Goal: Task Accomplishment & Management: Manage account settings

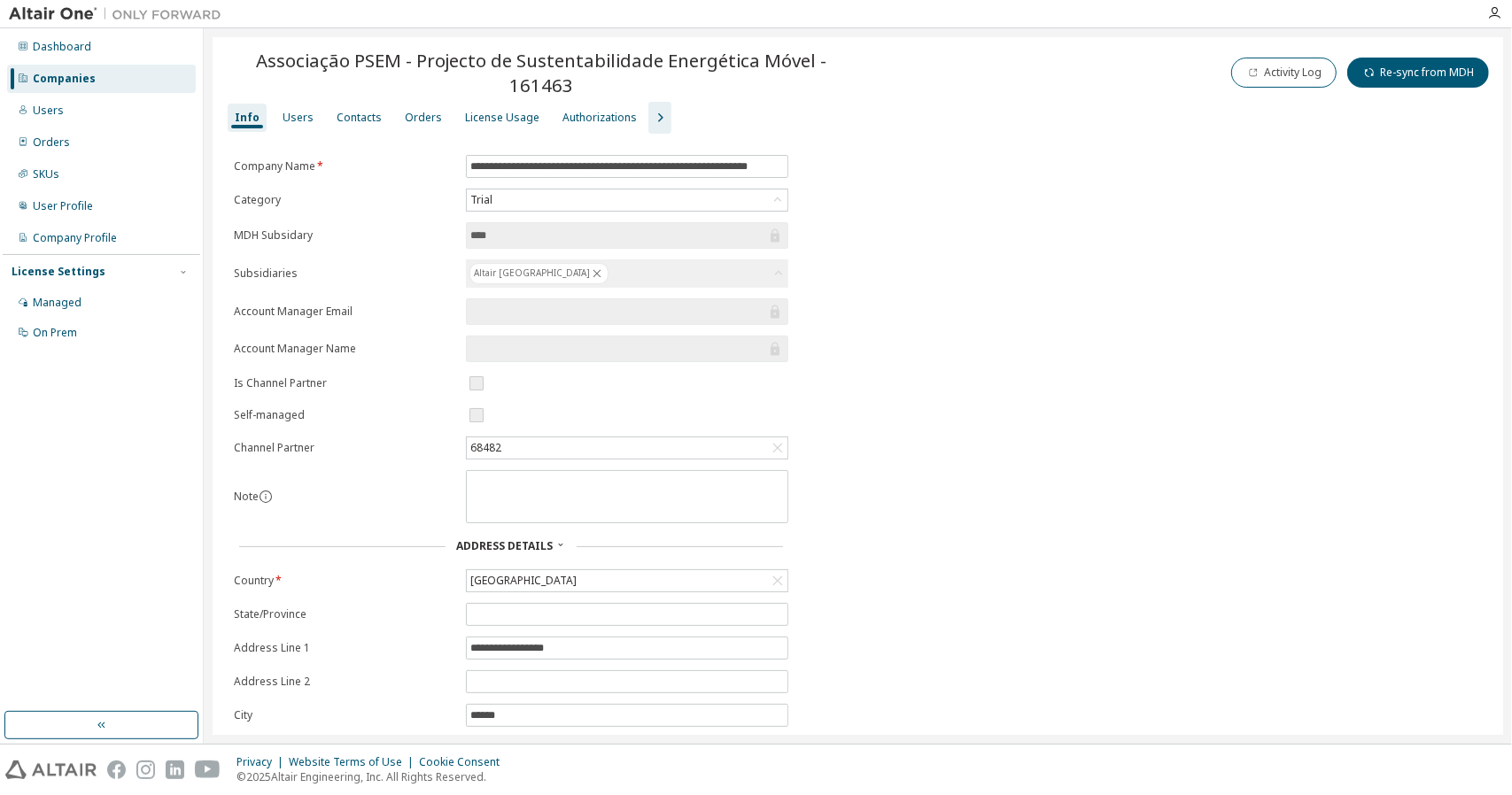
click at [65, 78] on div "Companies" at bounding box center [64, 79] width 63 height 15
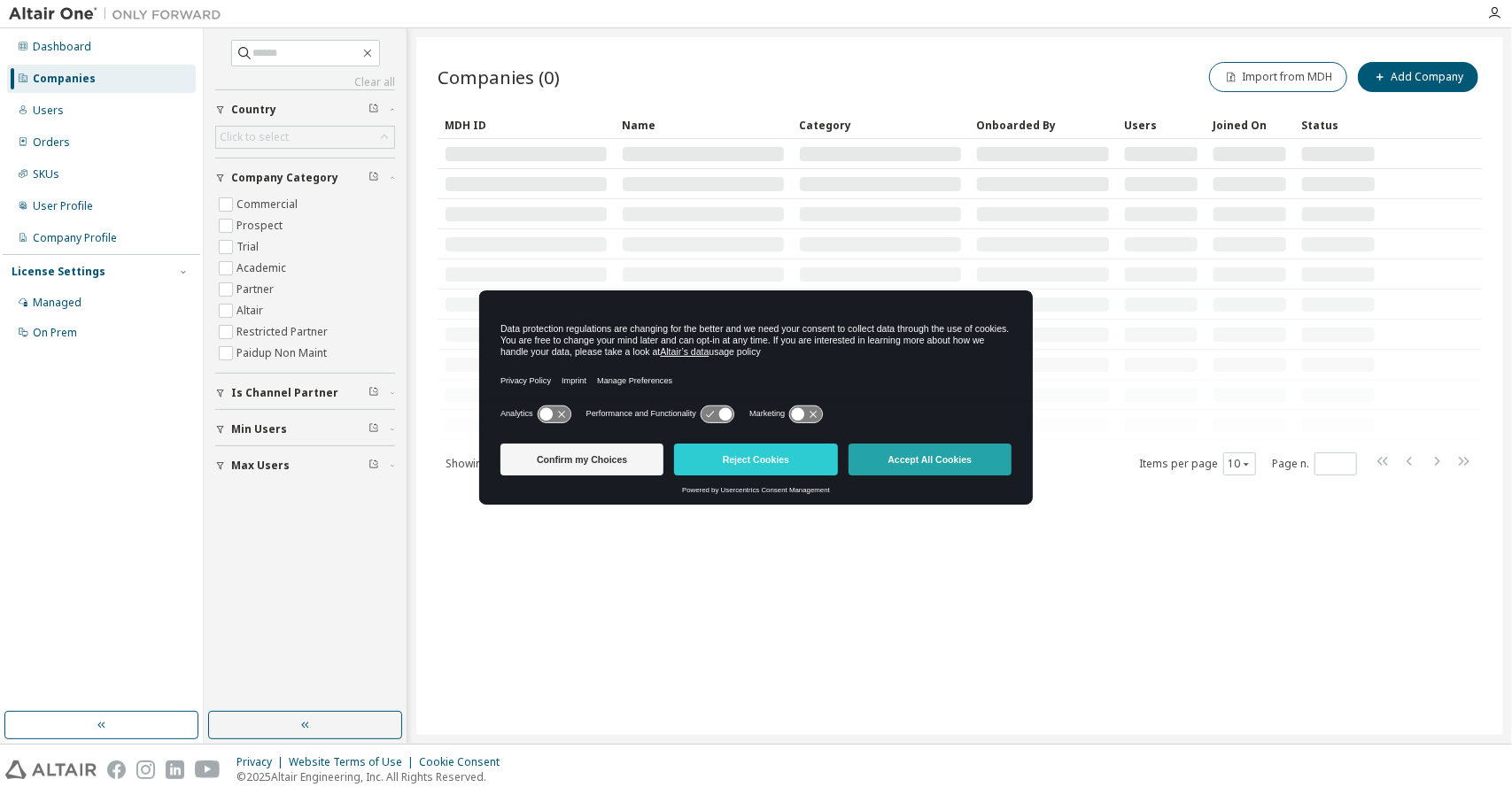
drag, startPoint x: 755, startPoint y: 463, endPoint x: 885, endPoint y: 465, distance: 130.0
click at [885, 465] on div "Confirm my Choices Reject Cookies Accept All Cookies" at bounding box center [756, 459] width 522 height 32
click at [885, 465] on button "Accept All Cookies" at bounding box center [930, 459] width 163 height 32
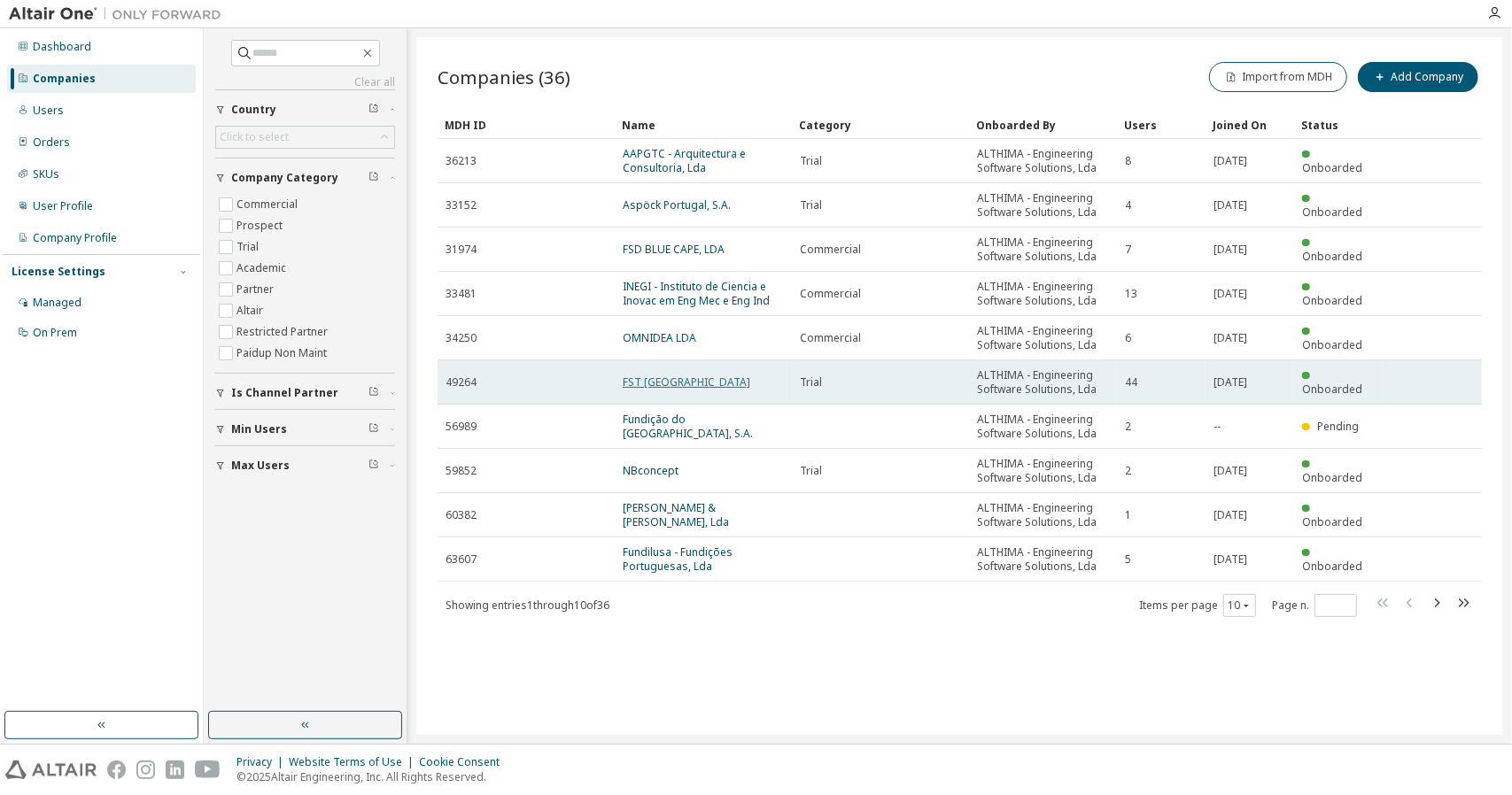
click at [654, 387] on link "FST LISBOA" at bounding box center [687, 382] width 128 height 15
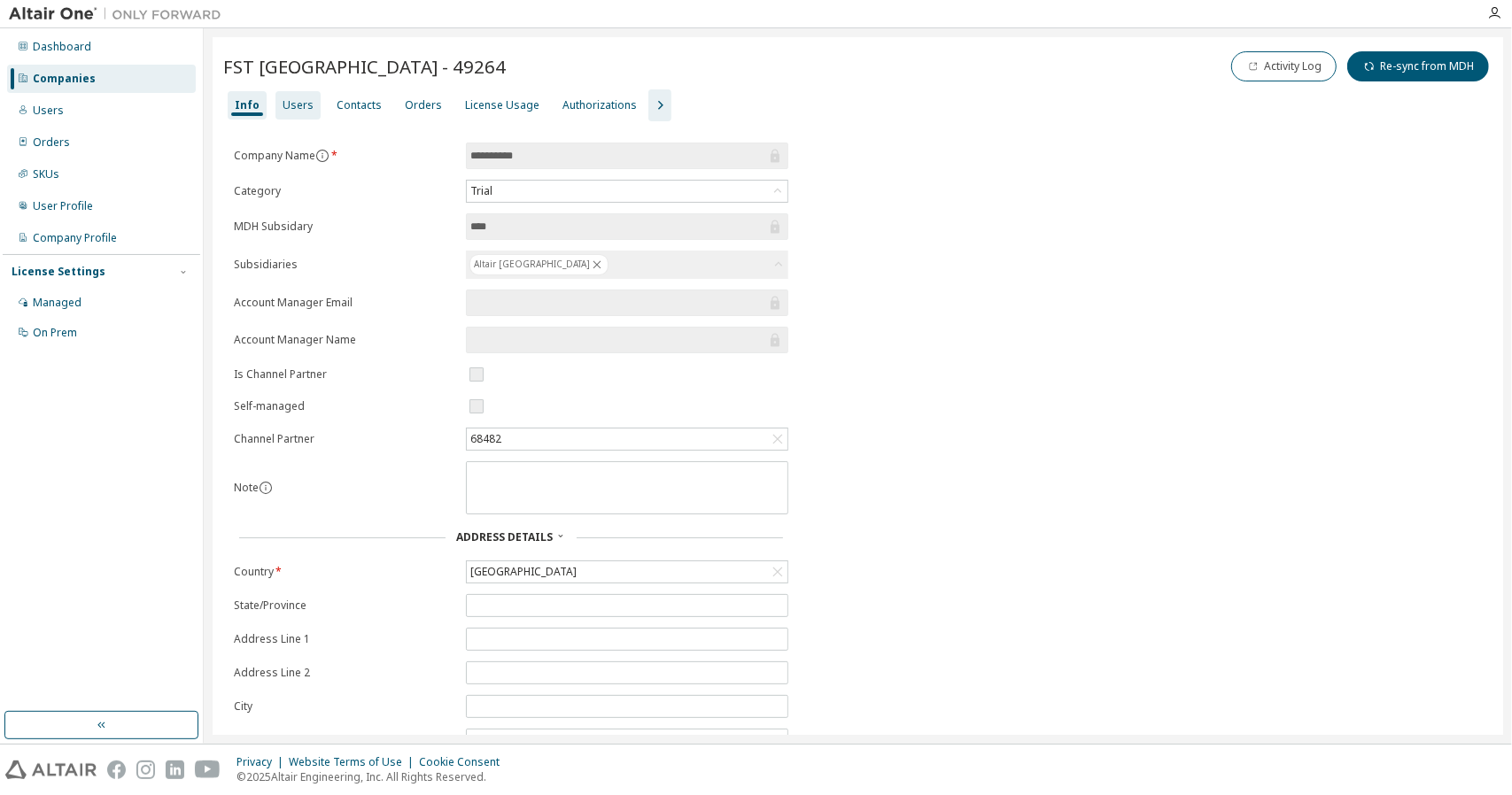
click at [278, 108] on div "Users" at bounding box center [298, 105] width 46 height 28
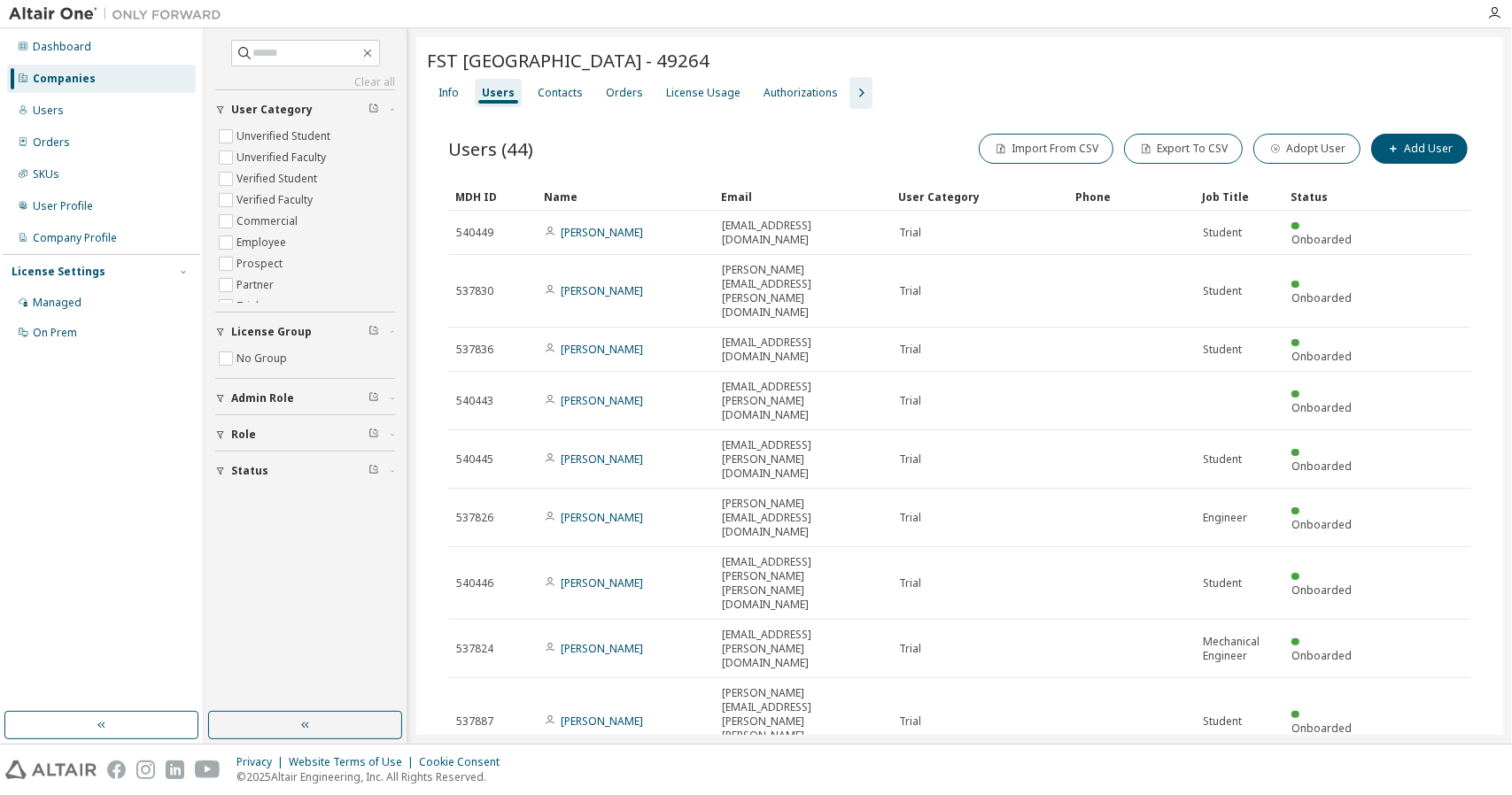
click at [1241, 661] on div "100" at bounding box center [1285, 657] width 141 height 21
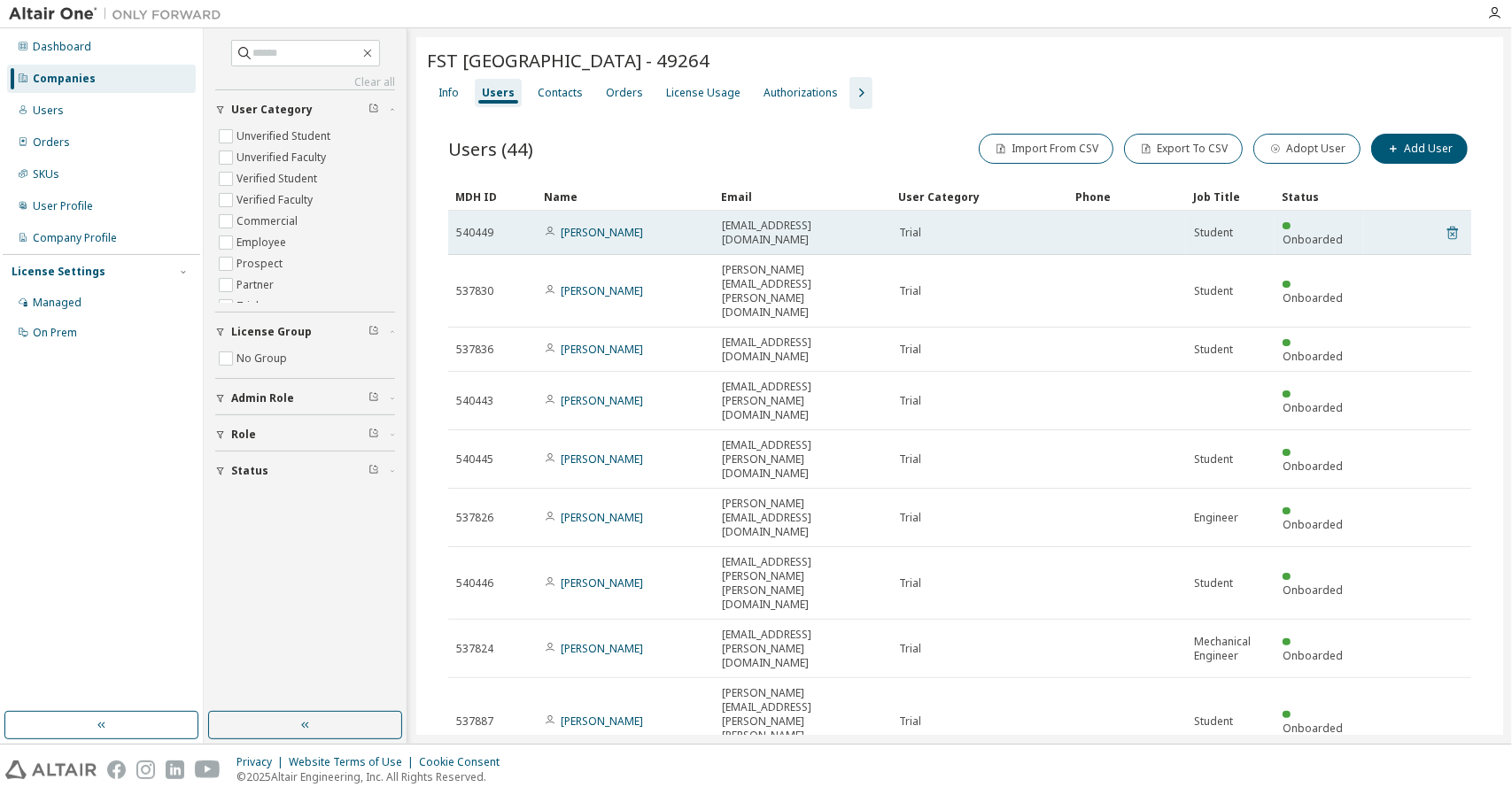
click at [1446, 224] on icon at bounding box center [1453, 232] width 16 height 21
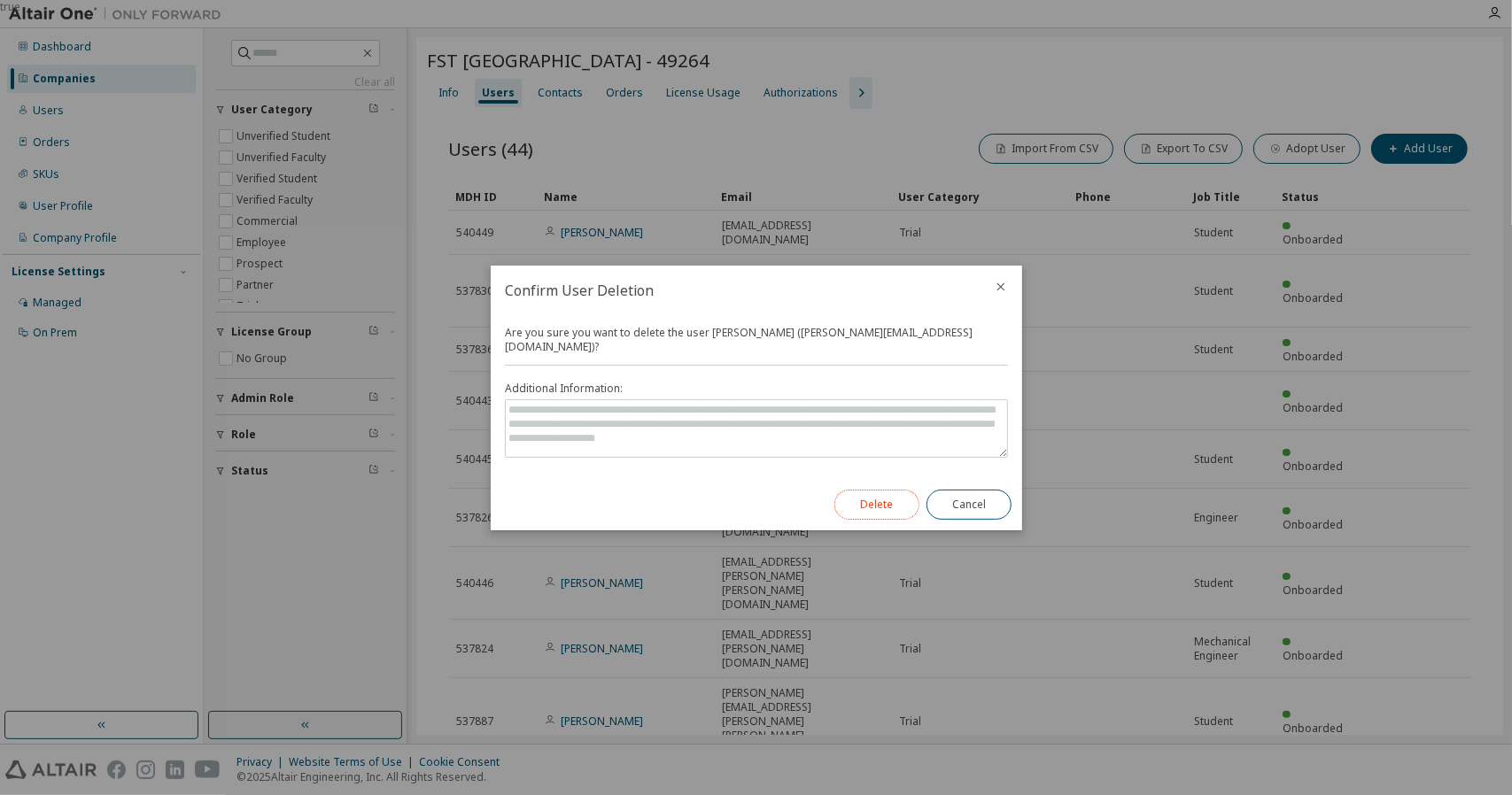
click at [877, 490] on button "Delete" at bounding box center [876, 504] width 85 height 30
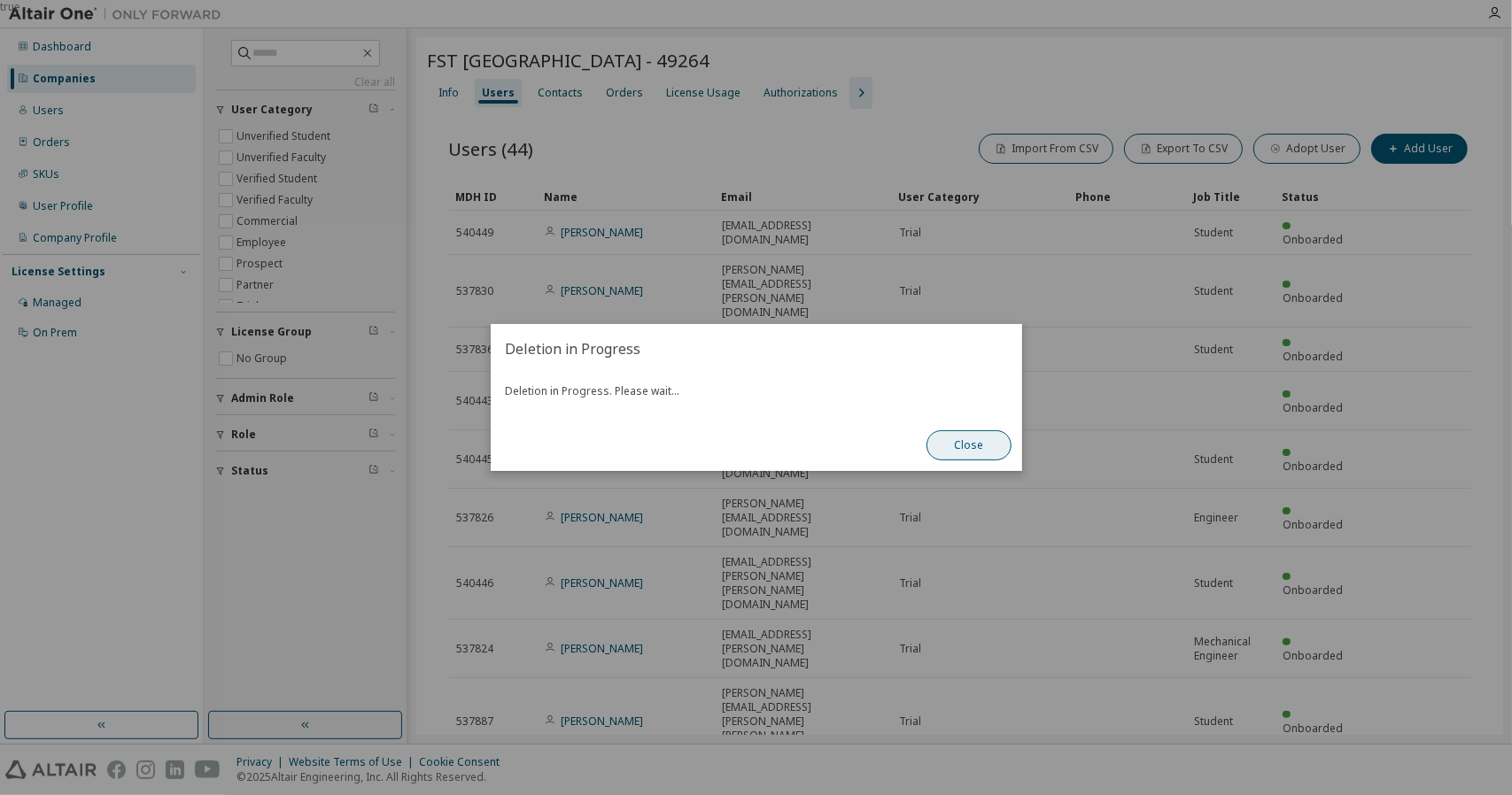
click at [989, 451] on button "Close" at bounding box center [968, 445] width 85 height 30
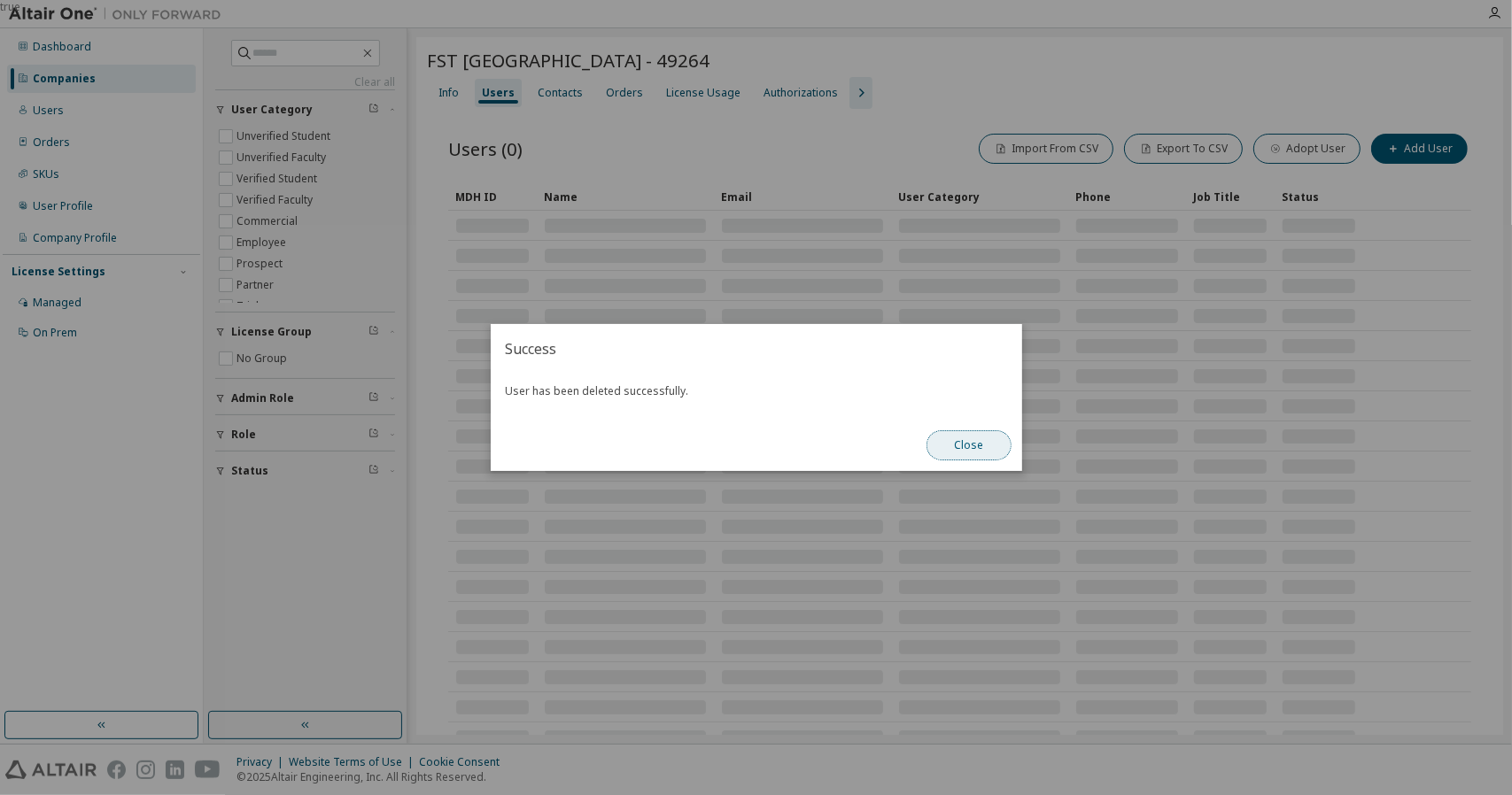
click at [986, 454] on button "Close" at bounding box center [968, 445] width 85 height 30
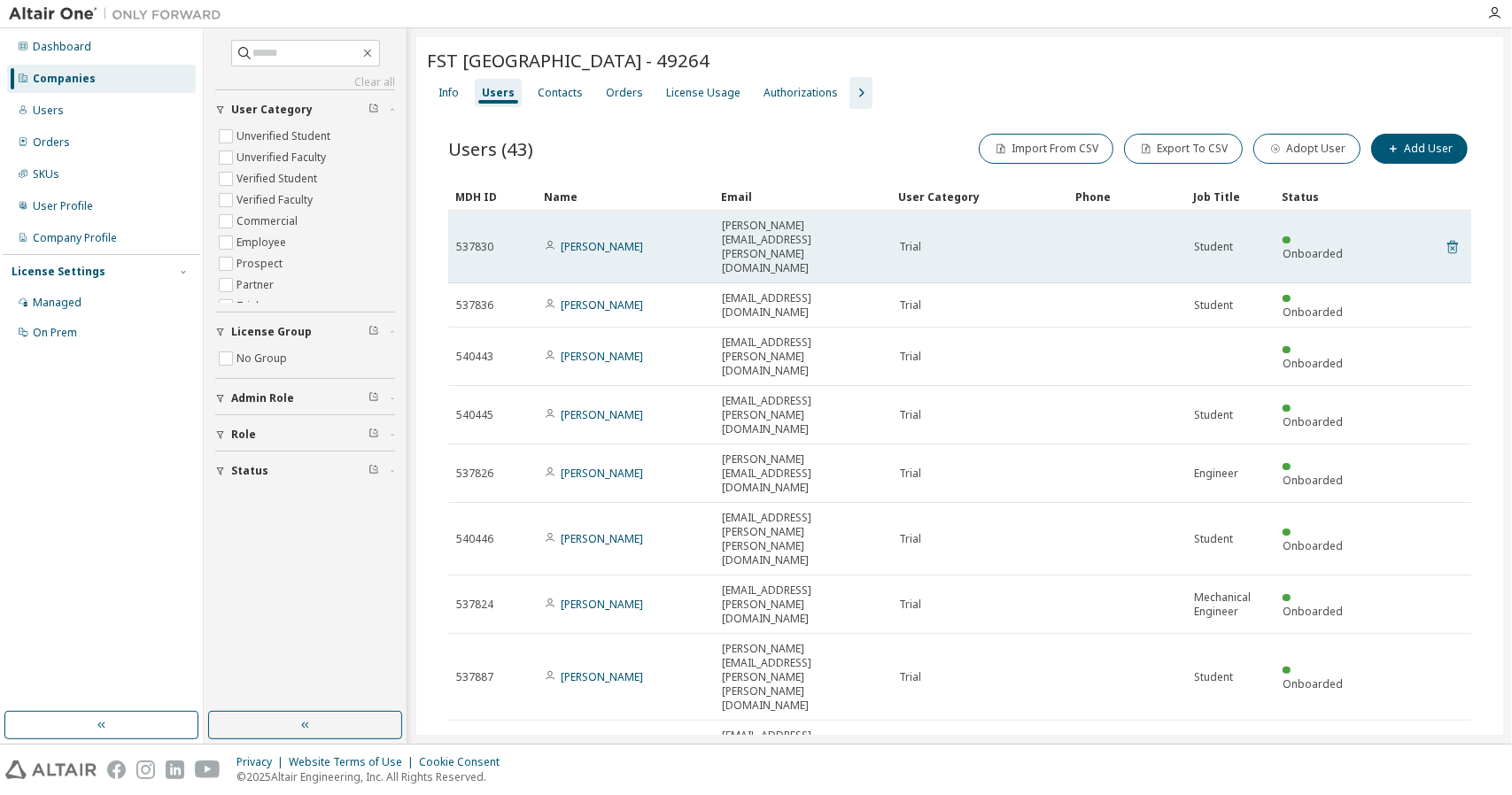
click at [1447, 241] on icon at bounding box center [1453, 247] width 11 height 14
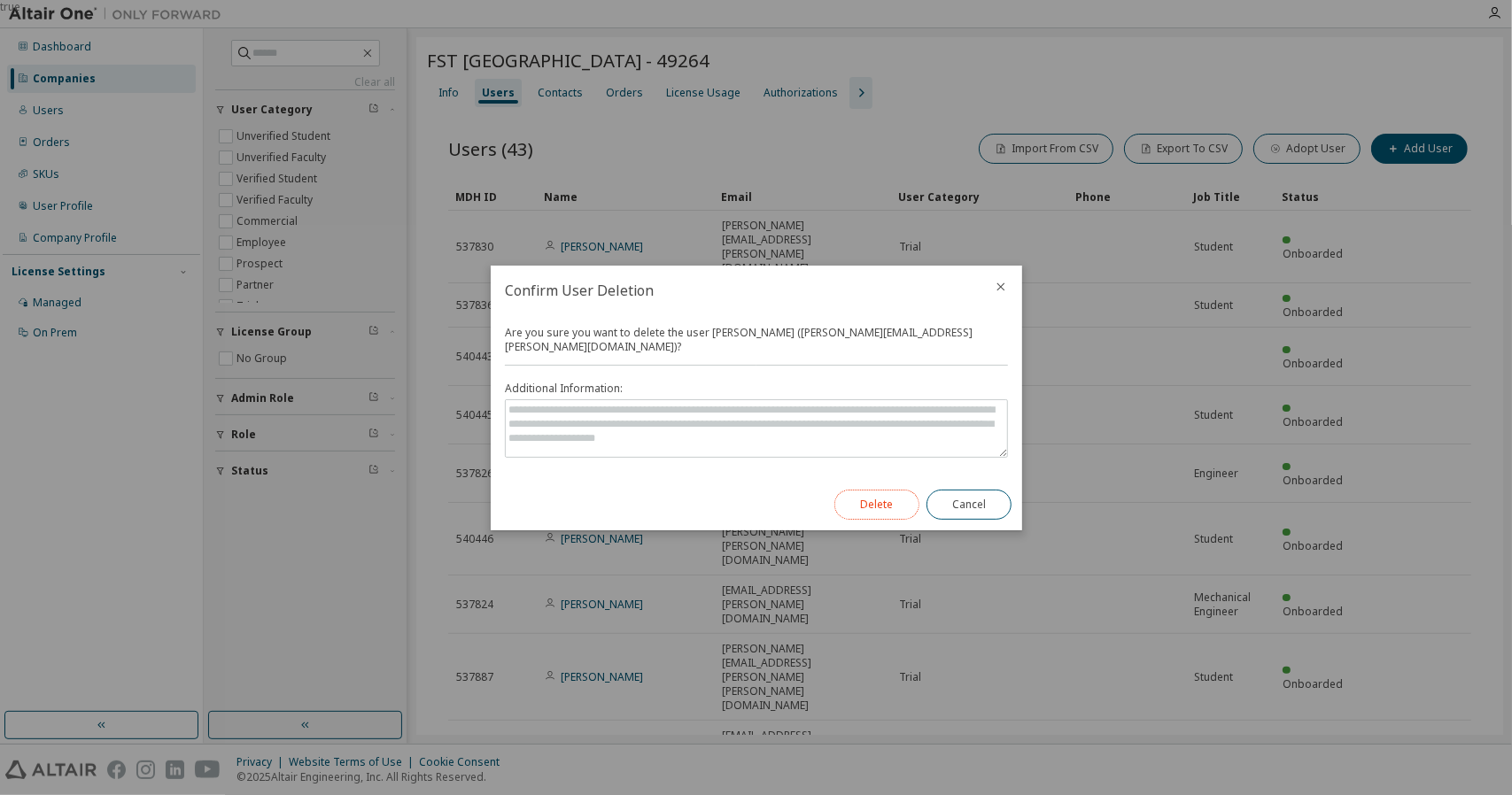
click at [877, 490] on button "Delete" at bounding box center [876, 504] width 85 height 30
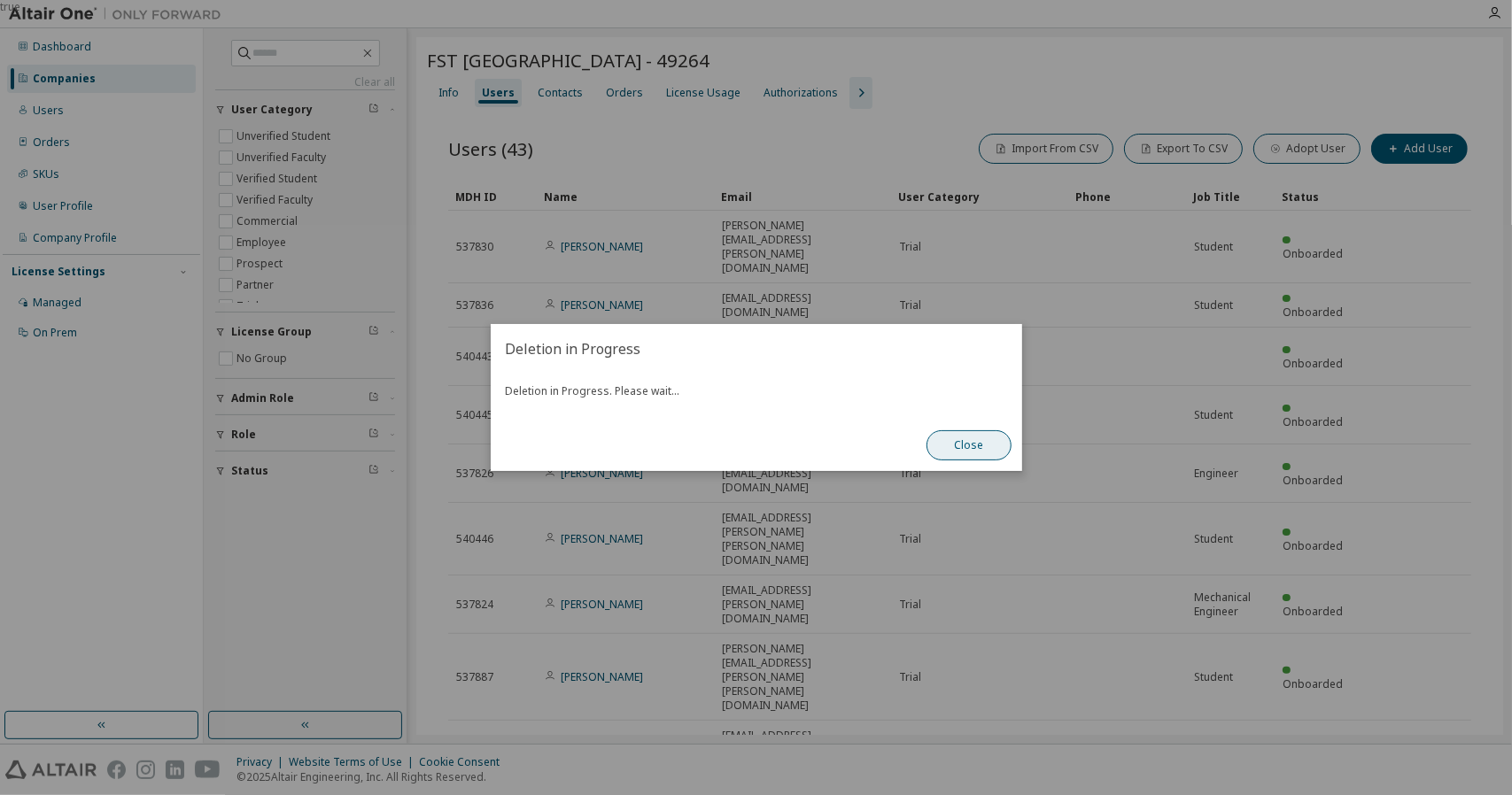
click at [979, 450] on button "Close" at bounding box center [968, 445] width 85 height 30
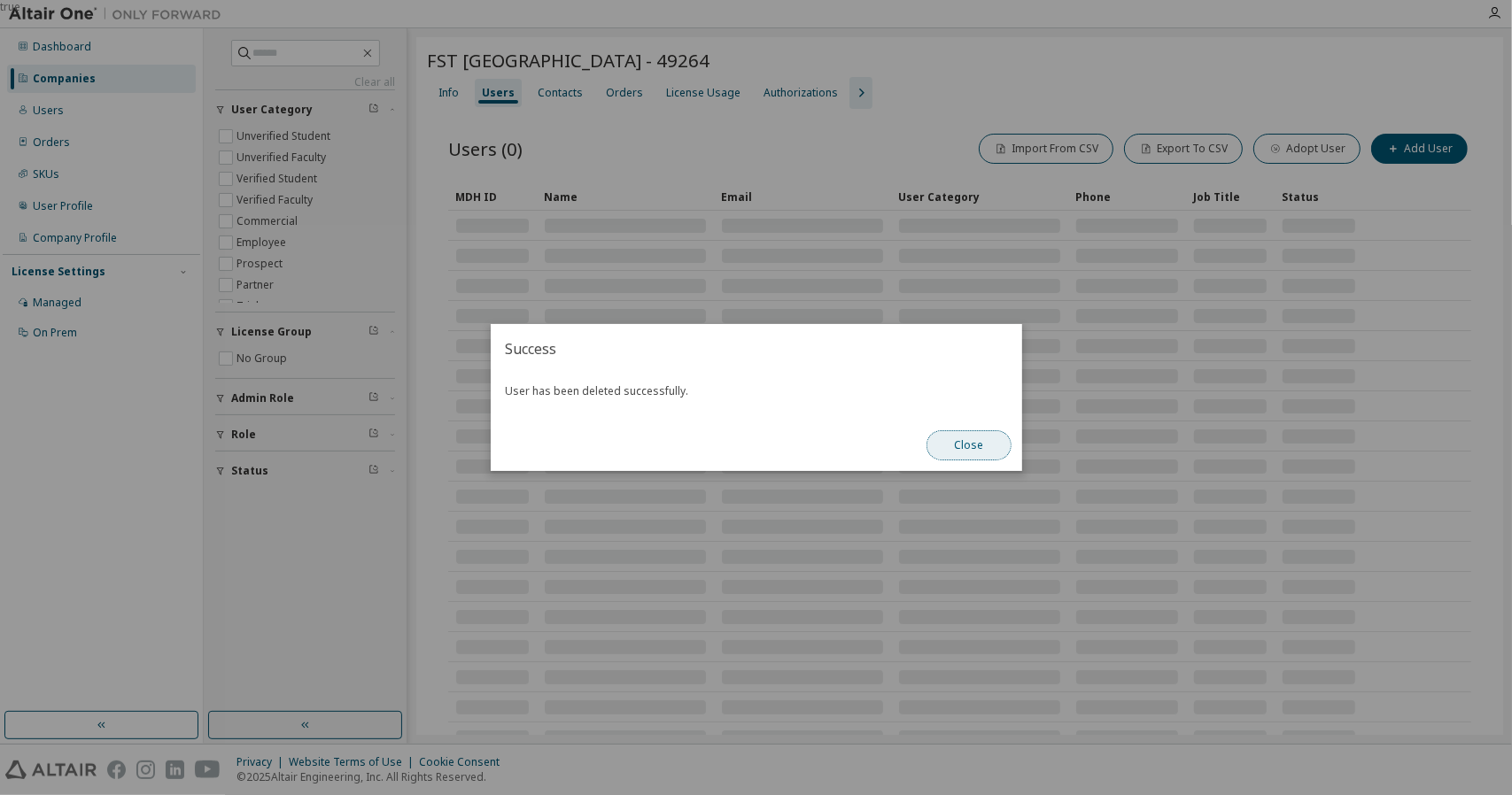
click at [969, 448] on button "Close" at bounding box center [968, 445] width 85 height 30
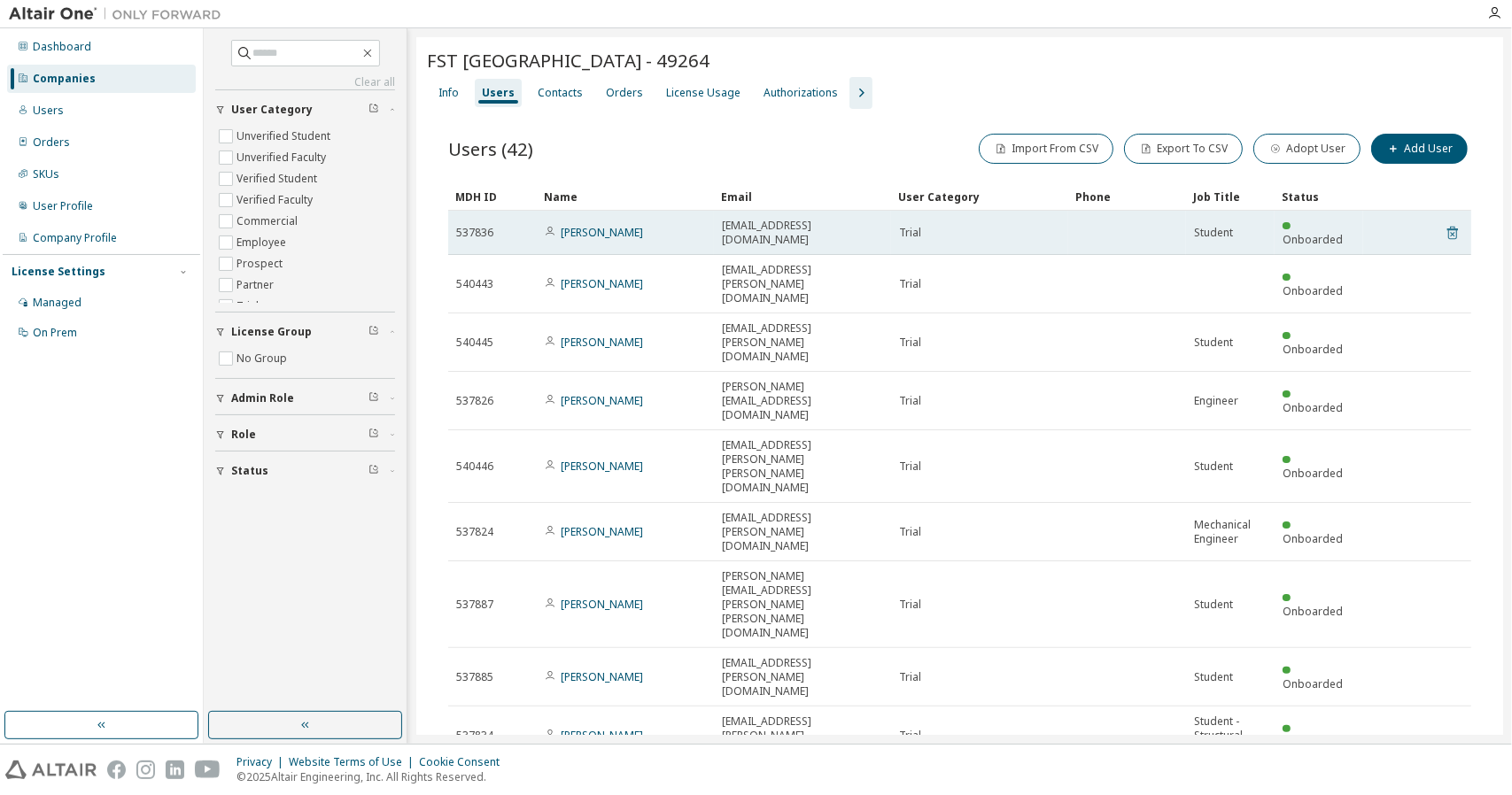
click at [1447, 227] on icon at bounding box center [1453, 233] width 11 height 14
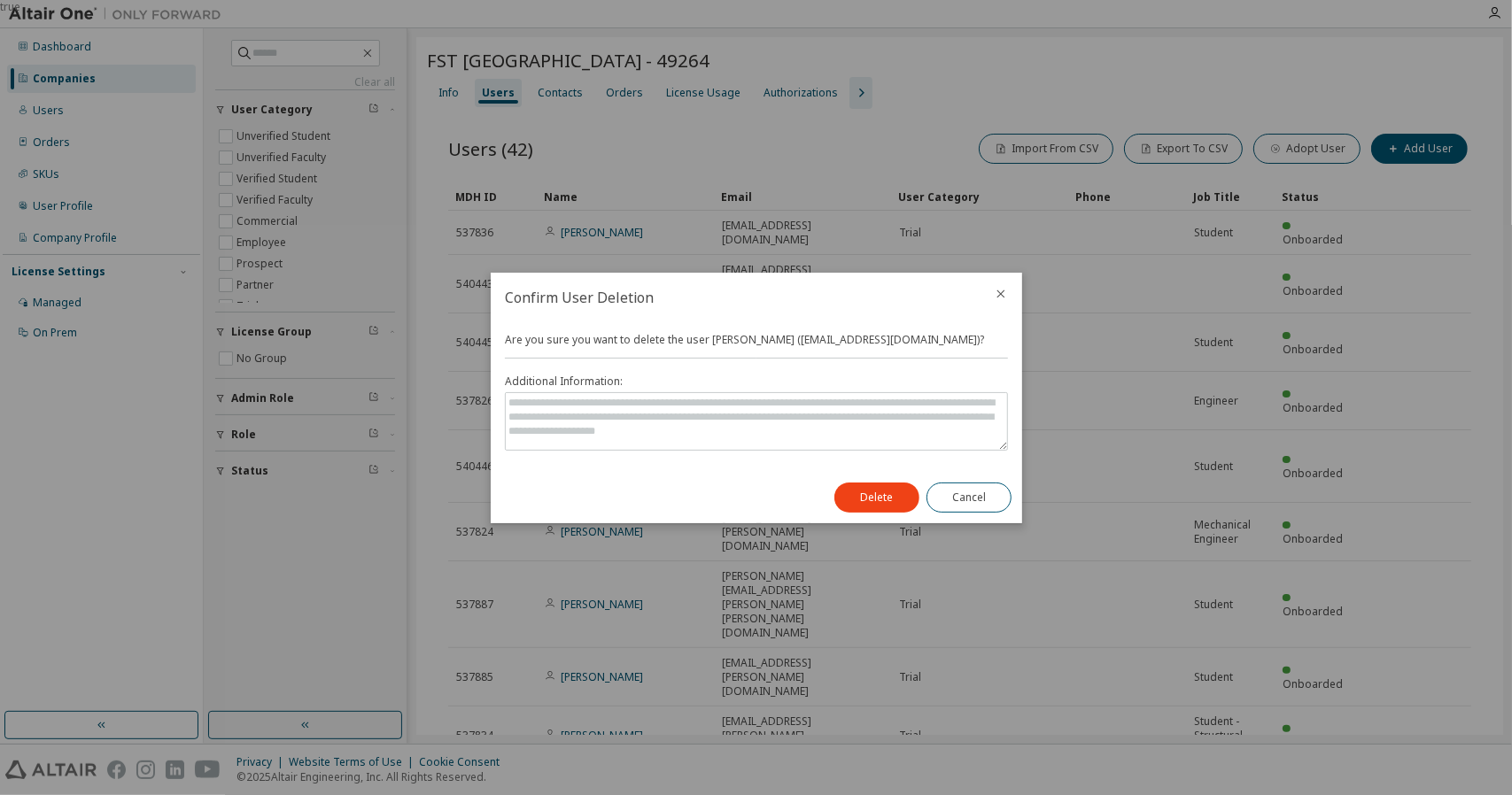
click at [891, 512] on div "Delete Cancel" at bounding box center [923, 498] width 199 height 51
click at [892, 504] on button "Delete" at bounding box center [876, 497] width 85 height 30
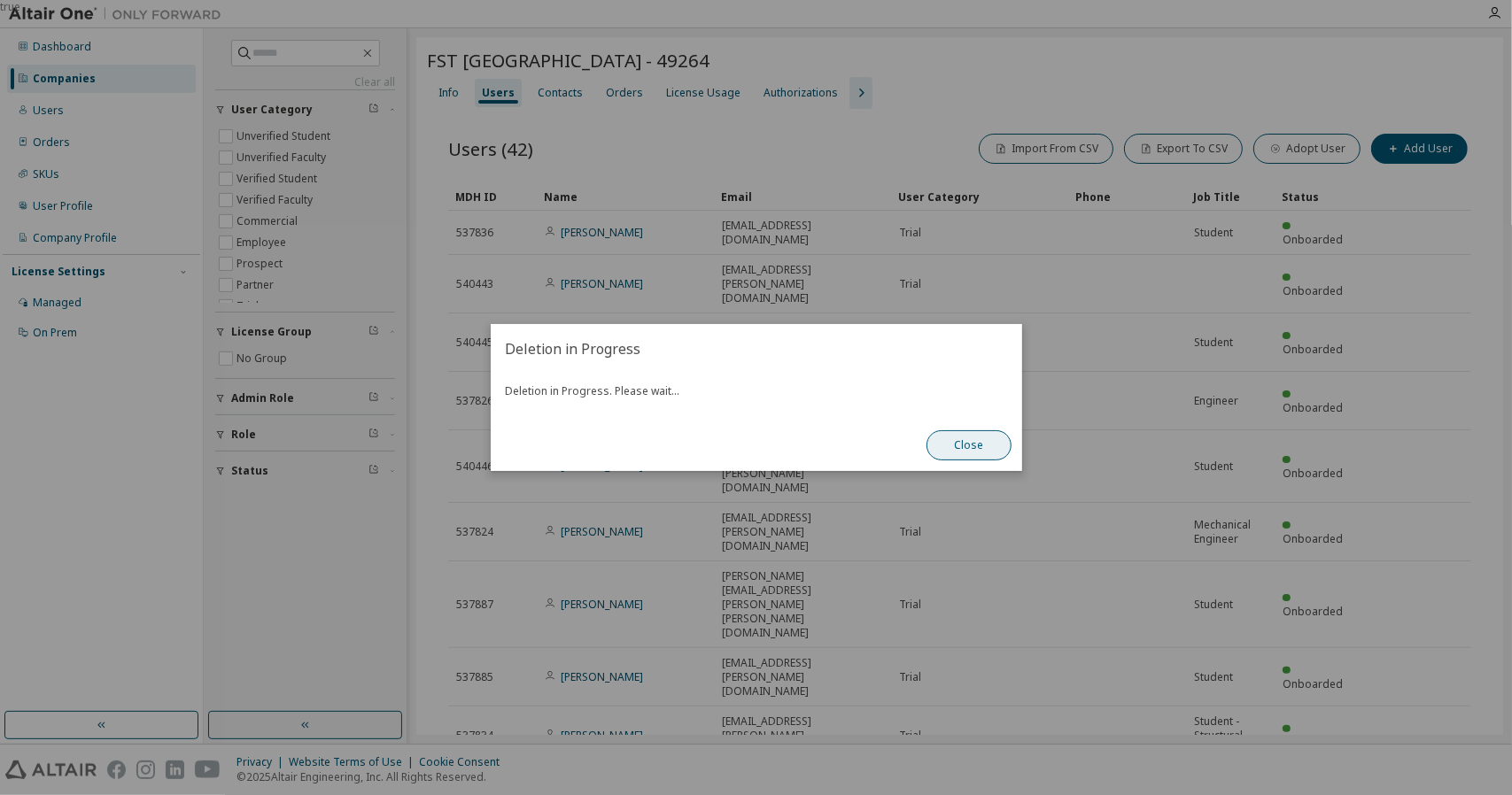
click at [987, 456] on button "Close" at bounding box center [968, 445] width 85 height 30
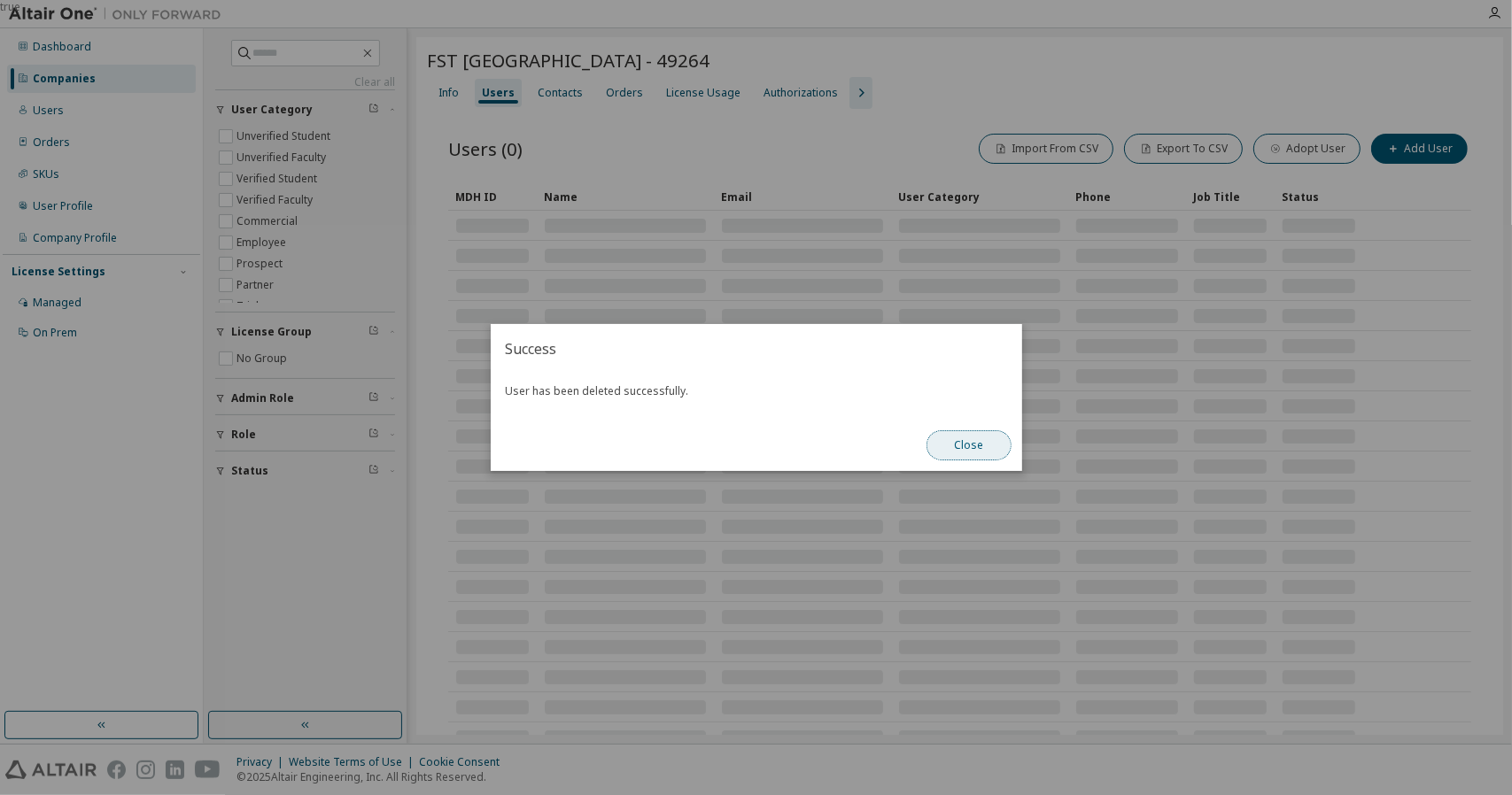
click at [971, 446] on button "Close" at bounding box center [968, 445] width 85 height 30
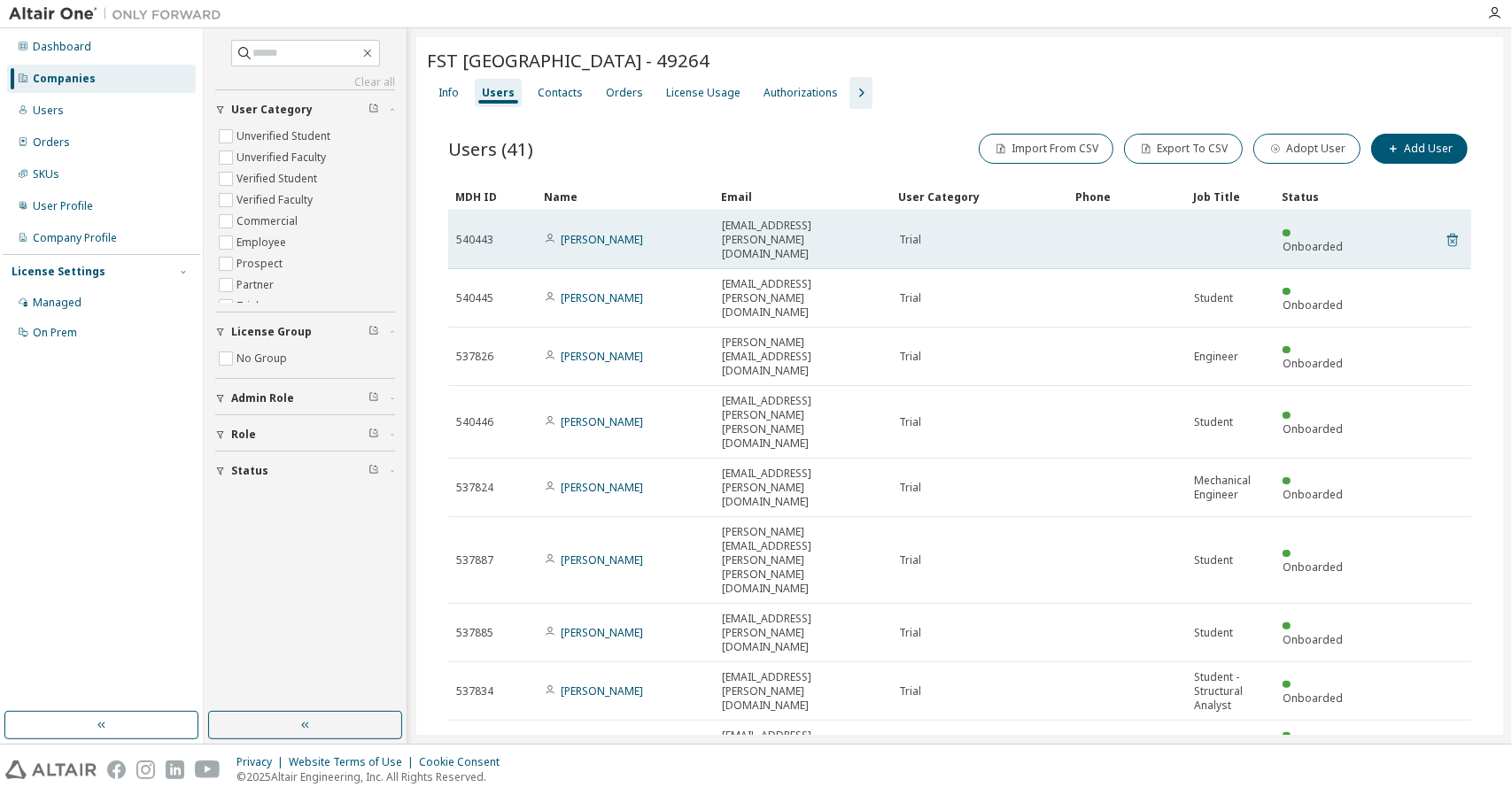
click at [1445, 230] on icon at bounding box center [1453, 240] width 16 height 21
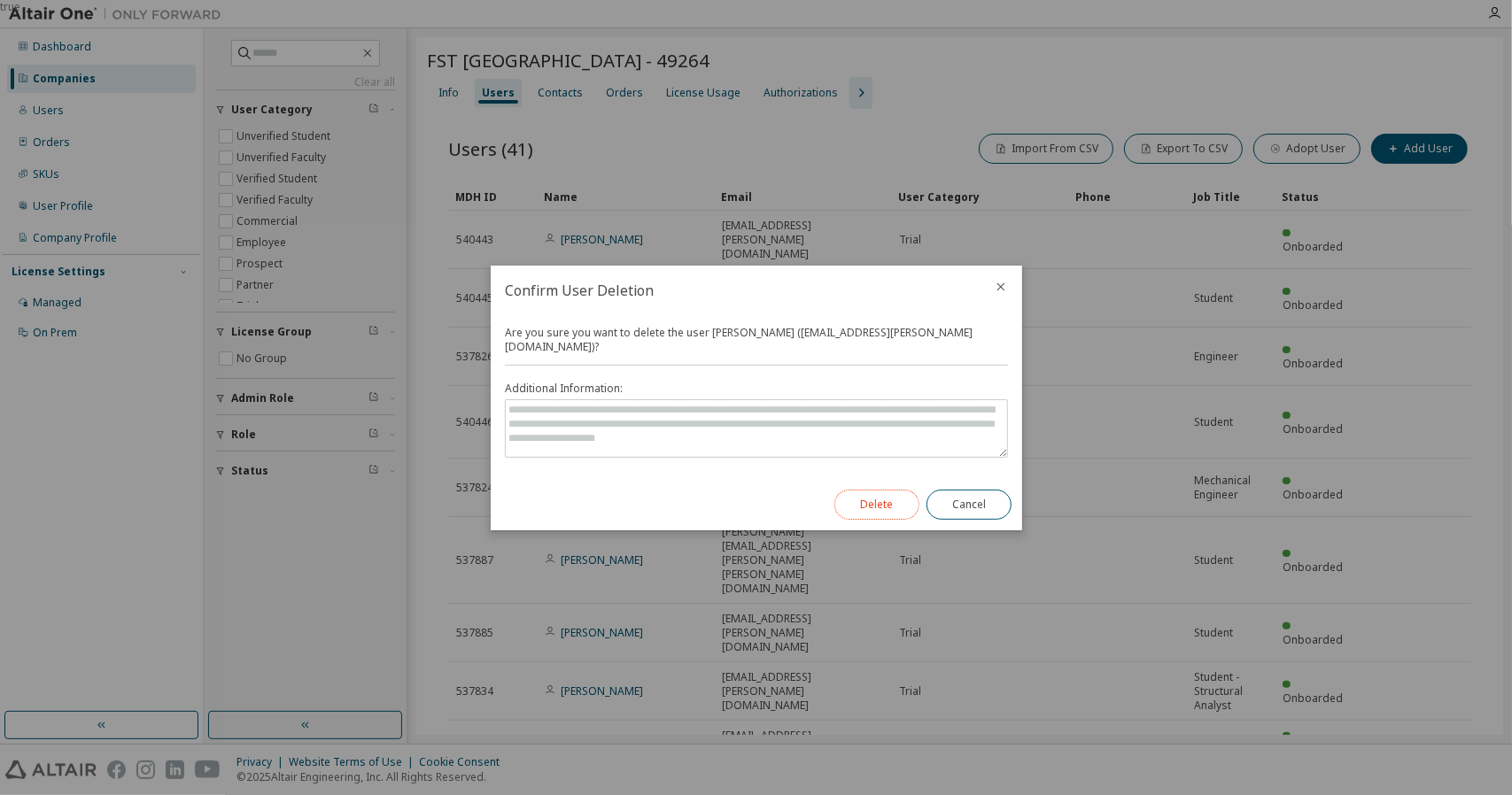
click at [863, 491] on button "Delete" at bounding box center [876, 504] width 85 height 30
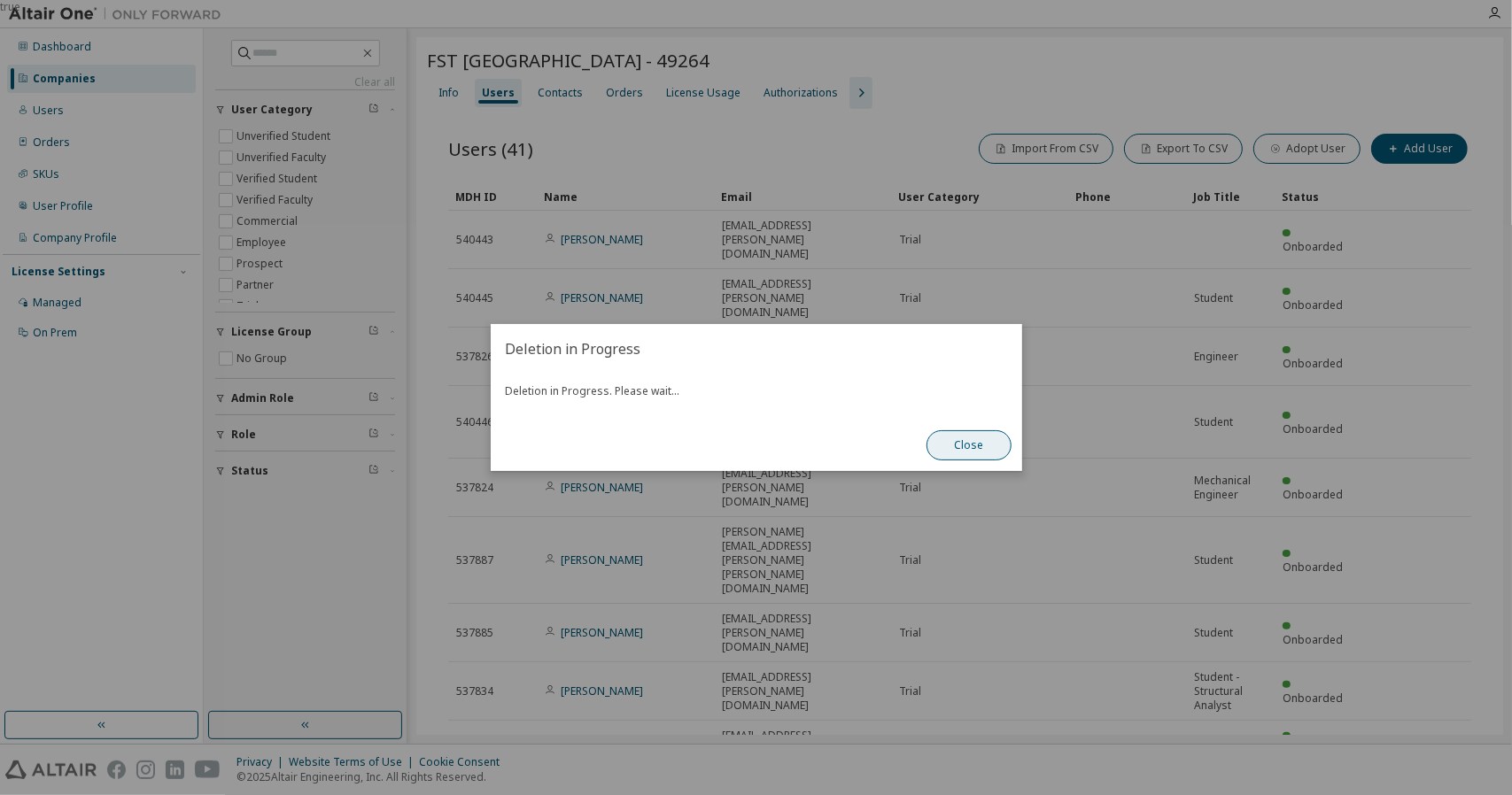
click at [998, 449] on button "Close" at bounding box center [968, 445] width 85 height 30
click at [962, 448] on button "Close" at bounding box center [968, 445] width 85 height 30
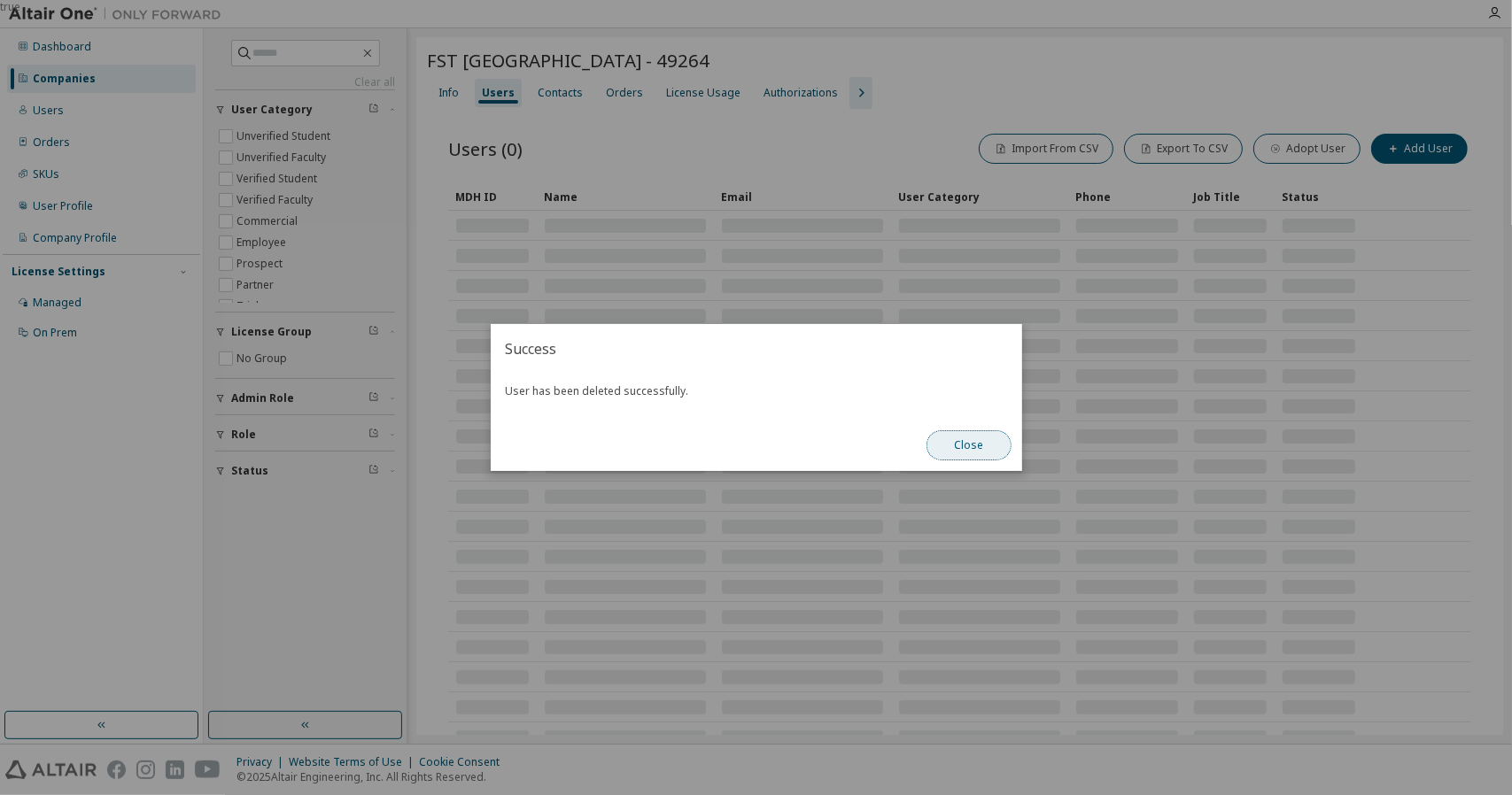
click at [958, 448] on button "Close" at bounding box center [968, 445] width 85 height 30
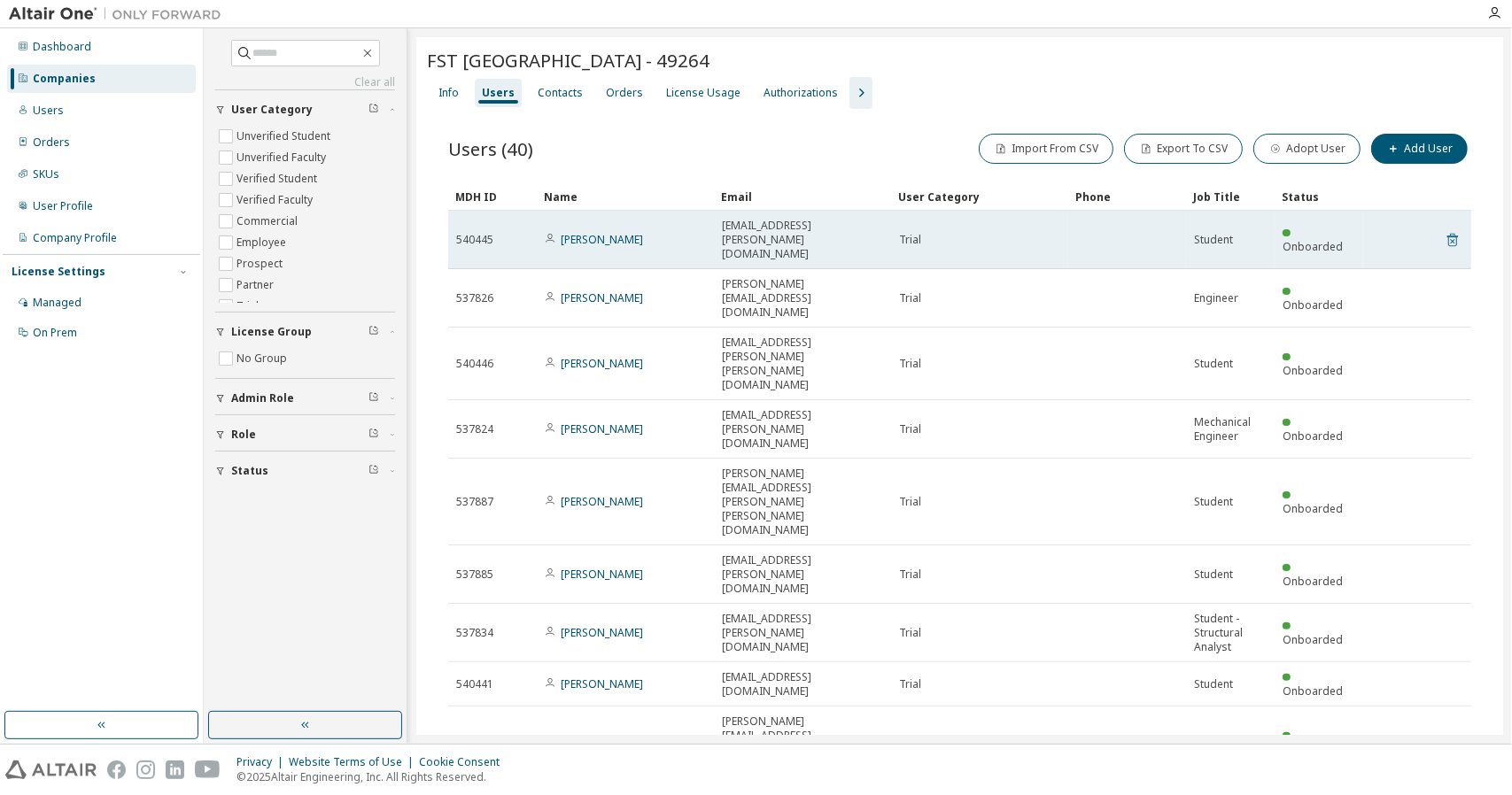
click at [1445, 230] on icon at bounding box center [1453, 240] width 16 height 21
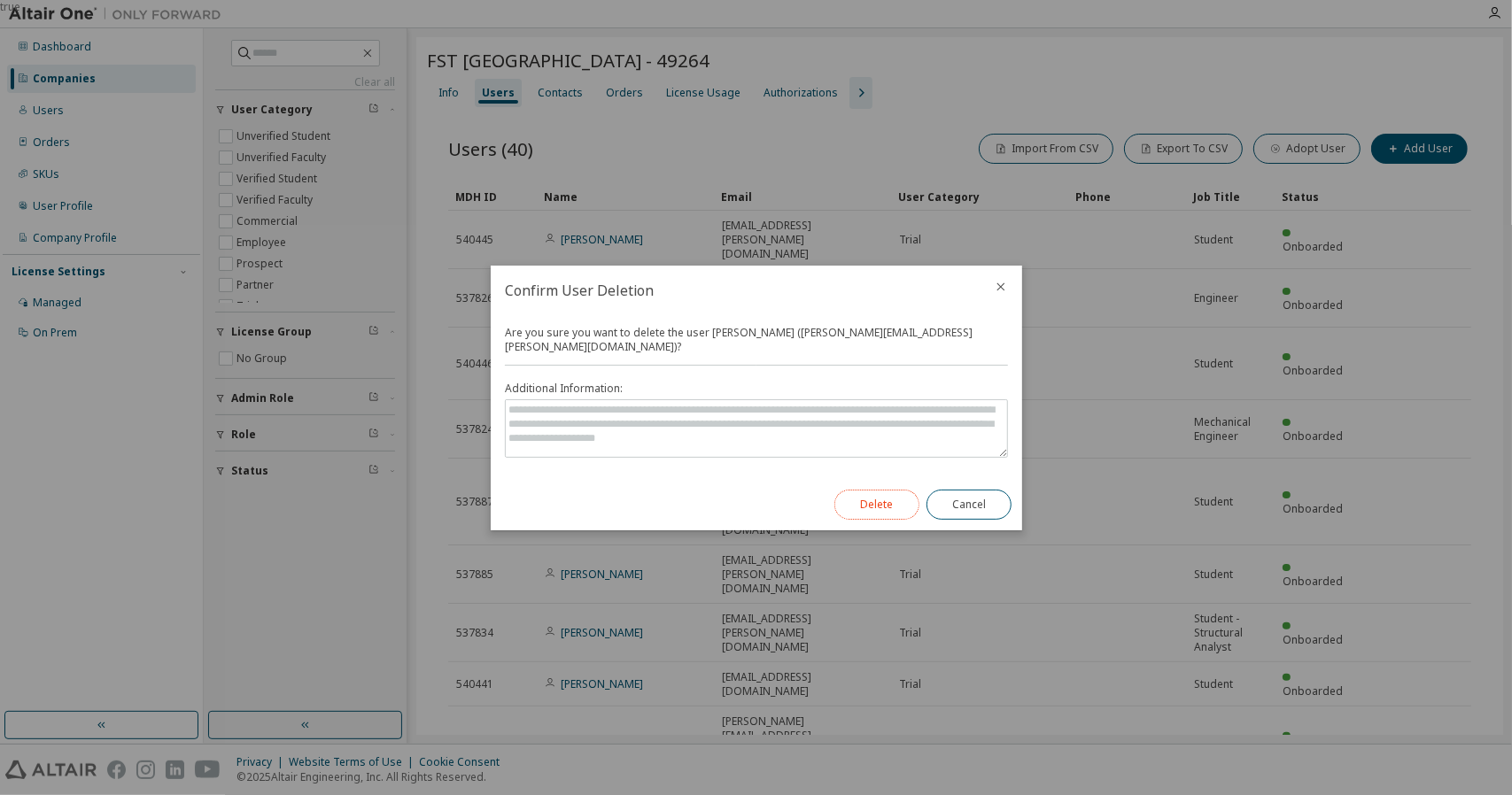
click at [889, 492] on button "Delete" at bounding box center [876, 504] width 85 height 30
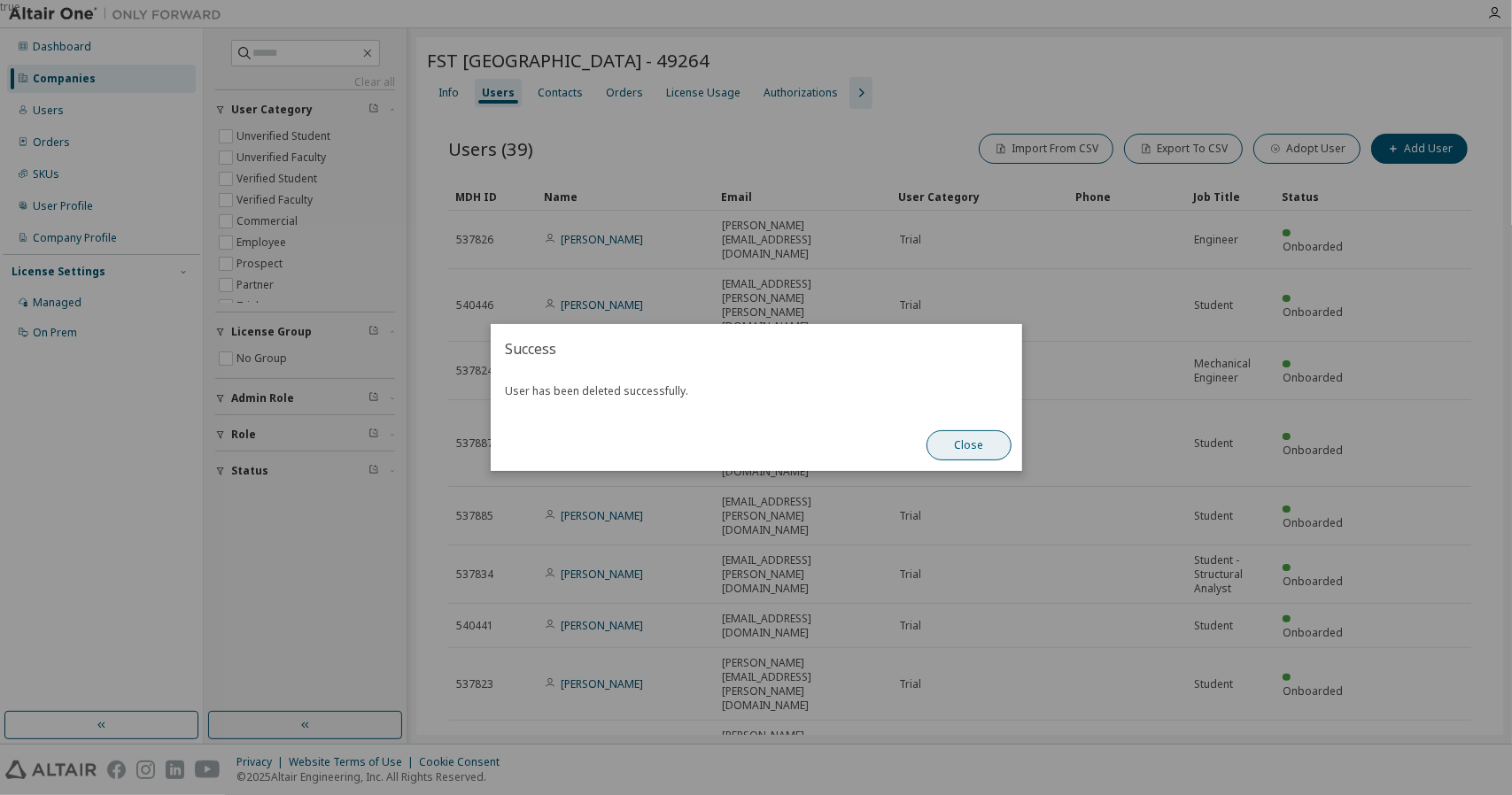
click at [973, 452] on button "Close" at bounding box center [968, 445] width 85 height 30
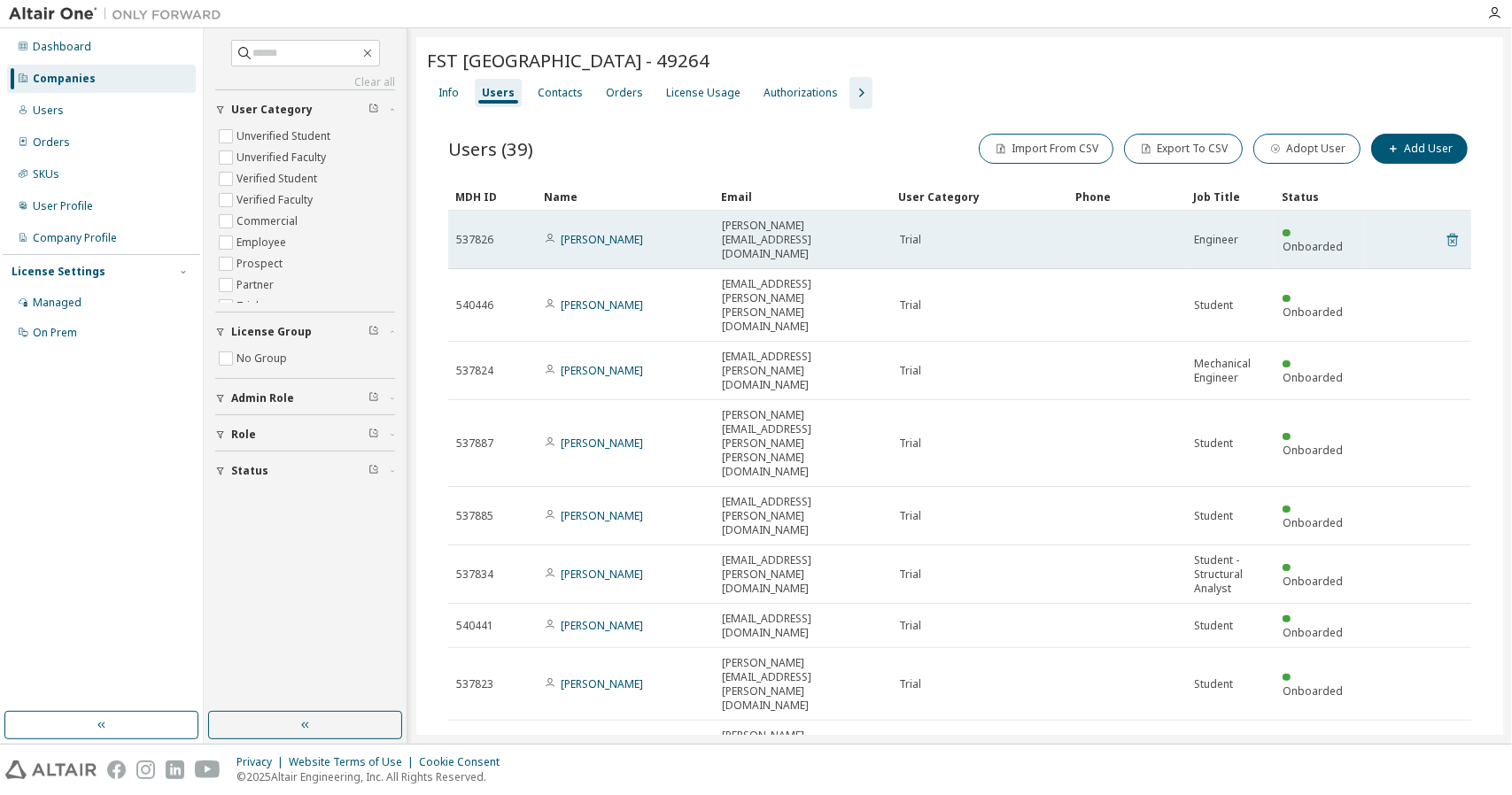
click at [1447, 233] on icon at bounding box center [1453, 240] width 11 height 14
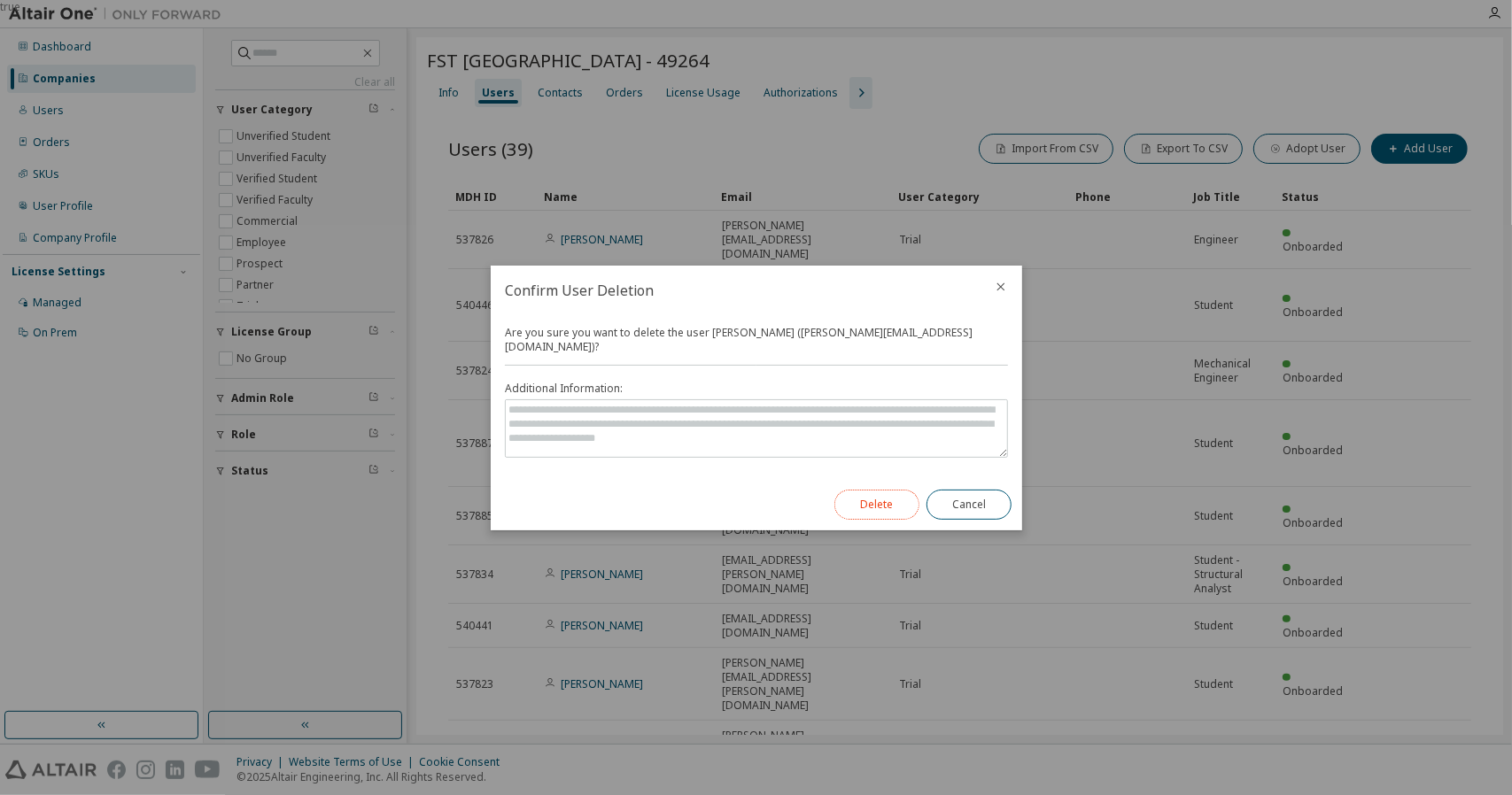
click at [877, 497] on button "Delete" at bounding box center [876, 504] width 85 height 30
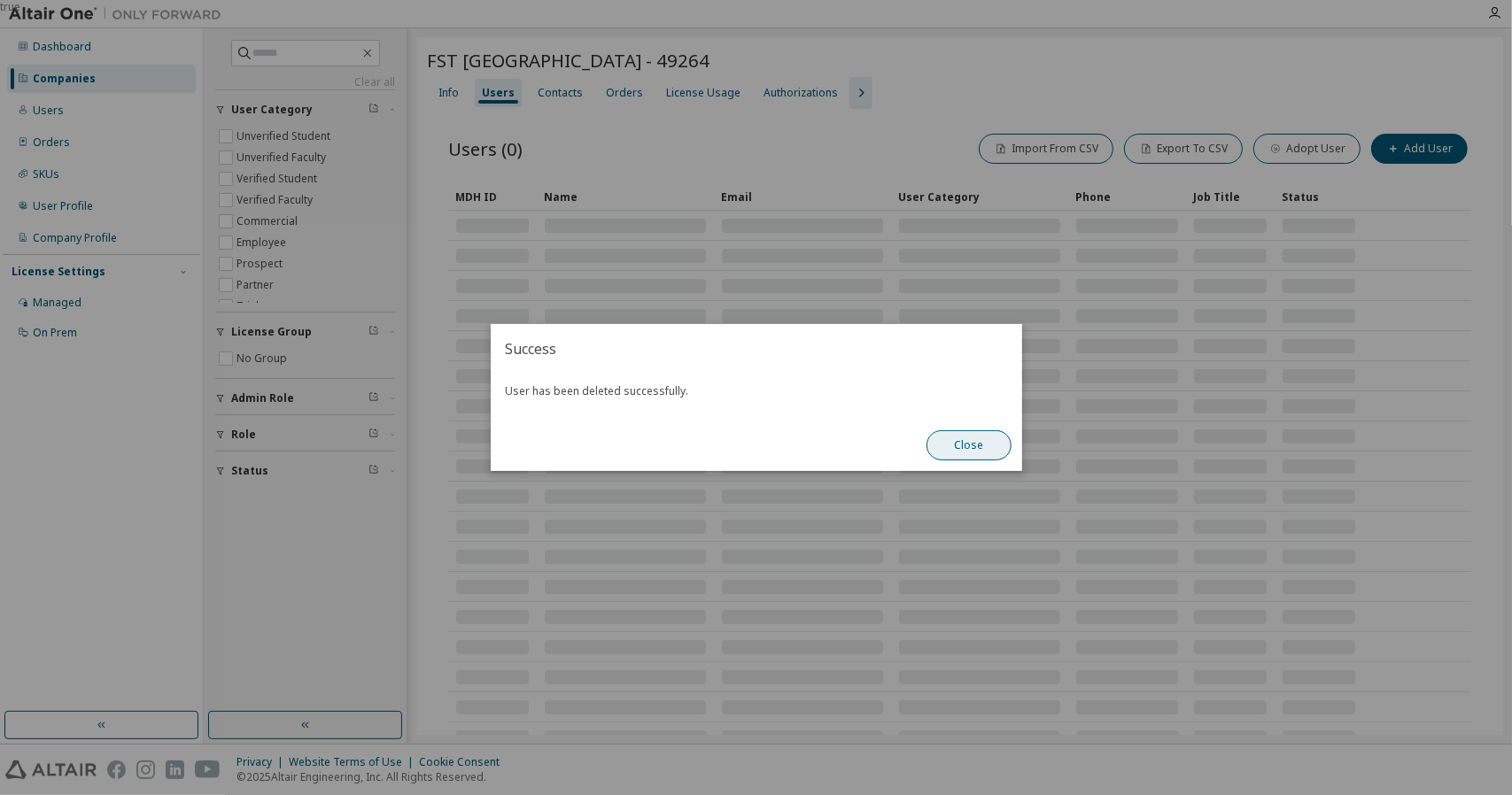
click at [967, 443] on button "Close" at bounding box center [968, 445] width 85 height 30
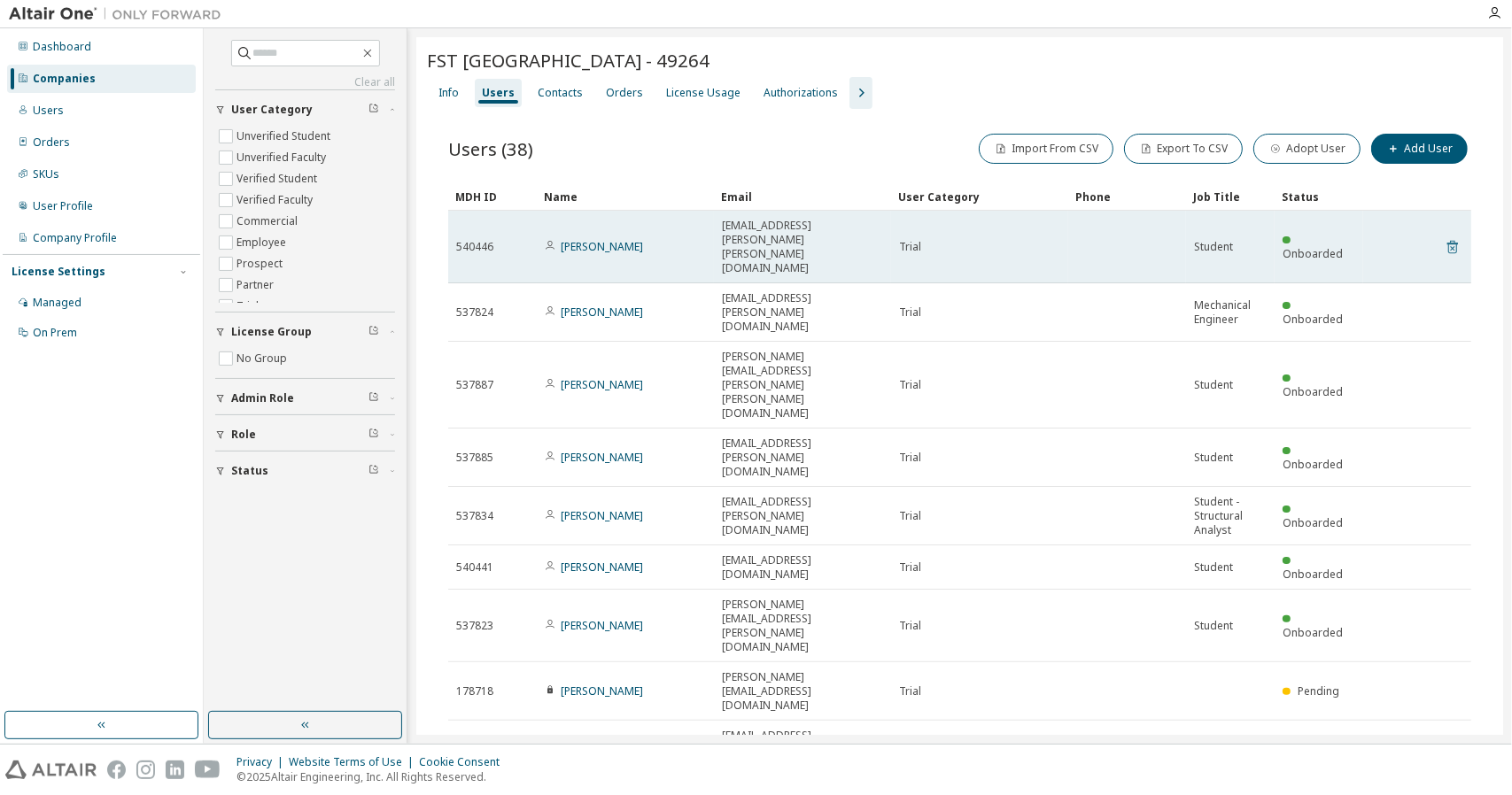
click at [1450, 246] on icon at bounding box center [1452, 248] width 5 height 5
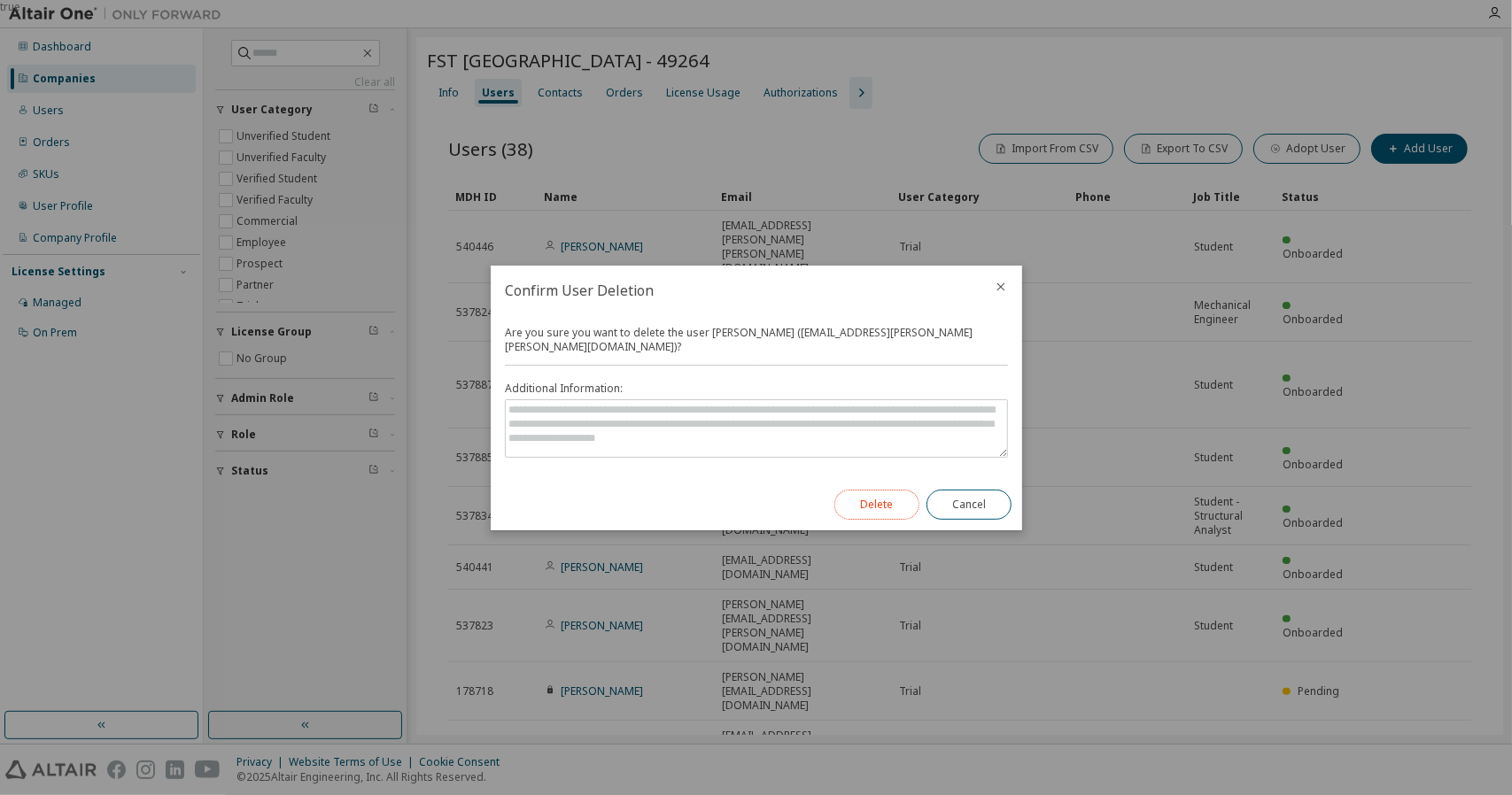
click at [887, 490] on button "Delete" at bounding box center [876, 504] width 85 height 30
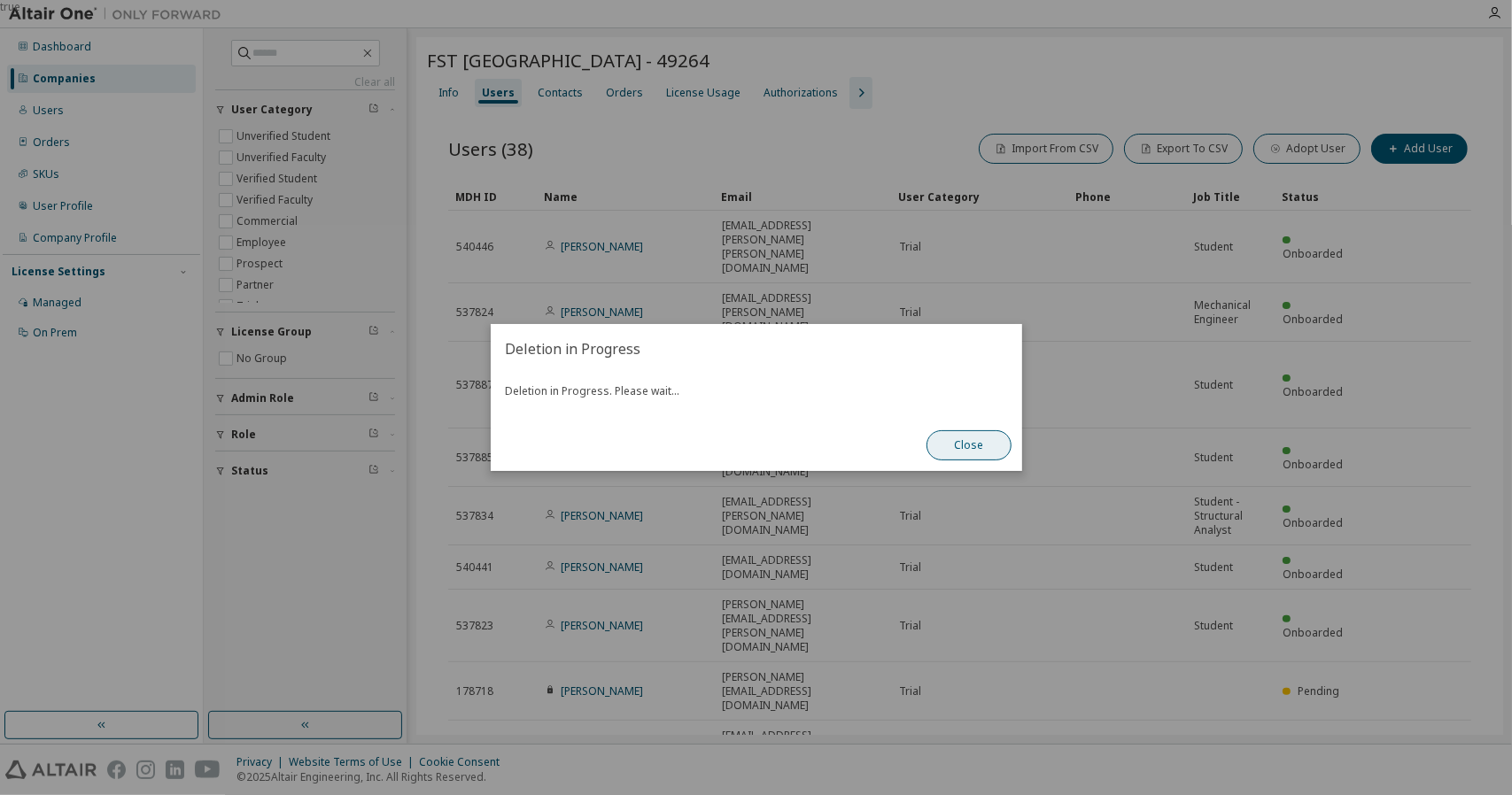
click at [975, 450] on button "Close" at bounding box center [968, 445] width 85 height 30
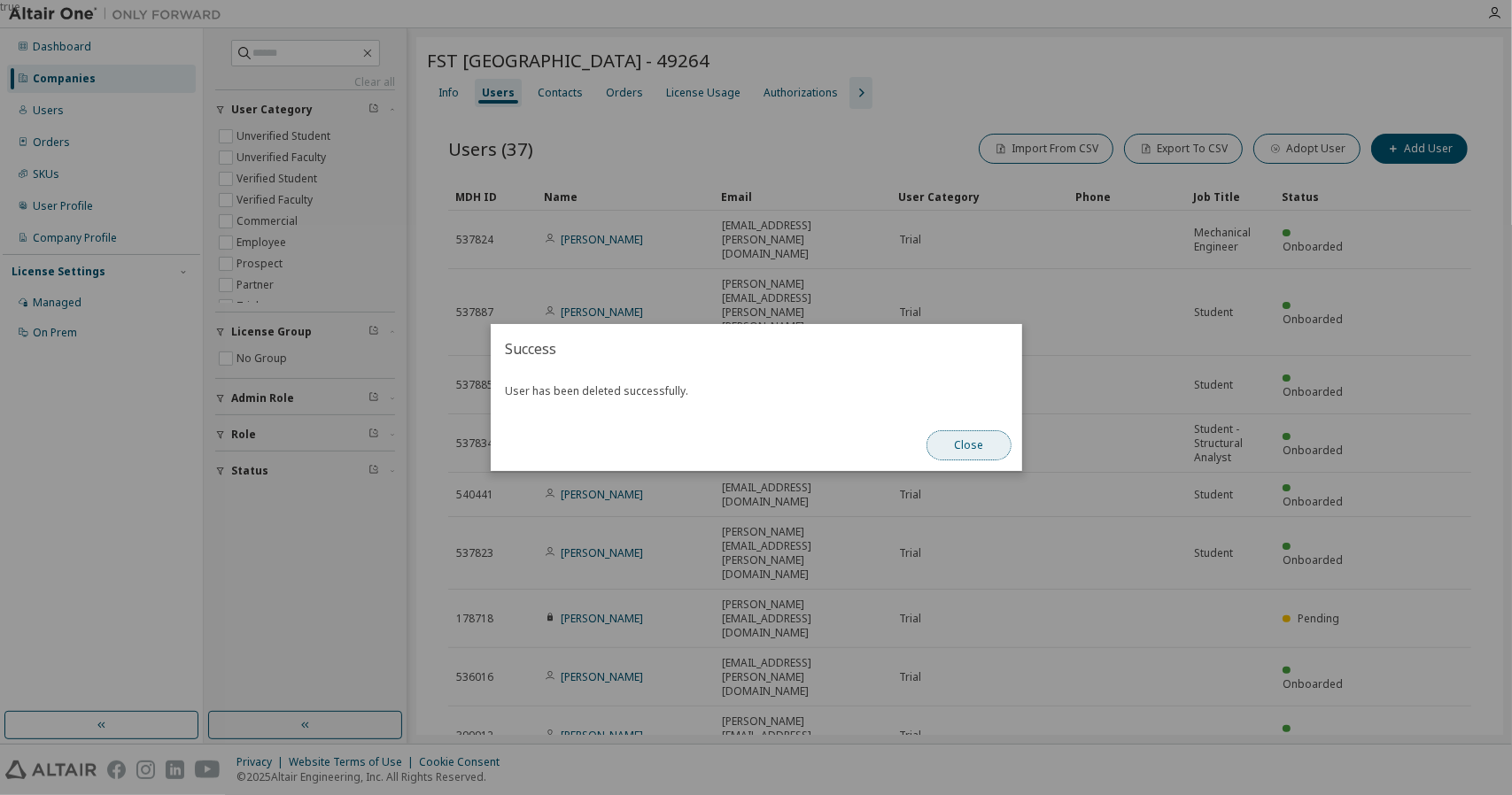
click at [994, 452] on button "Close" at bounding box center [968, 445] width 85 height 30
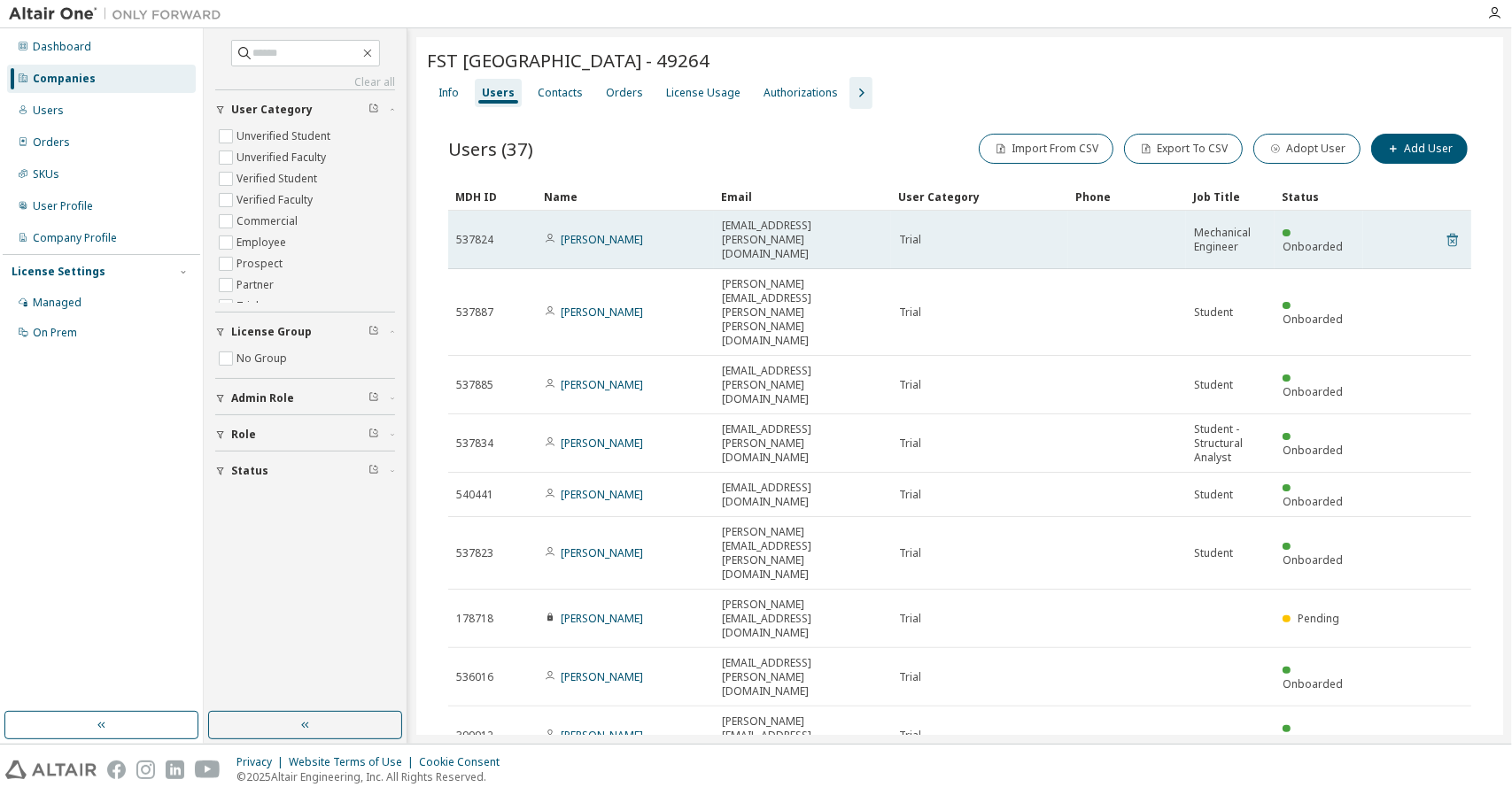
click at [1446, 234] on icon at bounding box center [1453, 240] width 16 height 21
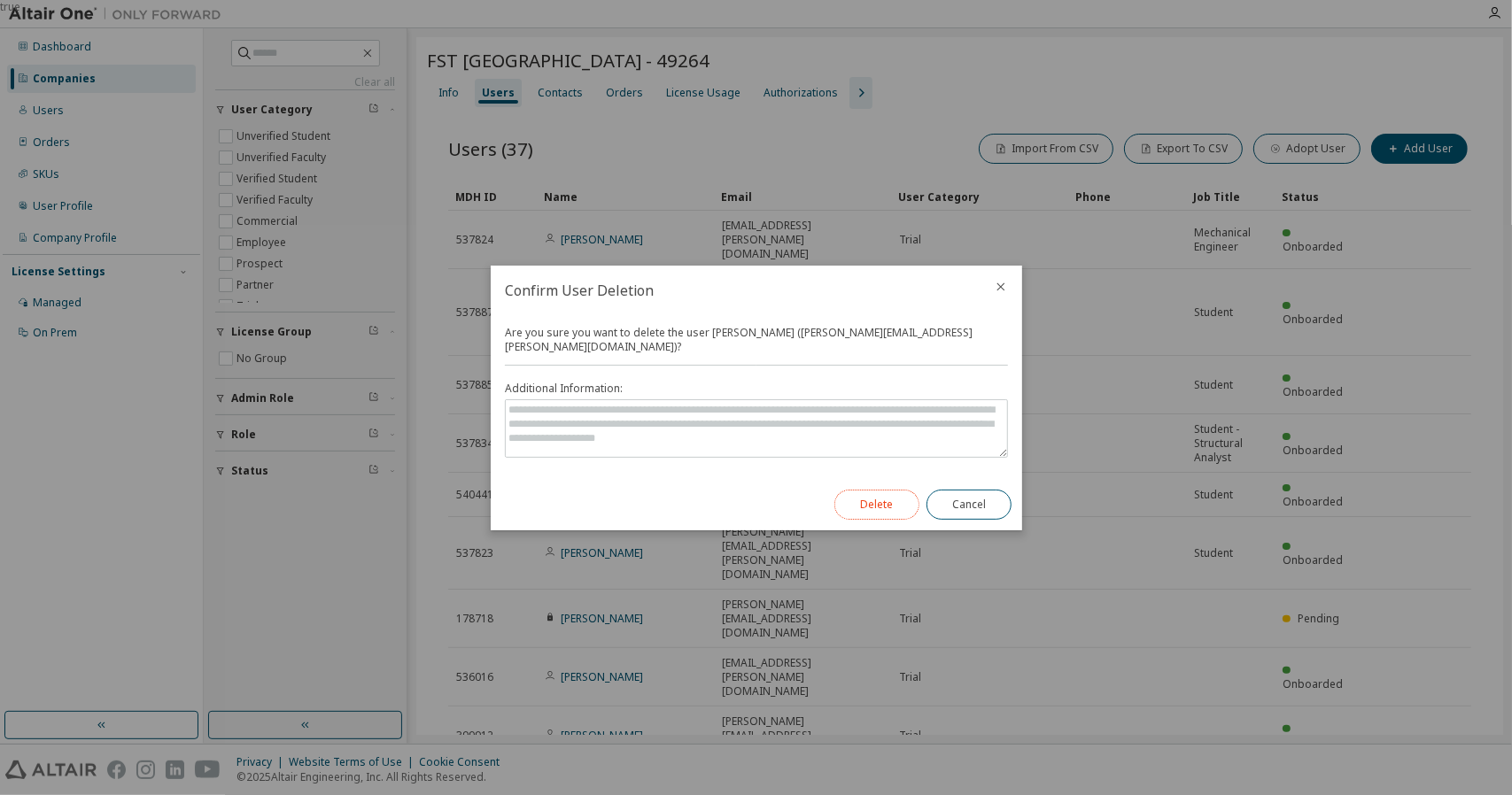
click at [869, 493] on button "Delete" at bounding box center [876, 504] width 85 height 30
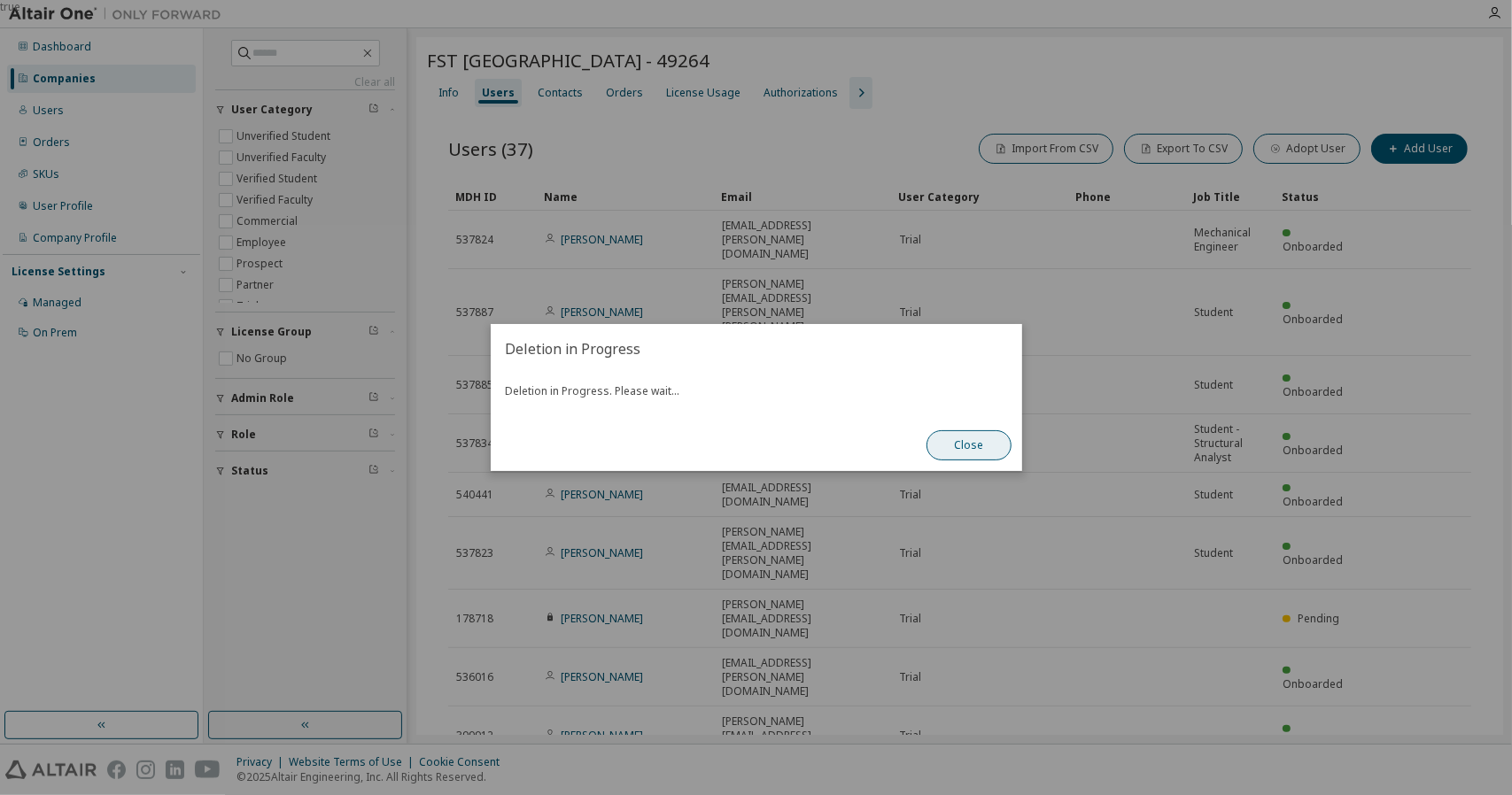
click at [964, 449] on button "Close" at bounding box center [968, 445] width 85 height 30
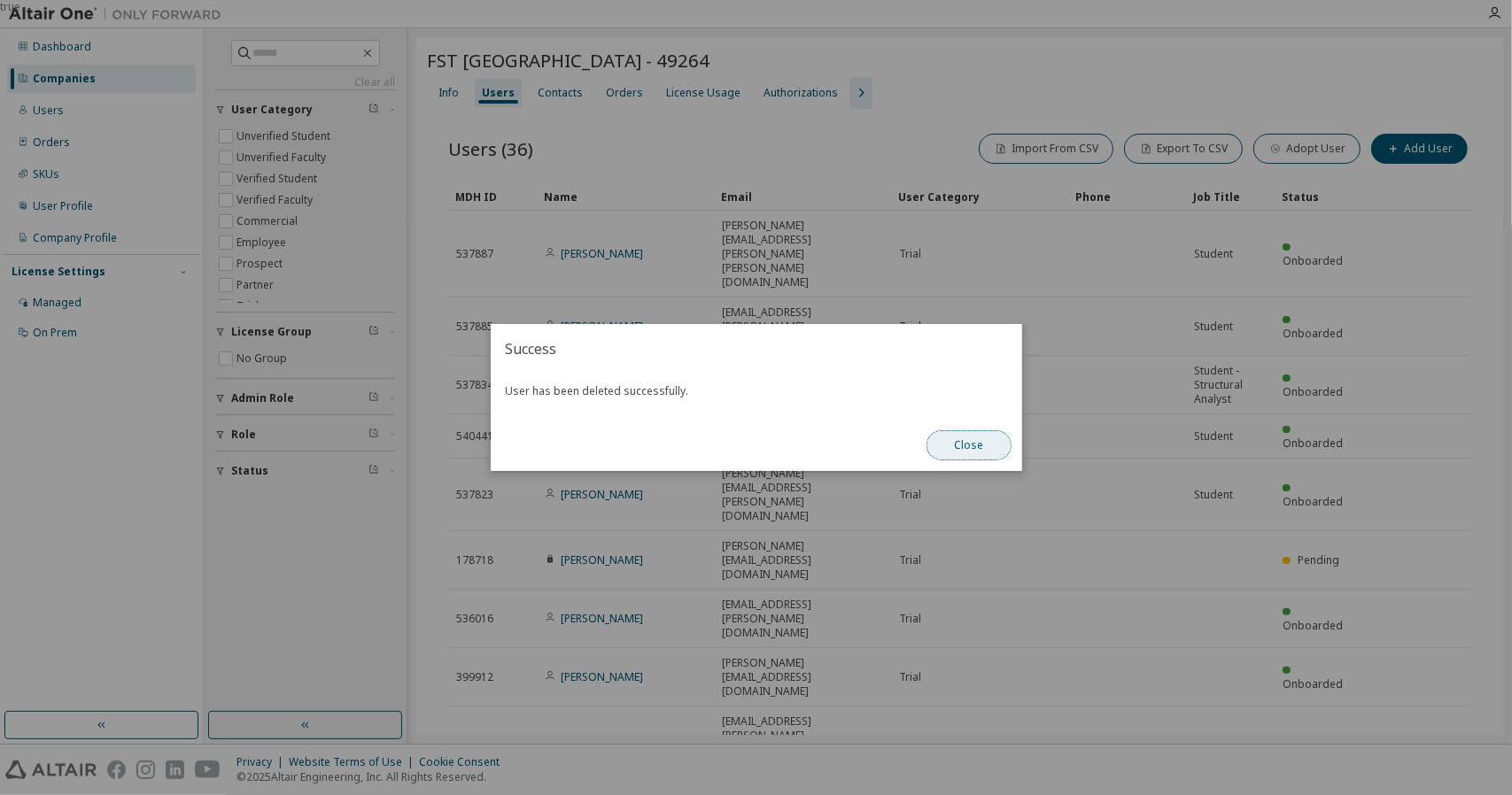
click at [962, 450] on button "Close" at bounding box center [968, 445] width 85 height 30
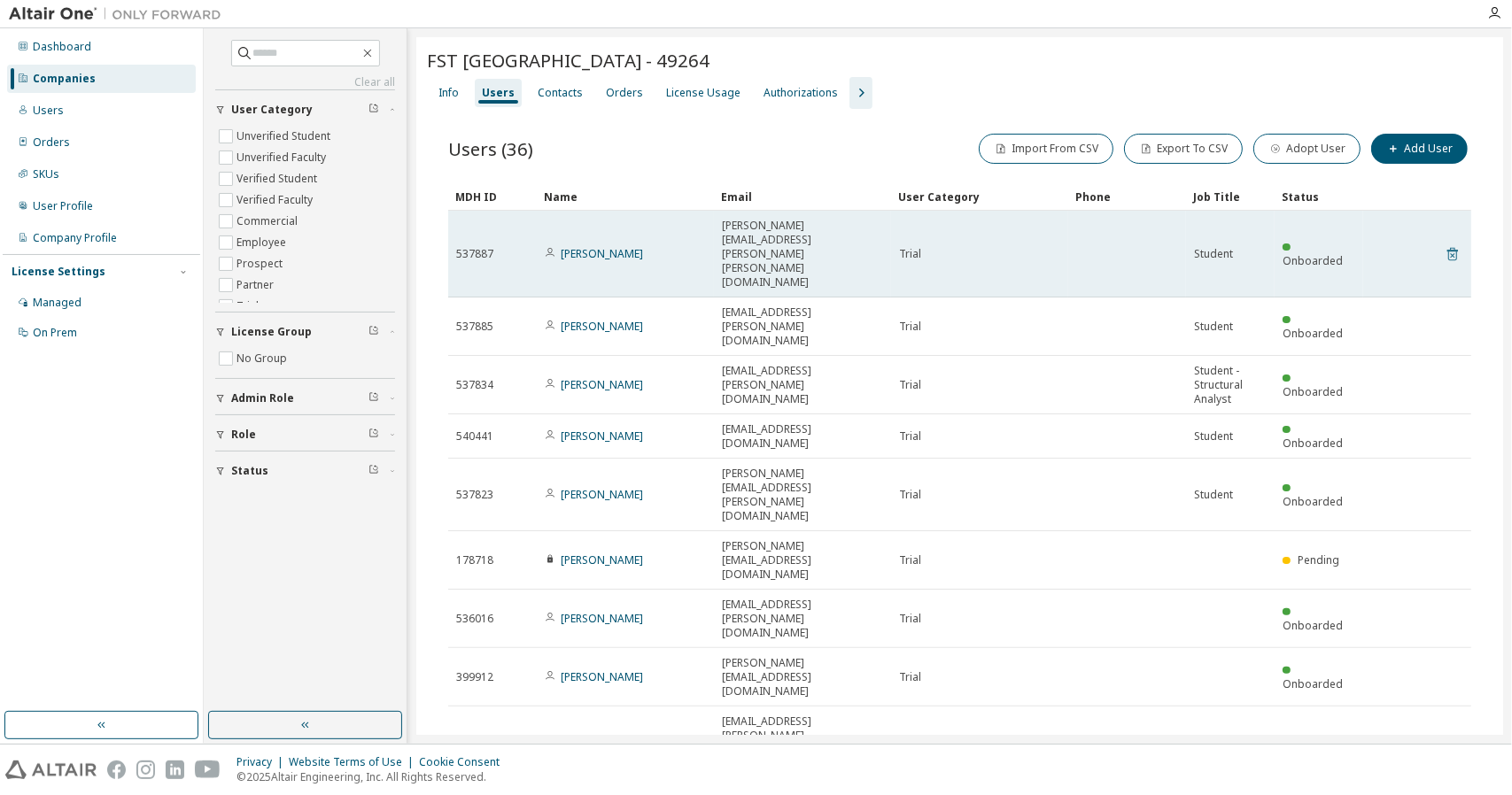
click at [1449, 243] on icon at bounding box center [1453, 253] width 16 height 21
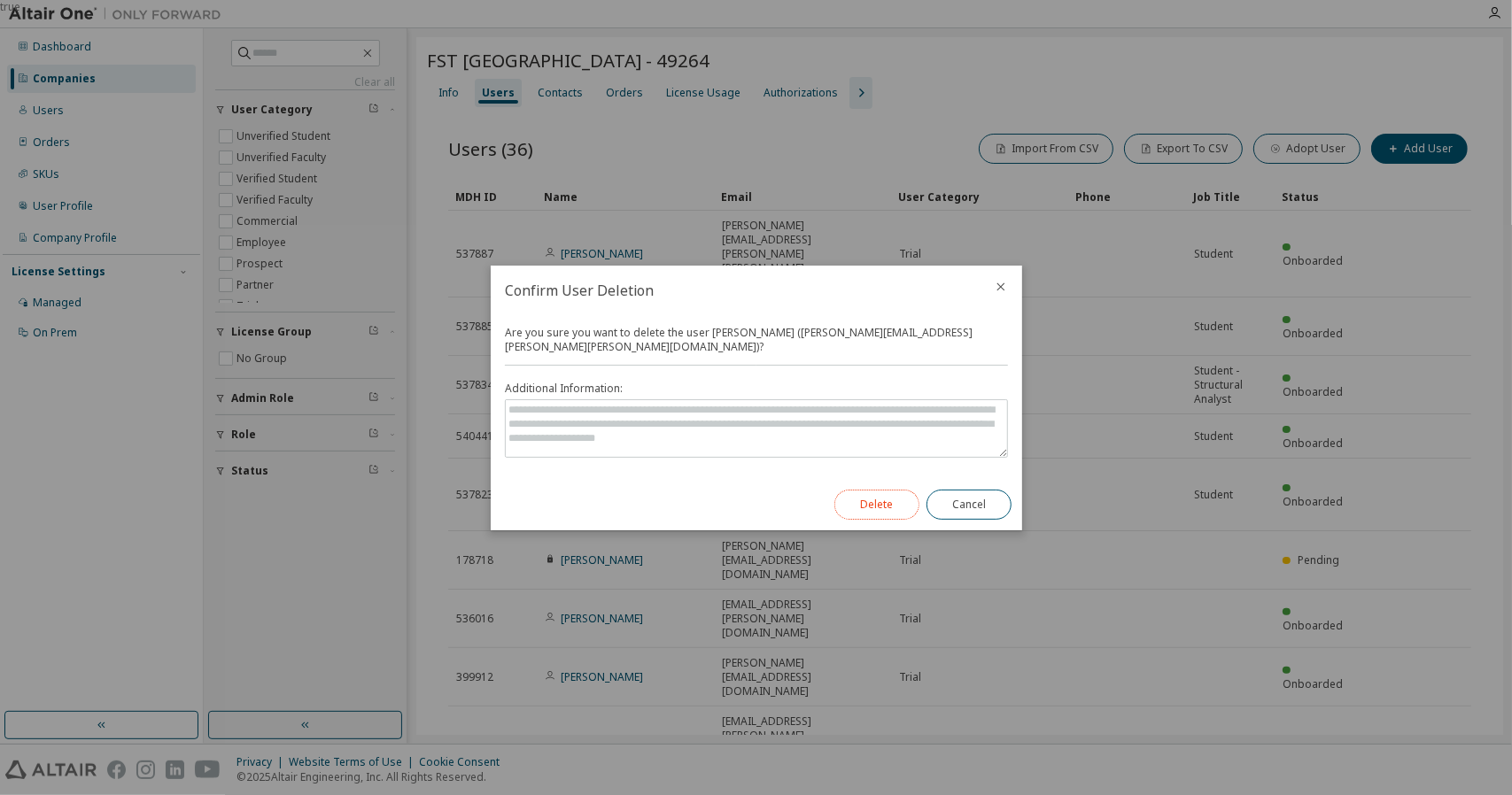
click at [885, 504] on button "Delete" at bounding box center [876, 504] width 85 height 30
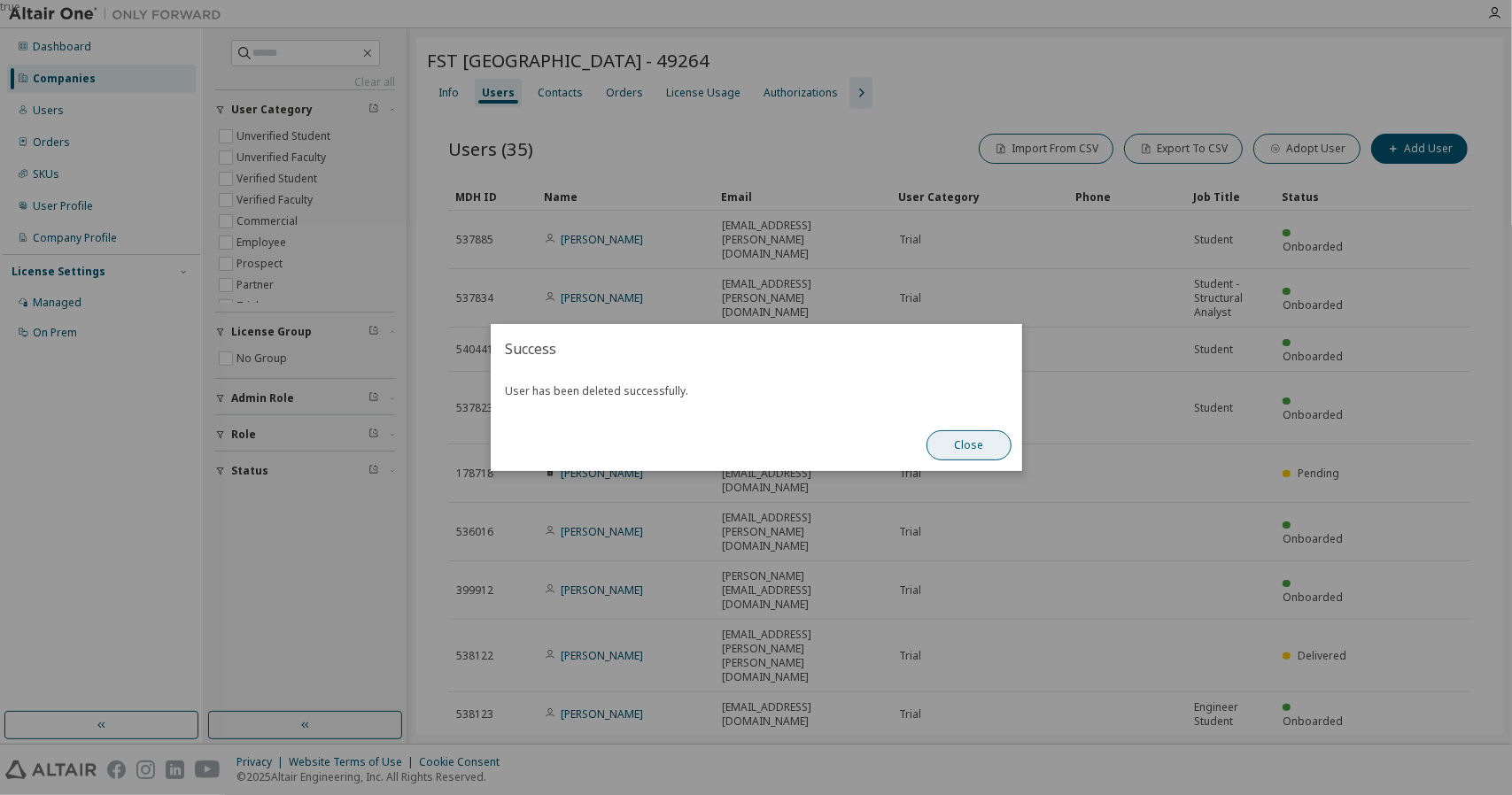
click at [992, 447] on button "Close" at bounding box center [968, 445] width 85 height 30
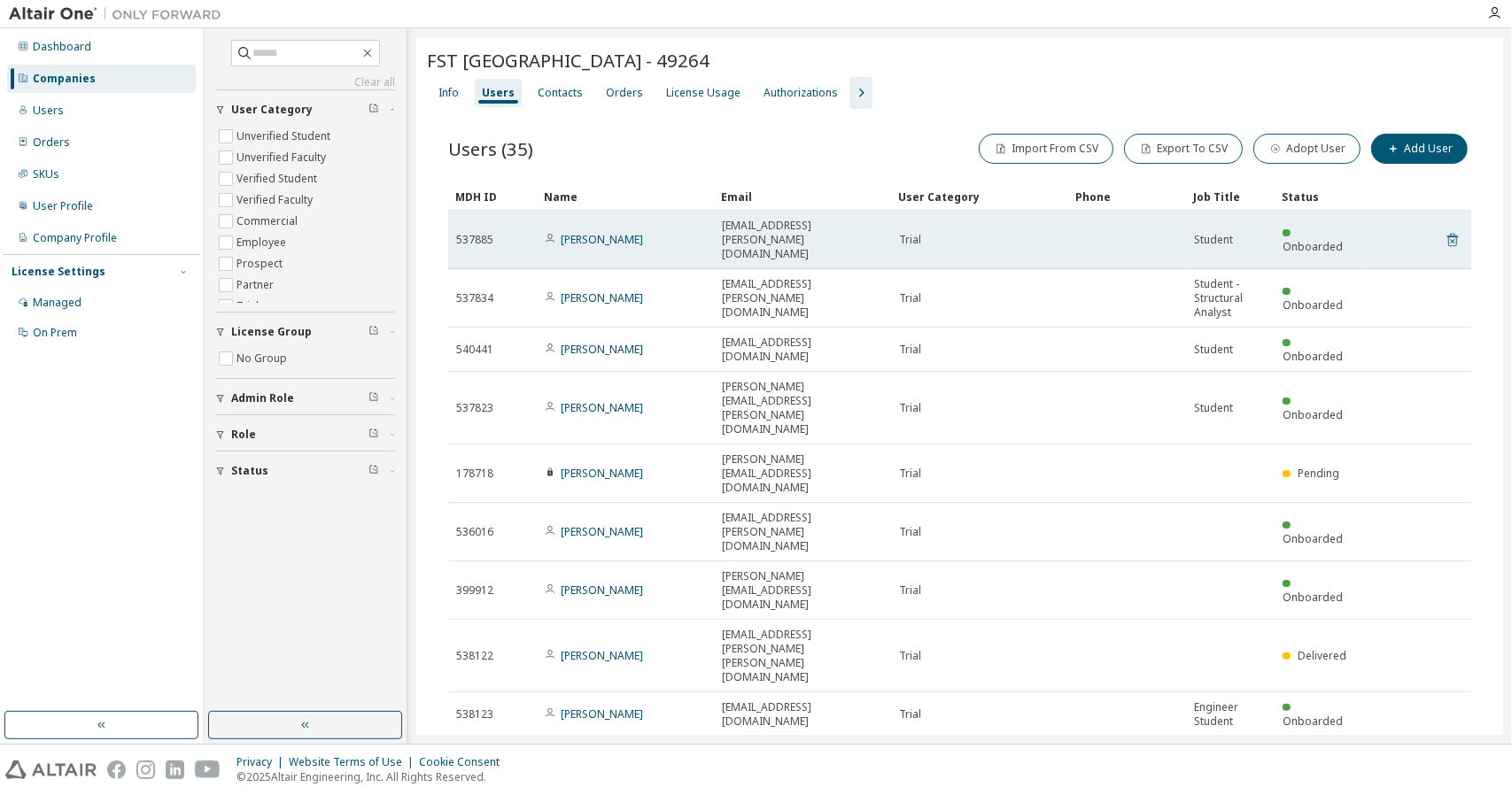
click at [1445, 230] on icon at bounding box center [1453, 240] width 16 height 21
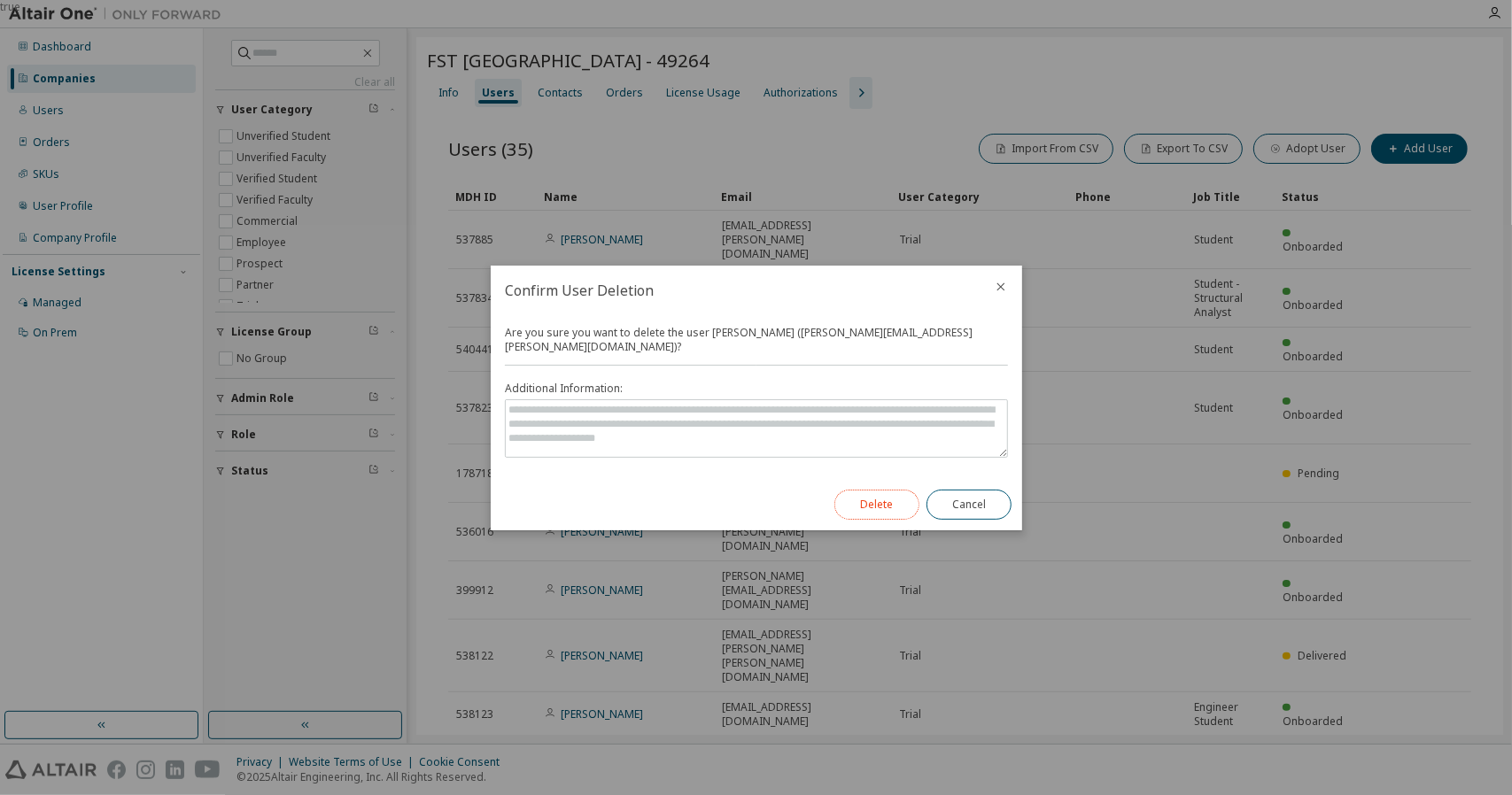
click at [886, 493] on button "Delete" at bounding box center [876, 504] width 85 height 30
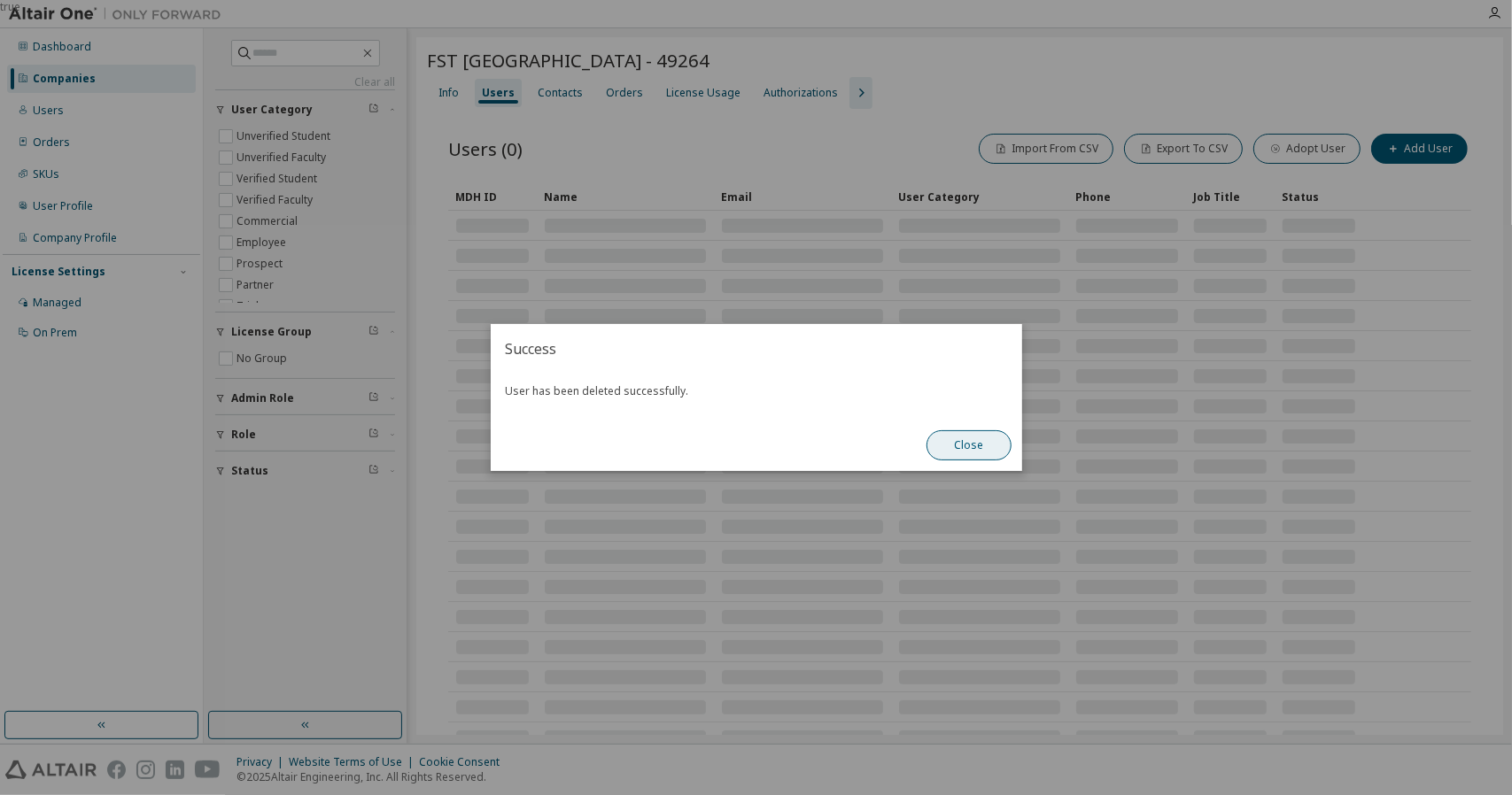
click at [949, 446] on button "Close" at bounding box center [968, 445] width 85 height 30
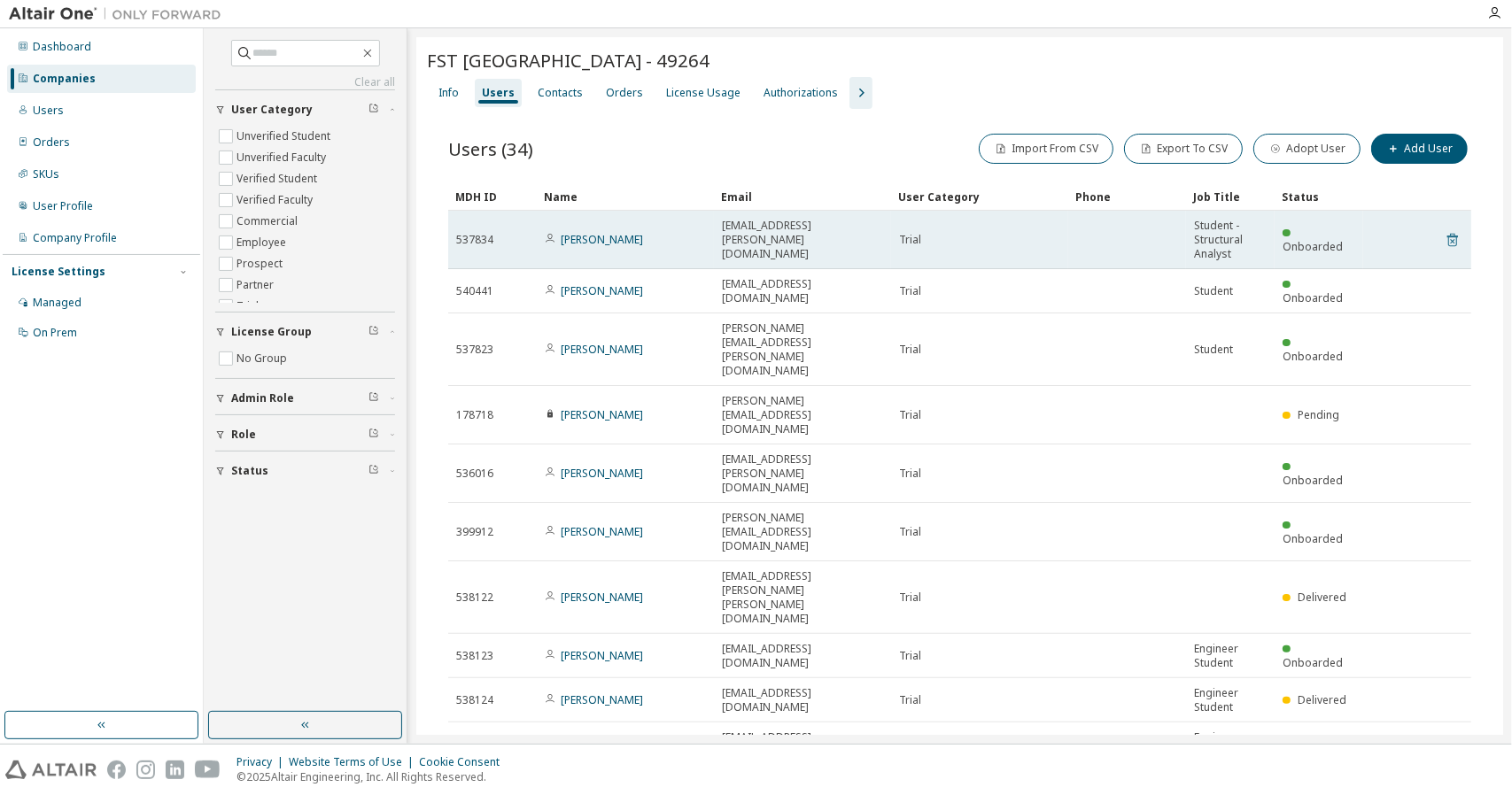
click at [1445, 233] on icon at bounding box center [1453, 240] width 16 height 21
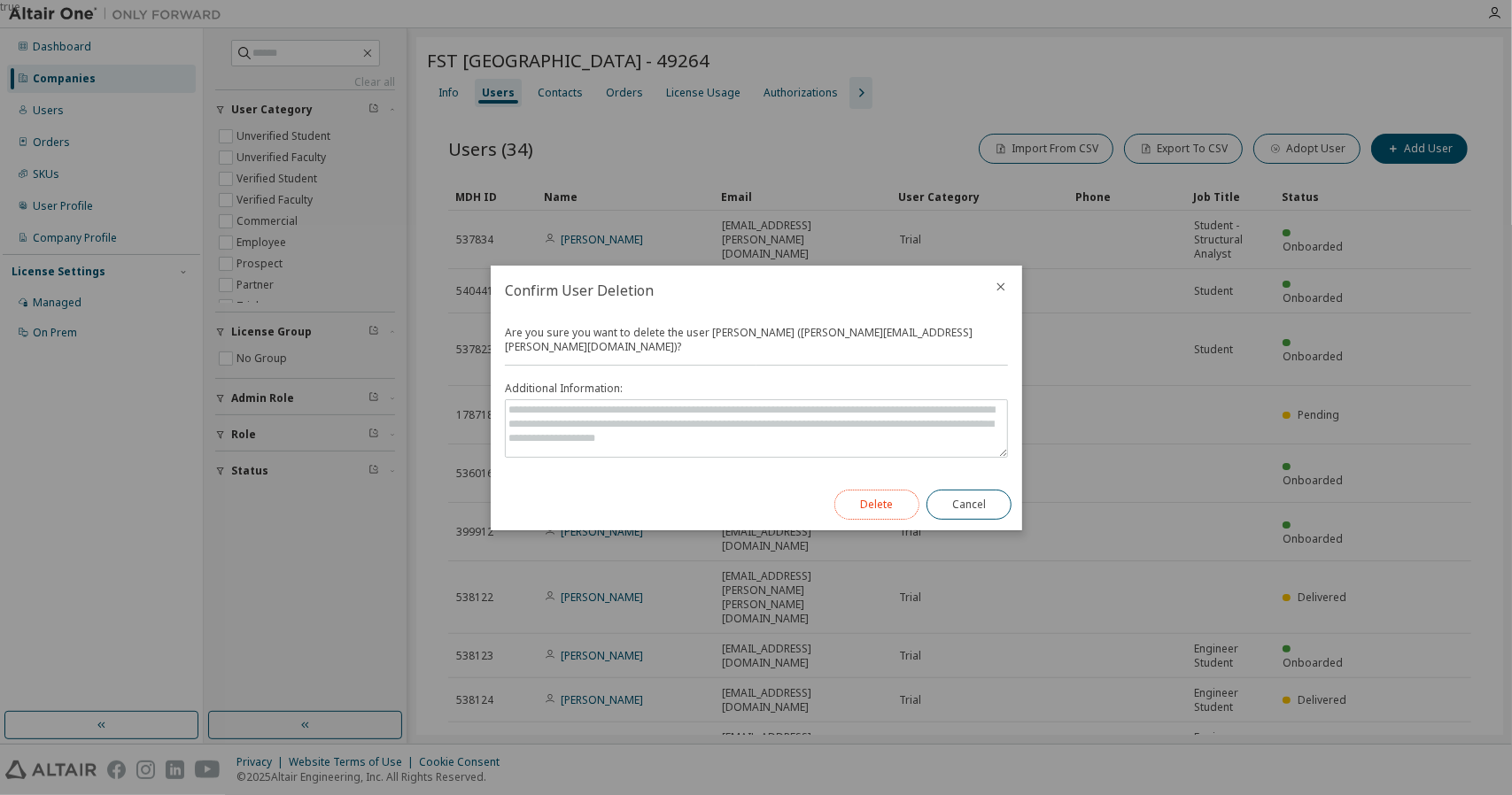
click at [879, 491] on button "Delete" at bounding box center [876, 504] width 85 height 30
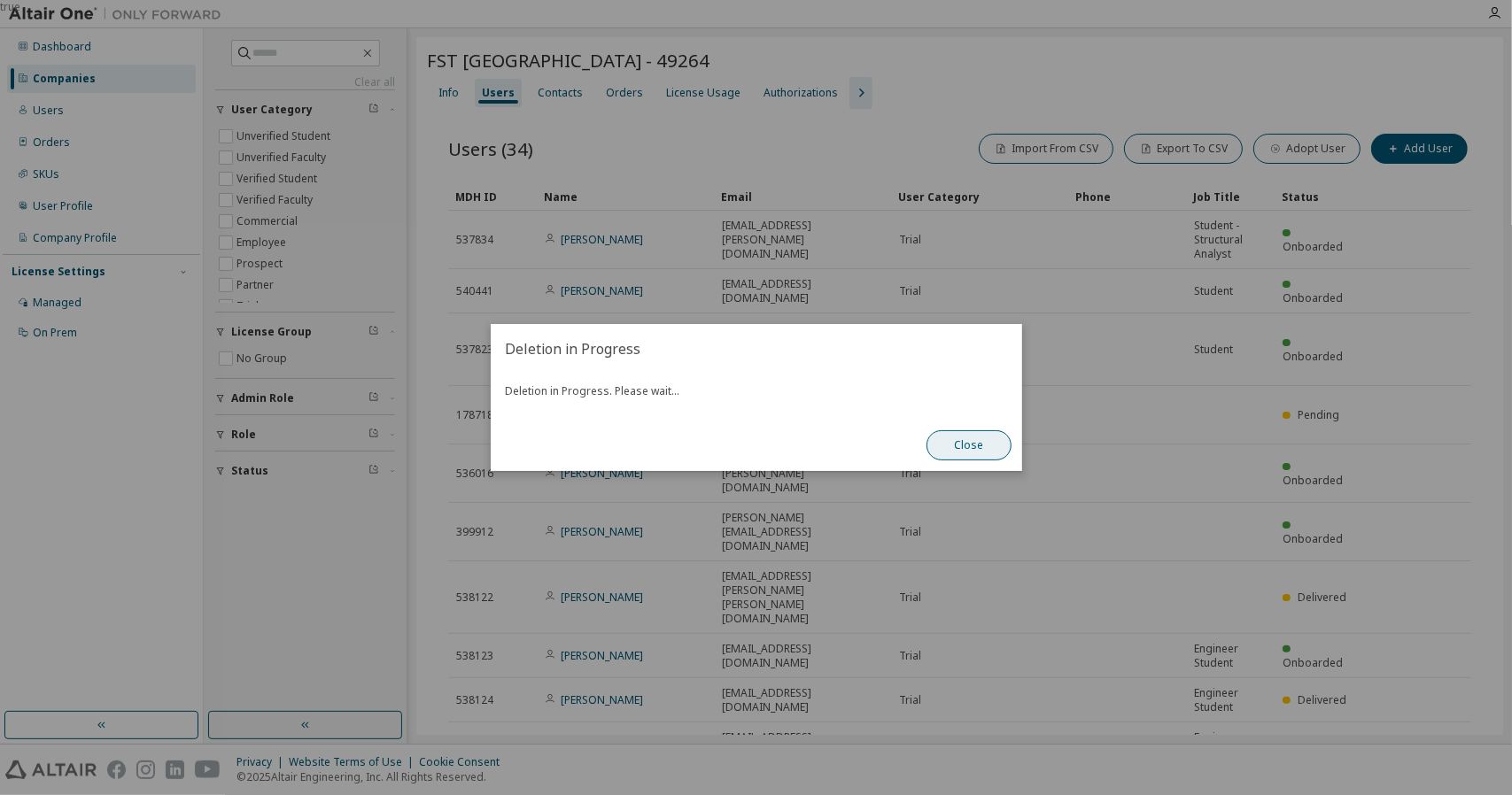
click at [965, 439] on button "Close" at bounding box center [968, 445] width 85 height 30
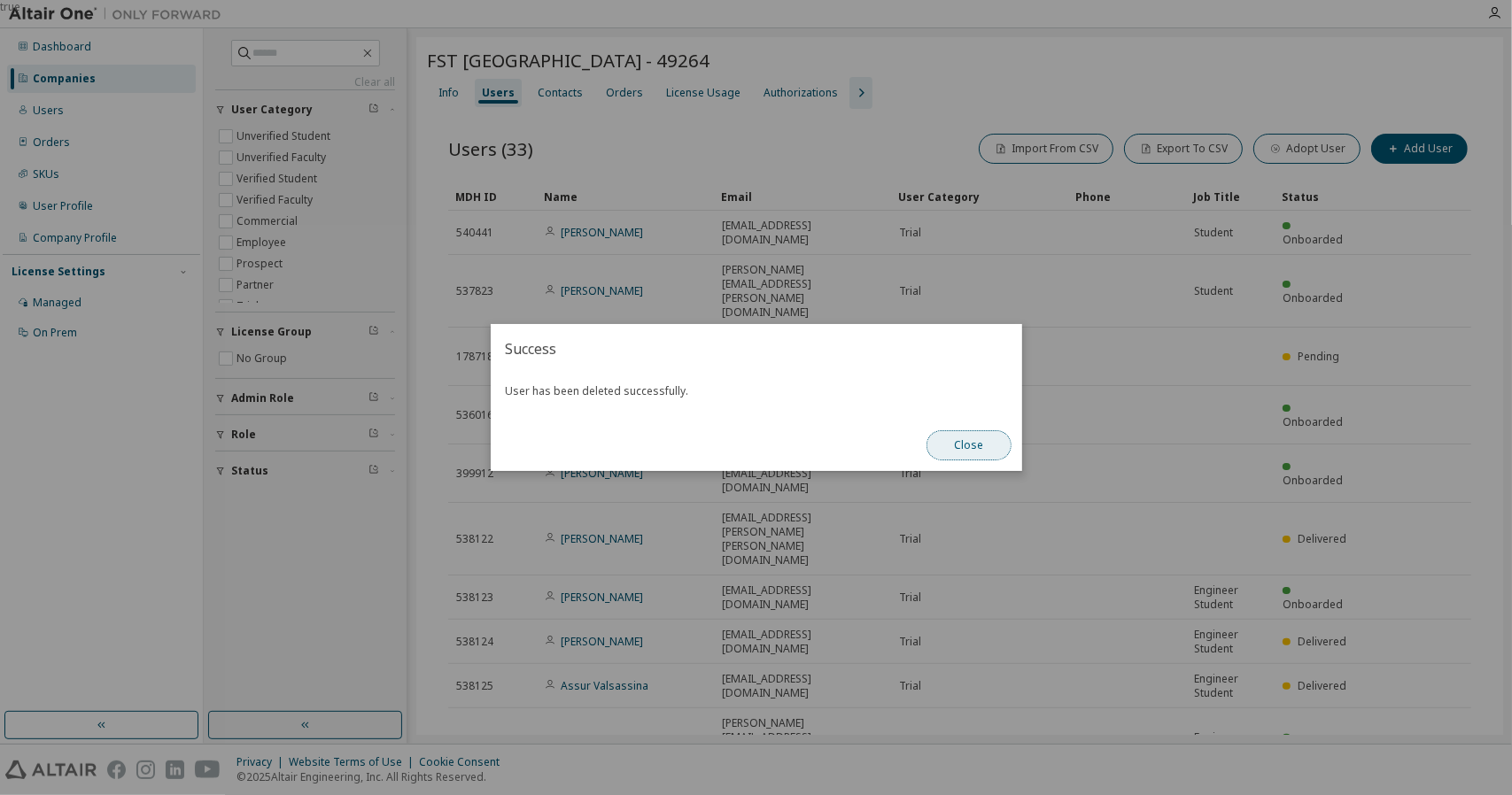
click at [978, 448] on button "Close" at bounding box center [968, 445] width 85 height 30
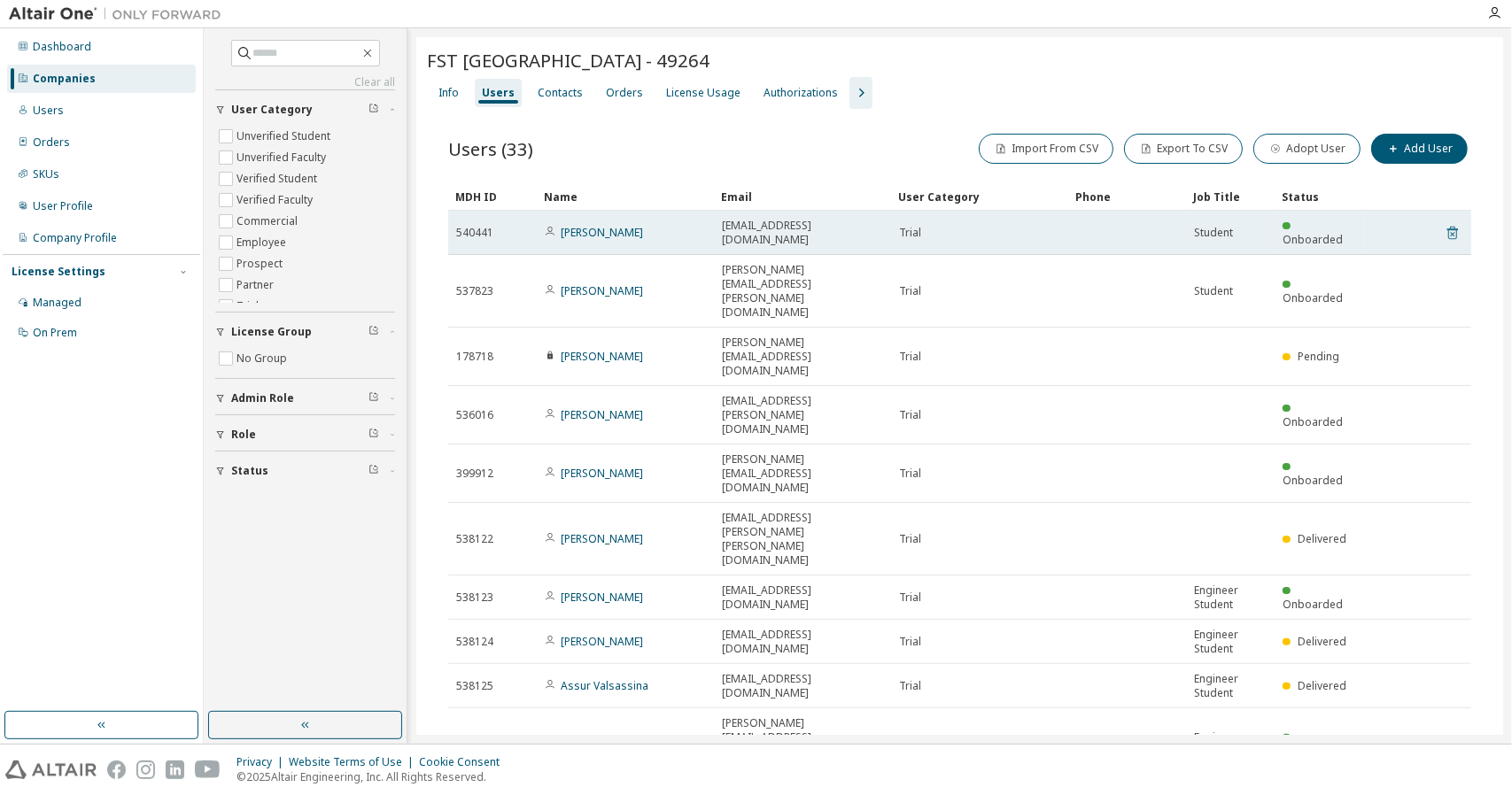
click at [1445, 222] on icon at bounding box center [1453, 232] width 16 height 21
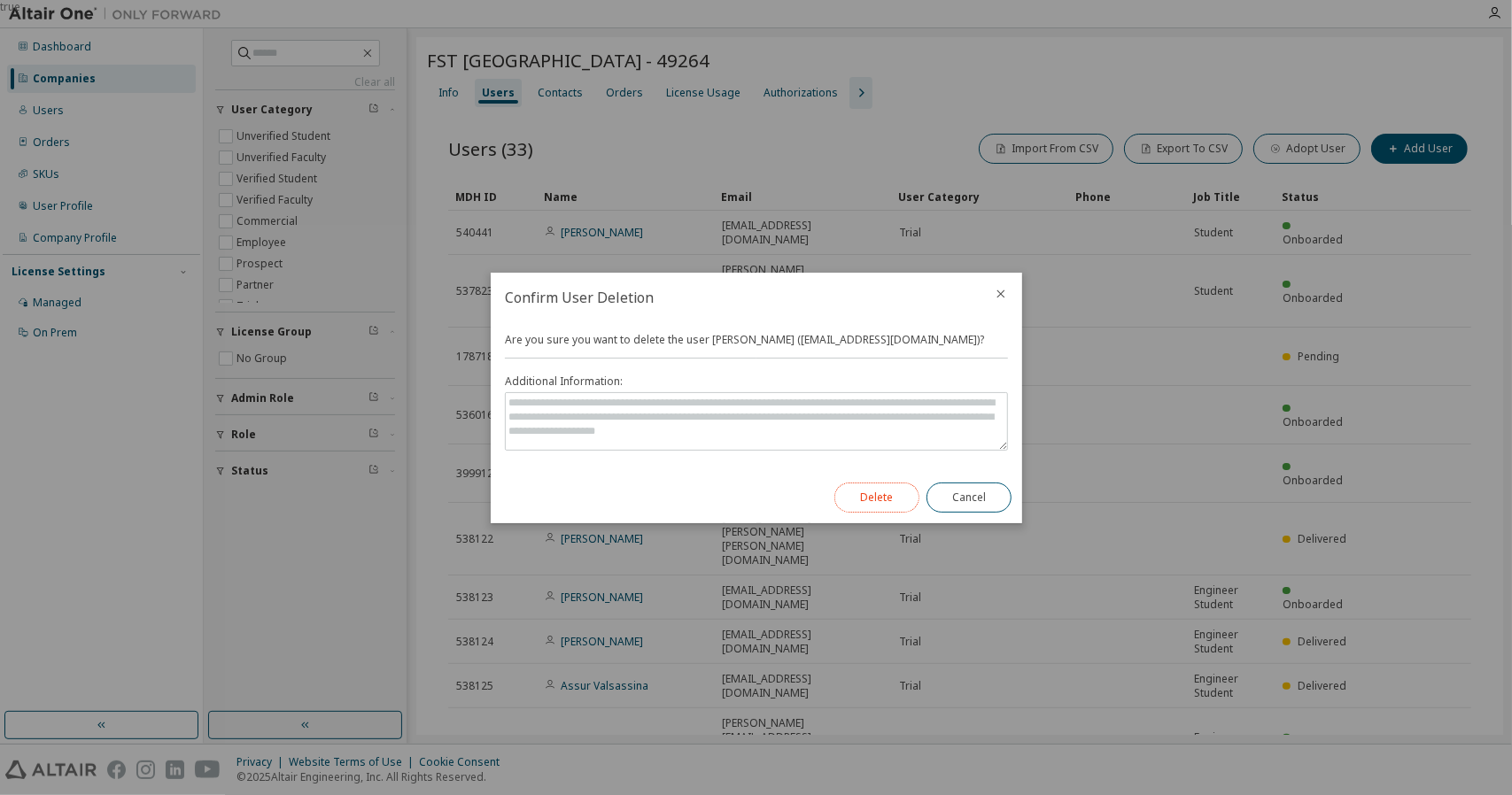
click at [888, 488] on button "Delete" at bounding box center [876, 497] width 85 height 30
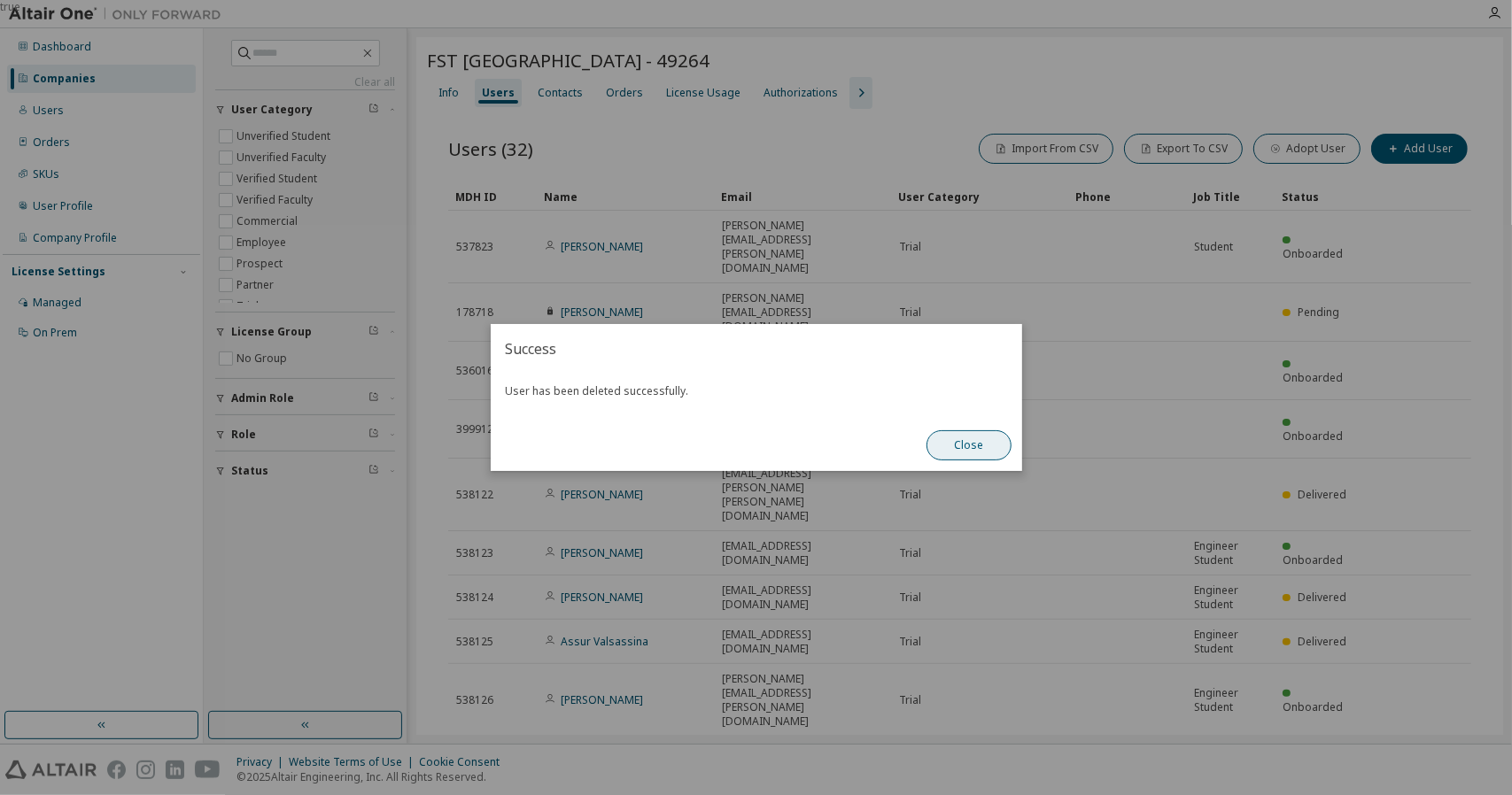
click at [974, 449] on button "Close" at bounding box center [968, 445] width 85 height 30
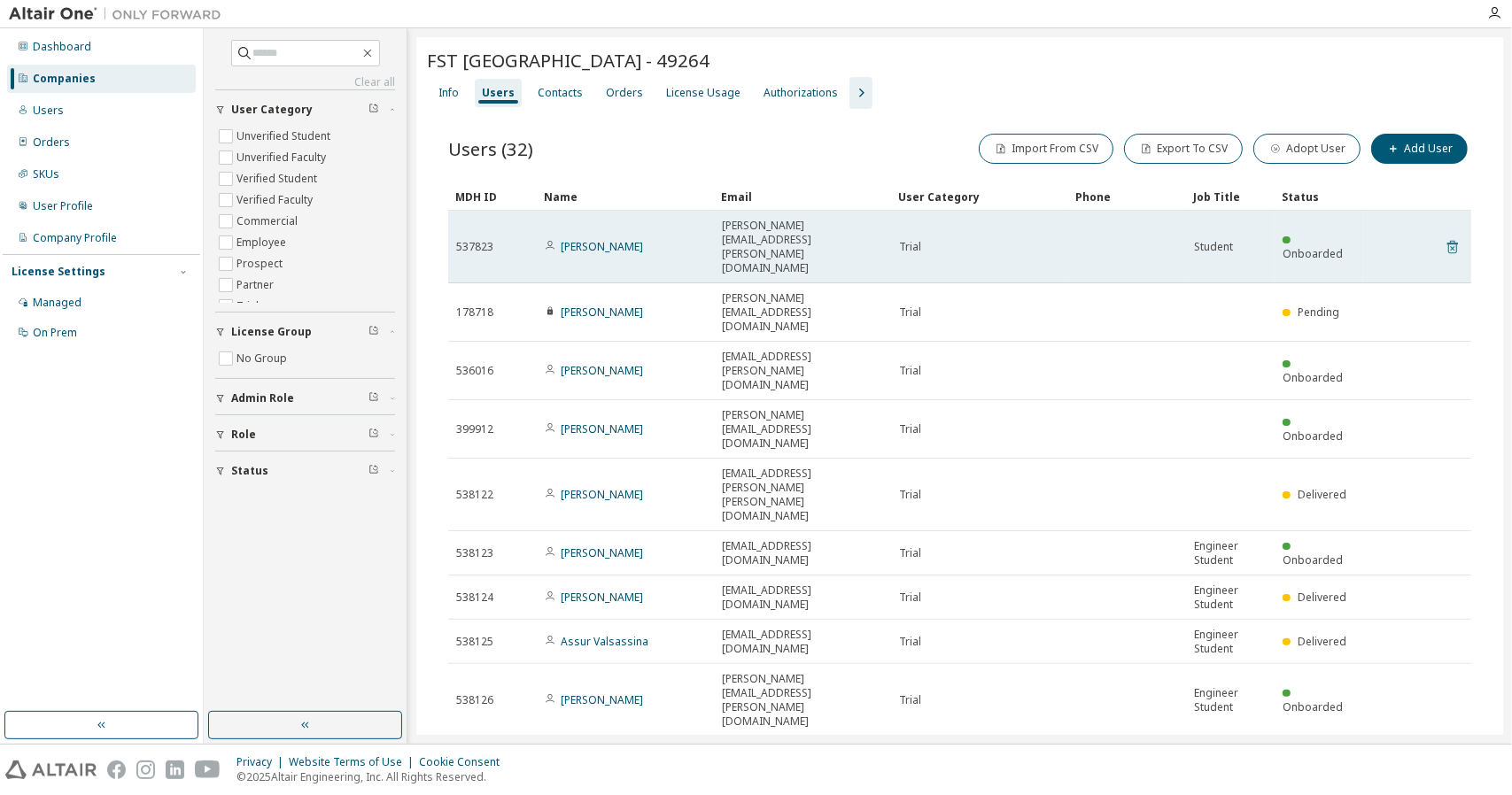
click at [1445, 236] on icon at bounding box center [1453, 246] width 16 height 21
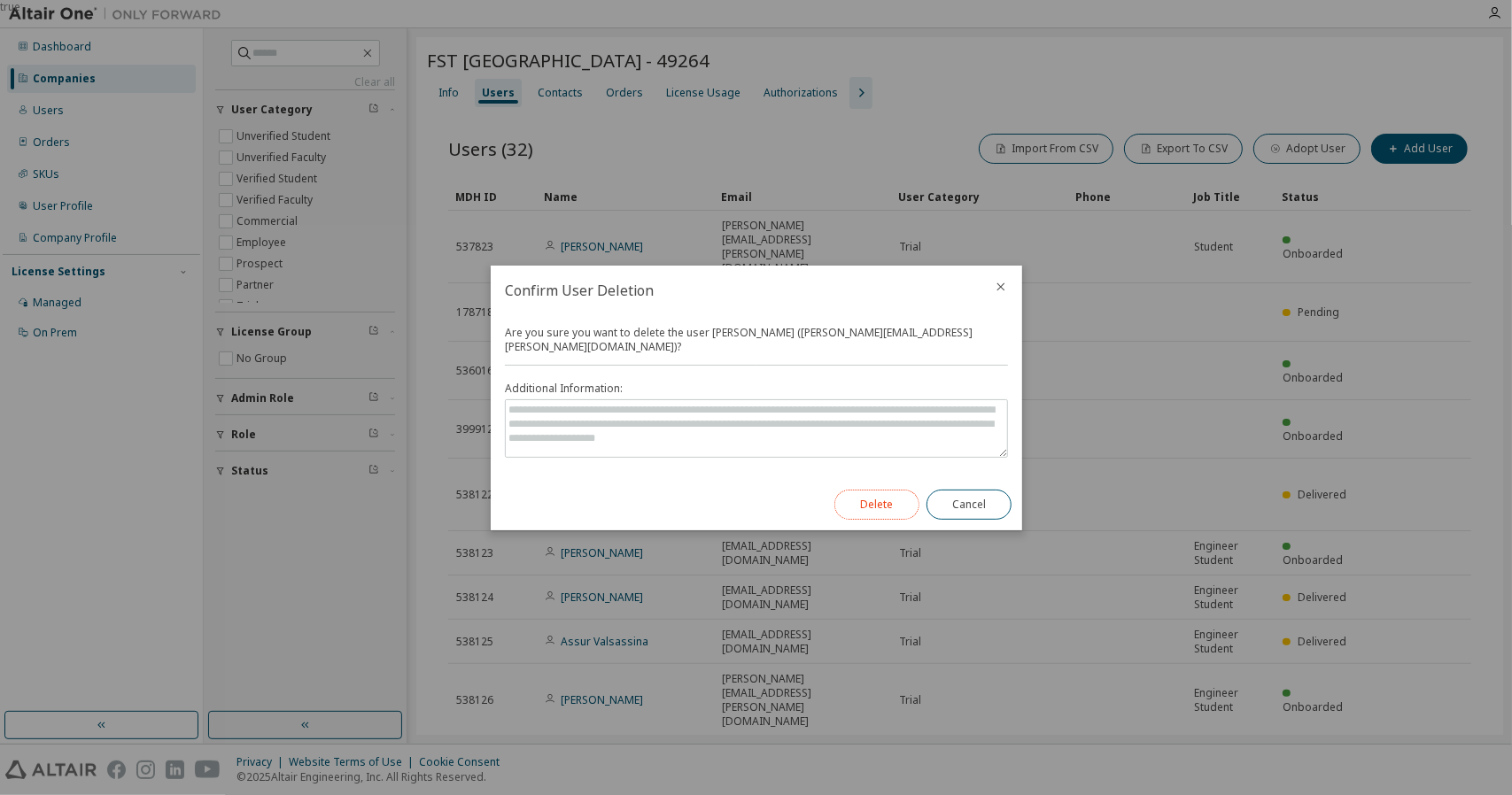
click at [885, 490] on button "Delete" at bounding box center [876, 504] width 85 height 30
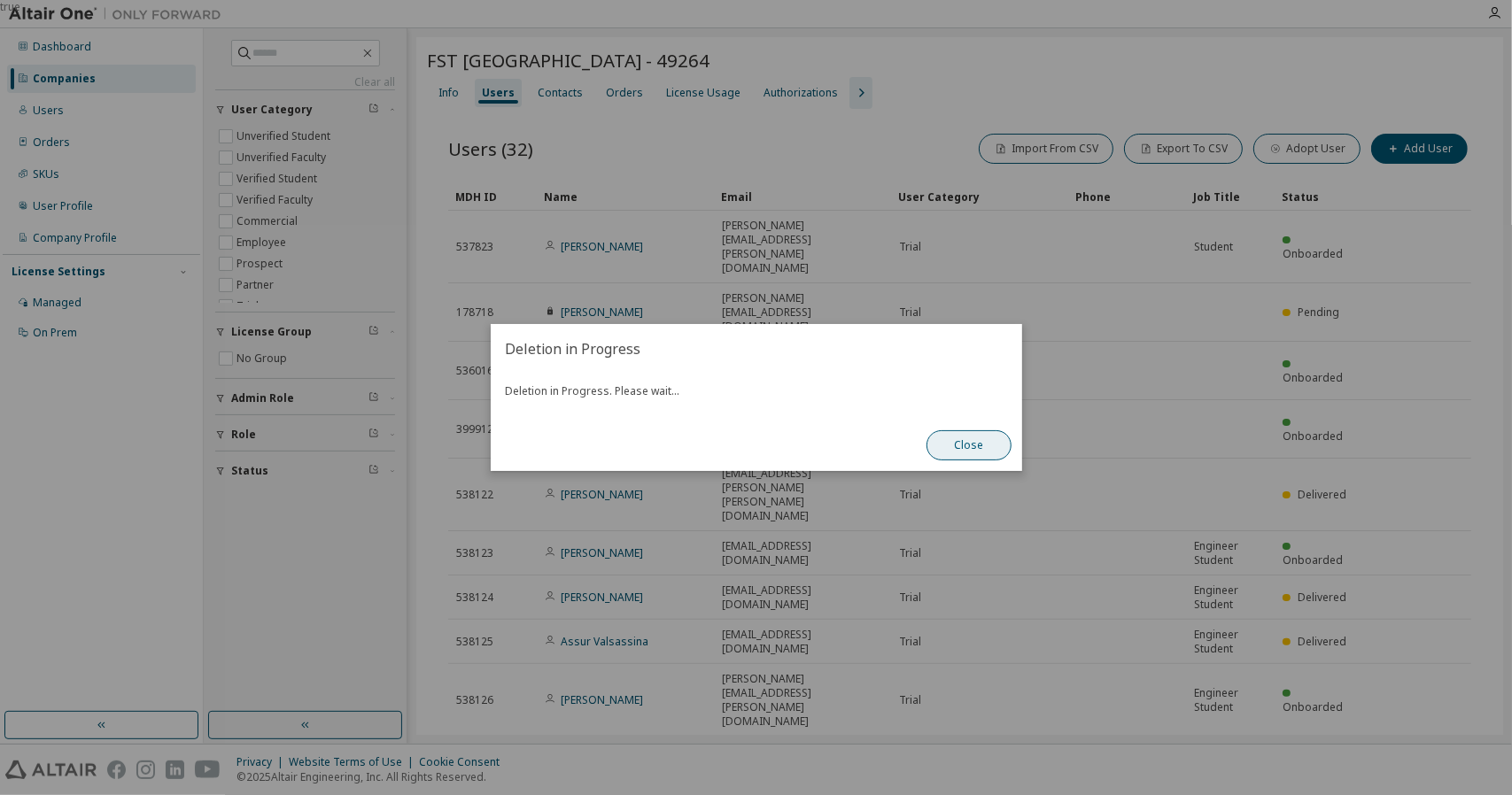
click at [980, 449] on button "Close" at bounding box center [968, 445] width 85 height 30
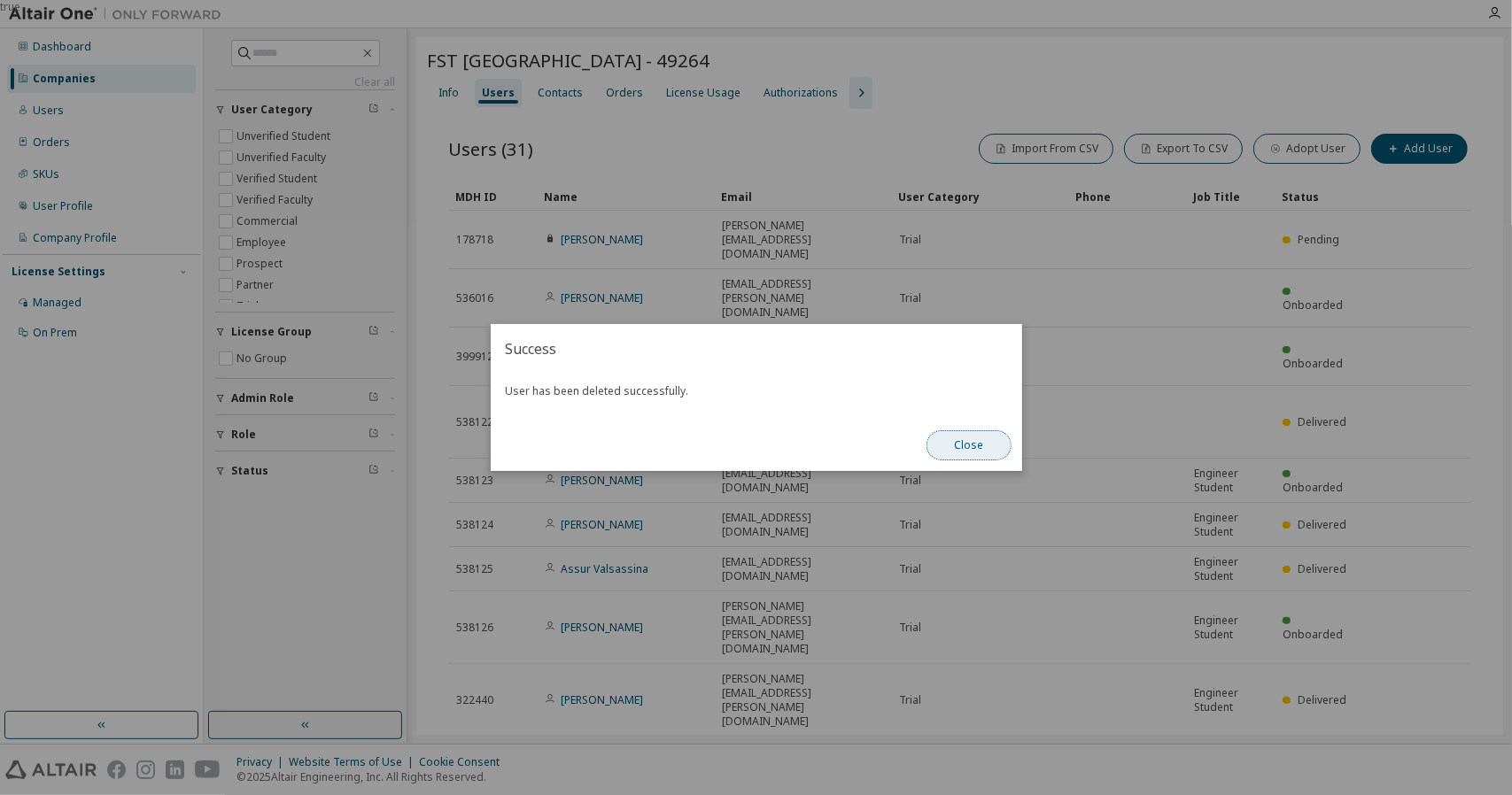
click at [989, 449] on button "Close" at bounding box center [968, 445] width 85 height 30
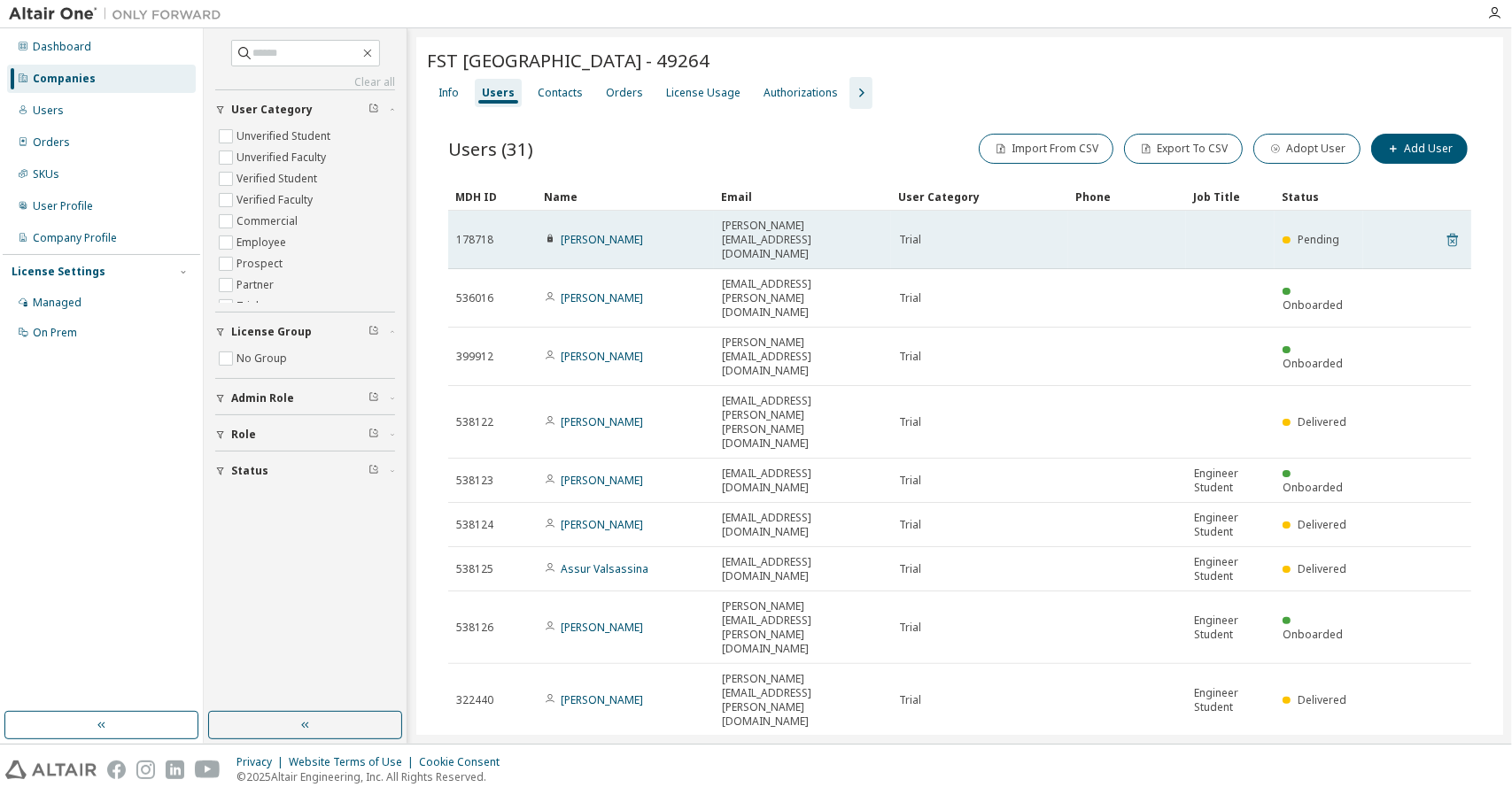
click at [1447, 233] on icon at bounding box center [1453, 240] width 11 height 14
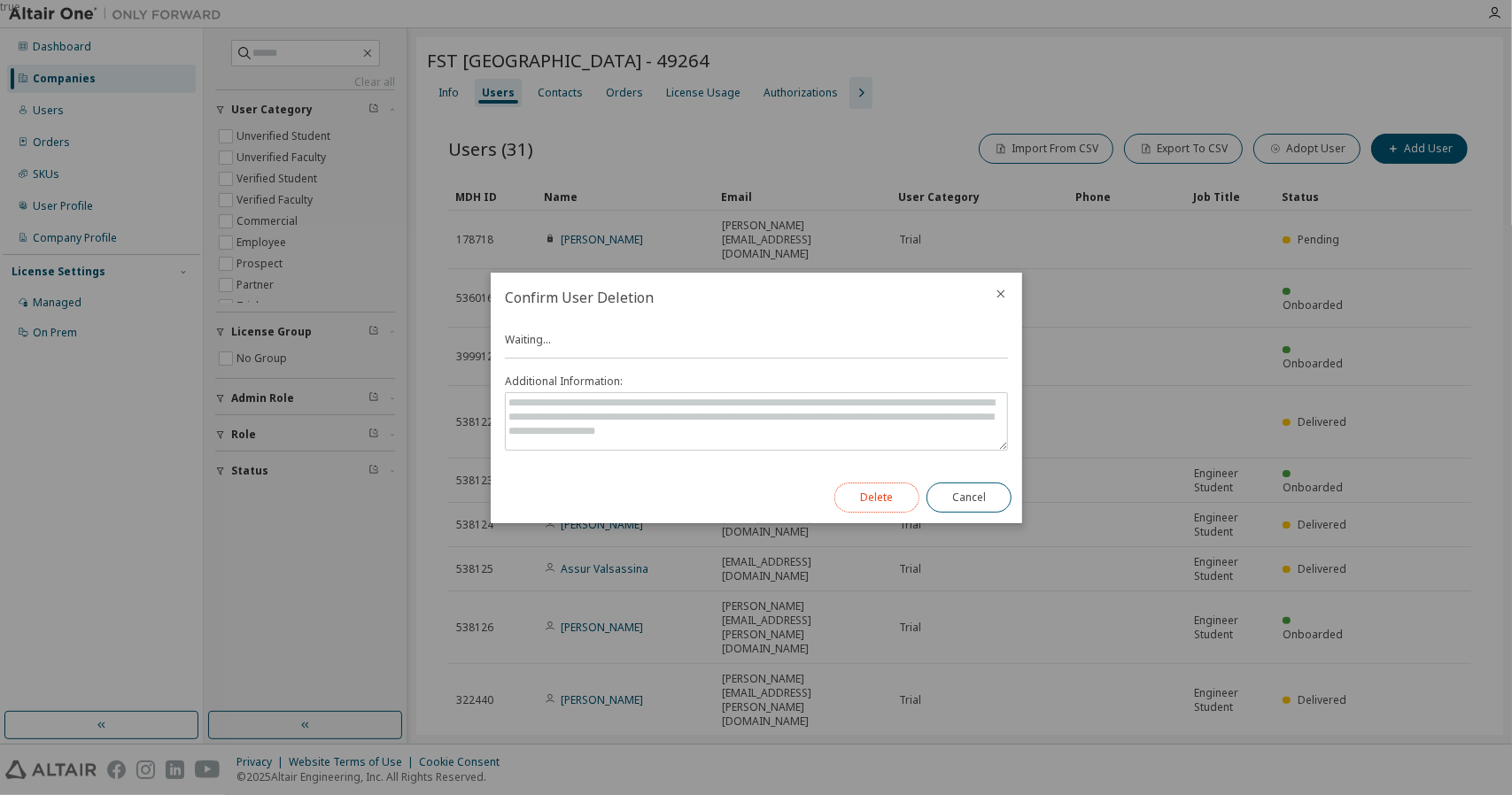
click at [869, 499] on button "Delete" at bounding box center [876, 497] width 85 height 30
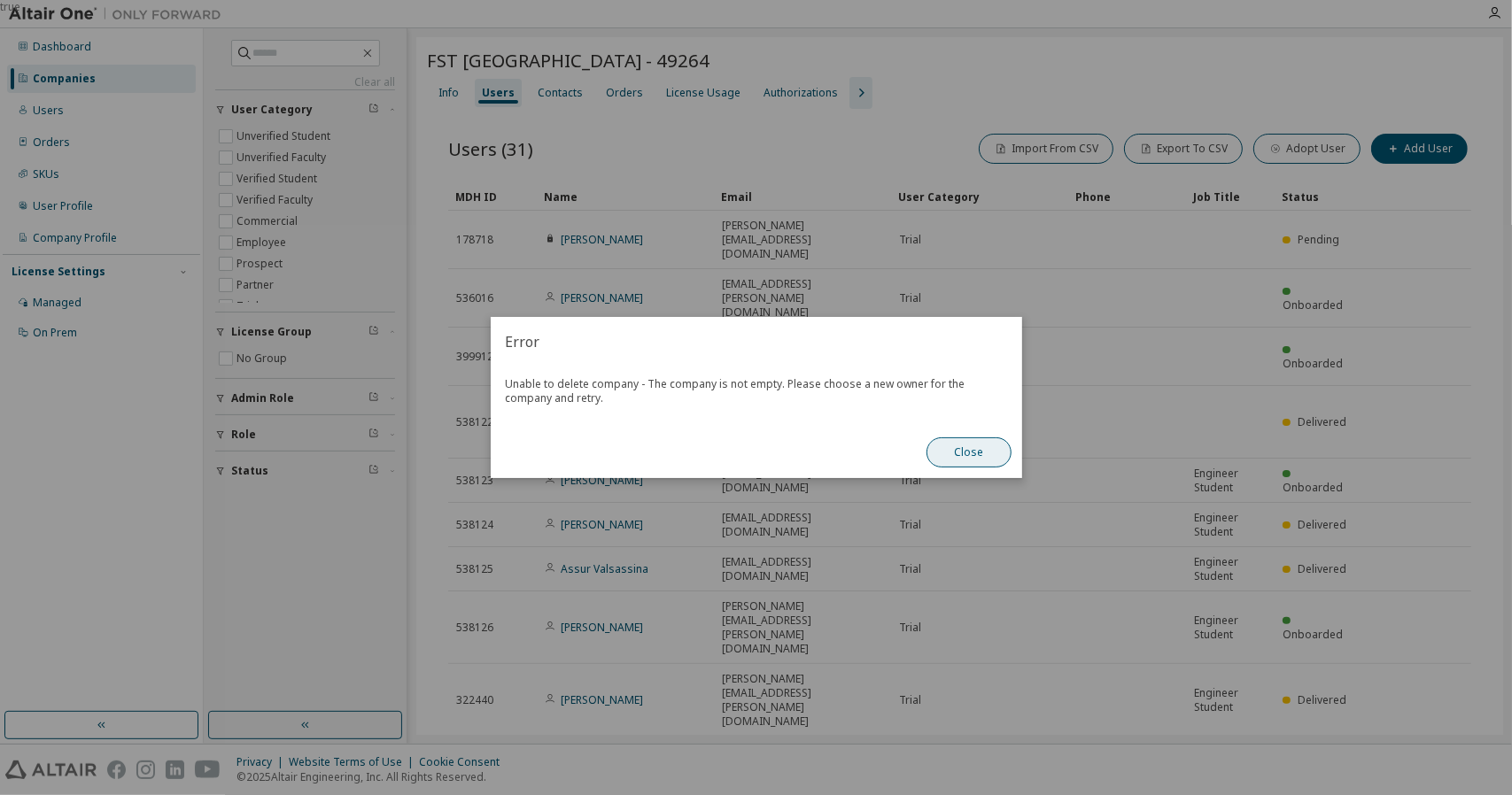
click at [962, 454] on button "Close" at bounding box center [968, 452] width 85 height 30
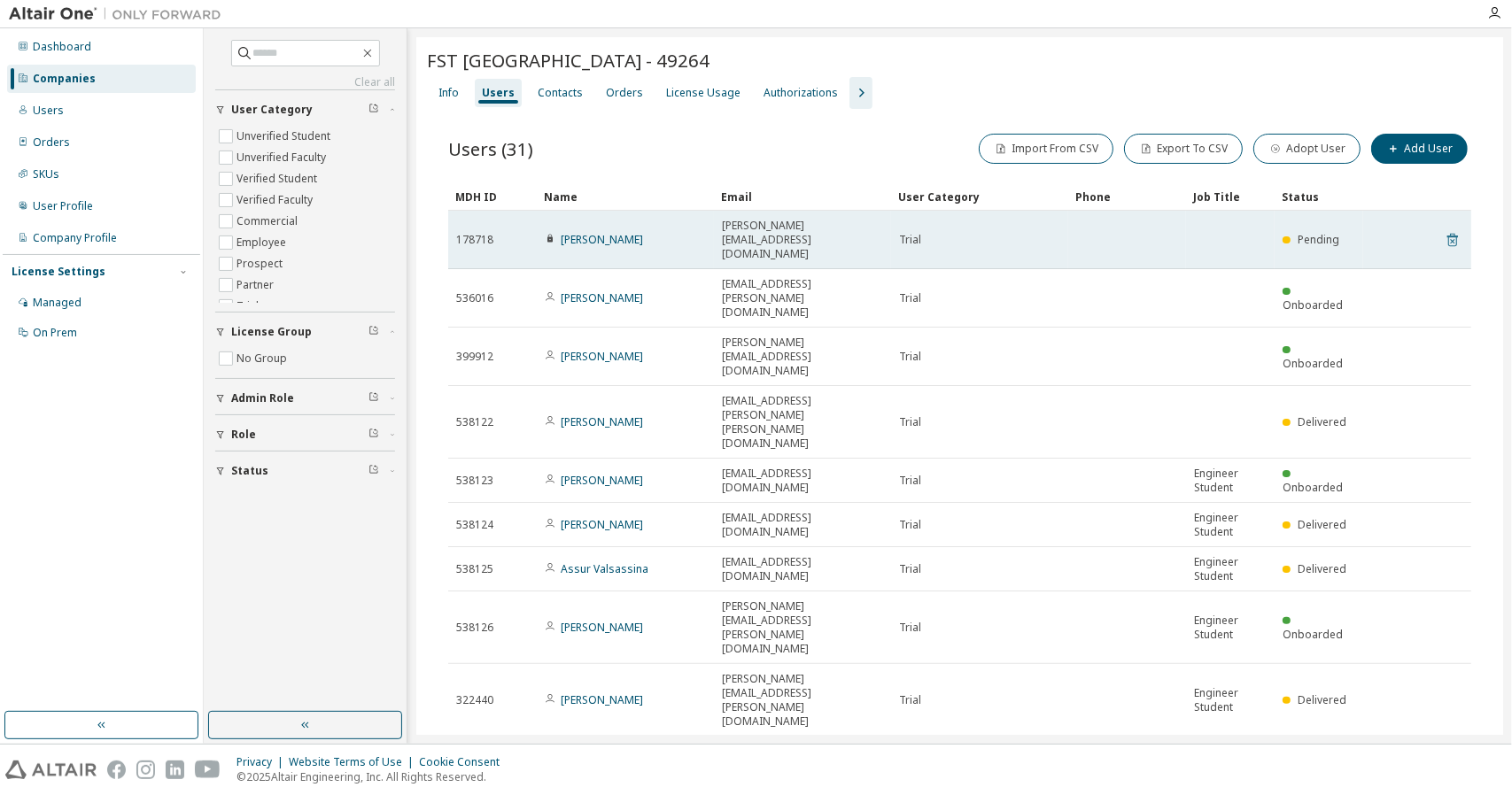
click at [1447, 233] on icon at bounding box center [1453, 240] width 11 height 14
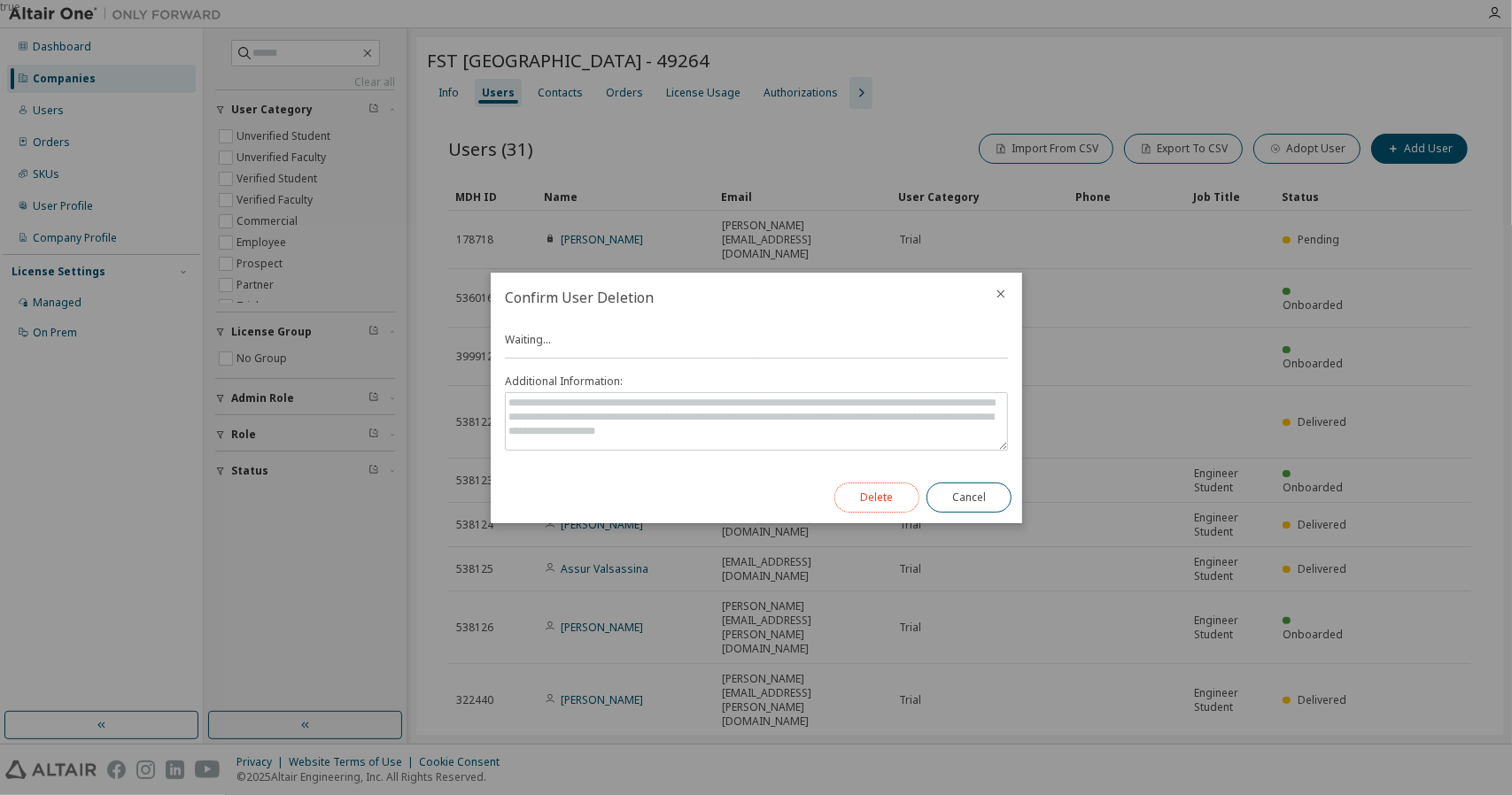
click at [900, 495] on button "Delete" at bounding box center [876, 497] width 85 height 30
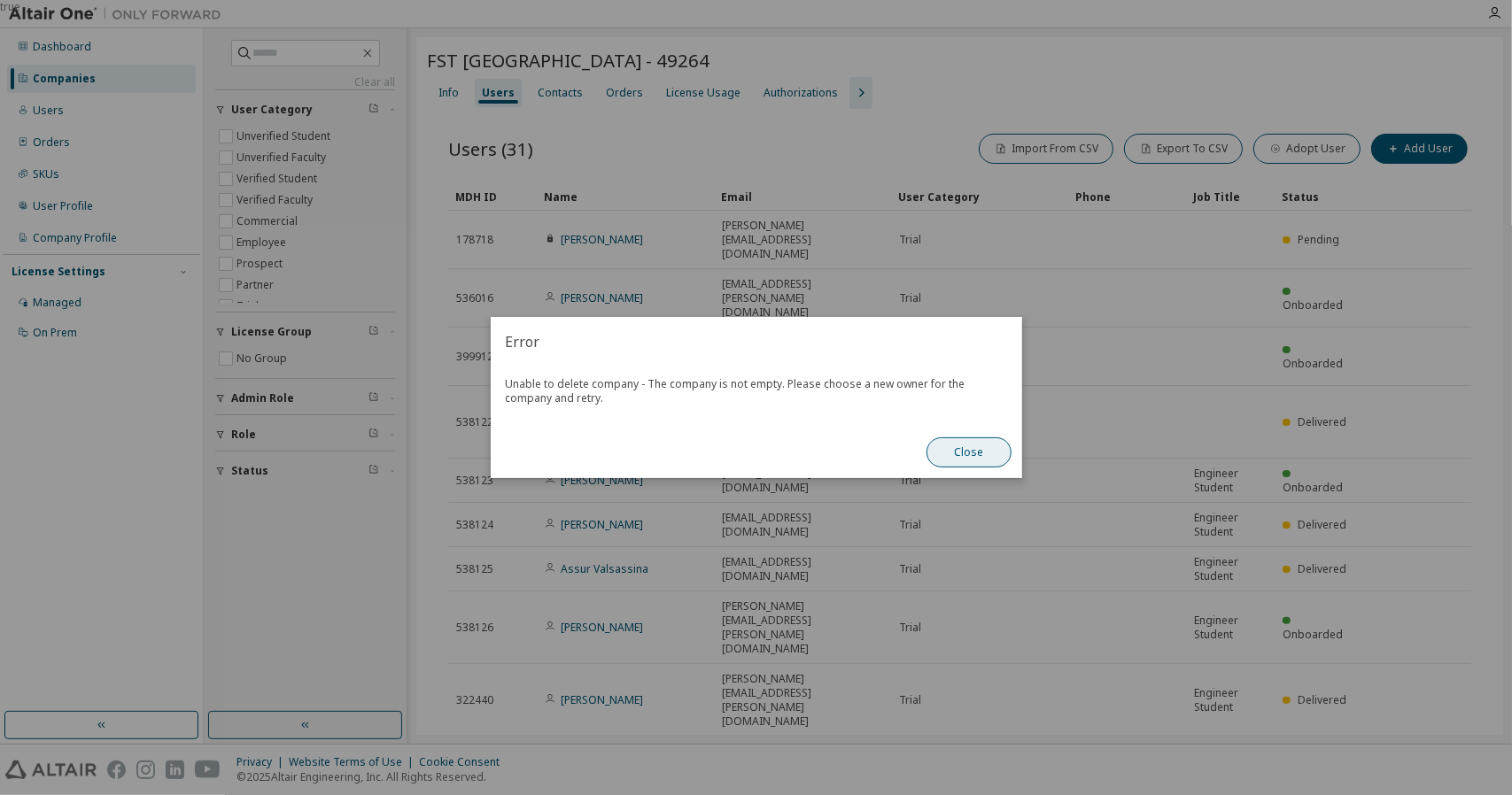
click at [944, 465] on button "Close" at bounding box center [968, 452] width 85 height 30
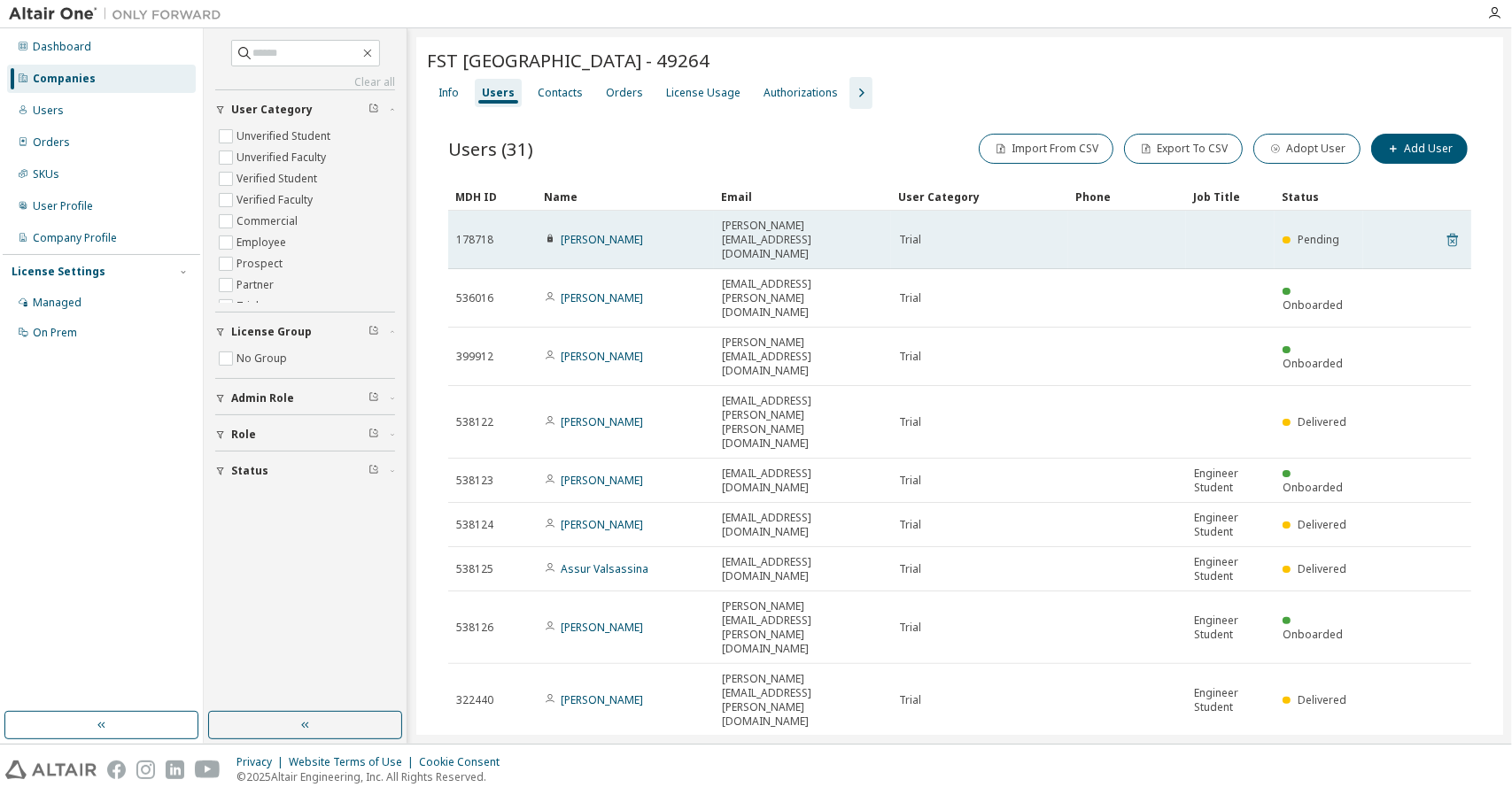
click at [1445, 230] on icon at bounding box center [1453, 240] width 16 height 21
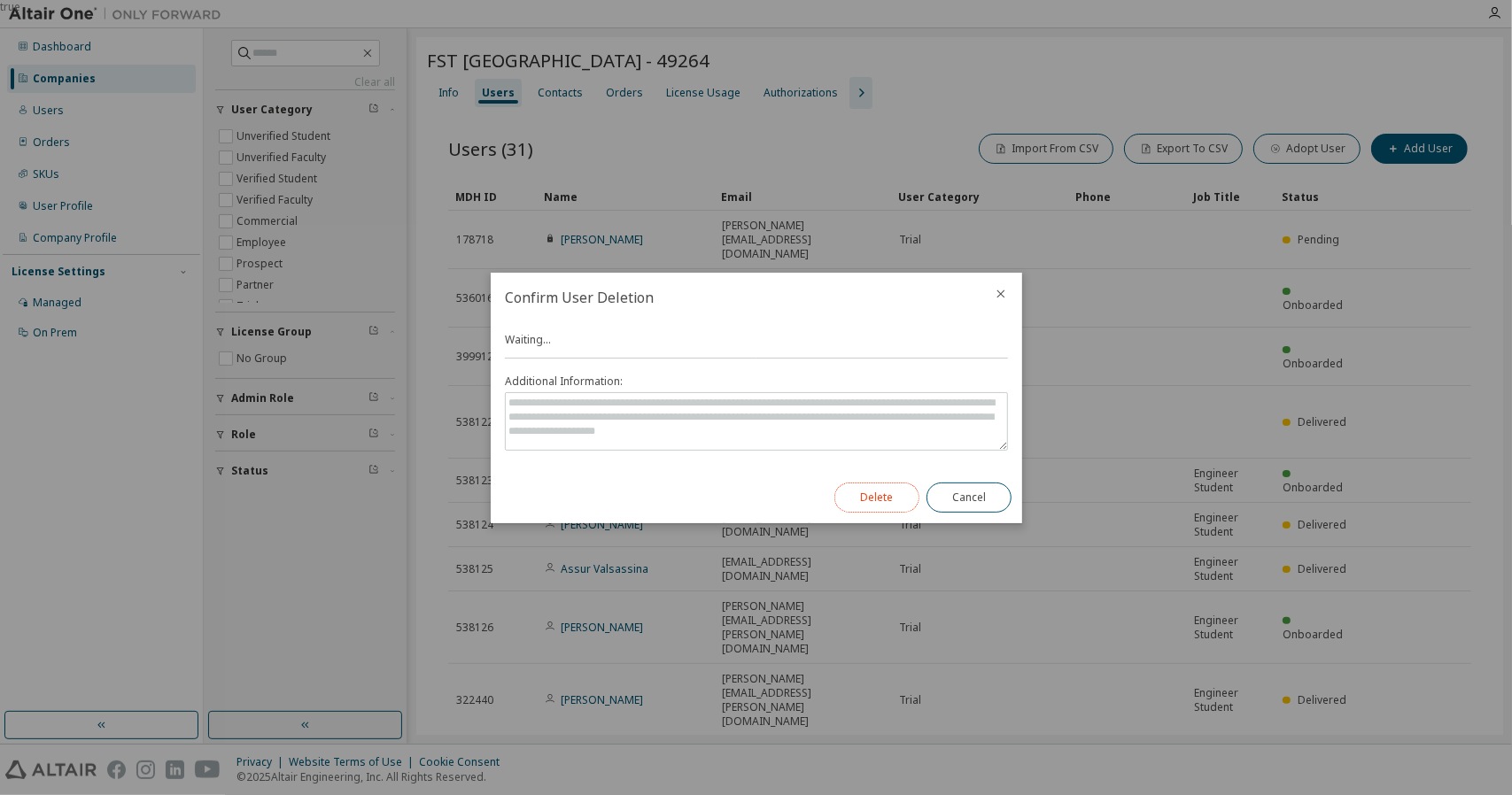
click at [874, 501] on button "Delete" at bounding box center [876, 497] width 85 height 30
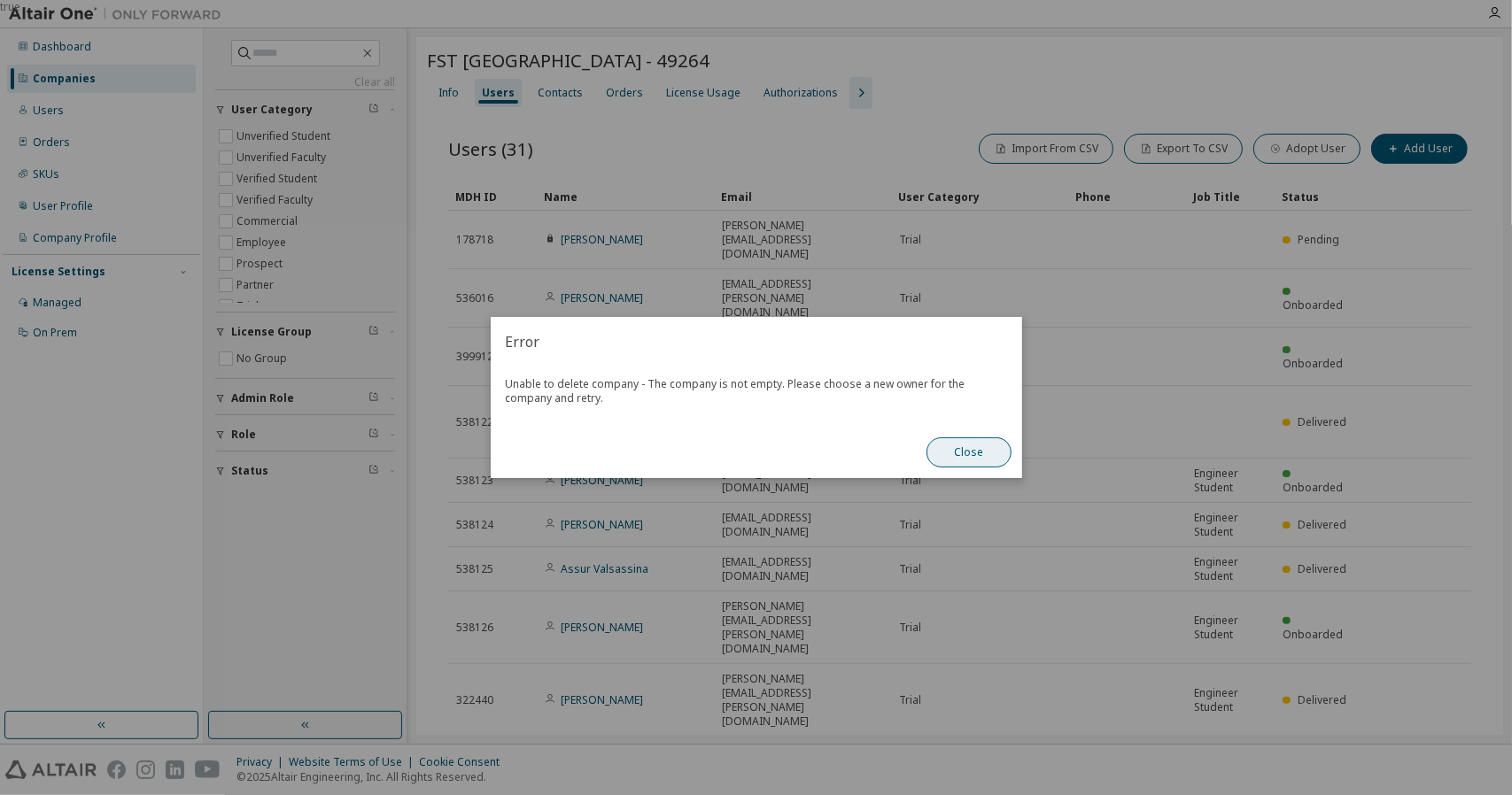
click at [958, 450] on button "Close" at bounding box center [968, 452] width 85 height 30
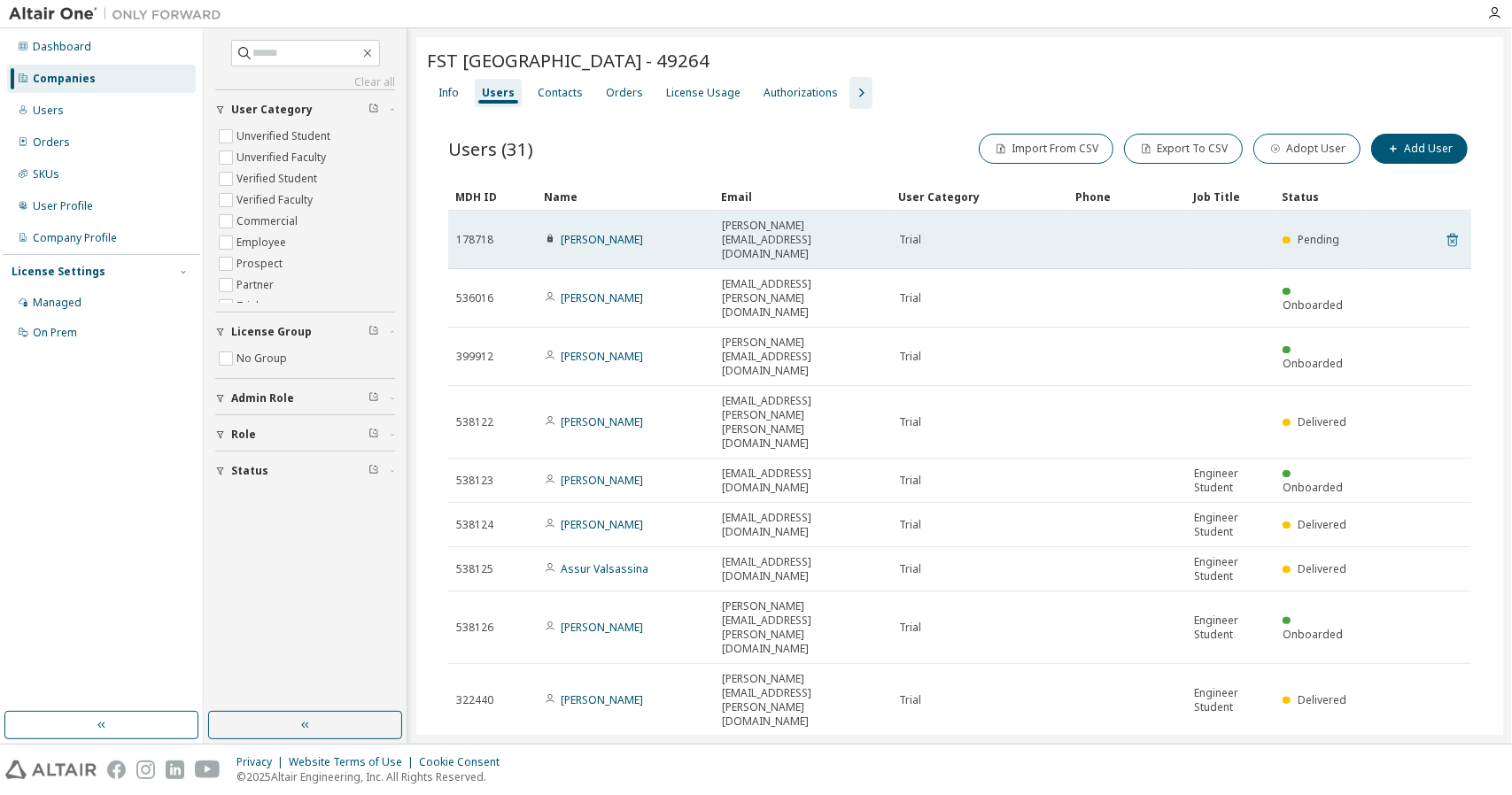
click at [1445, 230] on icon at bounding box center [1453, 240] width 16 height 21
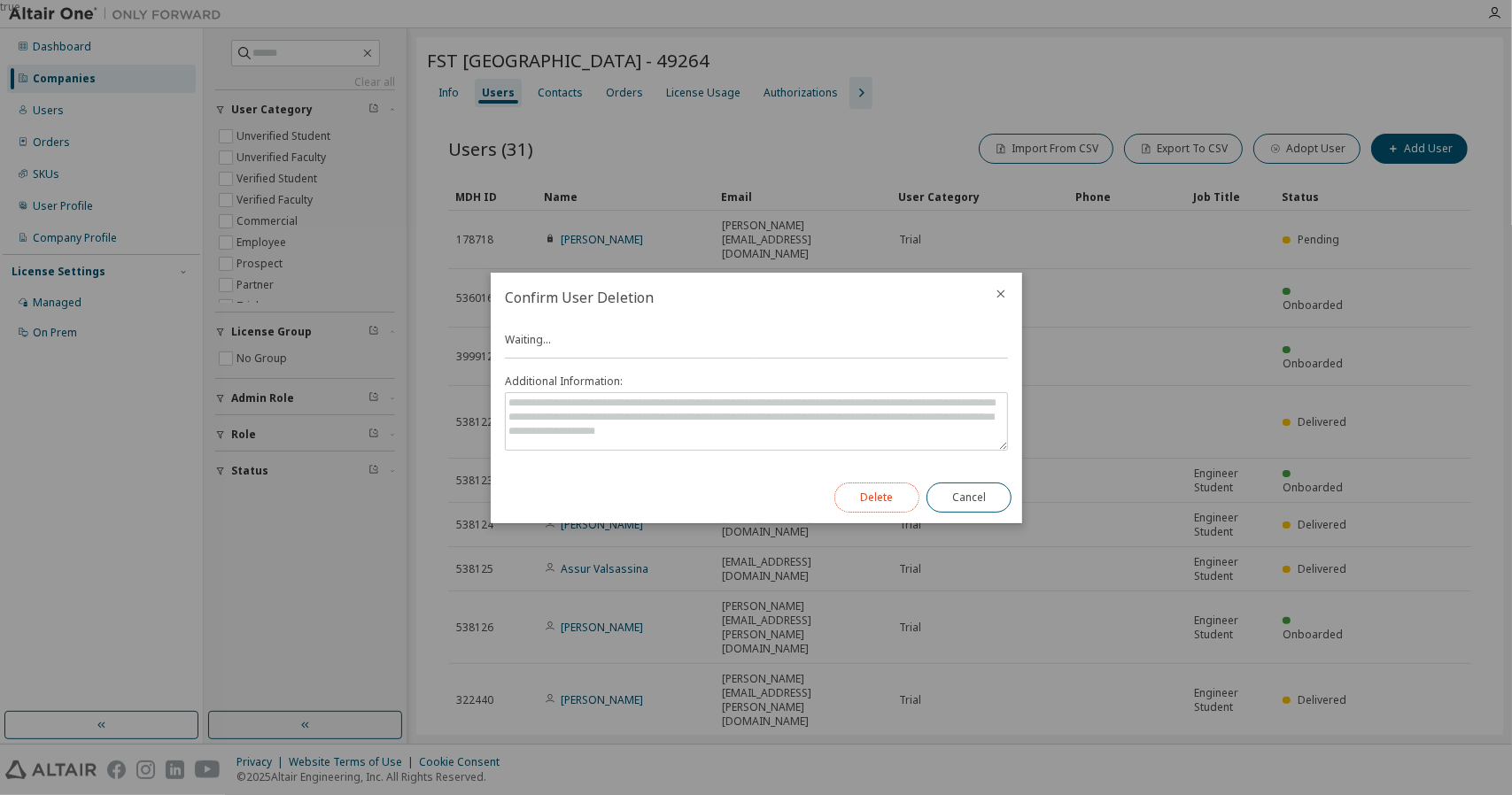
click at [896, 505] on button "Delete" at bounding box center [876, 497] width 85 height 30
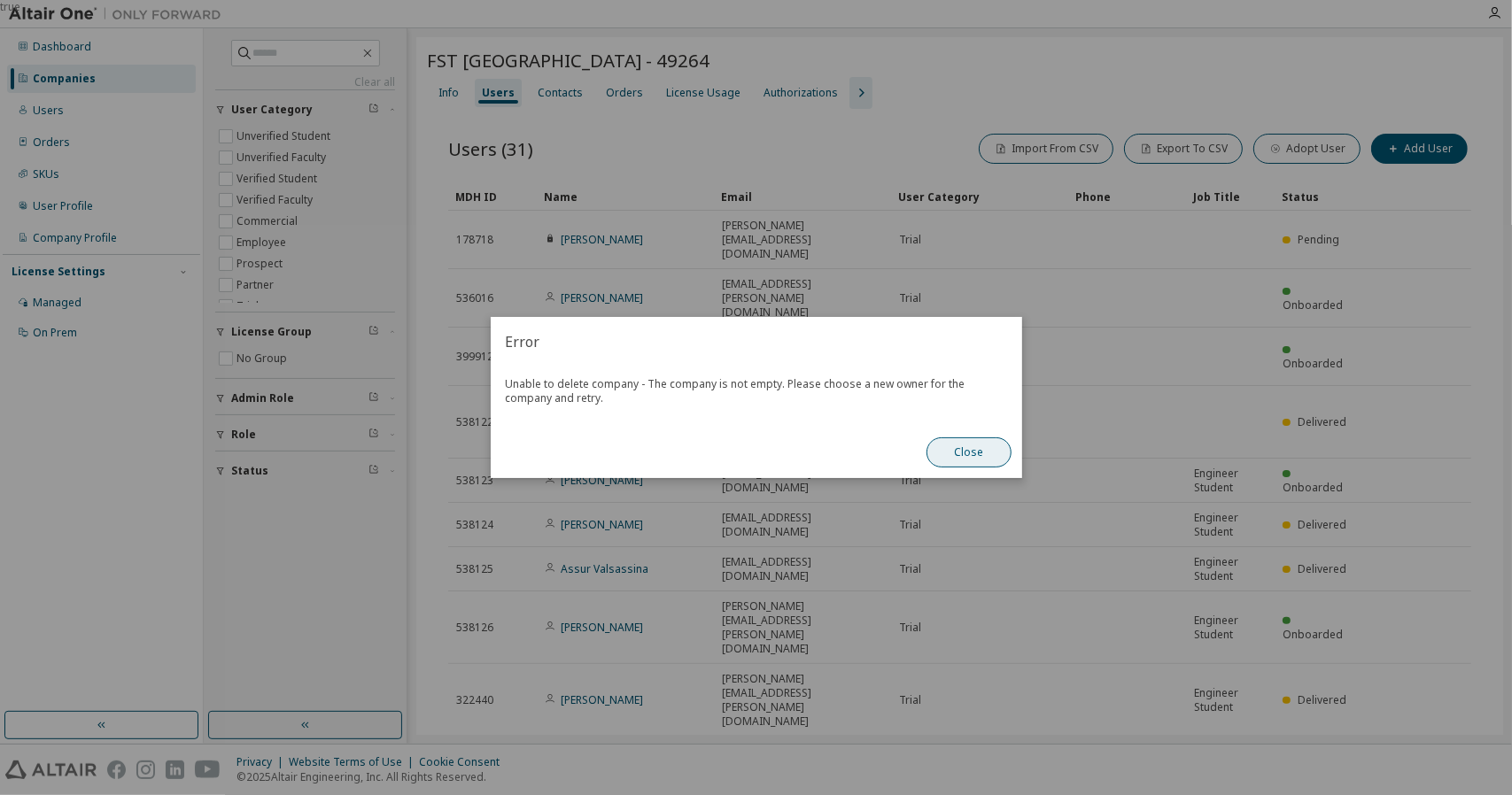
click at [977, 452] on button "Close" at bounding box center [968, 452] width 85 height 30
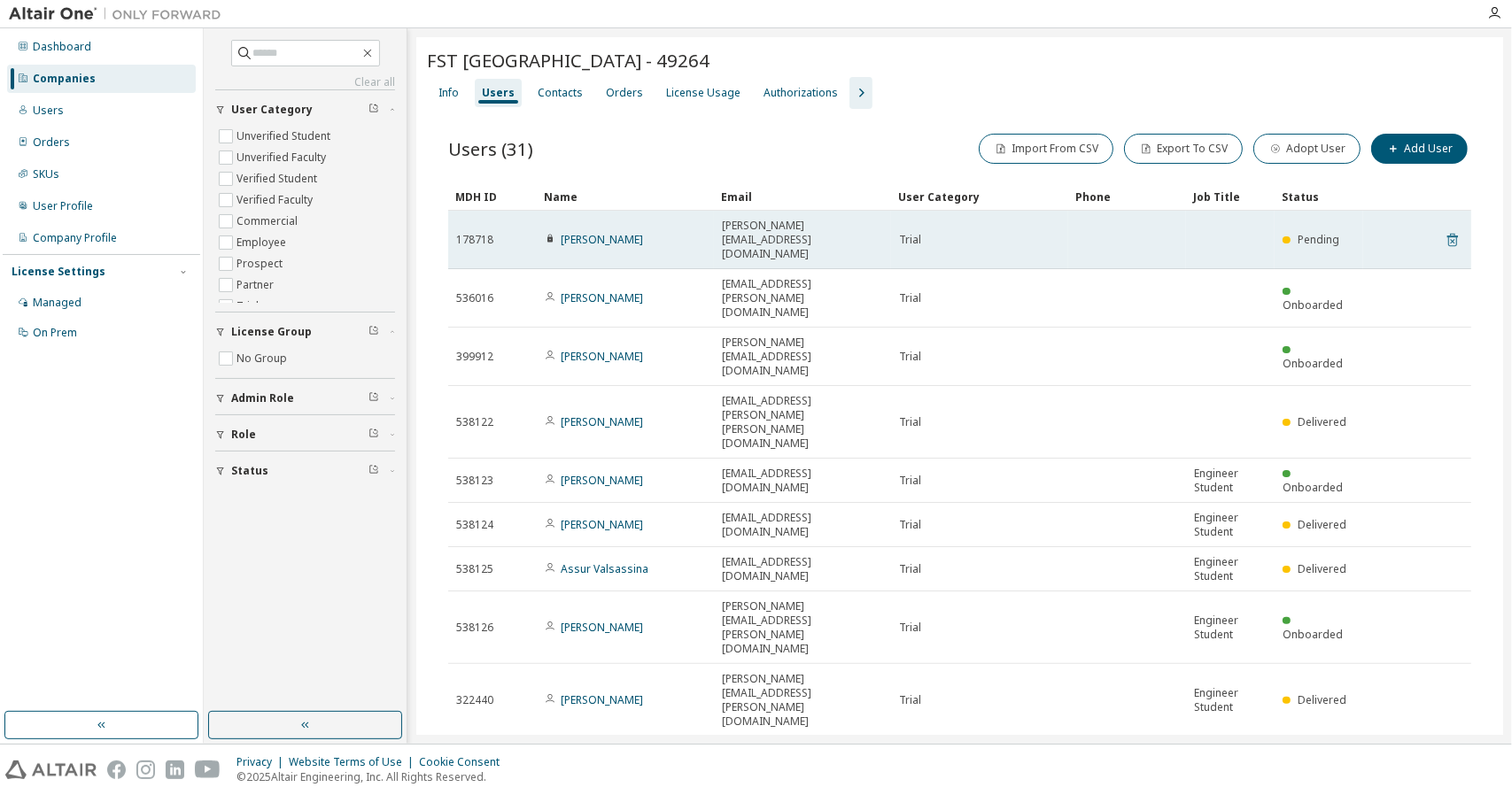
click at [1447, 233] on icon at bounding box center [1453, 240] width 11 height 14
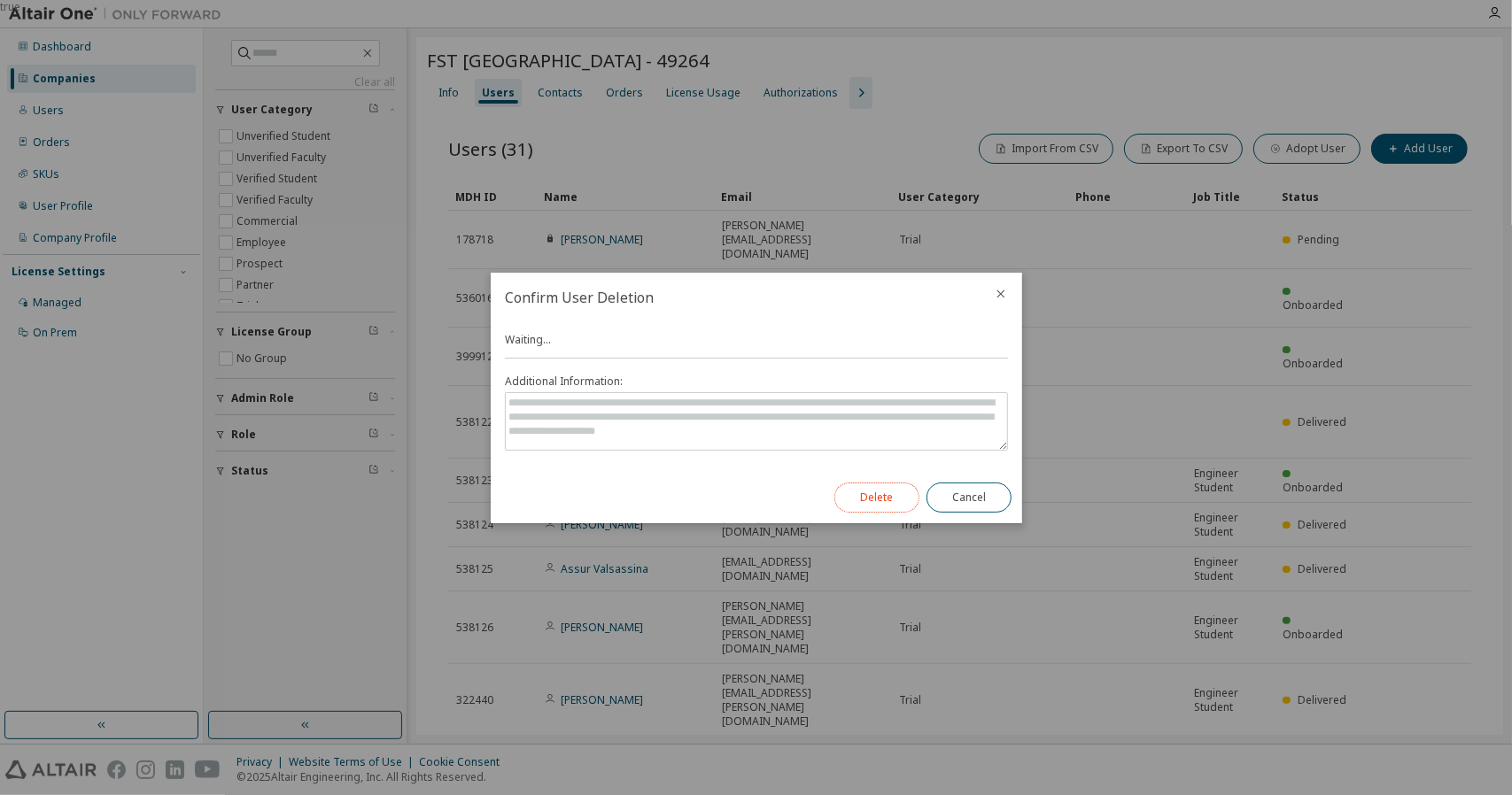
click at [887, 504] on button "Delete" at bounding box center [876, 497] width 85 height 30
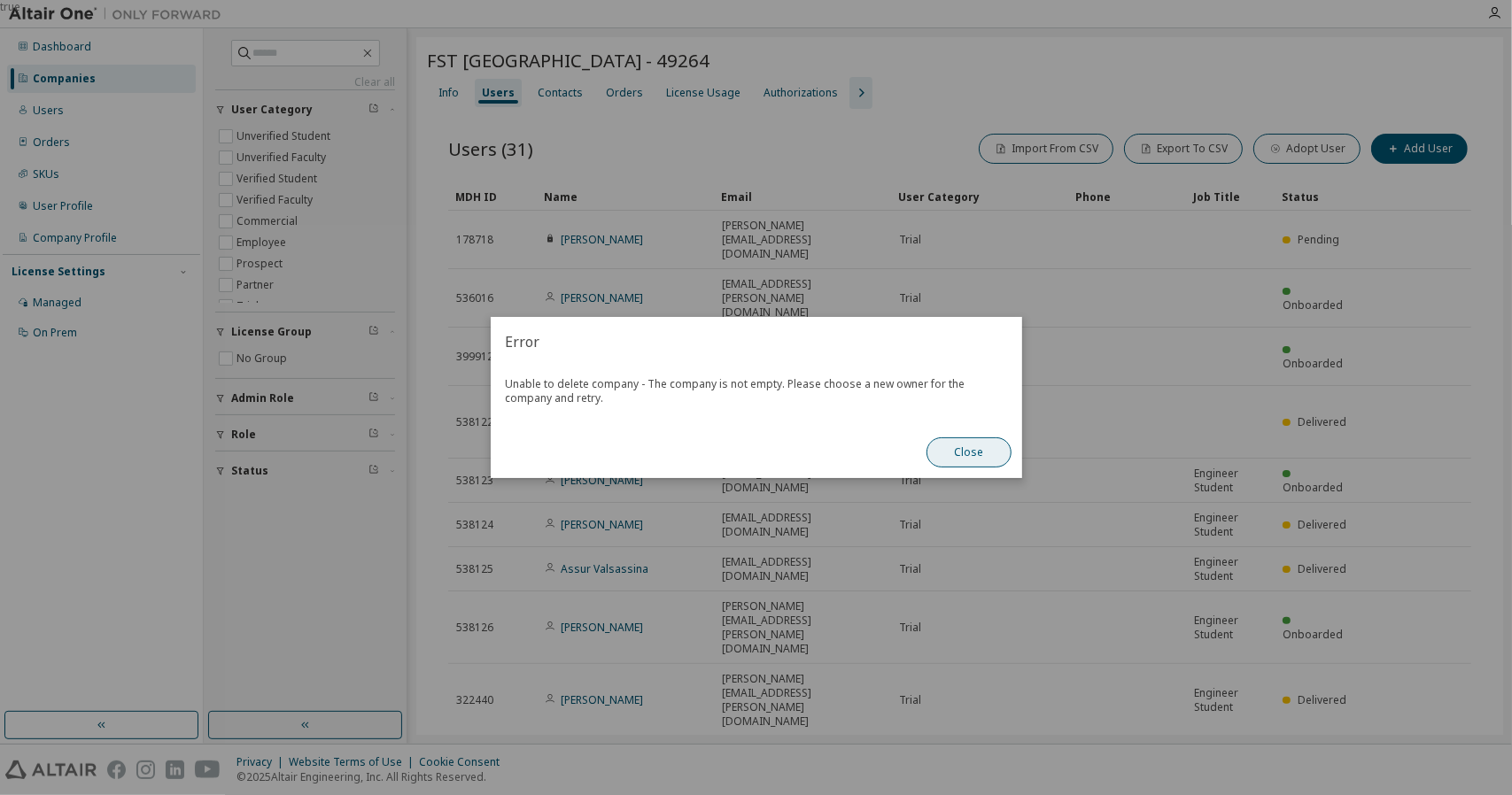
click at [979, 465] on button "Close" at bounding box center [968, 452] width 85 height 30
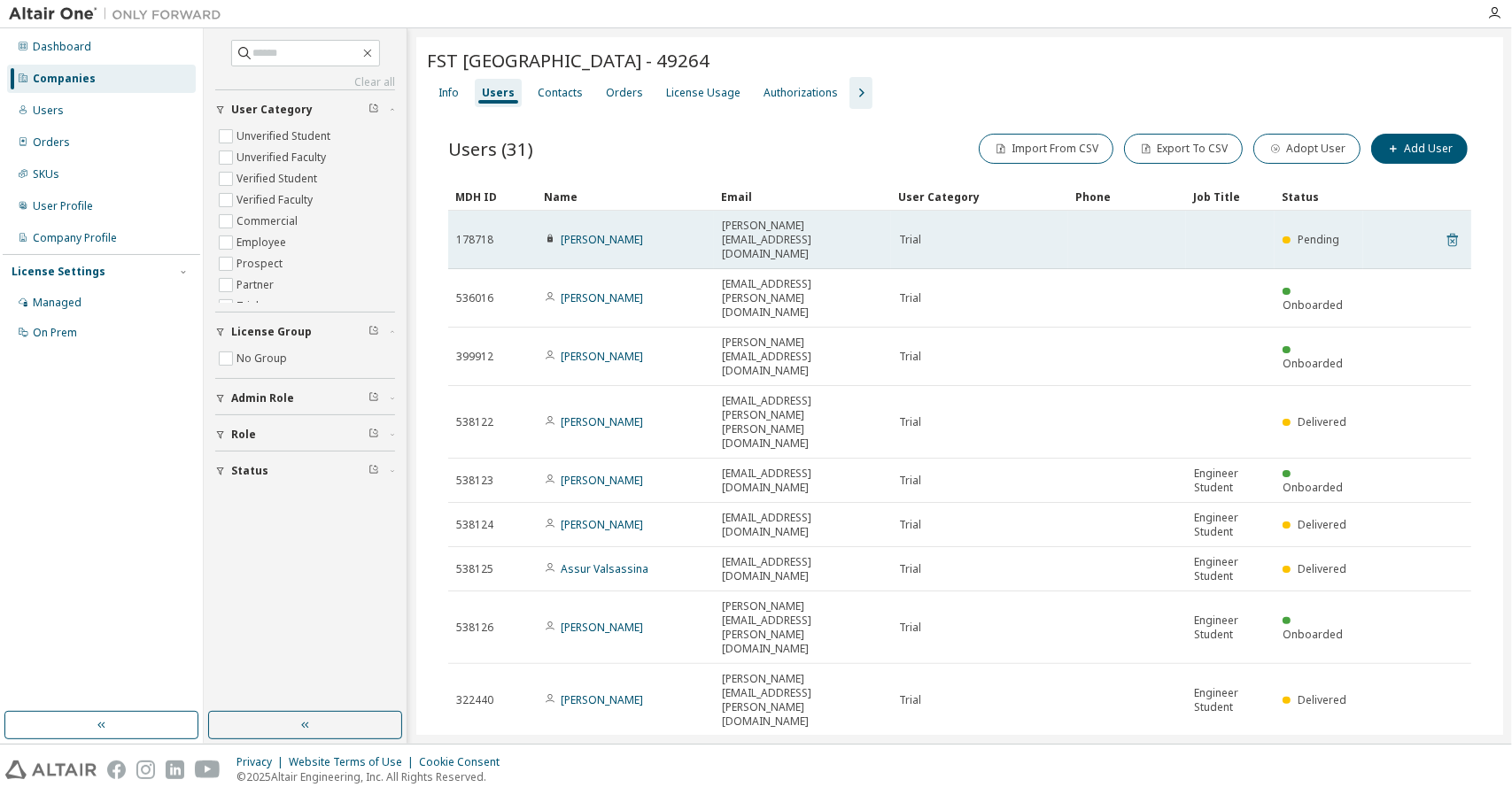
click at [1445, 230] on icon at bounding box center [1453, 240] width 16 height 21
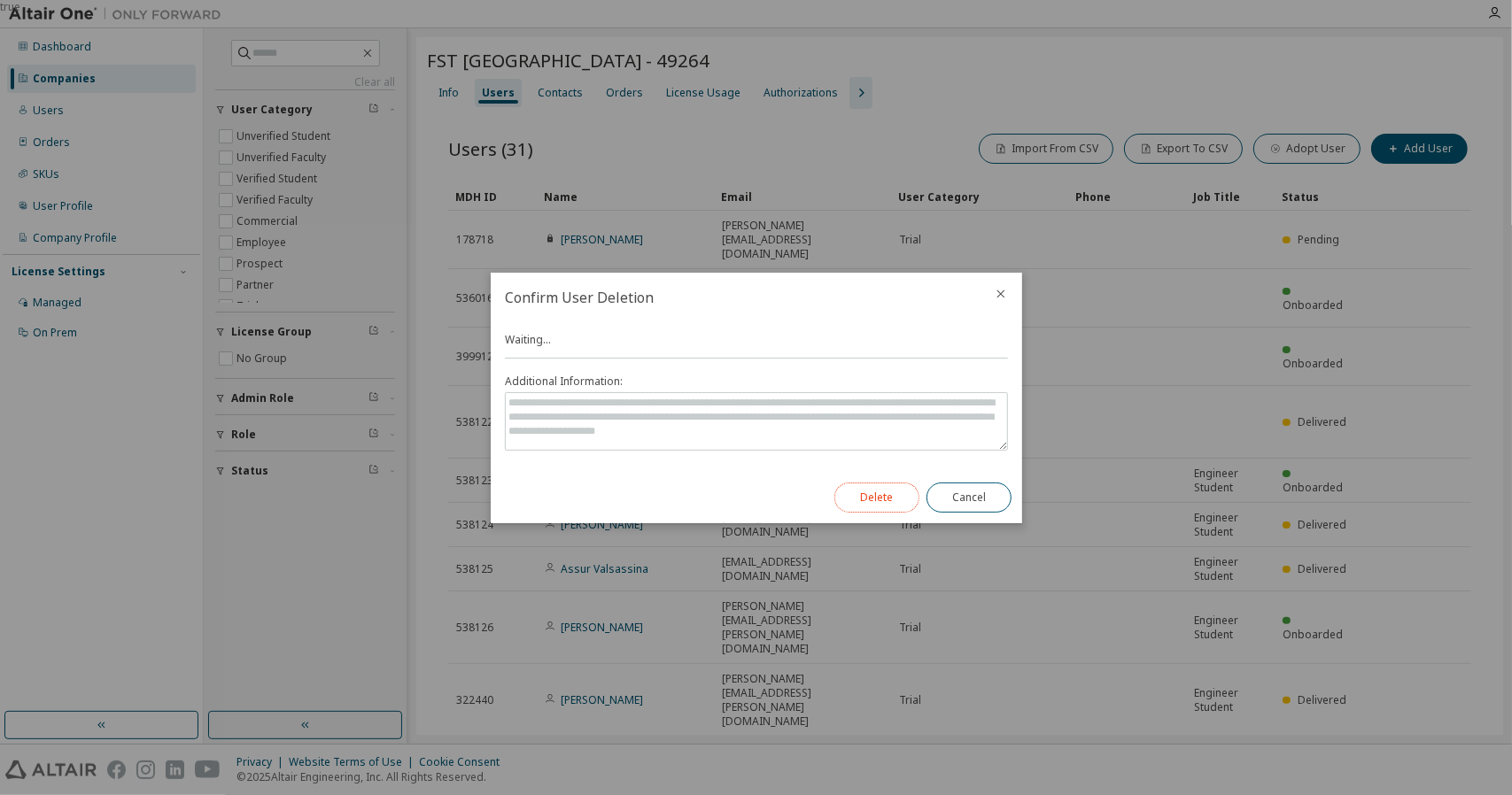
click at [891, 499] on button "Delete" at bounding box center [876, 497] width 85 height 30
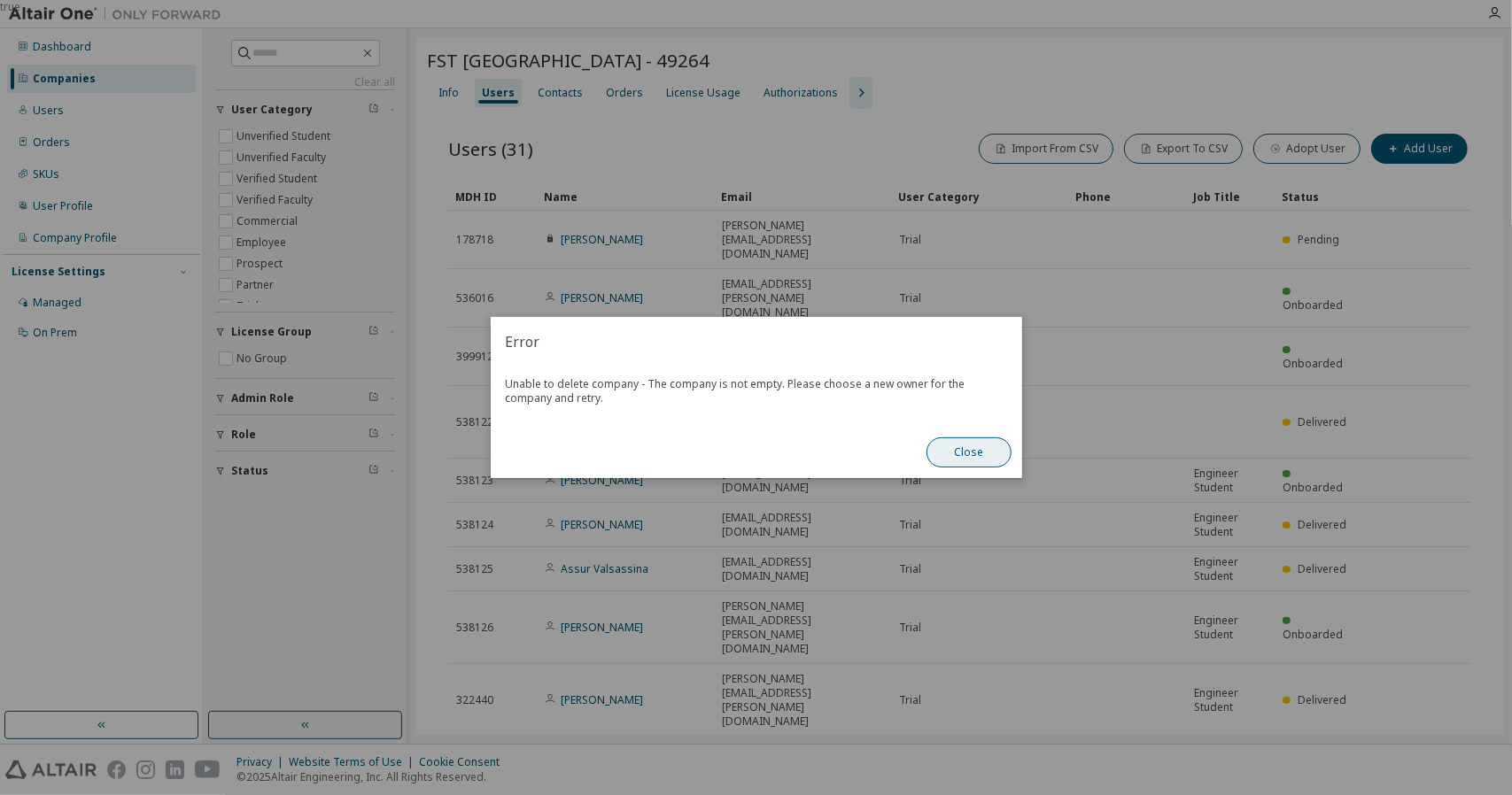
click at [968, 455] on button "Close" at bounding box center [968, 452] width 85 height 30
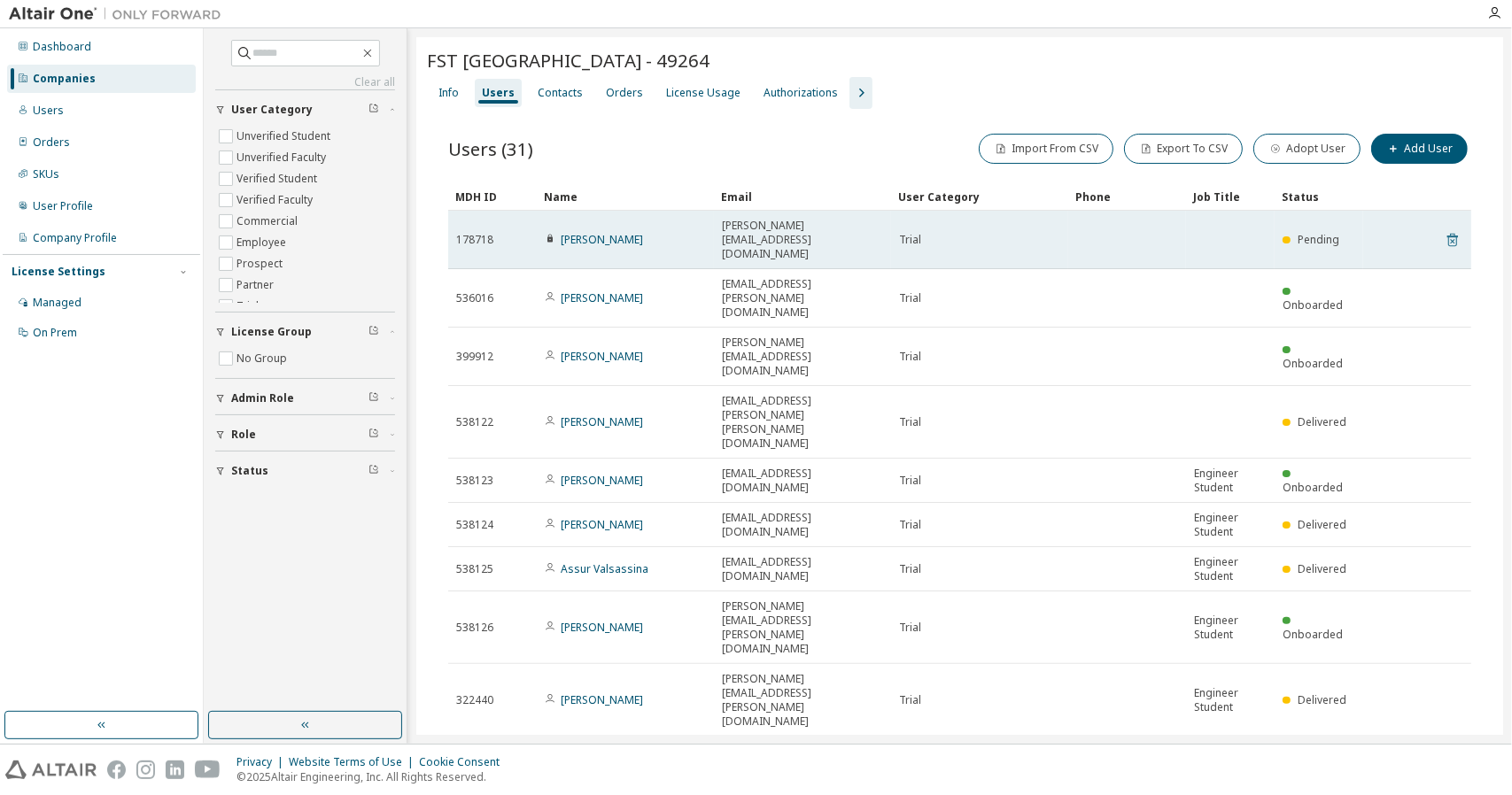
click at [1445, 230] on icon at bounding box center [1453, 240] width 16 height 21
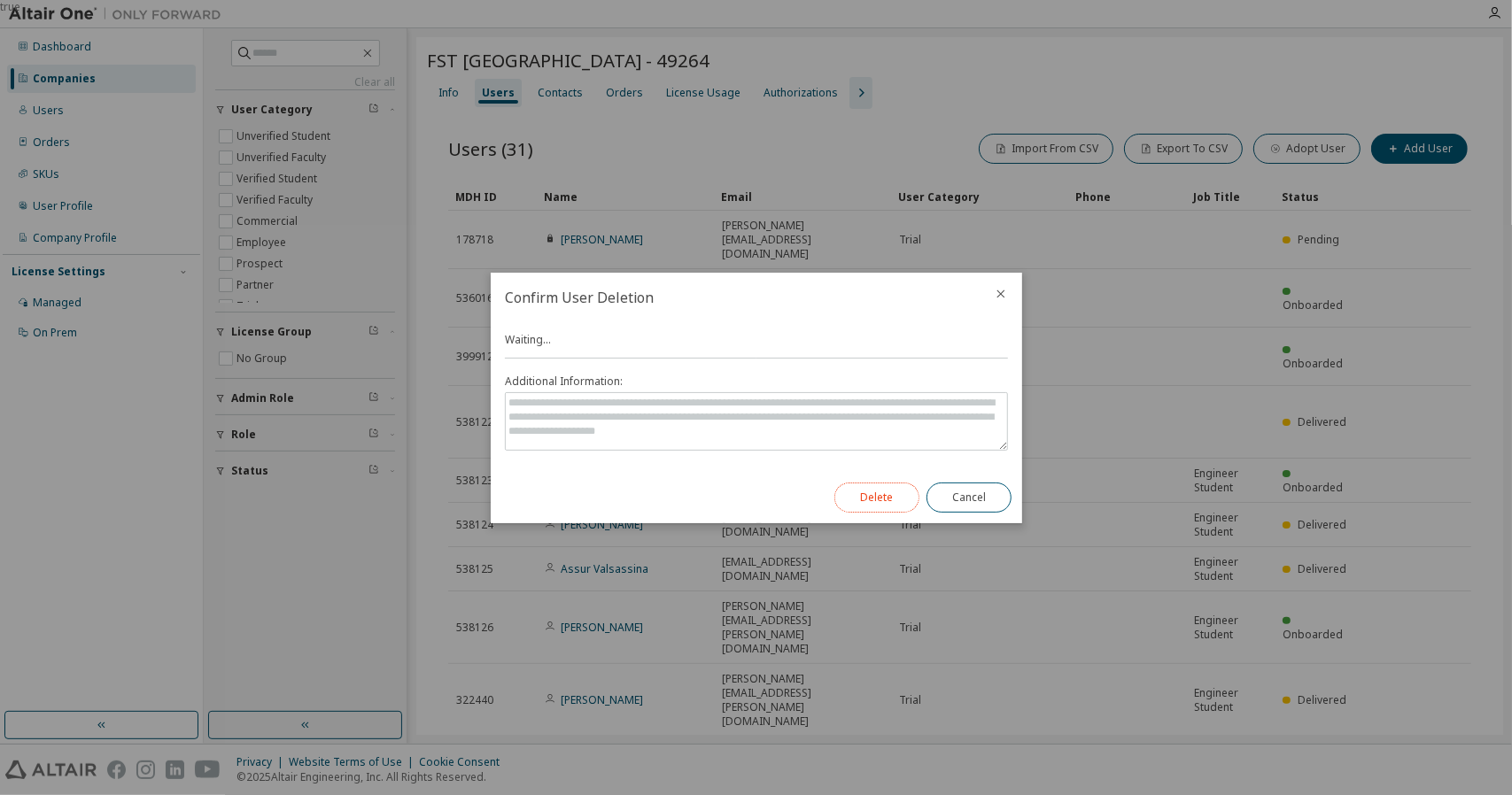
click at [869, 497] on button "Delete" at bounding box center [876, 497] width 85 height 30
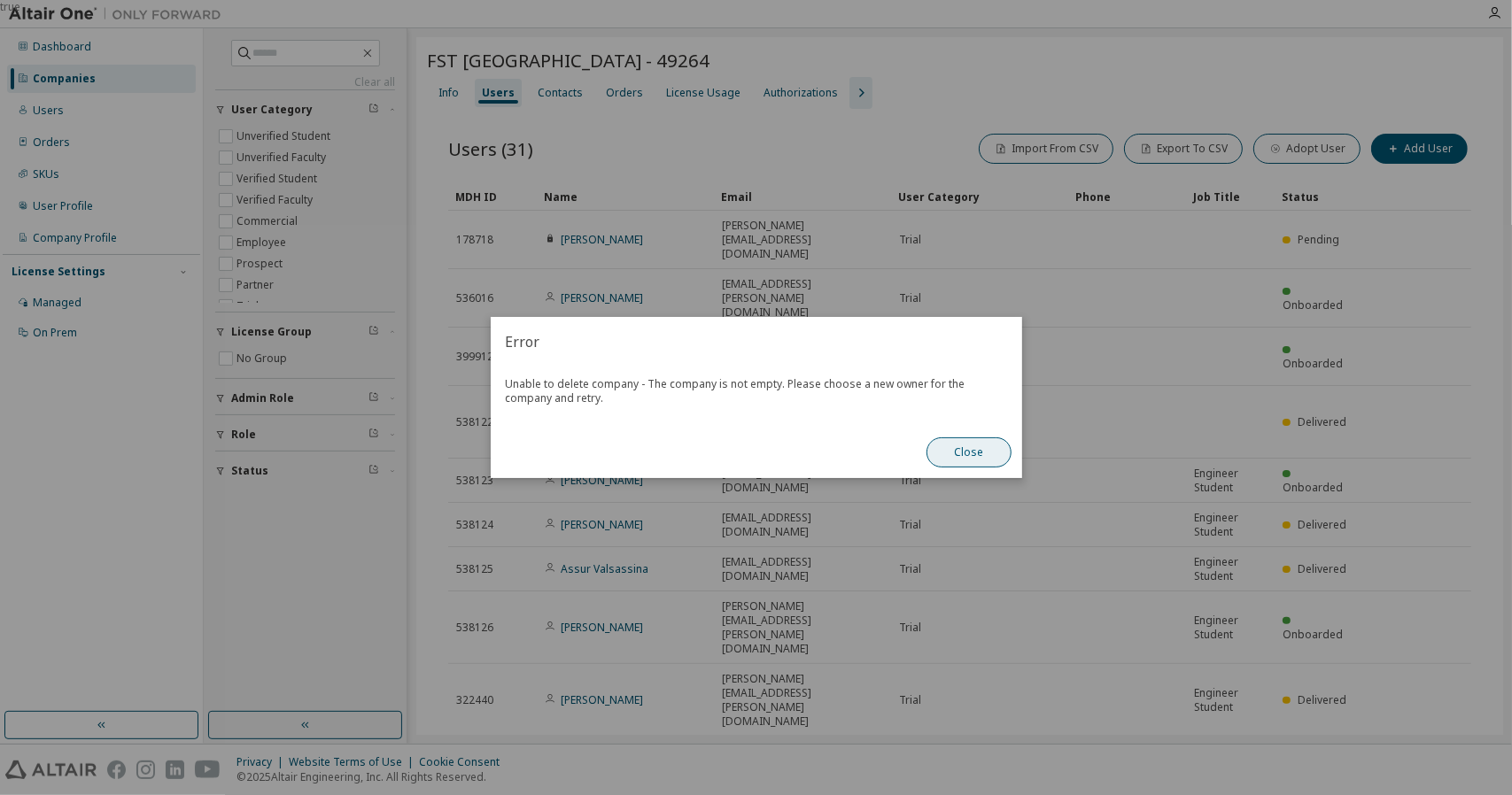
click at [992, 462] on button "Close" at bounding box center [968, 452] width 85 height 30
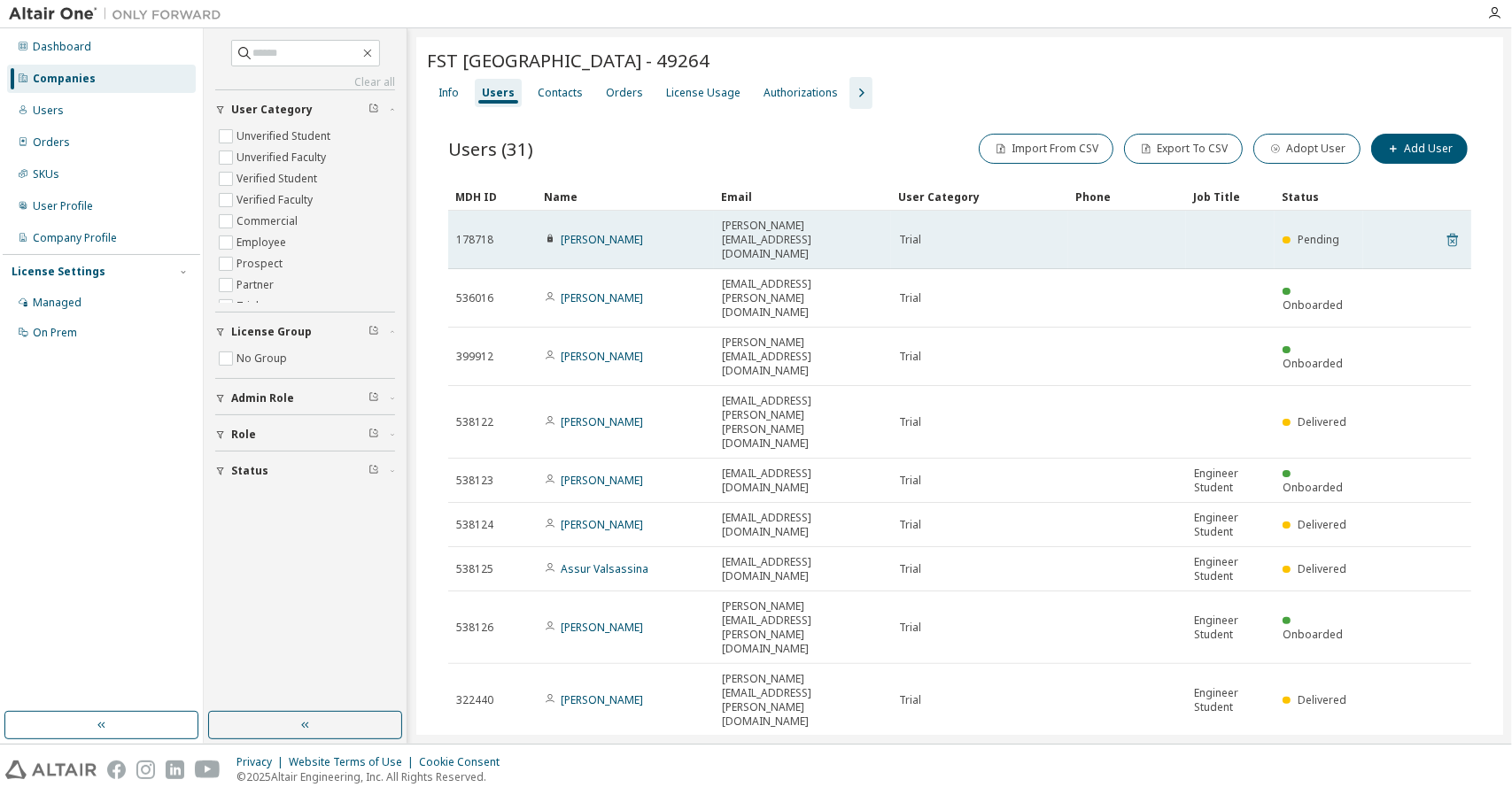
click at [1445, 230] on icon at bounding box center [1453, 240] width 16 height 21
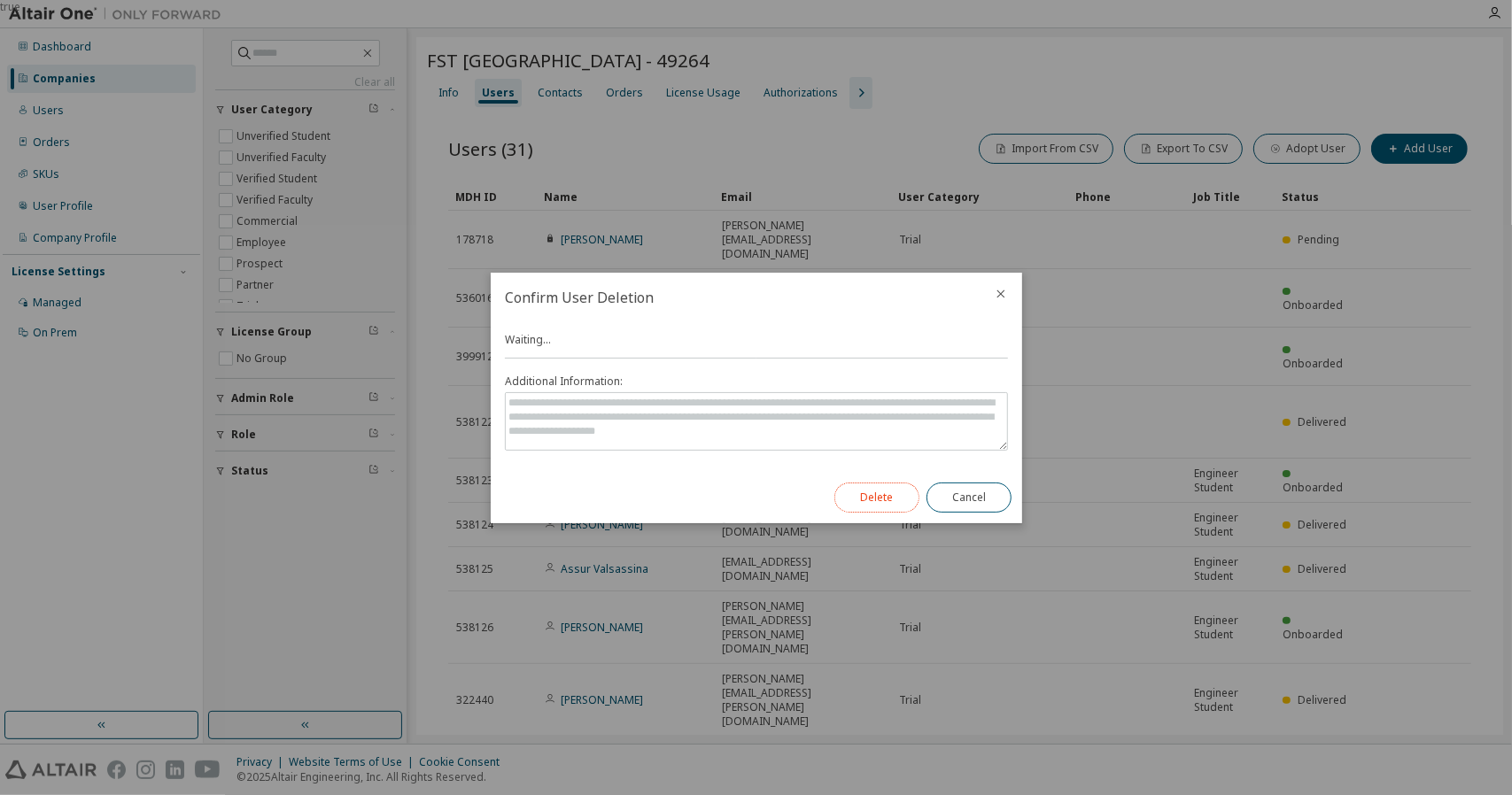
click at [900, 488] on button "Delete" at bounding box center [876, 497] width 85 height 30
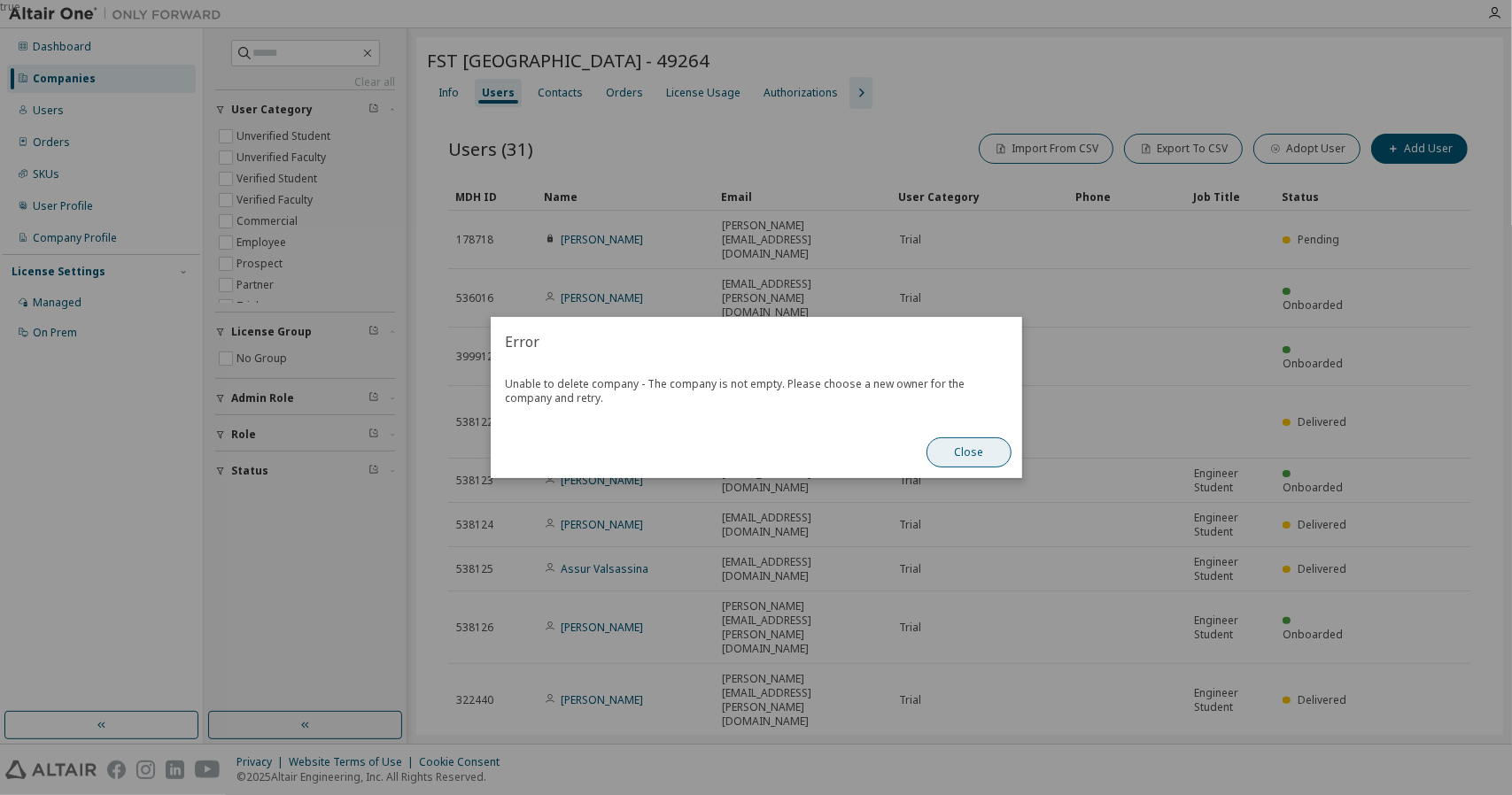
click at [986, 454] on button "Close" at bounding box center [968, 452] width 85 height 30
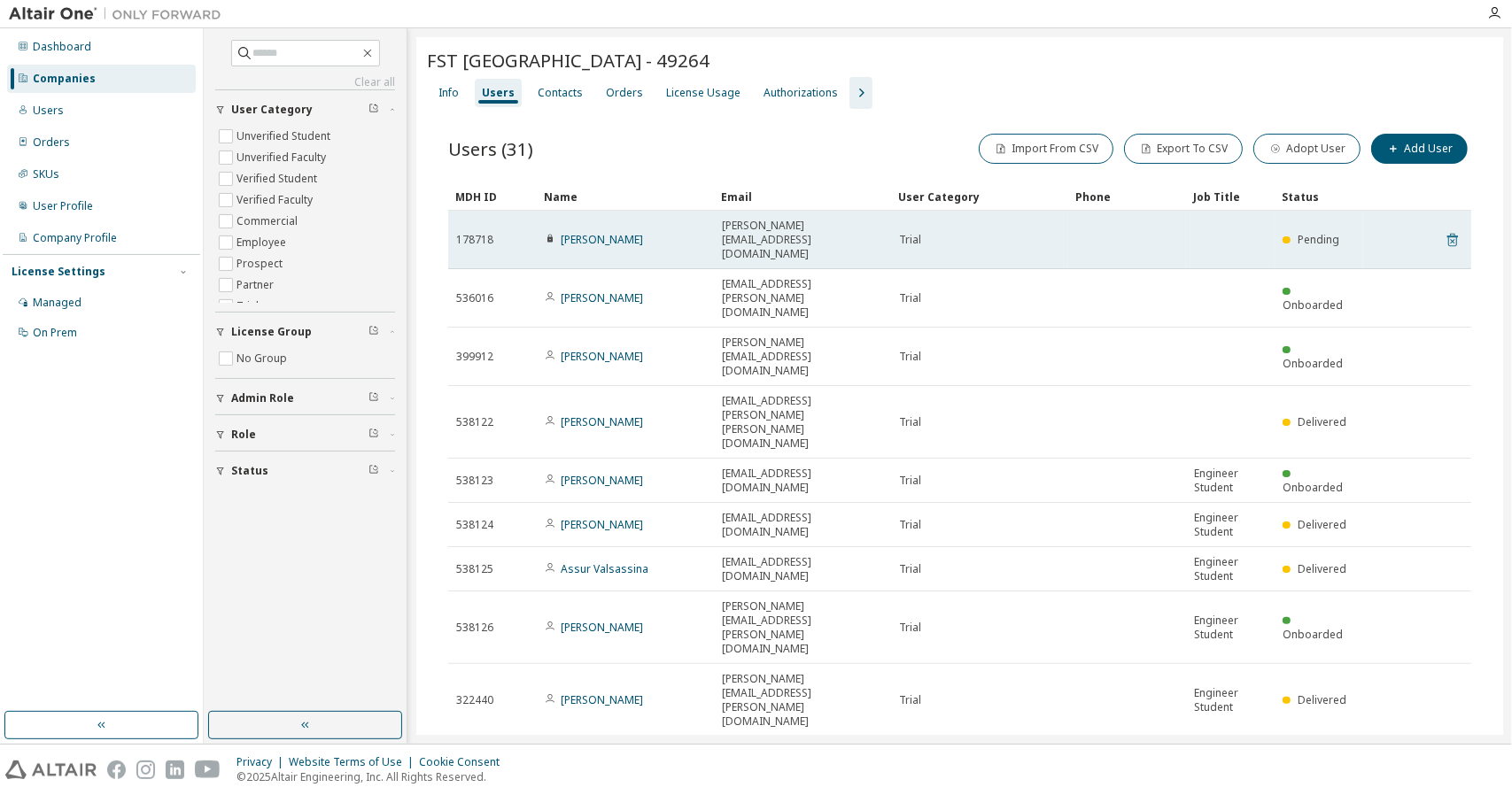
click at [1445, 230] on icon at bounding box center [1453, 240] width 16 height 21
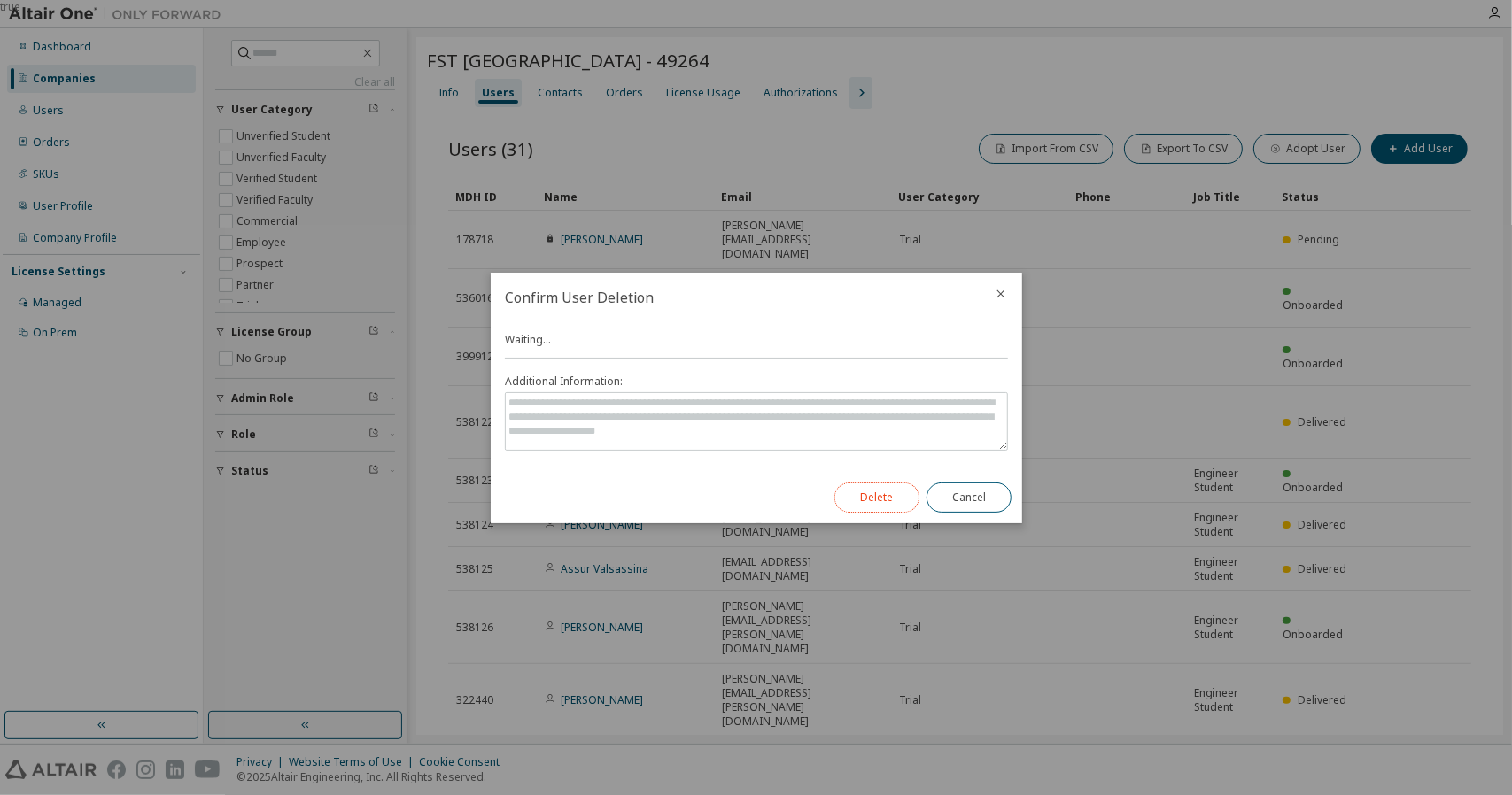
click at [883, 495] on button "Delete" at bounding box center [876, 497] width 85 height 30
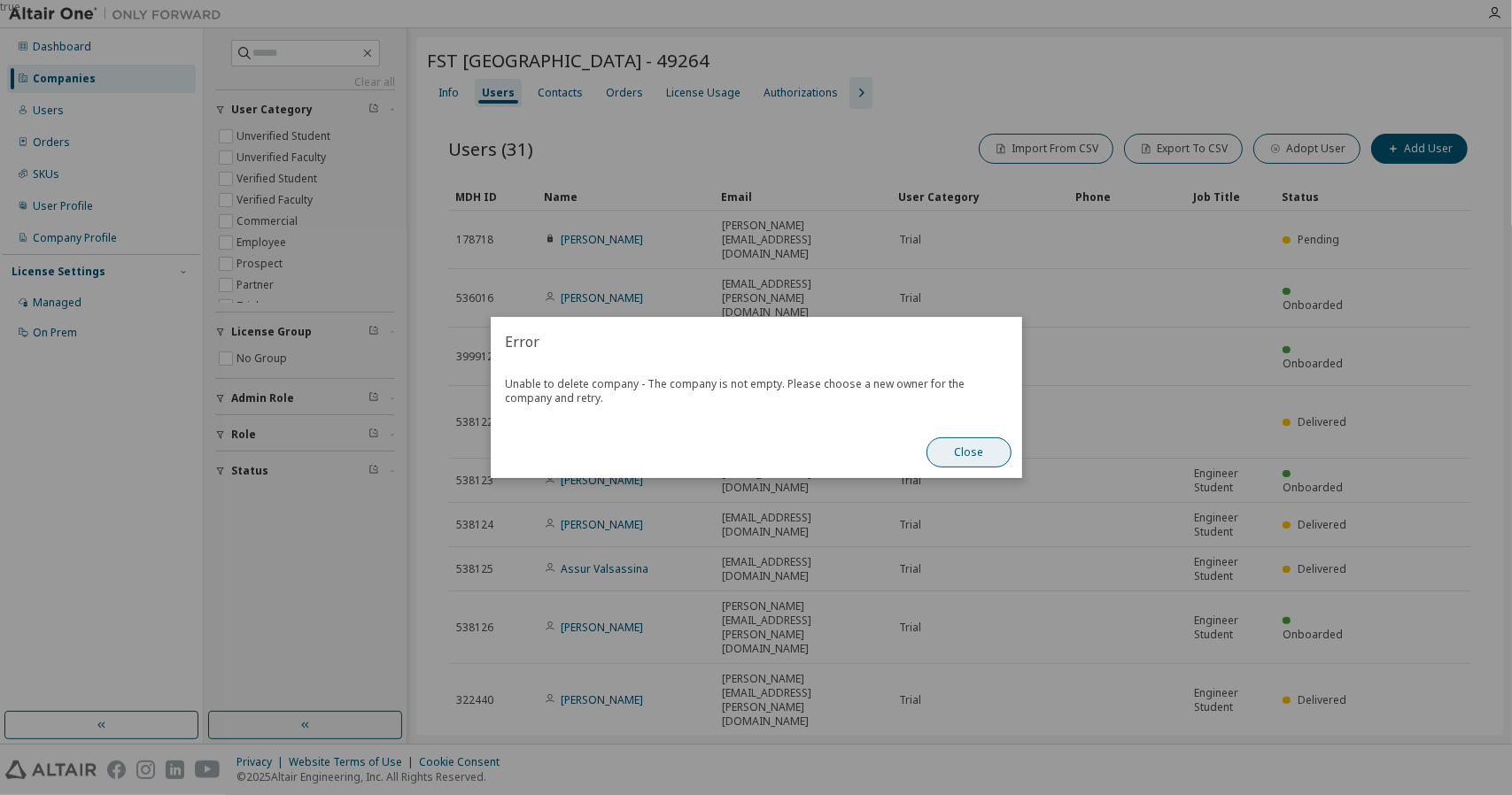
click at [944, 454] on button "Close" at bounding box center [968, 452] width 85 height 30
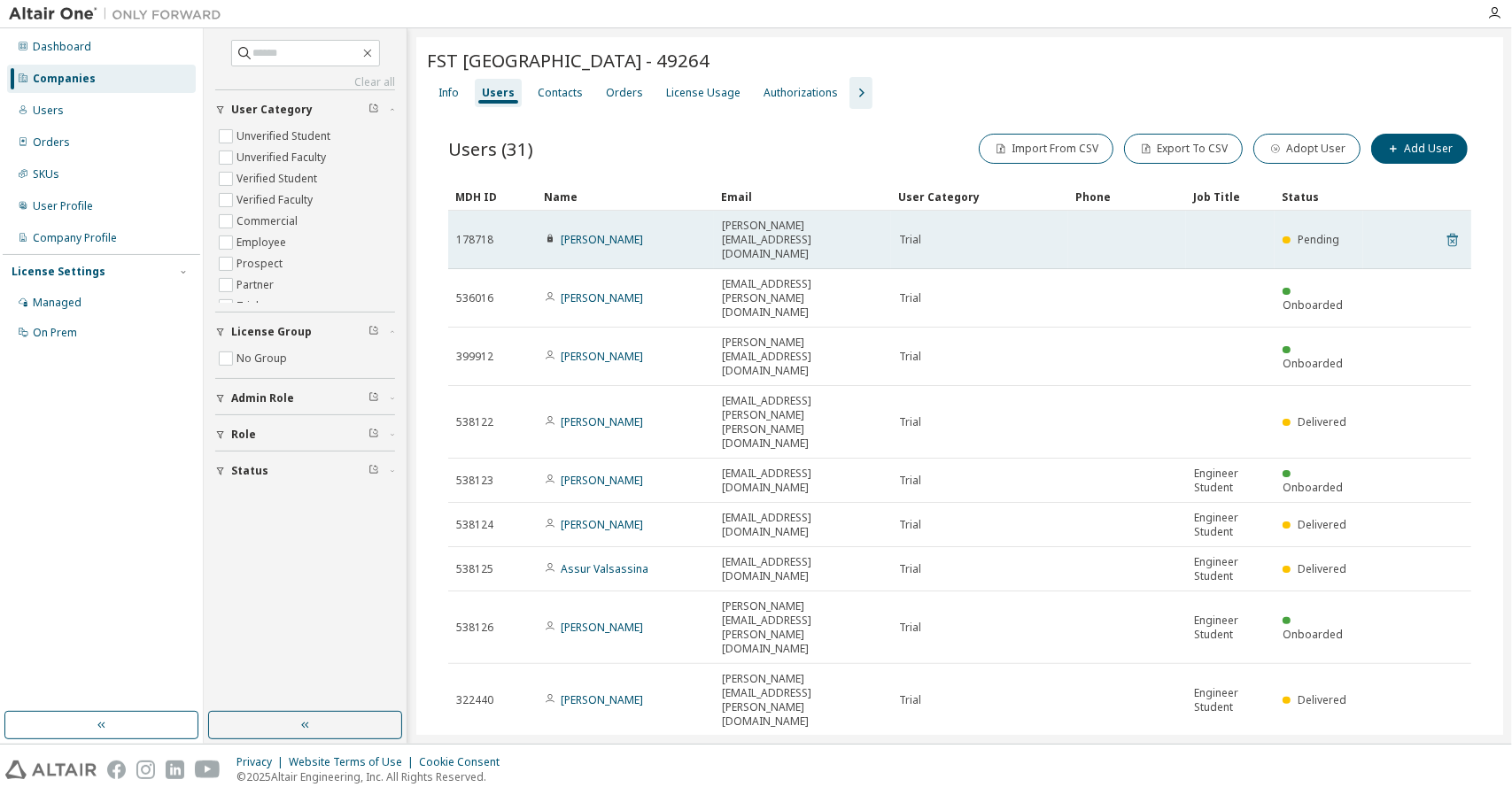
click at [1447, 233] on icon at bounding box center [1453, 240] width 11 height 14
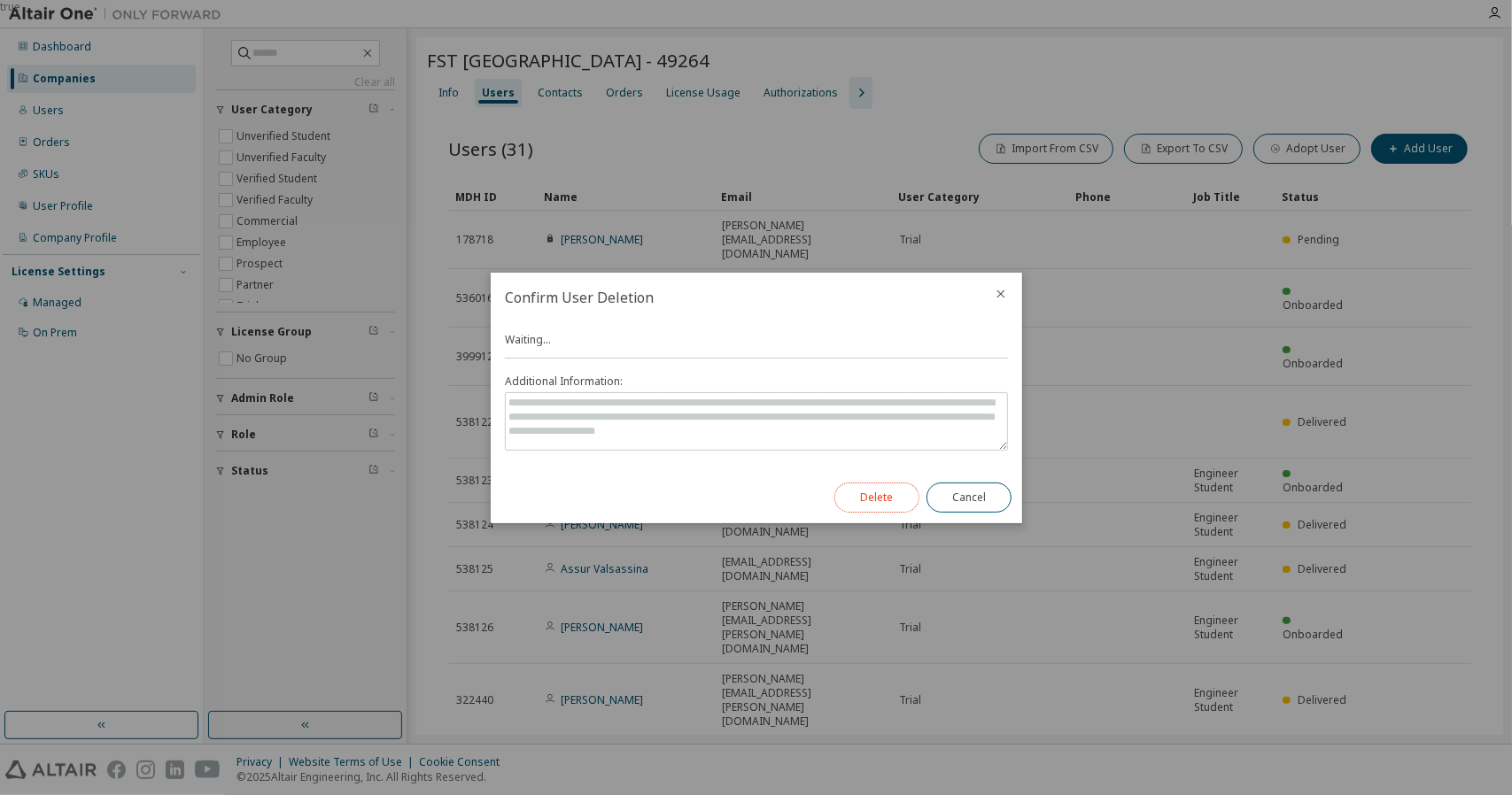
click at [887, 499] on button "Delete" at bounding box center [876, 497] width 85 height 30
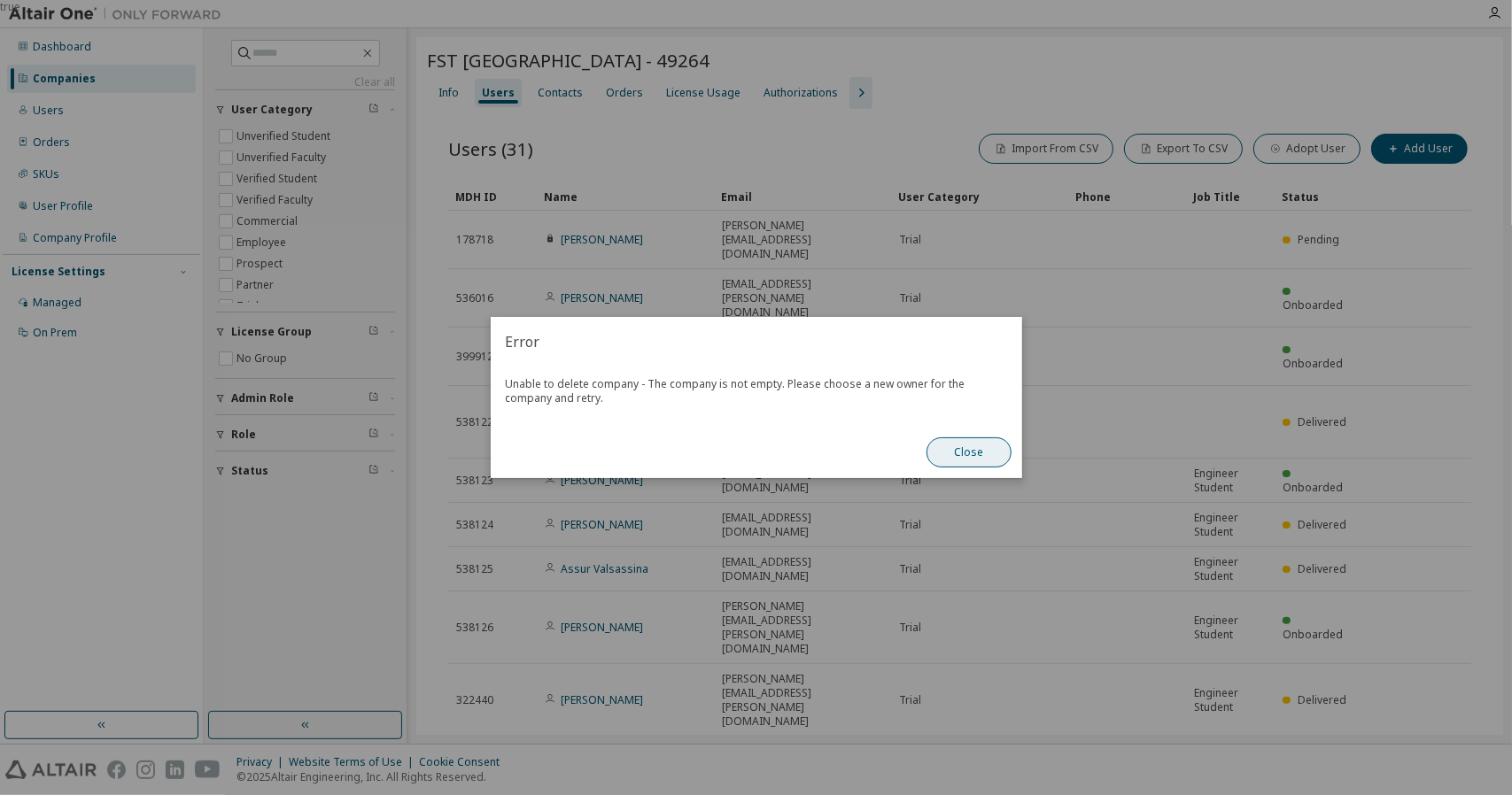
click at [980, 454] on button "Close" at bounding box center [968, 452] width 85 height 30
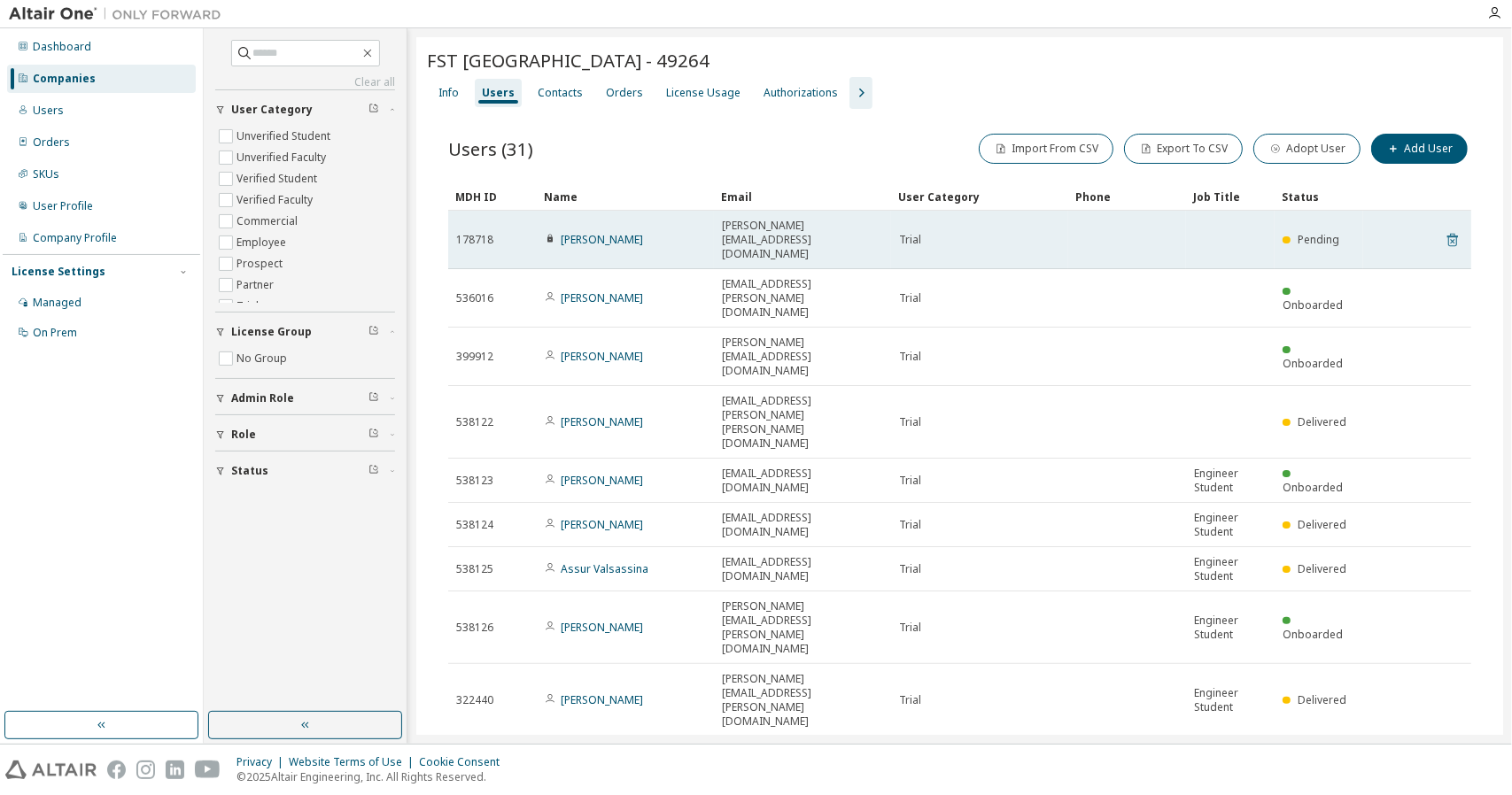
click at [1445, 230] on icon at bounding box center [1453, 240] width 16 height 21
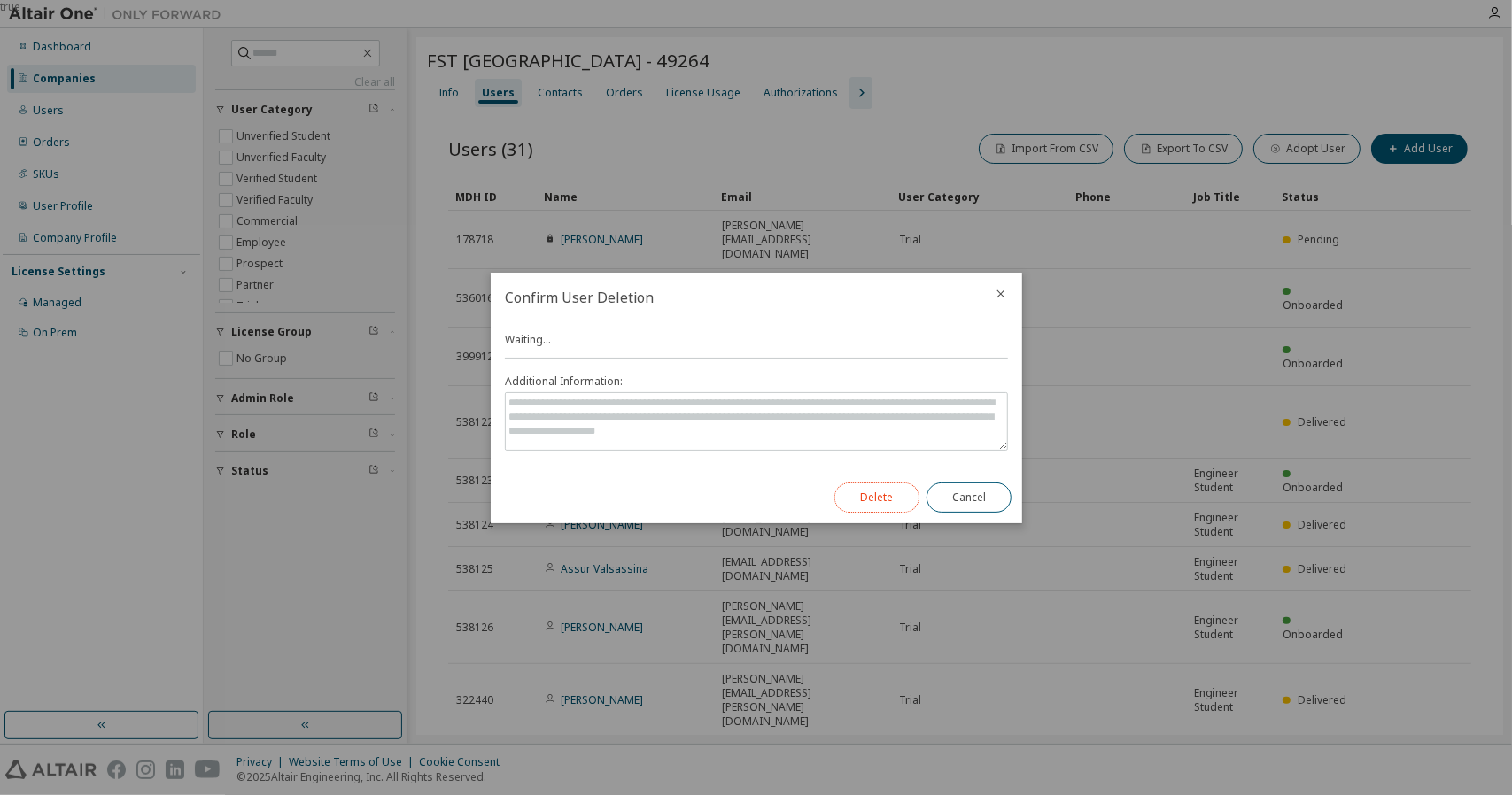
click at [876, 501] on button "Delete" at bounding box center [876, 497] width 85 height 30
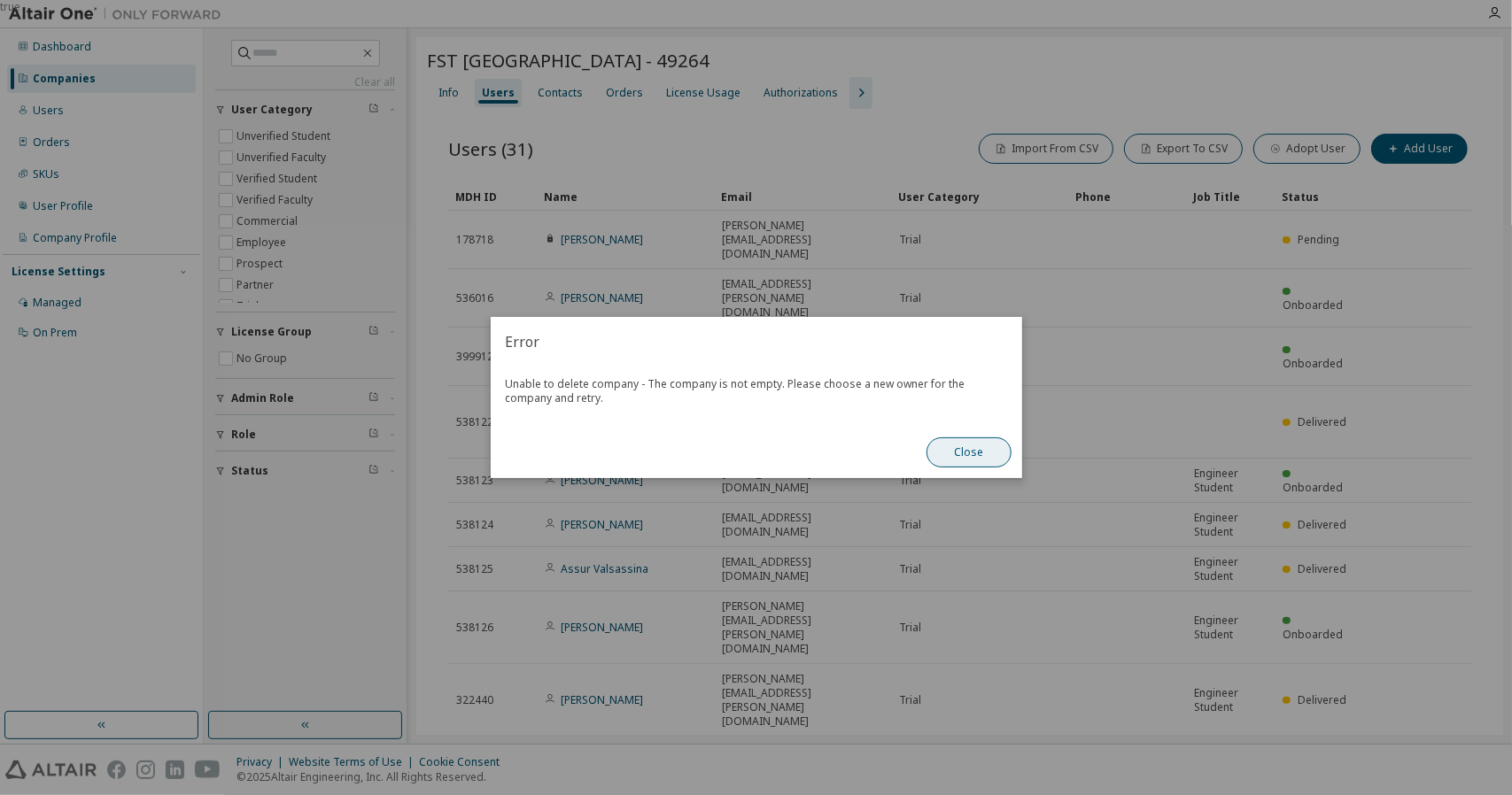
click at [958, 453] on button "Close" at bounding box center [968, 452] width 85 height 30
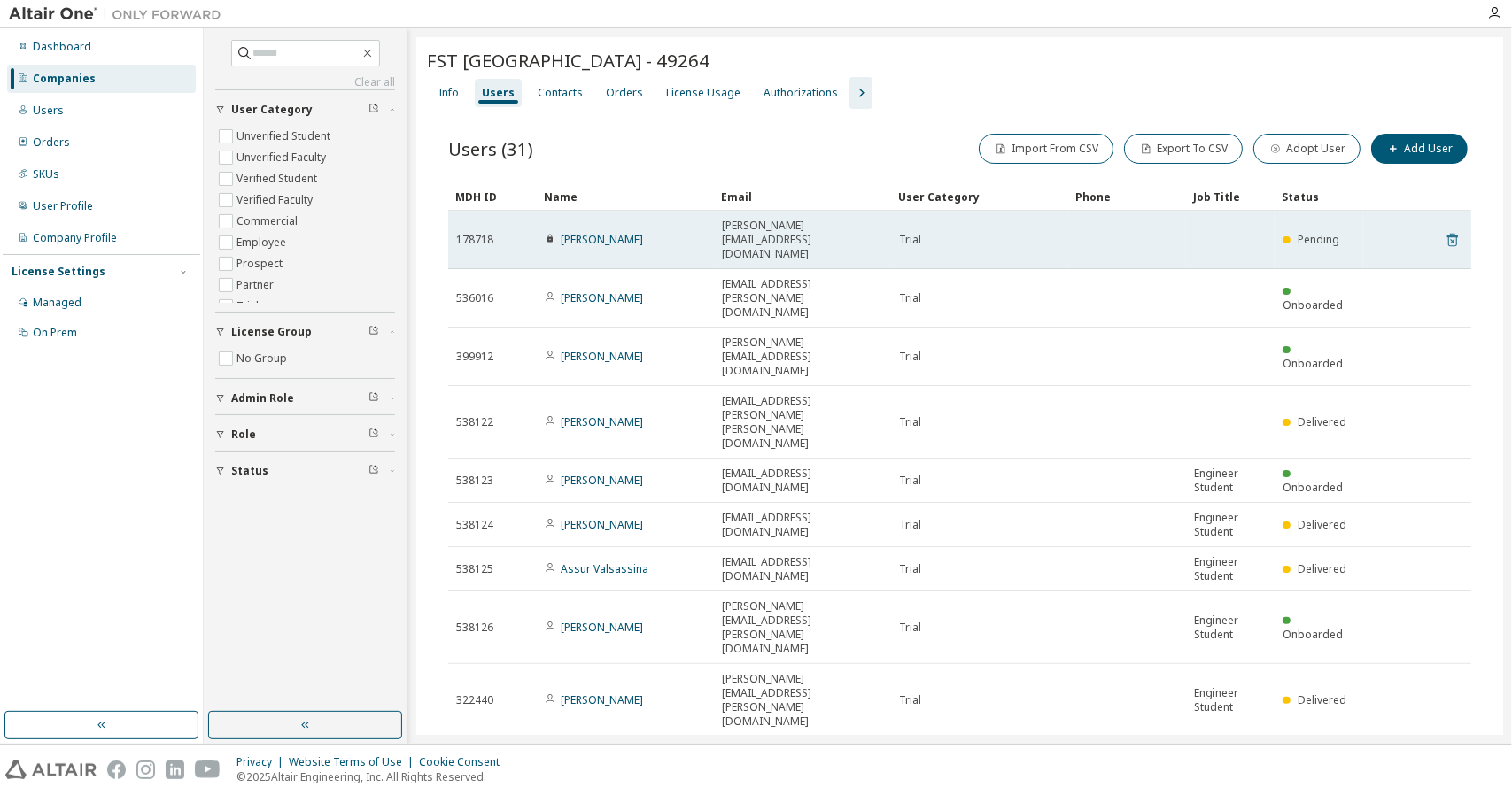
click at [1450, 239] on icon at bounding box center [1452, 241] width 5 height 5
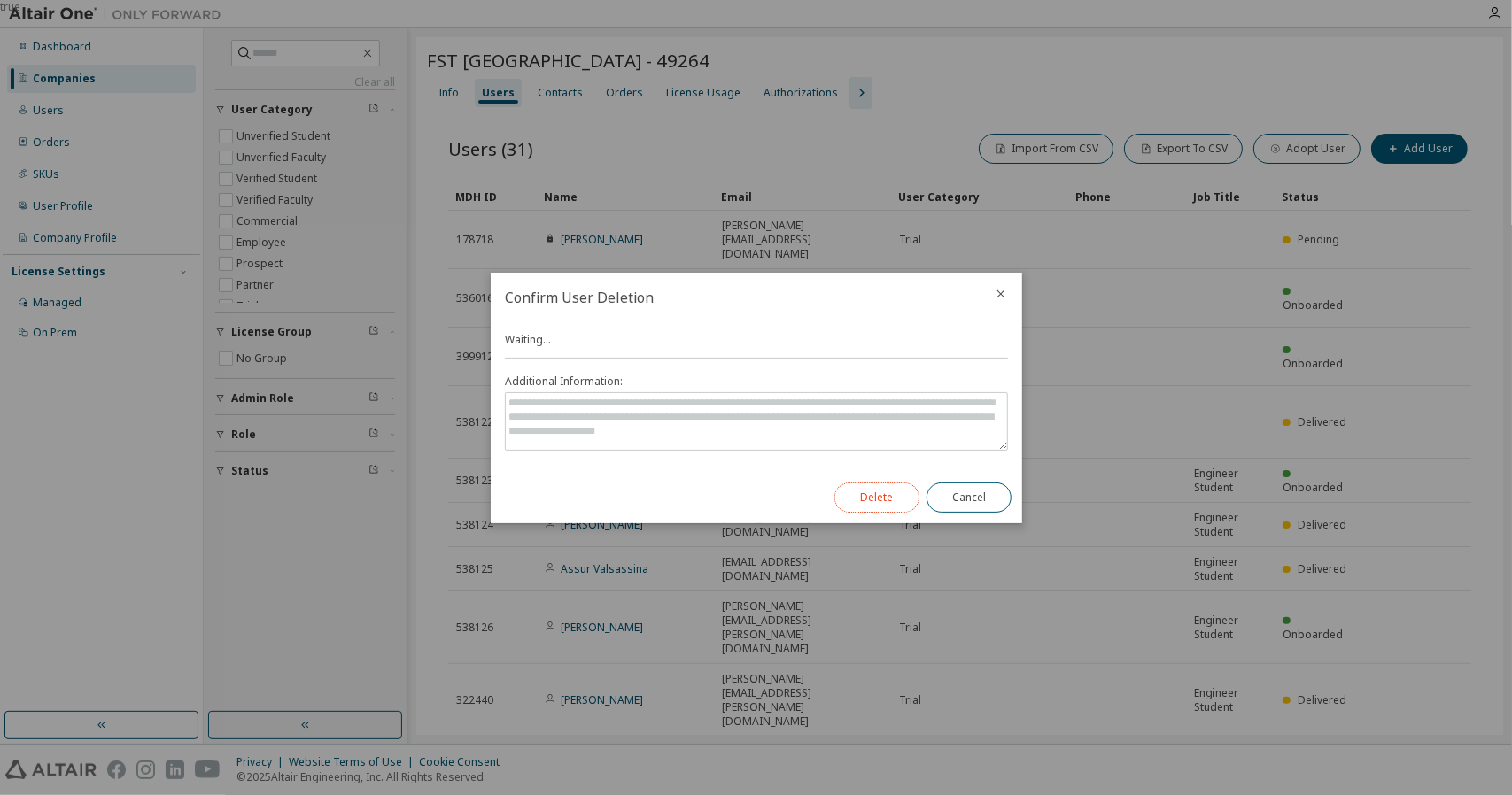
click at [901, 503] on button "Delete" at bounding box center [876, 497] width 85 height 30
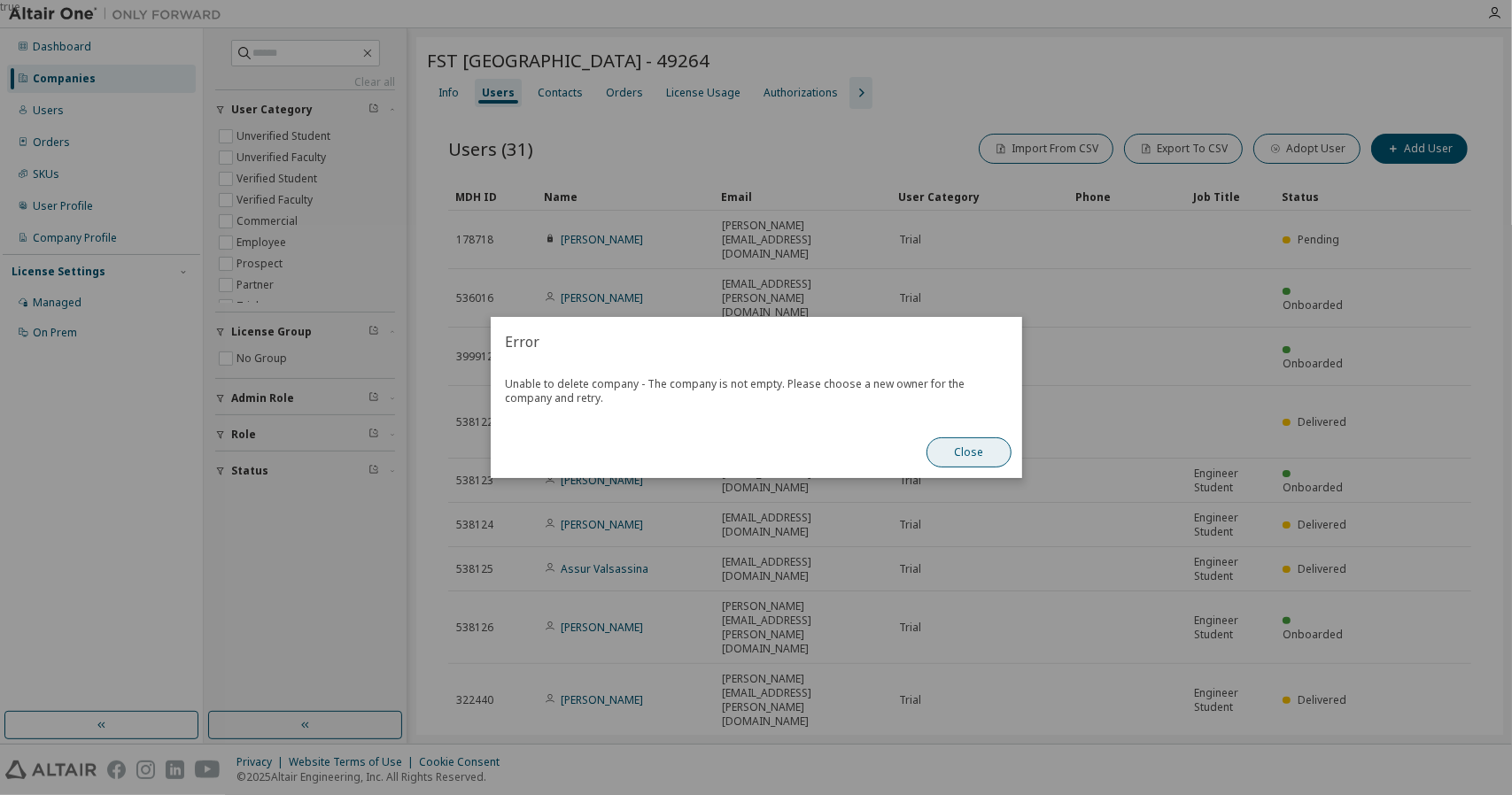
click at [998, 456] on button "Close" at bounding box center [968, 452] width 85 height 30
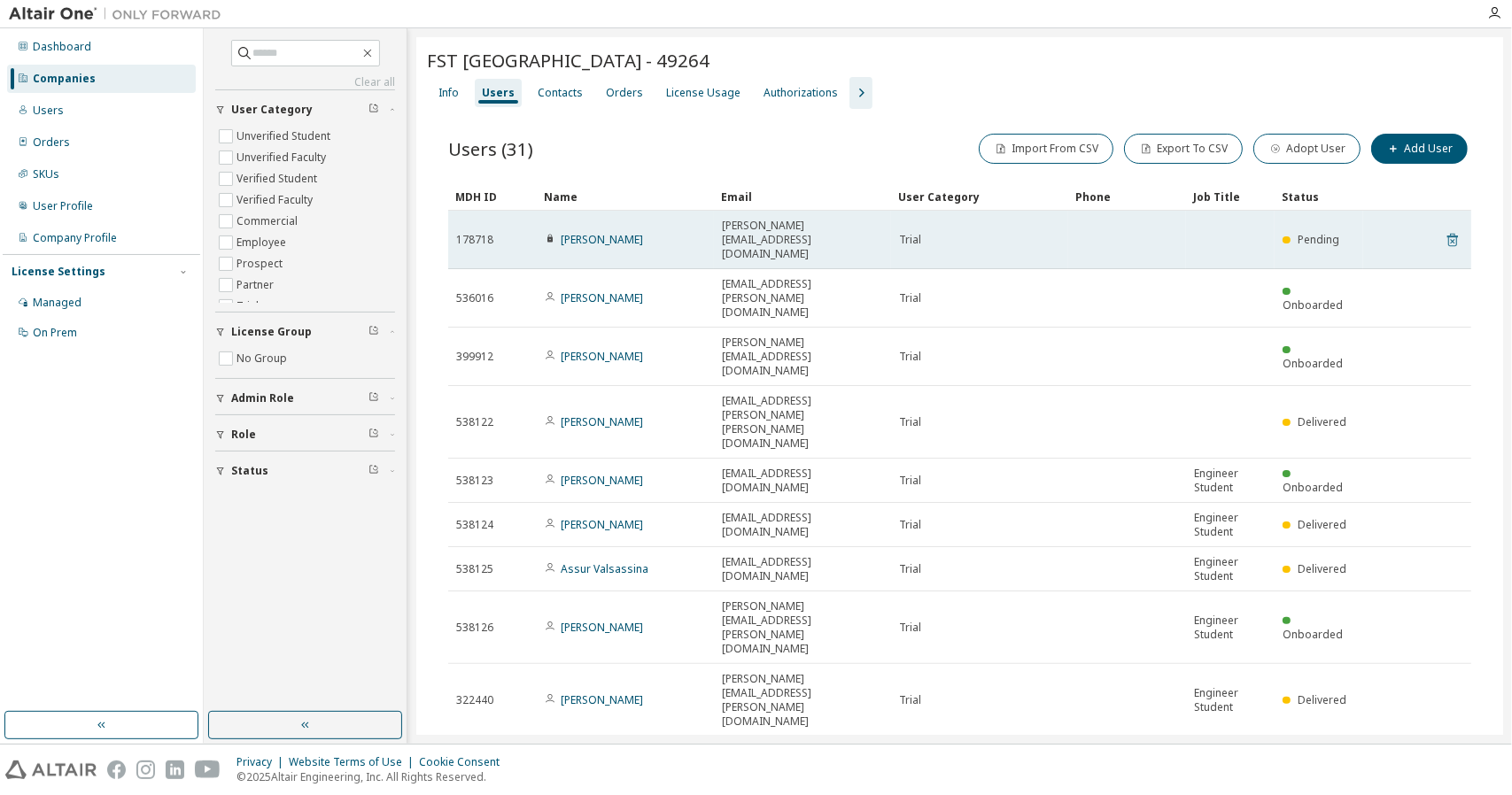
click at [1445, 230] on icon at bounding box center [1453, 240] width 16 height 21
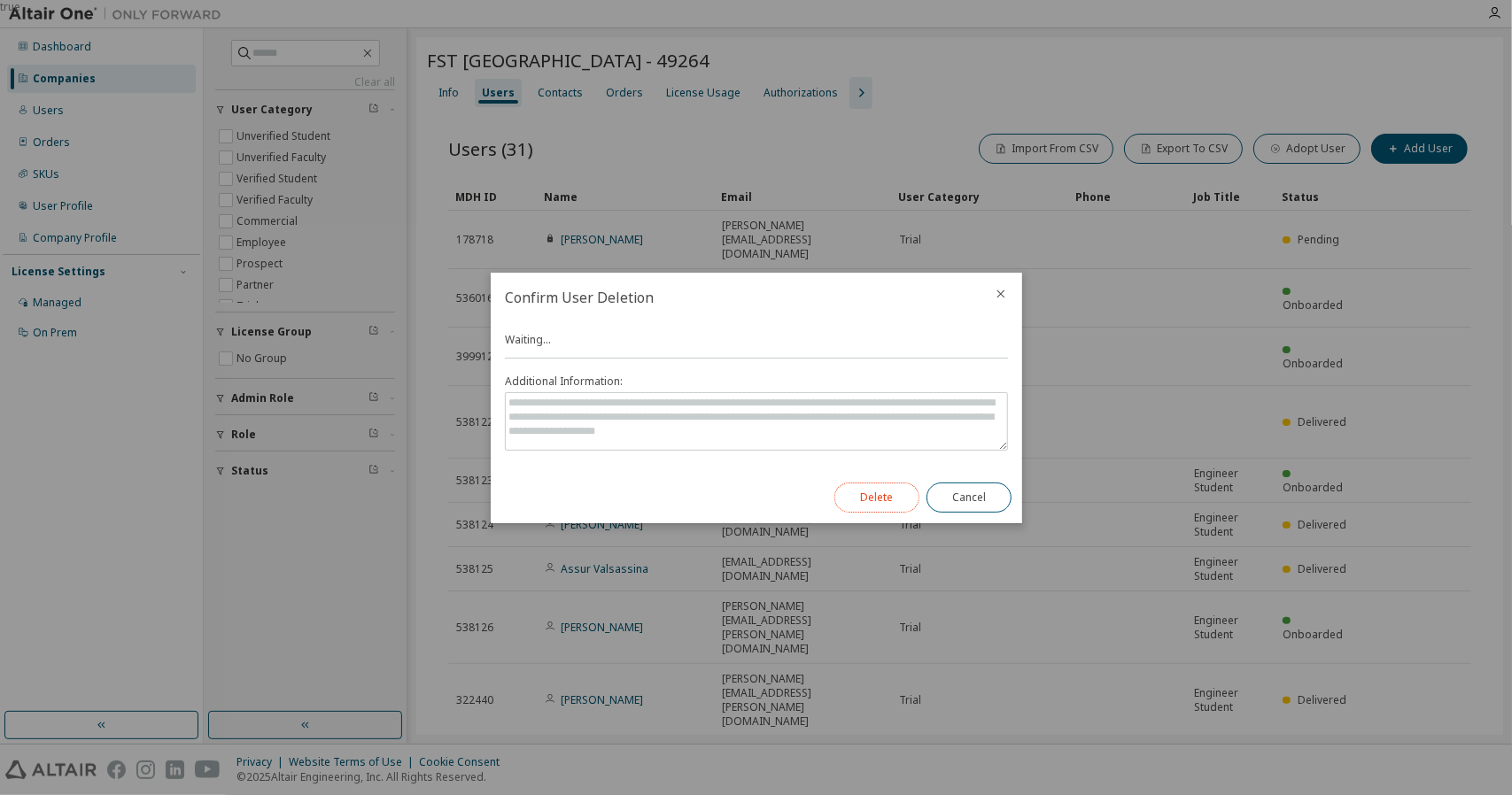
click at [885, 489] on button "Delete" at bounding box center [876, 497] width 85 height 30
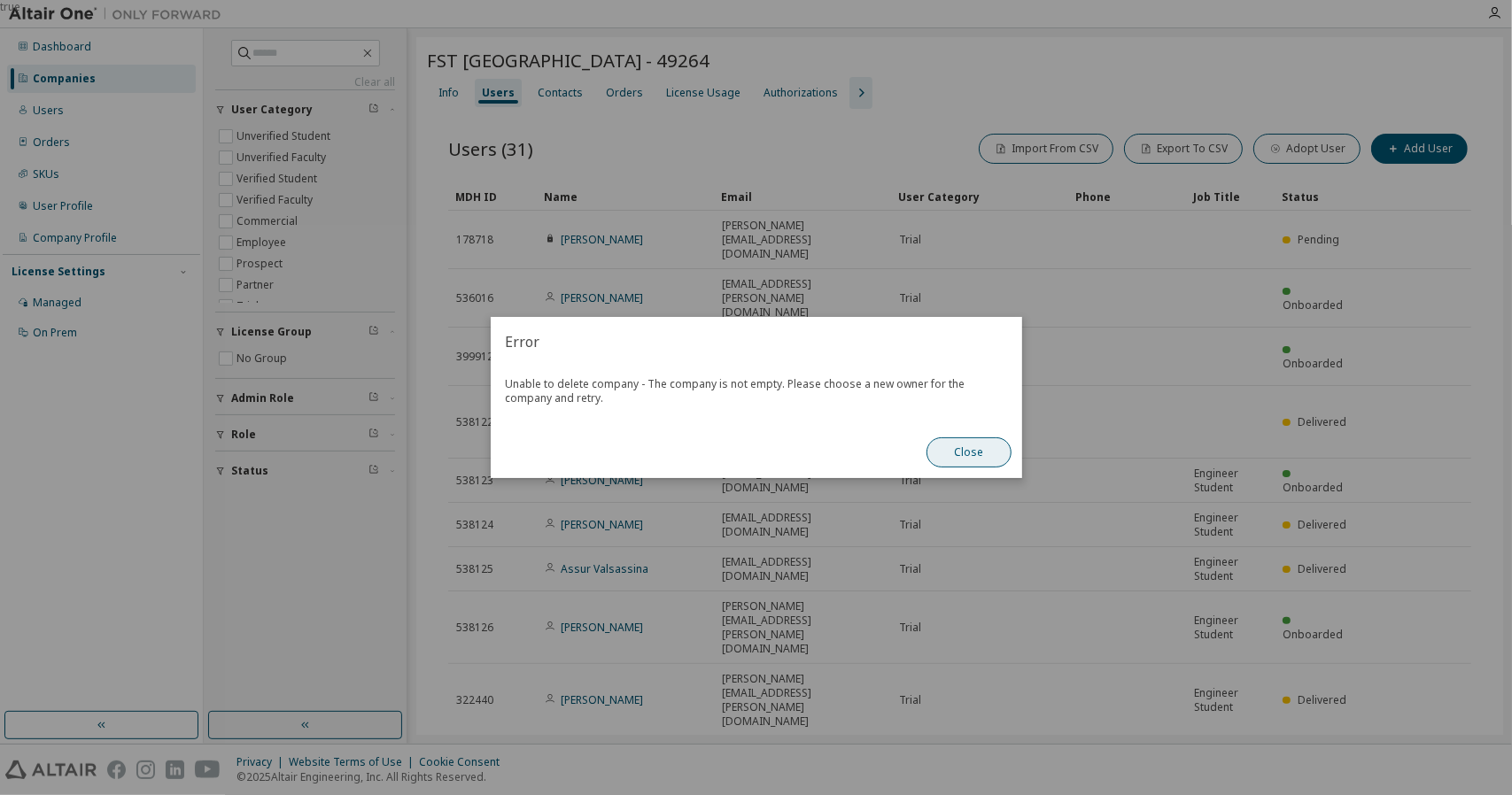
click at [971, 459] on button "Close" at bounding box center [968, 452] width 85 height 30
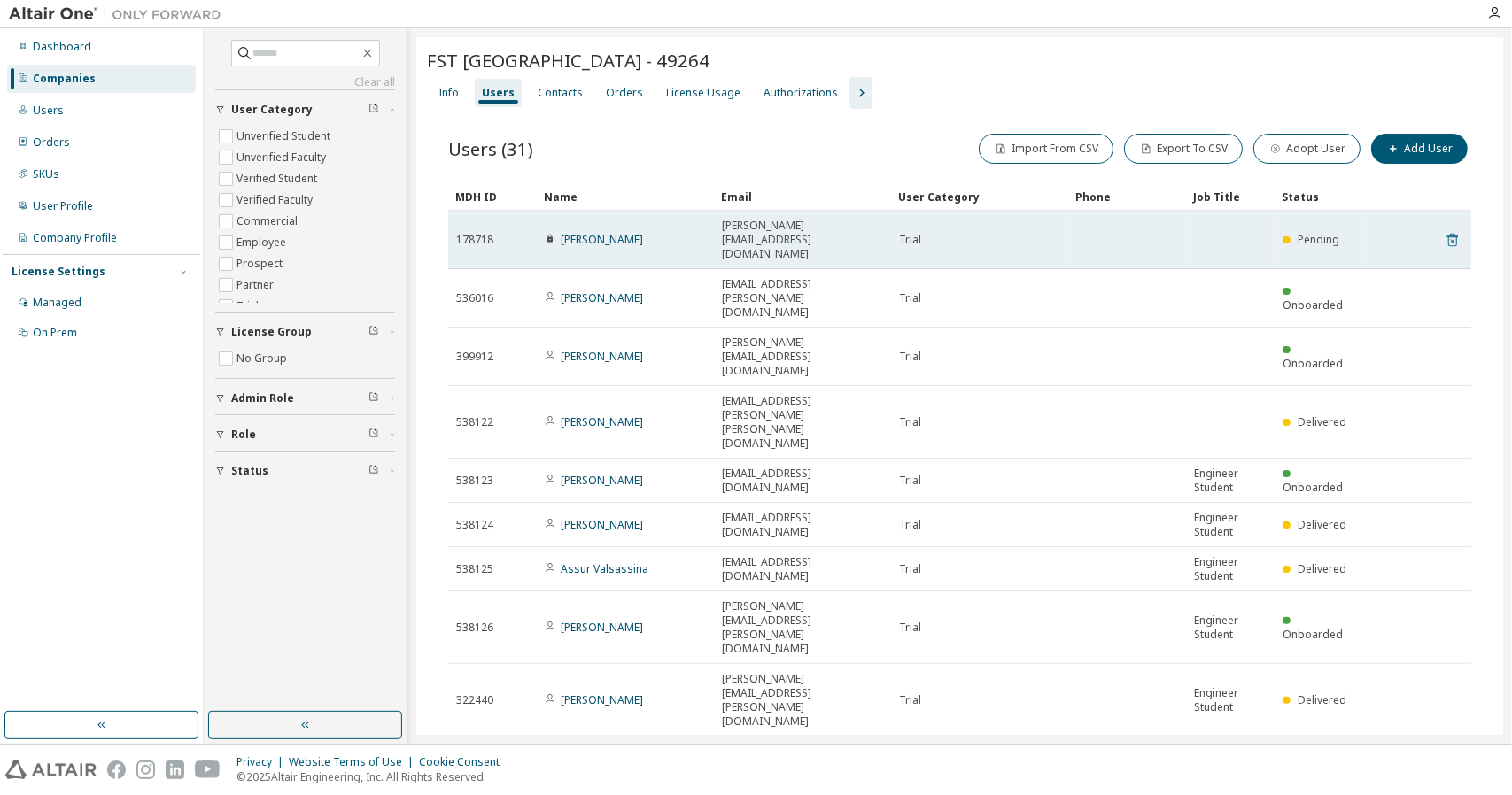
click at [1447, 233] on icon at bounding box center [1453, 240] width 11 height 14
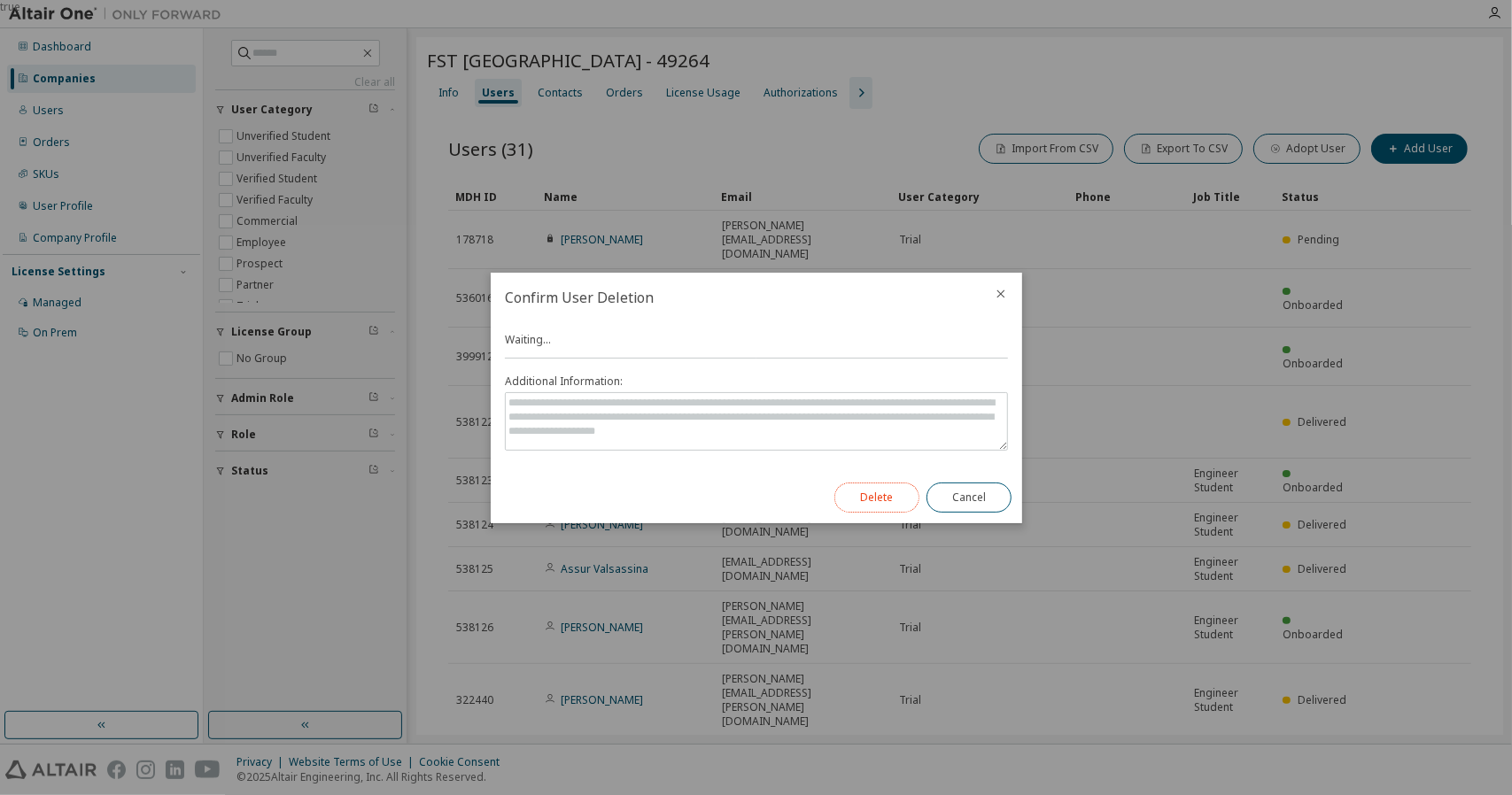
click at [887, 495] on button "Delete" at bounding box center [876, 497] width 85 height 30
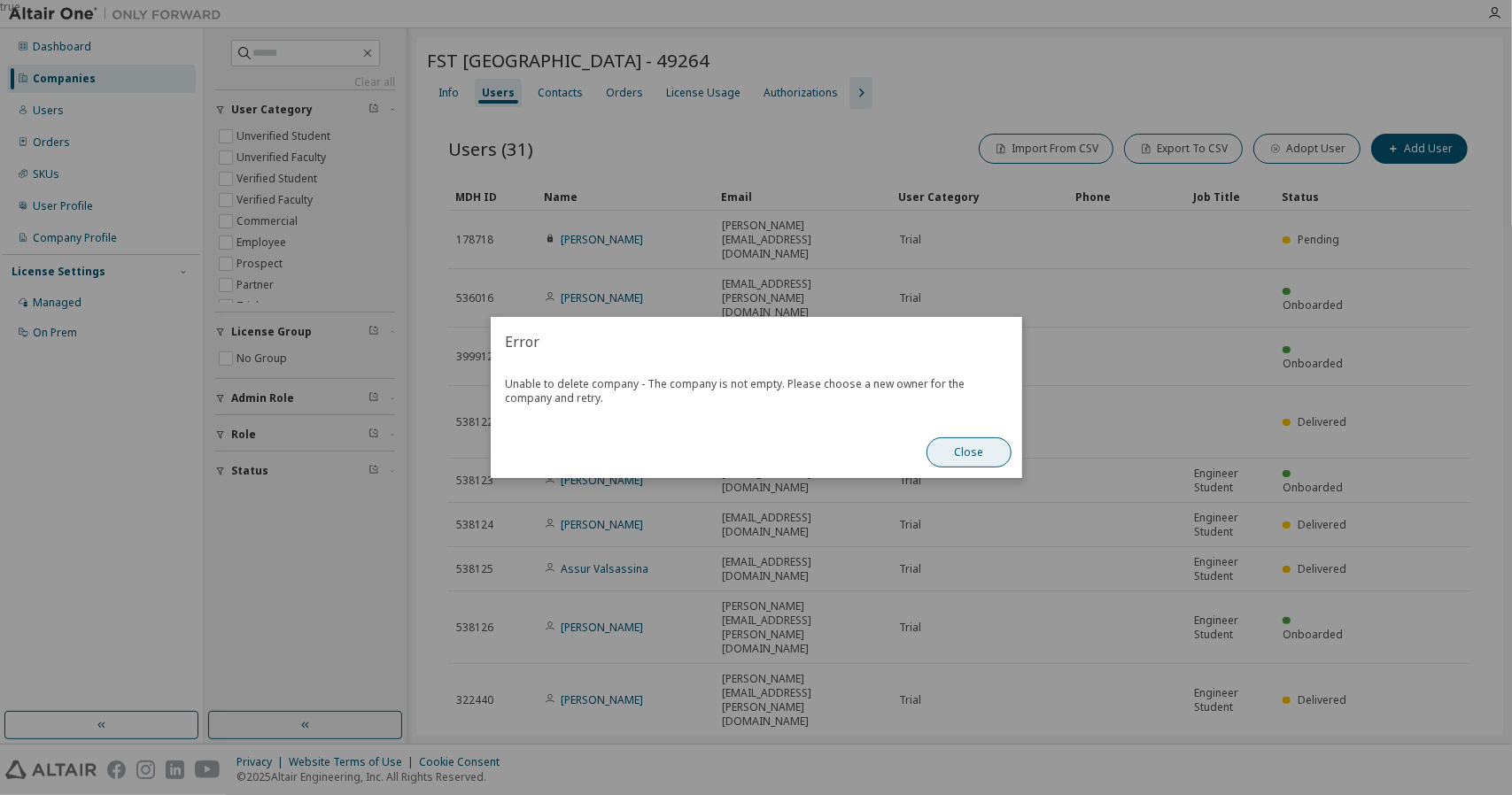
click at [985, 458] on button "Close" at bounding box center [968, 452] width 85 height 30
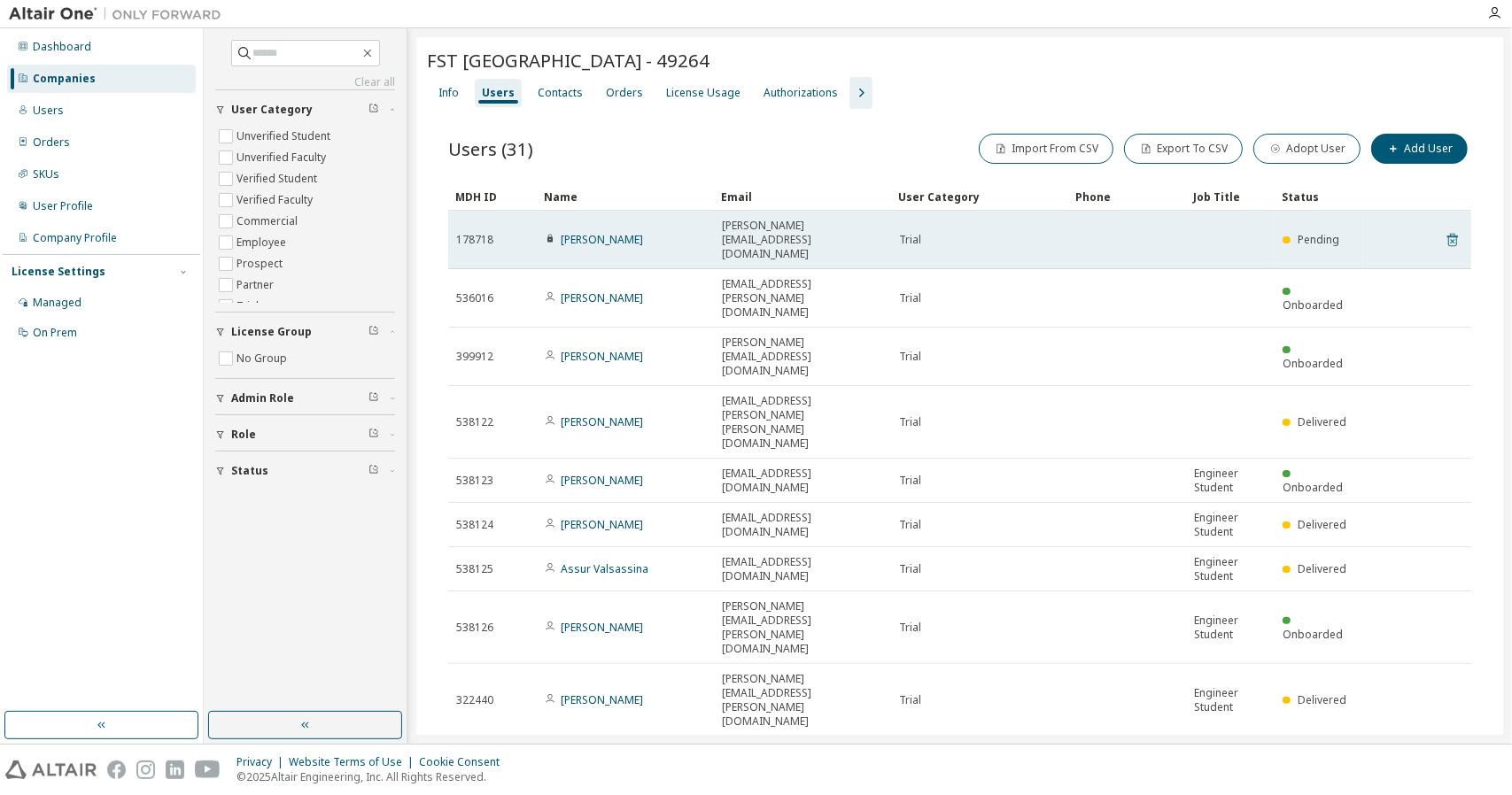
click at [1447, 233] on icon at bounding box center [1453, 240] width 11 height 14
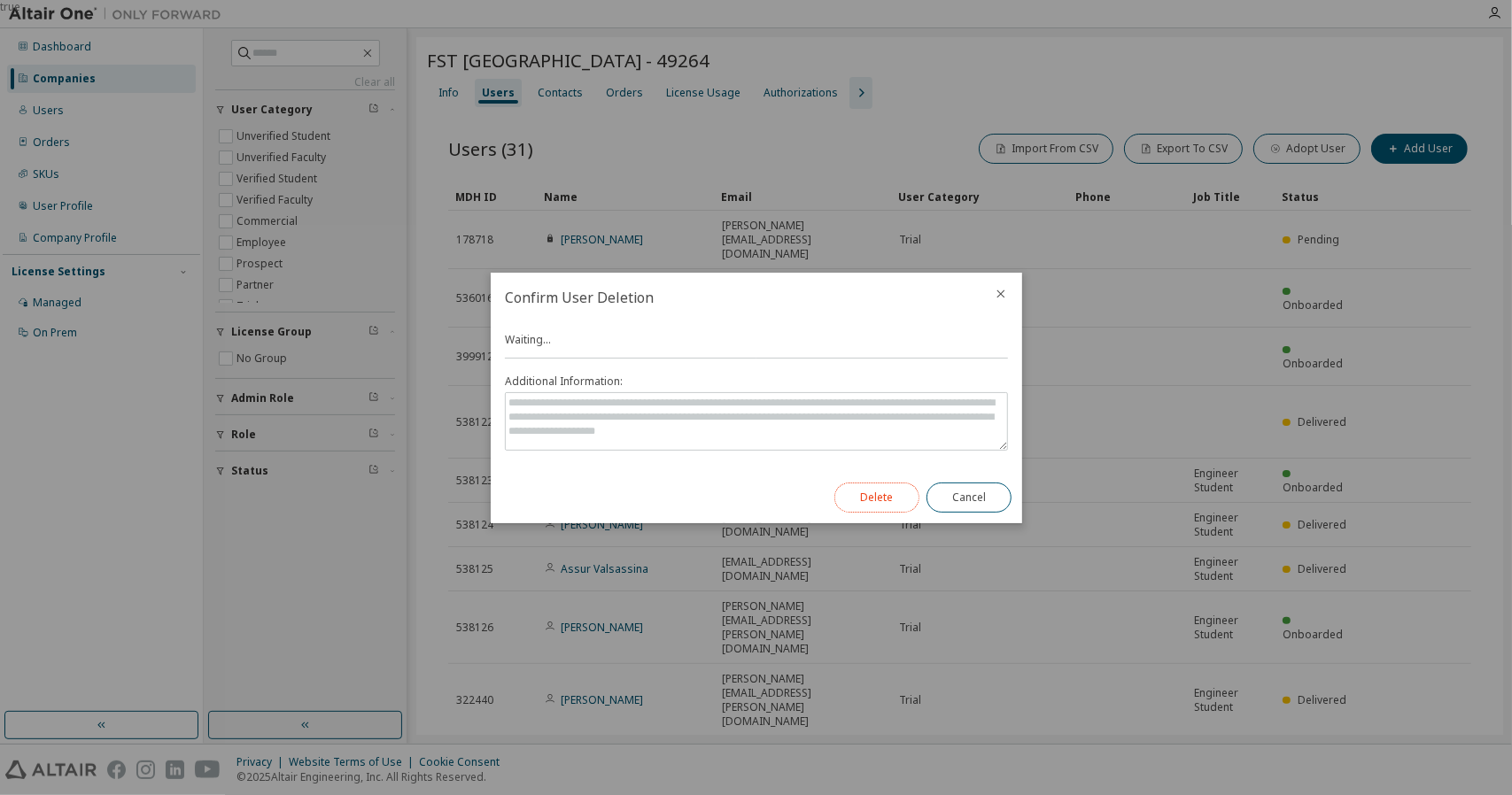
click at [882, 495] on button "Delete" at bounding box center [876, 497] width 85 height 30
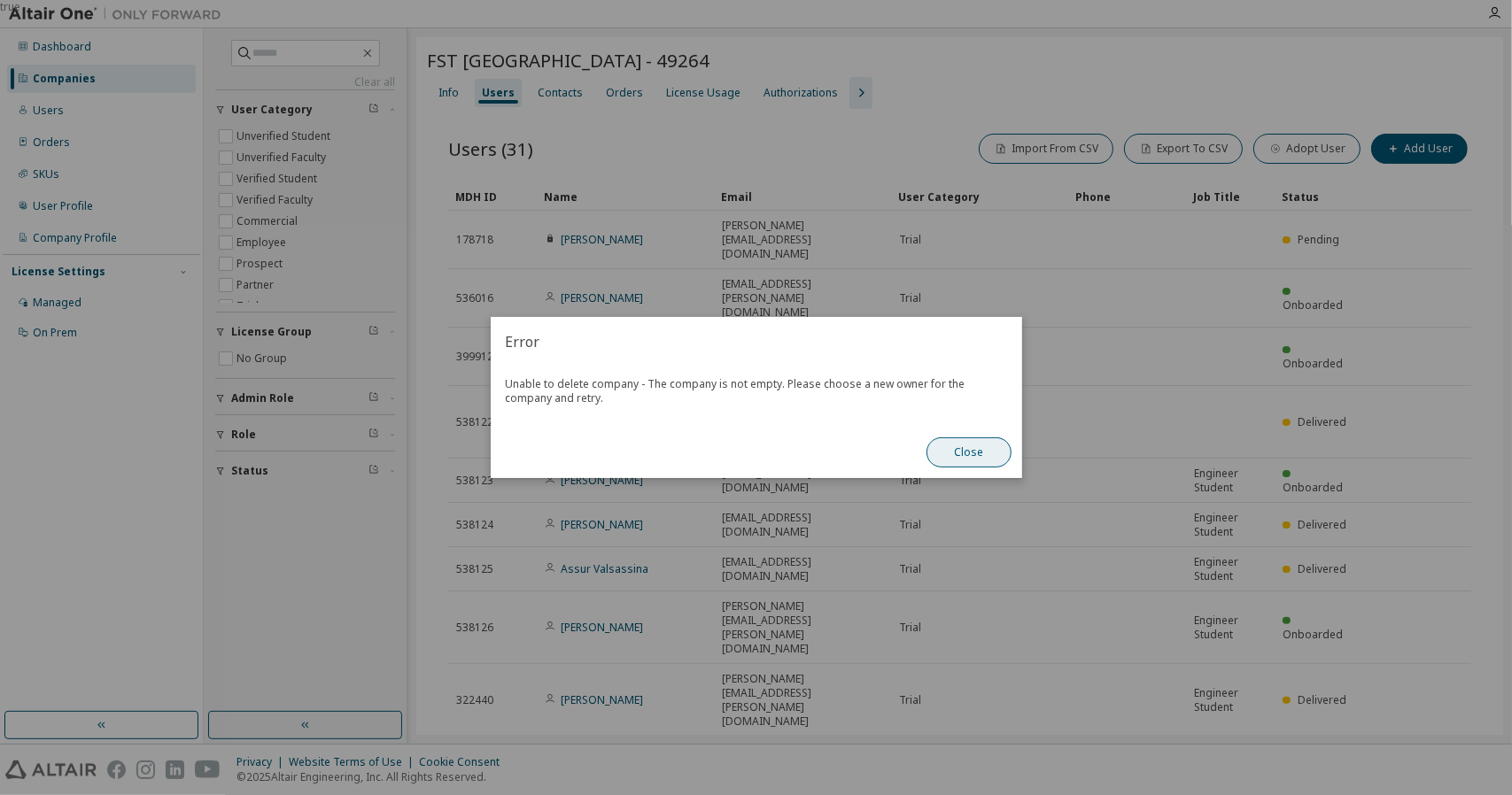
click at [979, 461] on button "Close" at bounding box center [968, 452] width 85 height 30
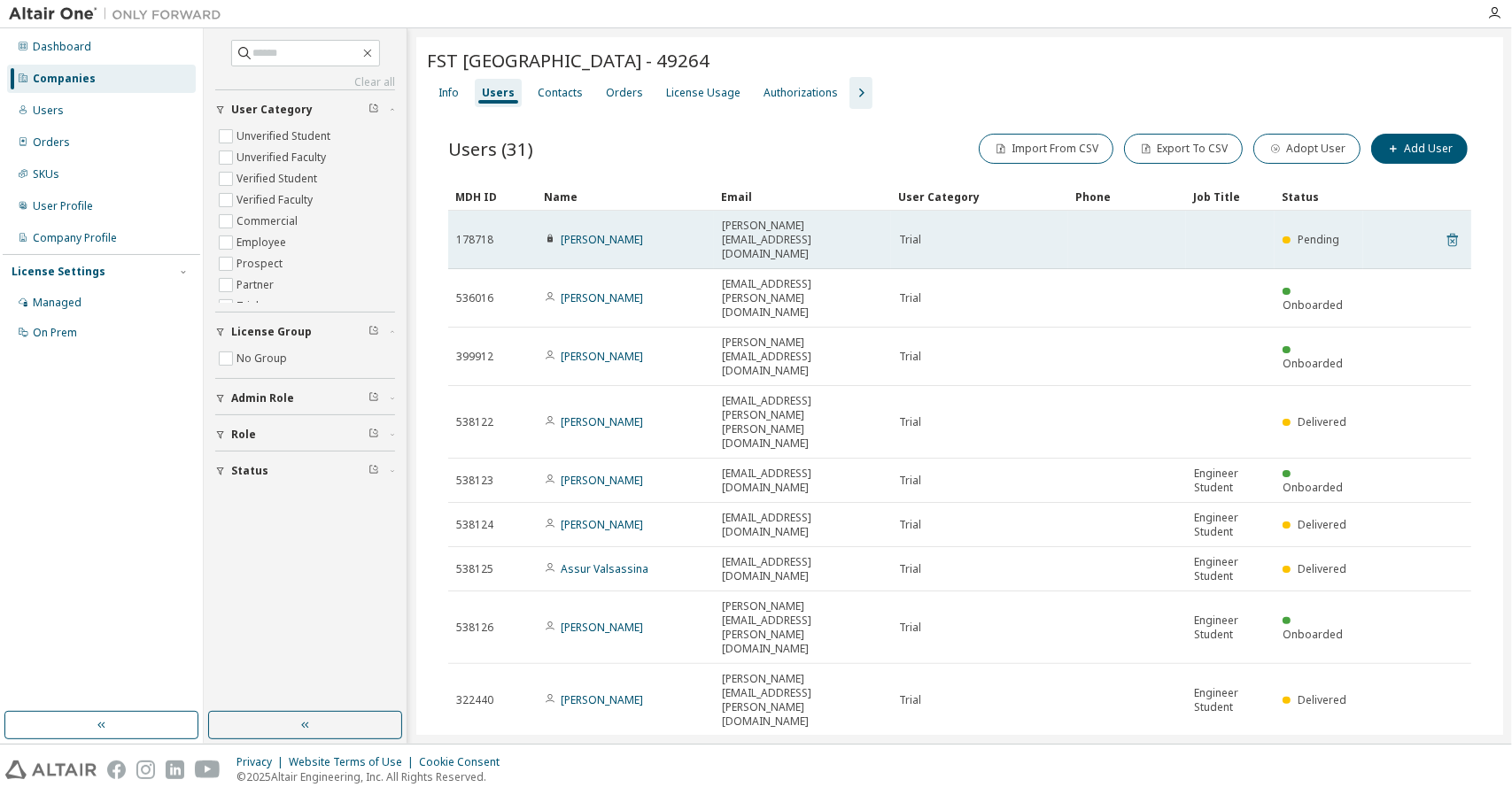
click at [1447, 233] on icon at bounding box center [1453, 240] width 11 height 14
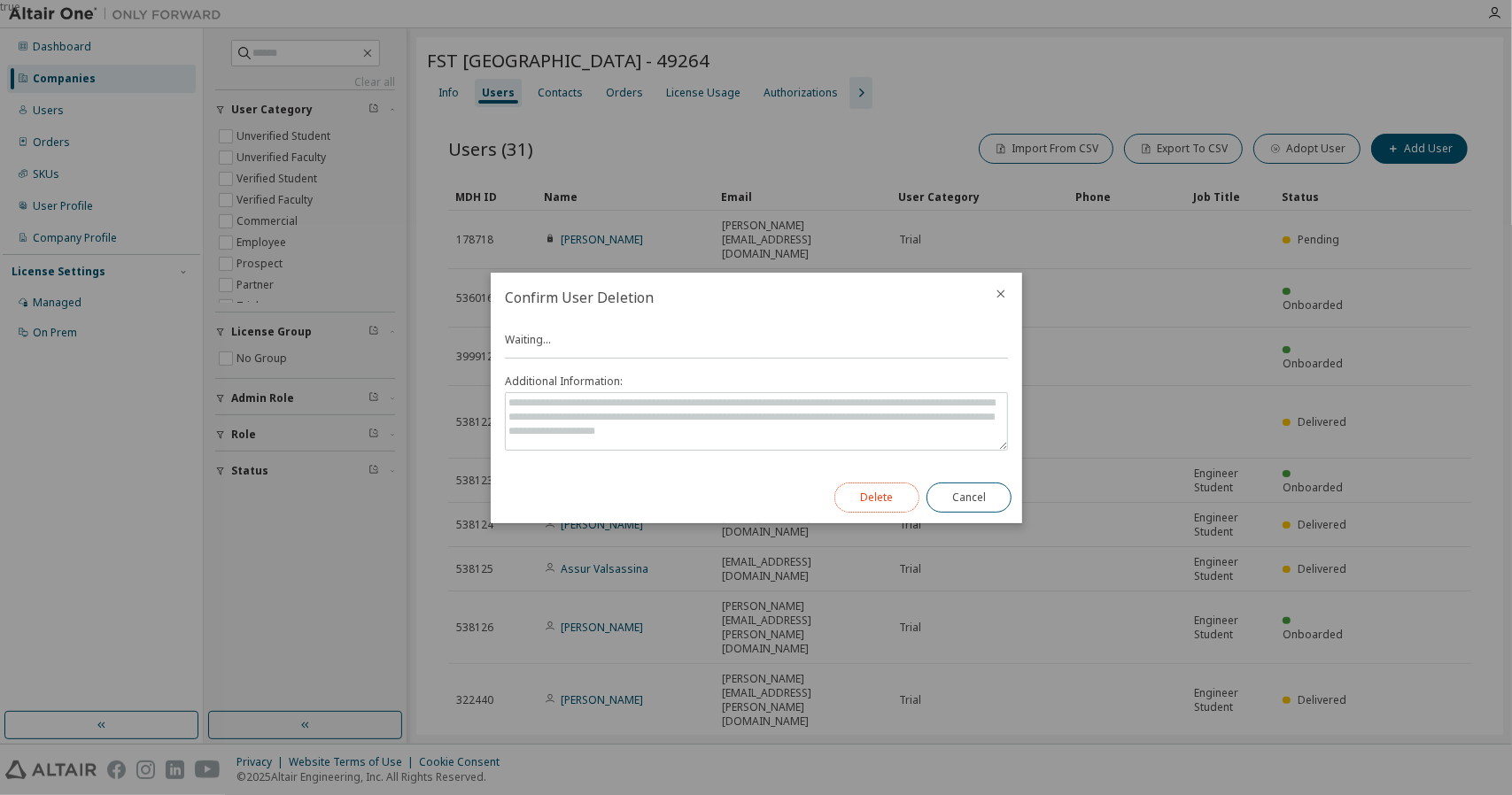
click at [893, 491] on button "Delete" at bounding box center [876, 497] width 85 height 30
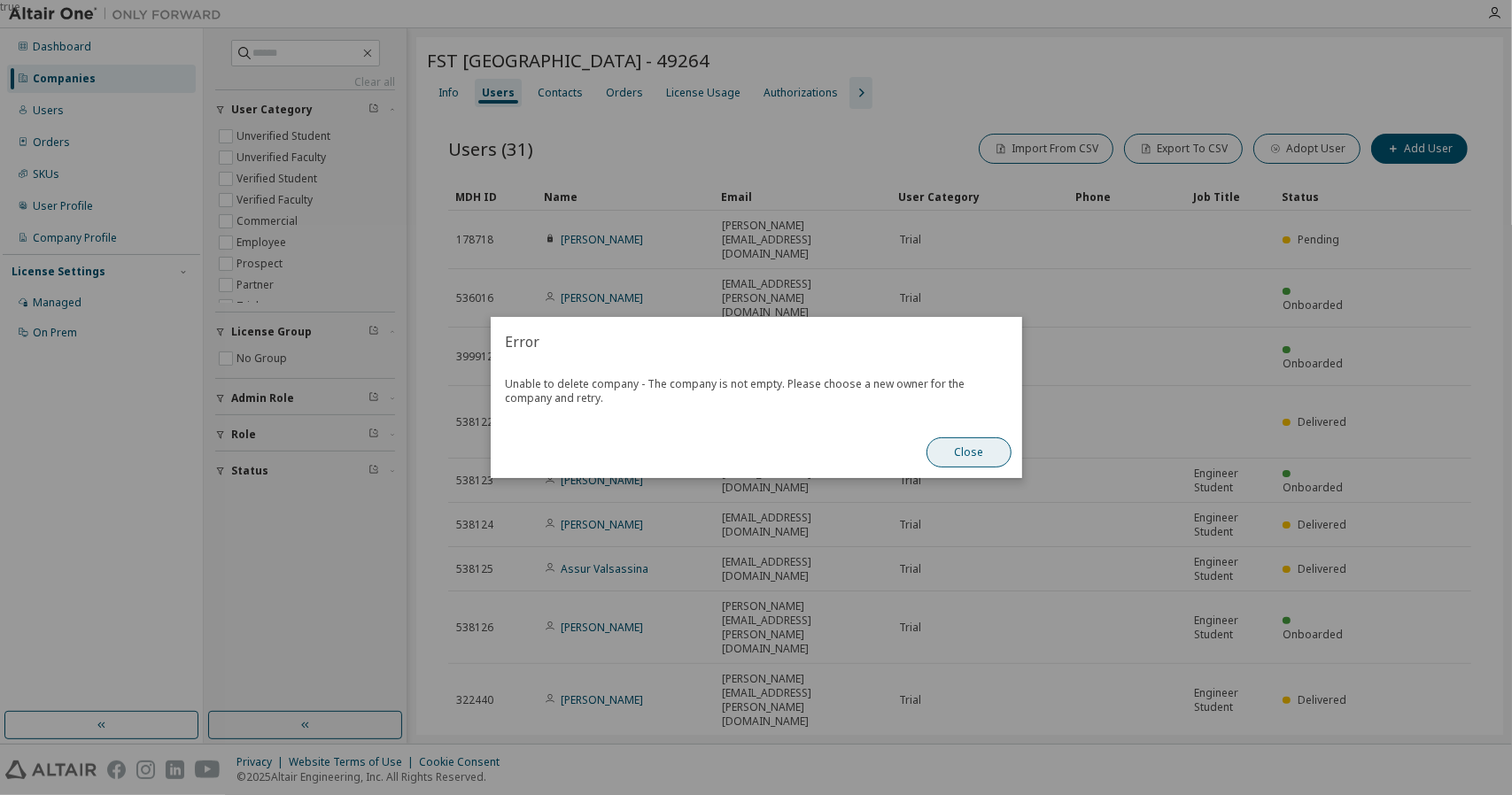
click at [972, 459] on button "Close" at bounding box center [968, 452] width 85 height 30
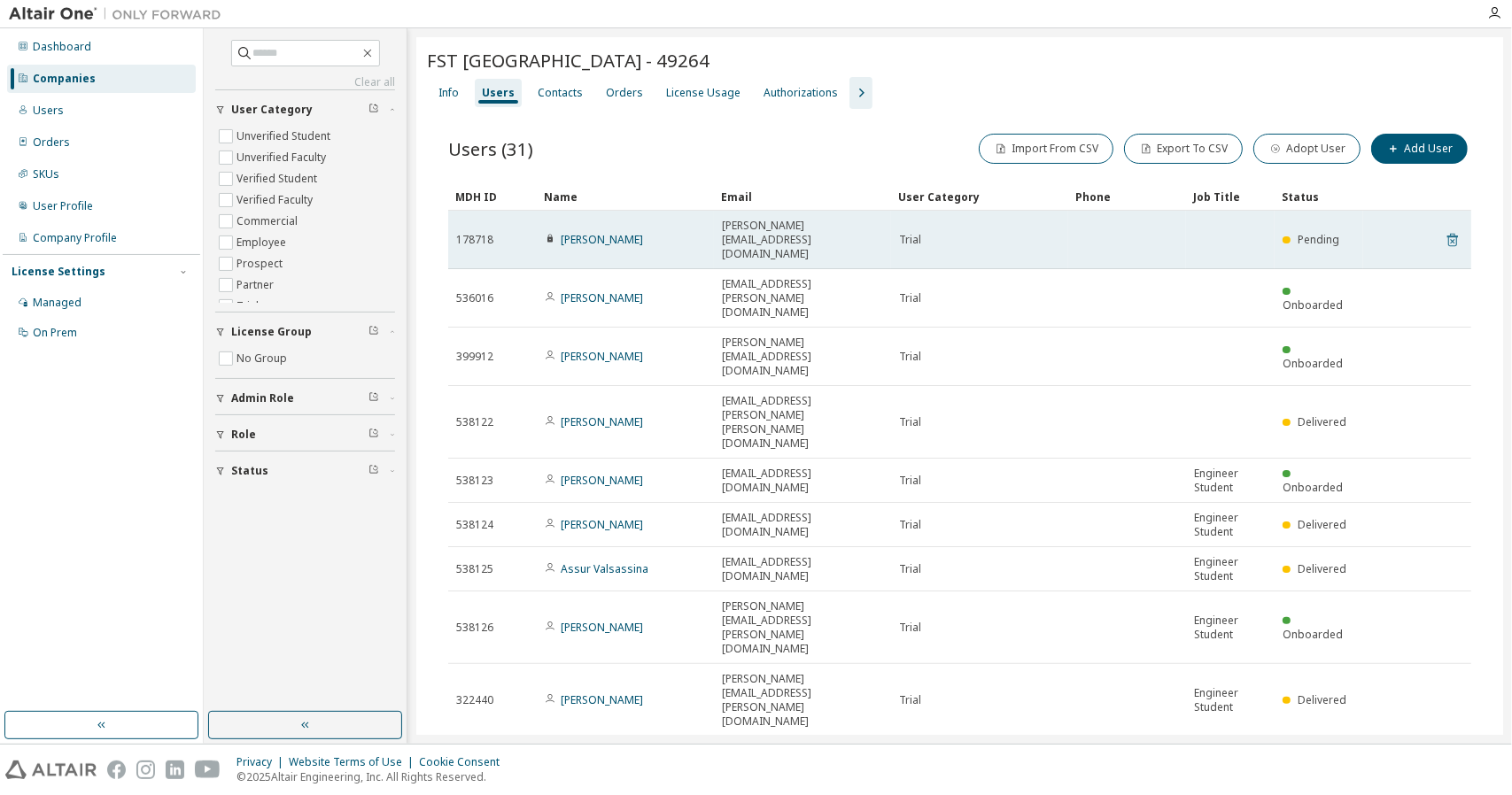
click at [1445, 230] on icon at bounding box center [1453, 240] width 16 height 21
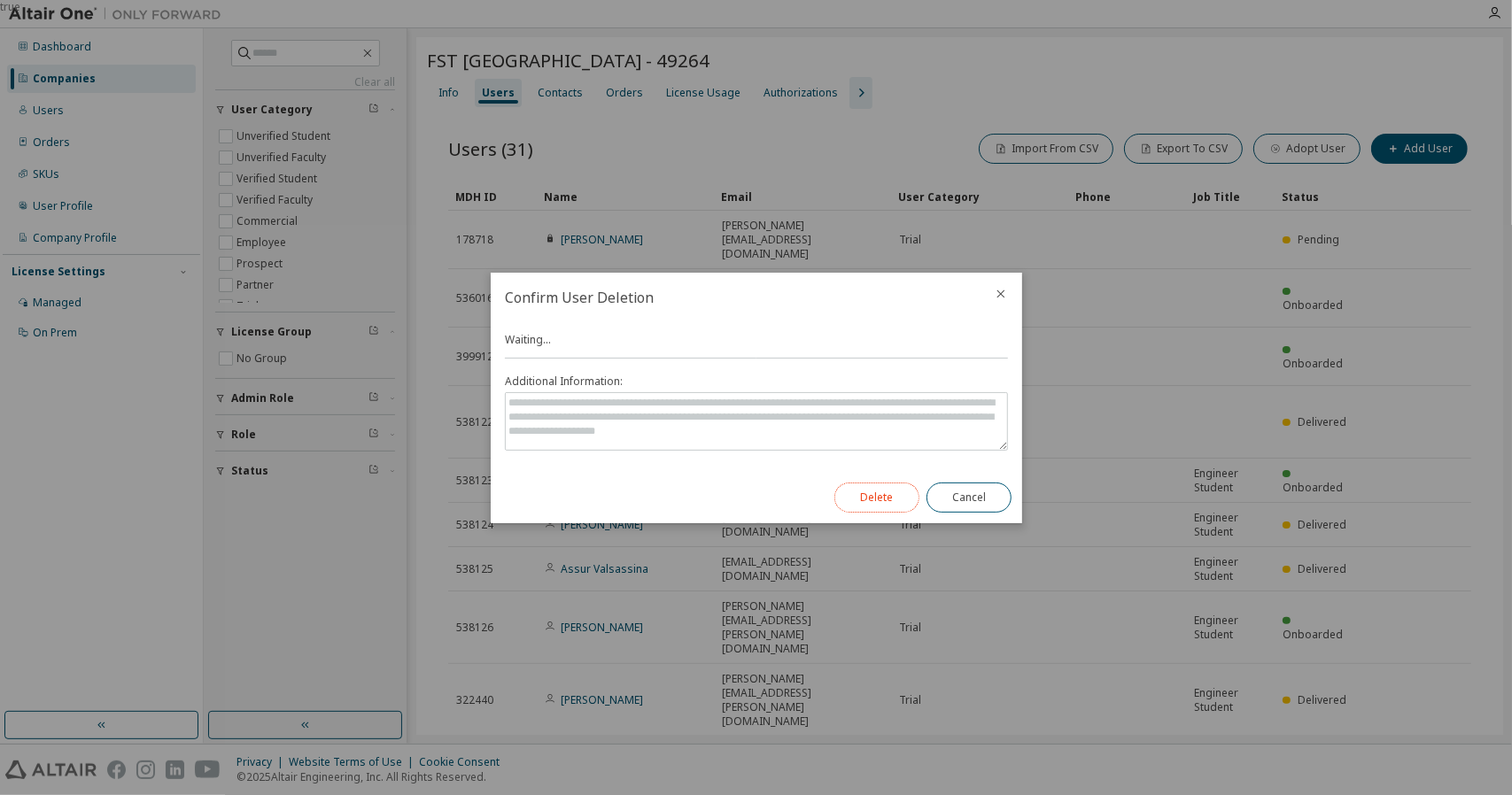
click at [866, 494] on button "Delete" at bounding box center [876, 497] width 85 height 30
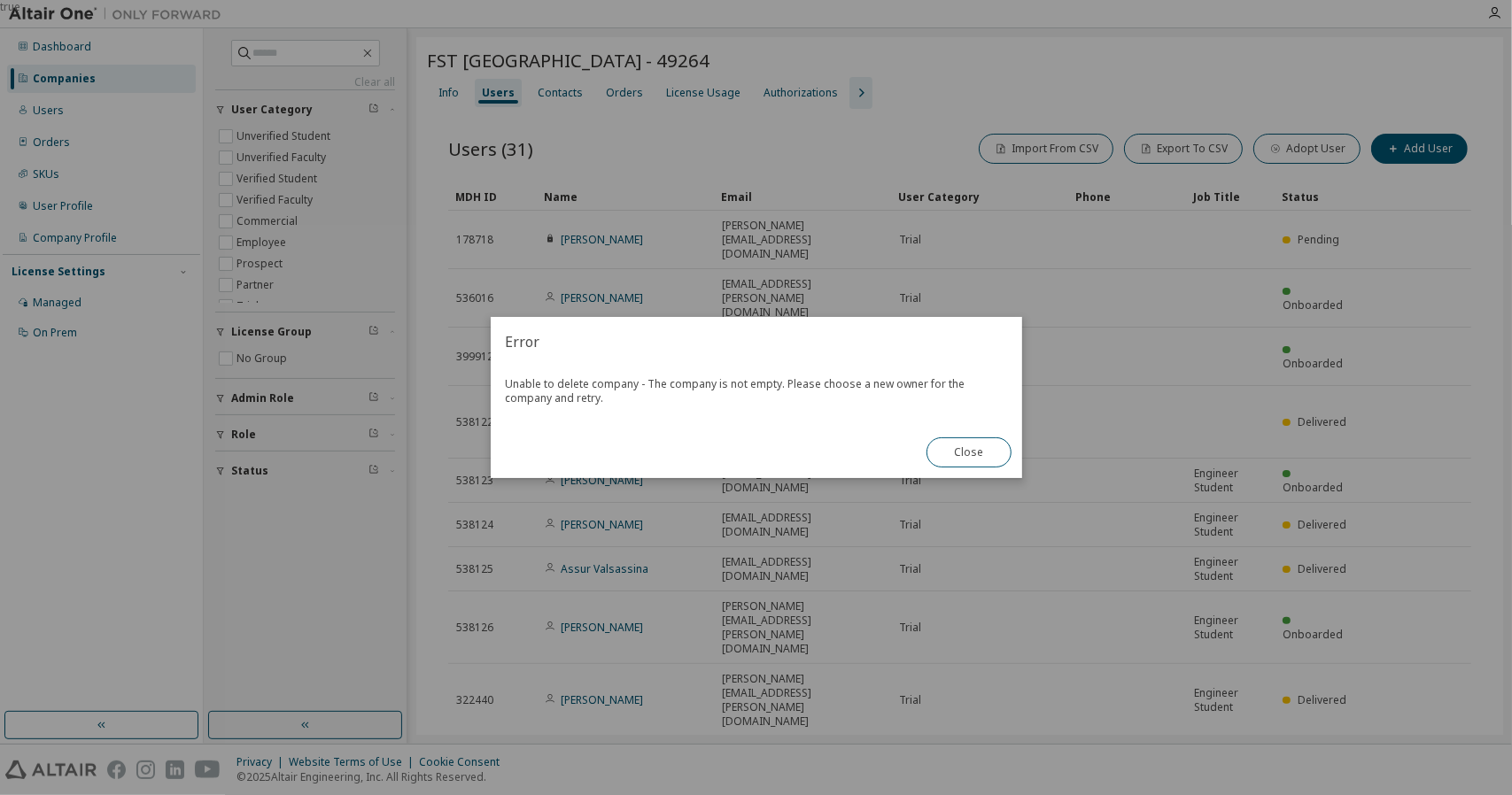
drag, startPoint x: 868, startPoint y: 493, endPoint x: 741, endPoint y: 347, distance: 193.5
click at [739, 348] on h2 "Error" at bounding box center [756, 342] width 532 height 49
click at [979, 444] on button "Close" at bounding box center [968, 452] width 85 height 30
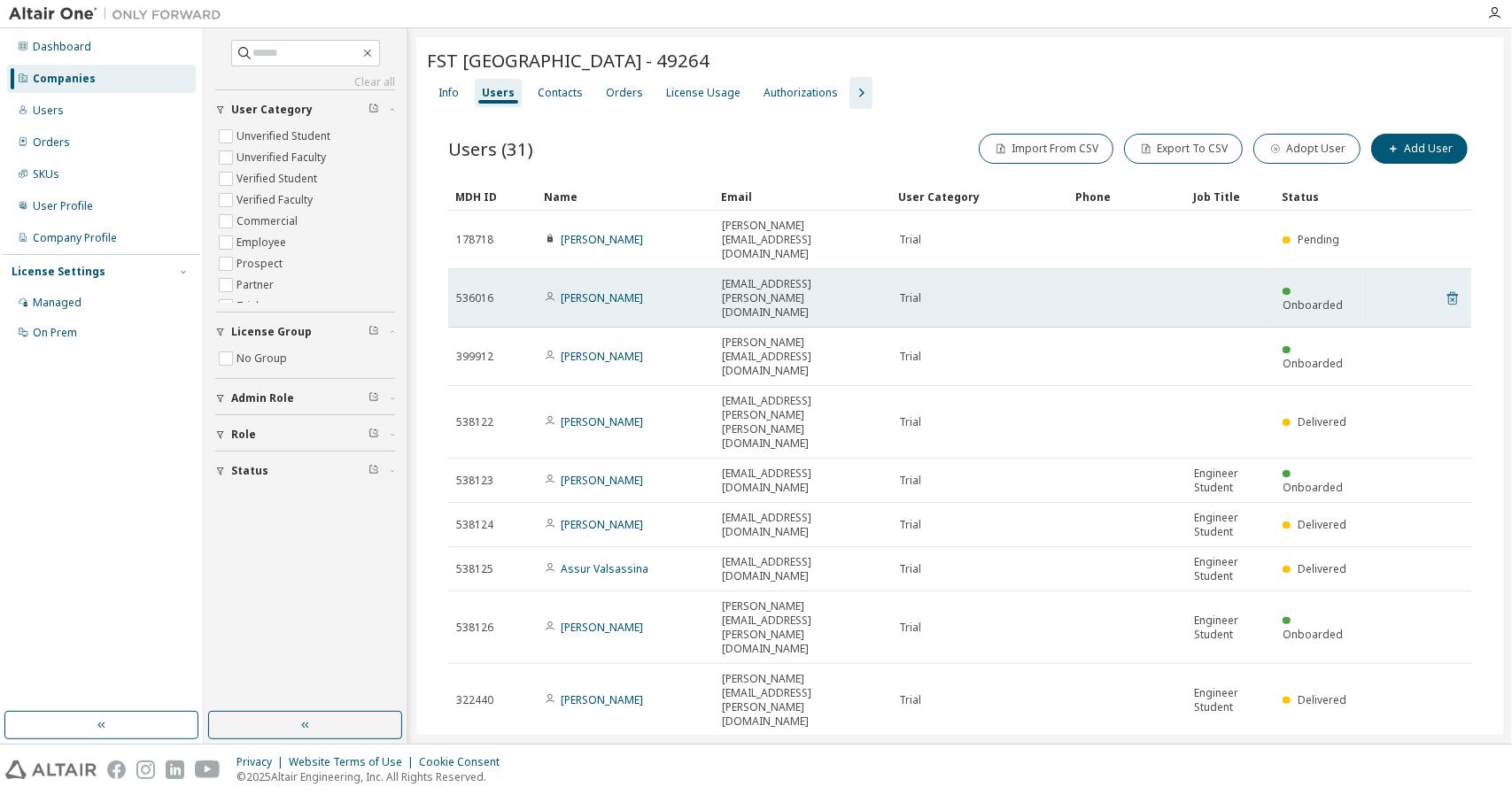
click at [1445, 288] on icon at bounding box center [1453, 298] width 16 height 21
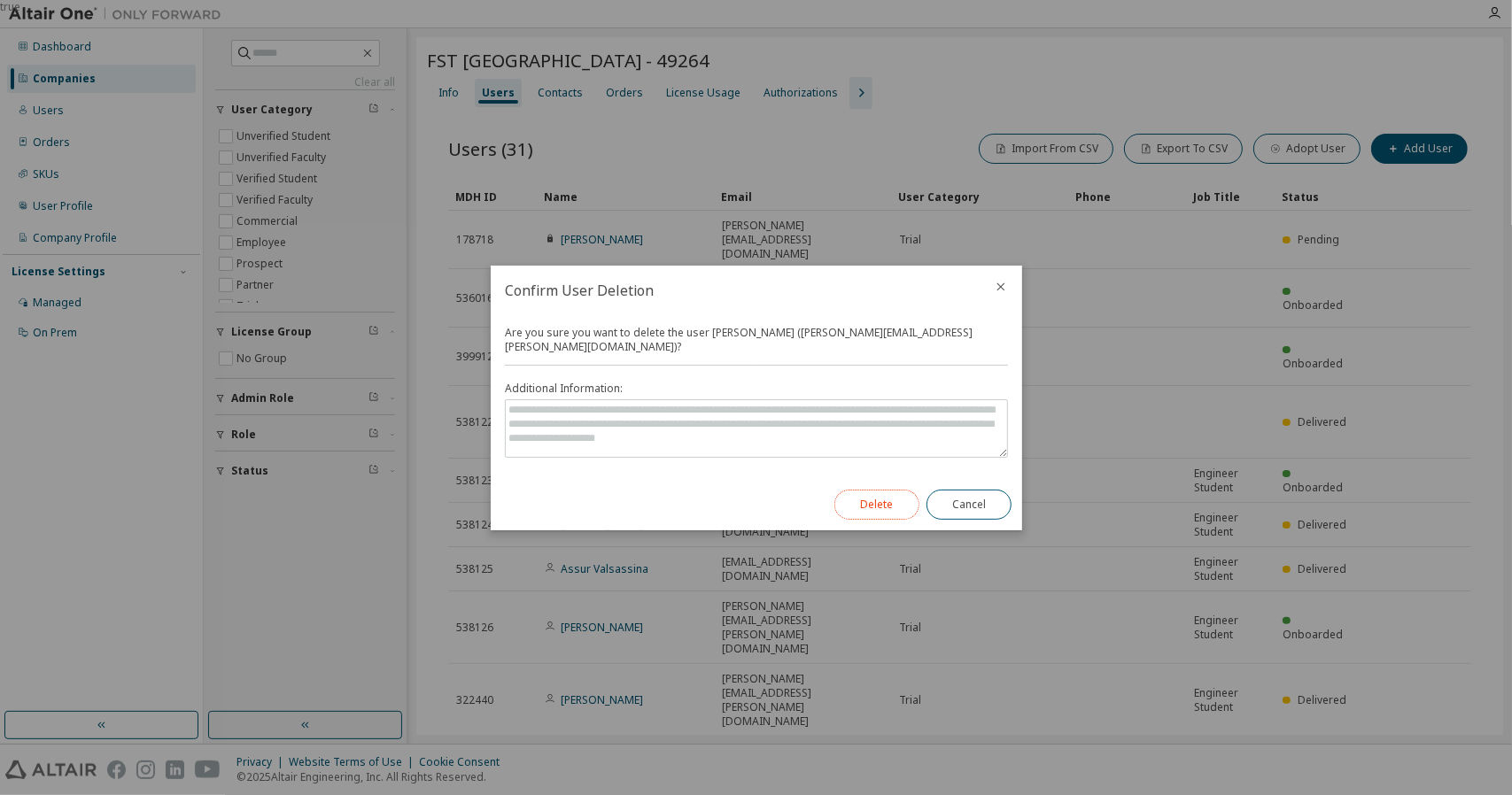
click at [879, 501] on button "Delete" at bounding box center [876, 504] width 85 height 30
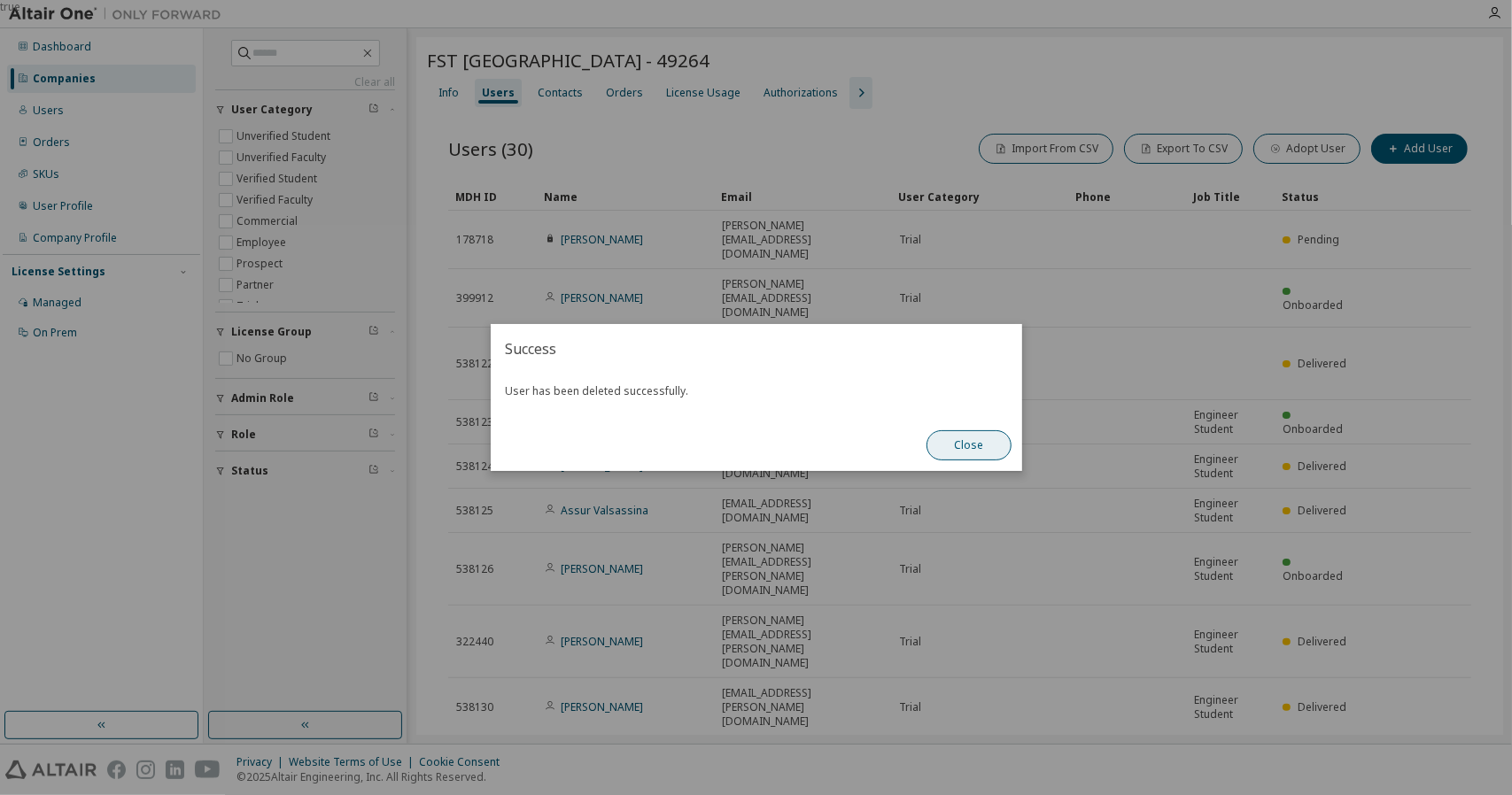
click at [995, 450] on button "Close" at bounding box center [968, 445] width 85 height 30
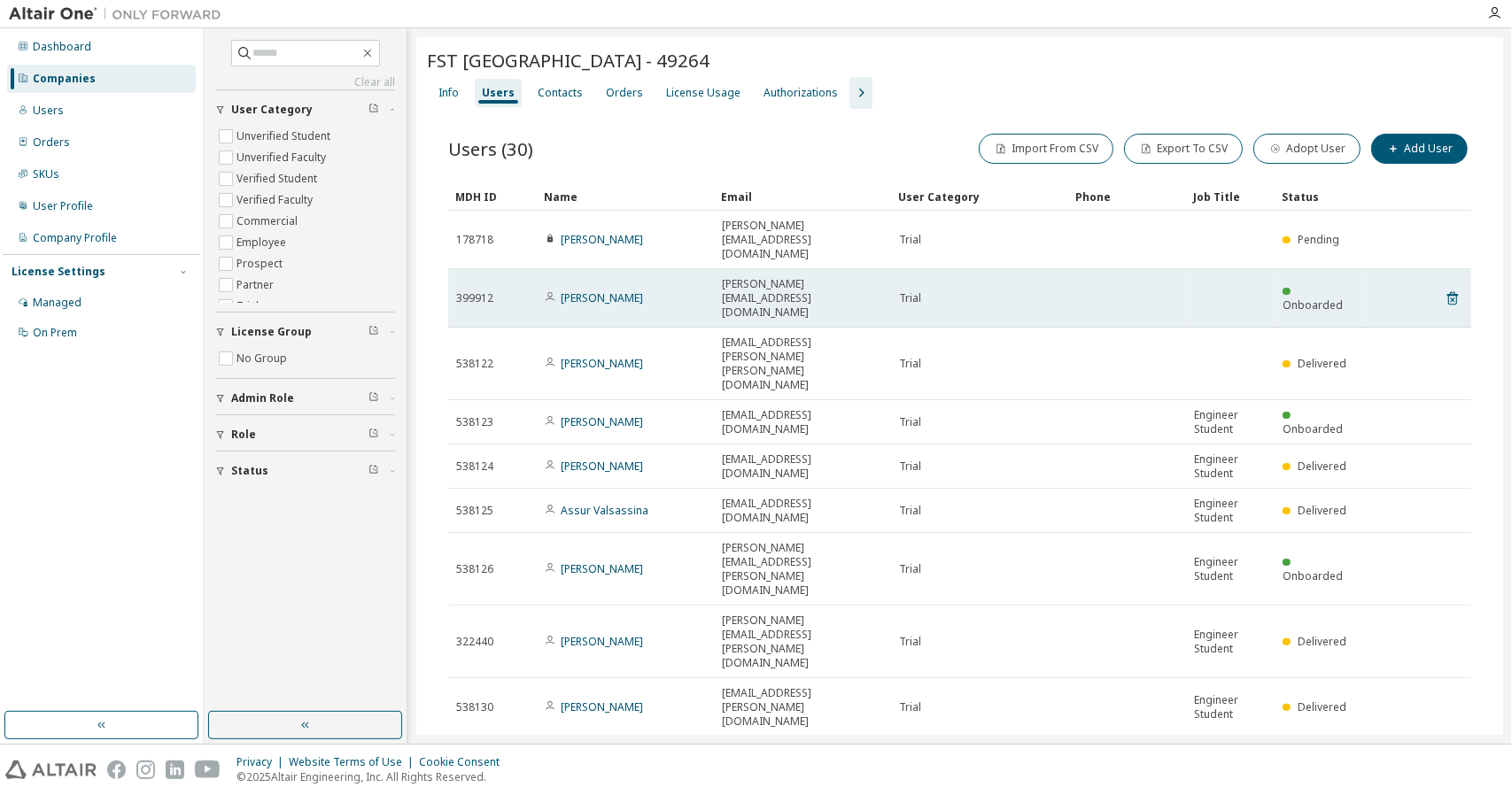
click at [1435, 269] on tr "399912 Guilherme Soares guilherme.h.soares@tecnico.ulisboa.pt Trial Onboarded" at bounding box center [960, 298] width 1023 height 58
click at [1445, 288] on icon at bounding box center [1453, 298] width 16 height 21
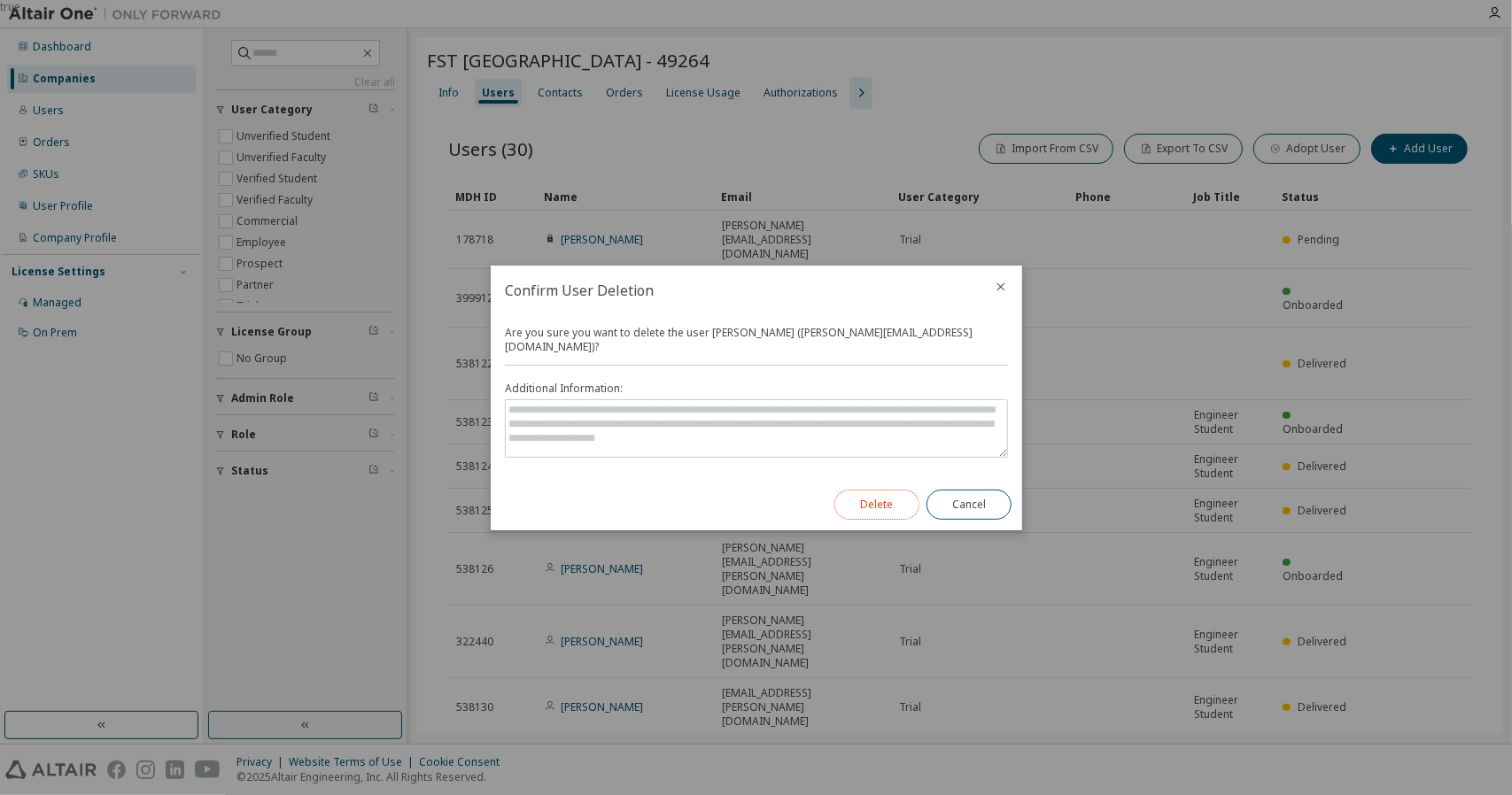
click at [856, 502] on button "Delete" at bounding box center [876, 504] width 85 height 30
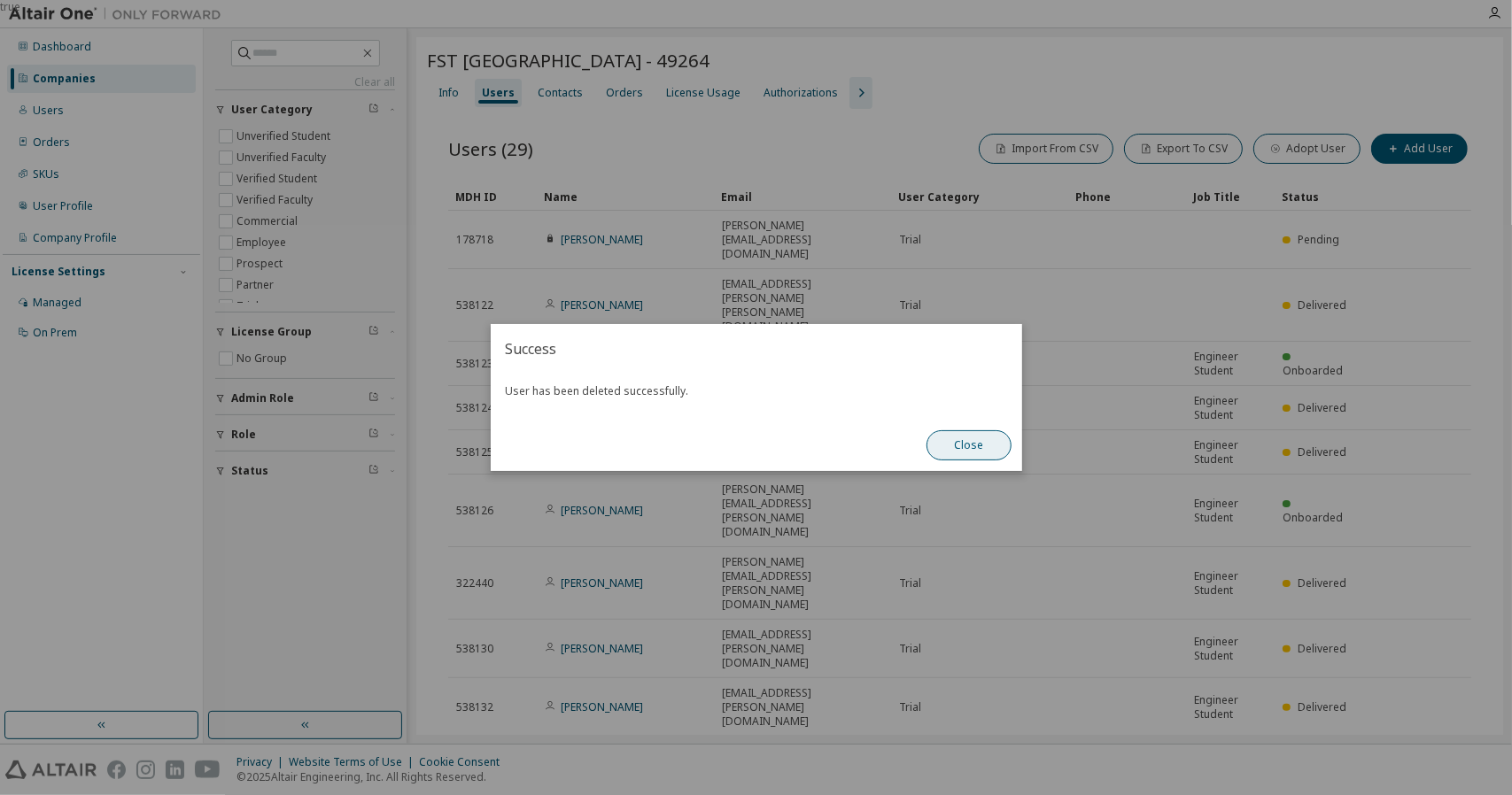
click at [985, 440] on button "Close" at bounding box center [968, 445] width 85 height 30
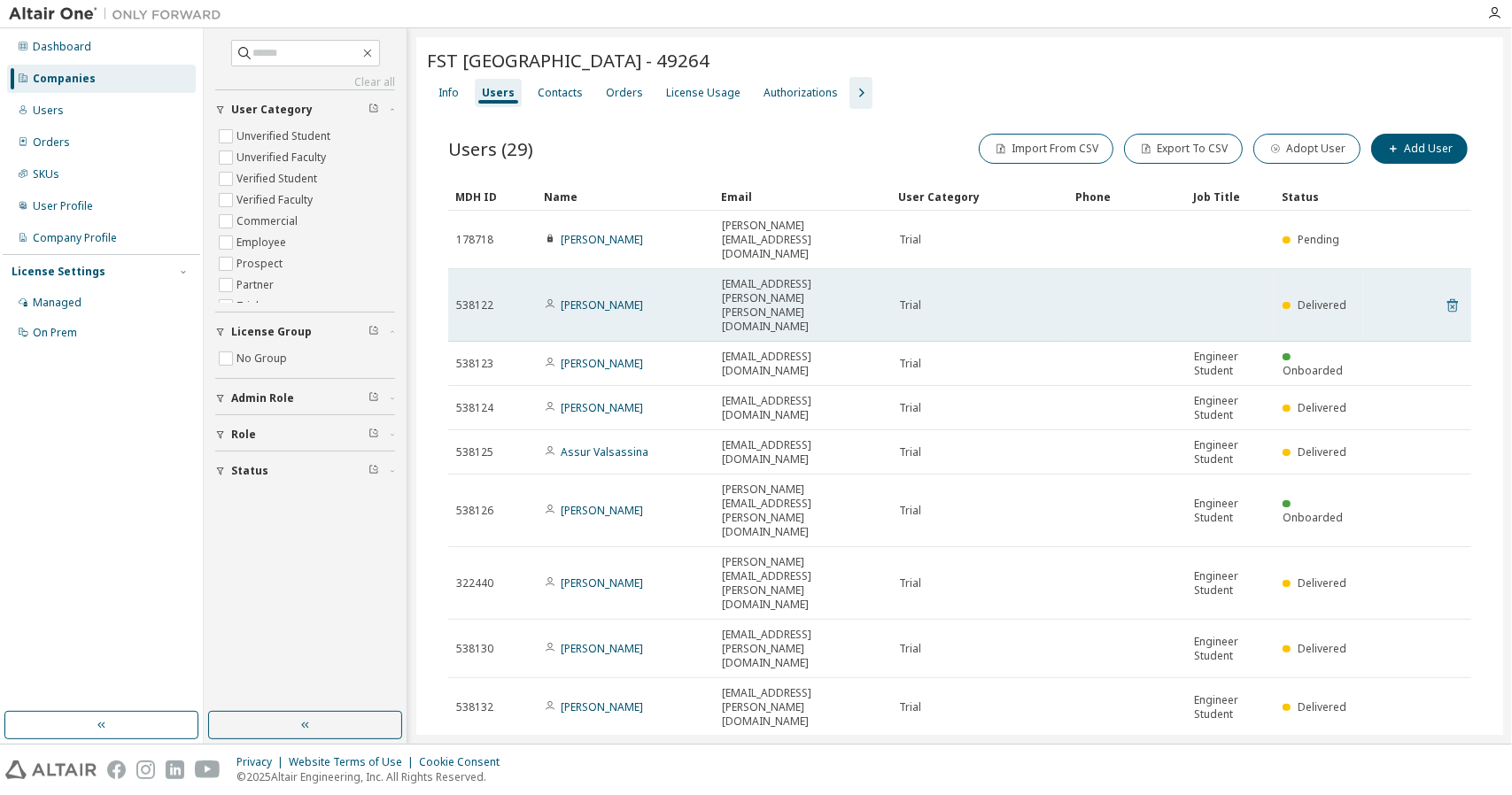
click at [1447, 299] on icon at bounding box center [1453, 305] width 11 height 14
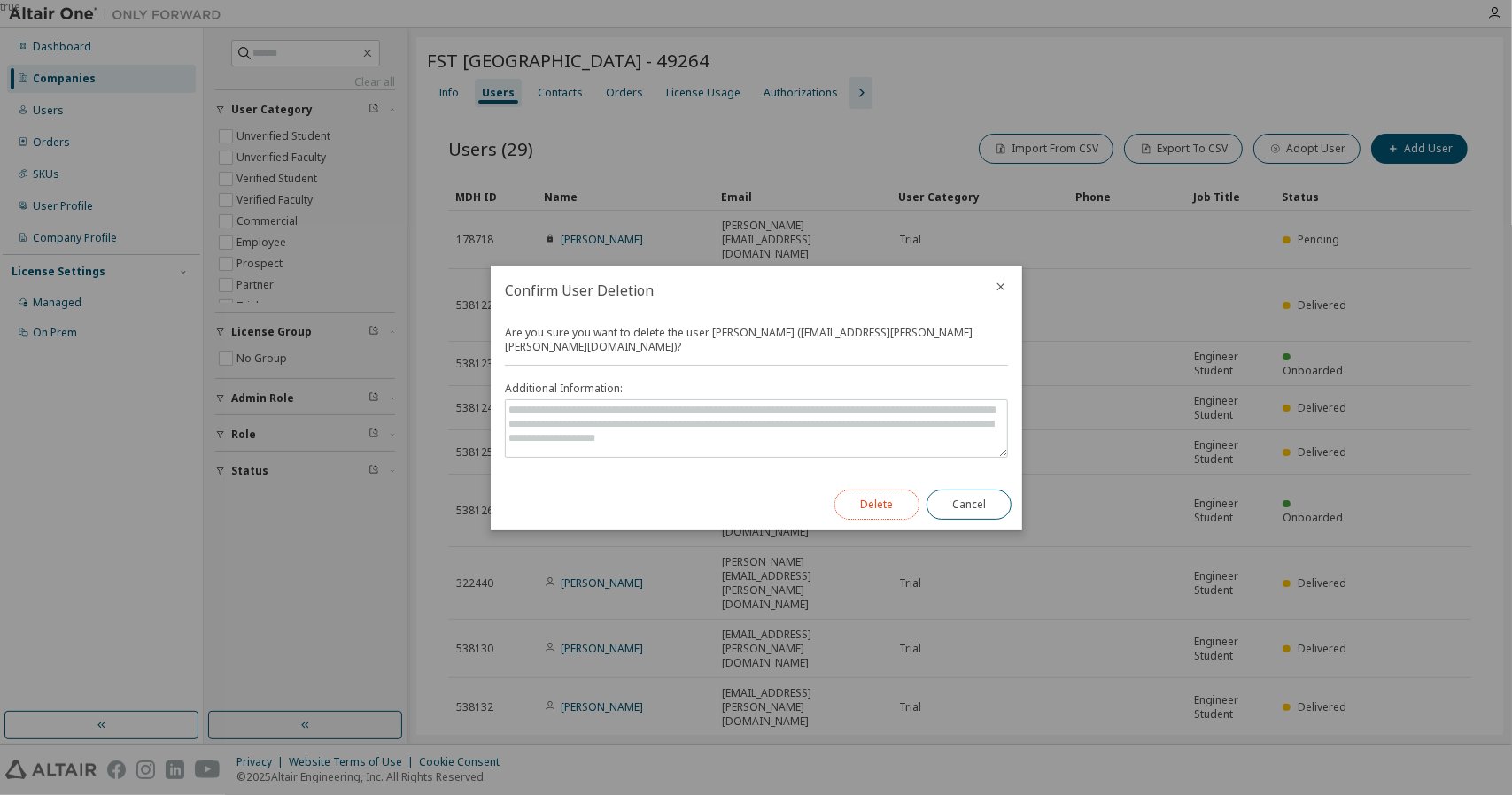
click at [865, 503] on button "Delete" at bounding box center [876, 504] width 85 height 30
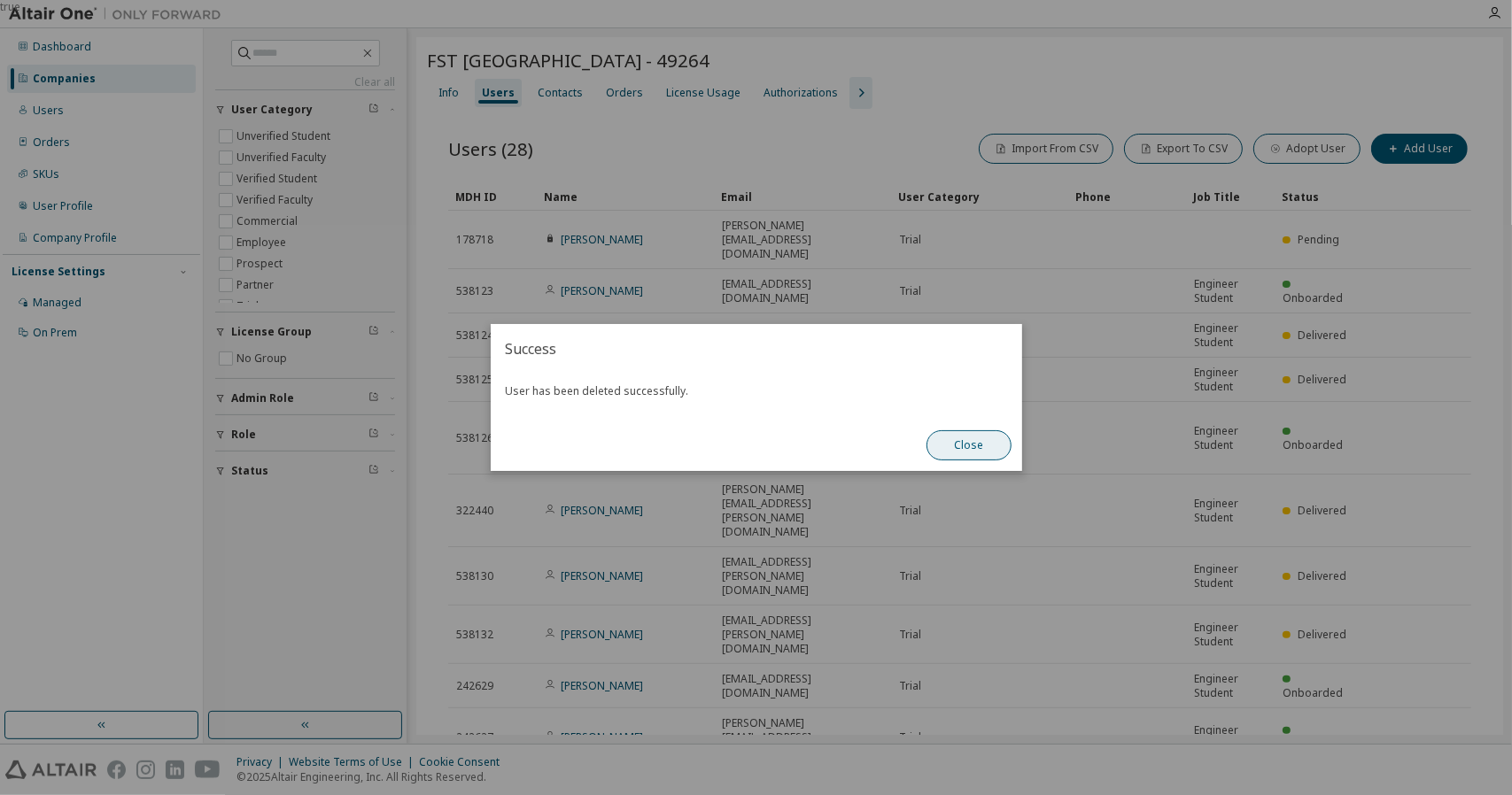
click at [996, 459] on button "Close" at bounding box center [968, 445] width 85 height 30
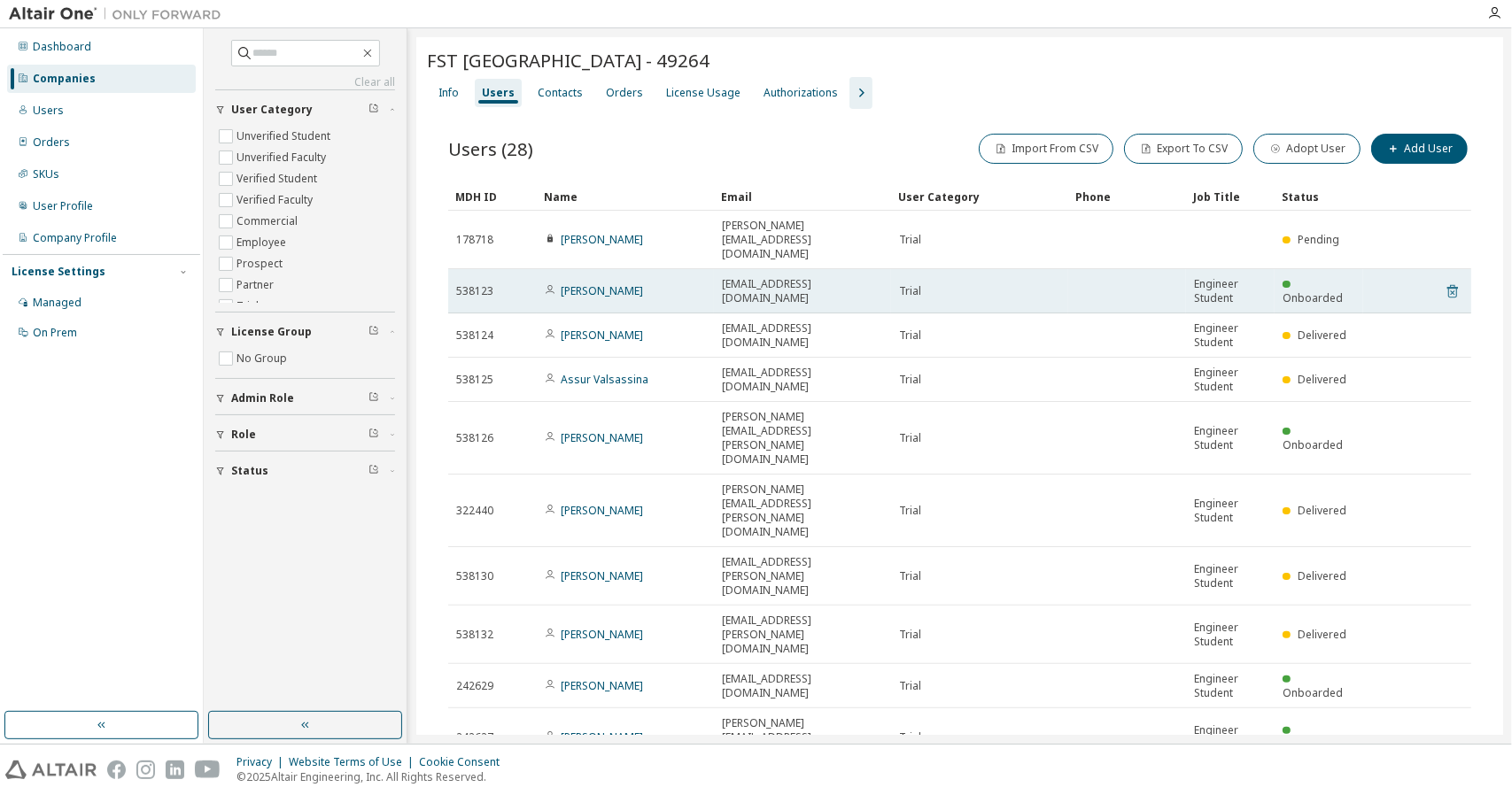
click at [1445, 281] on icon at bounding box center [1453, 291] width 16 height 21
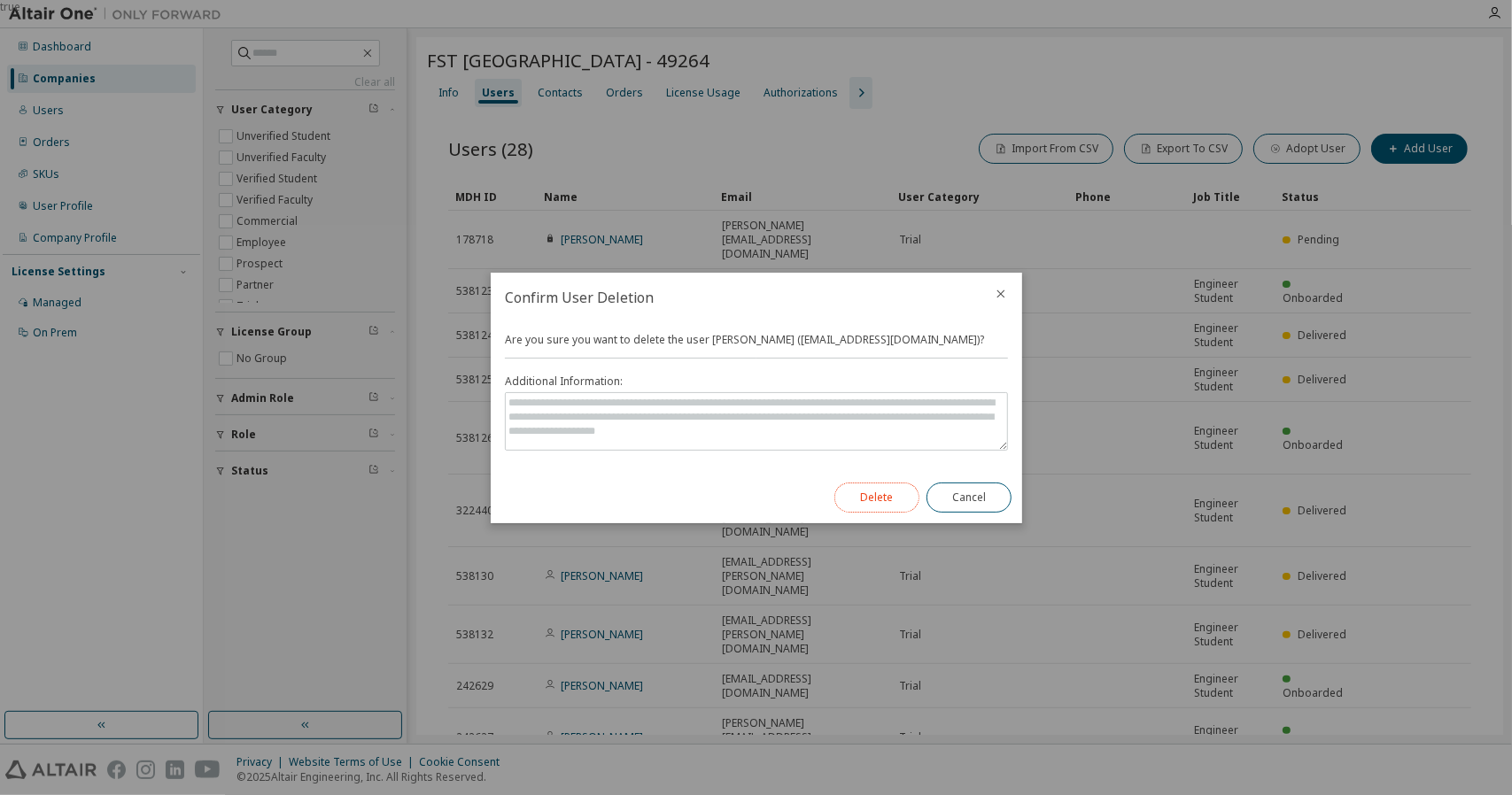
click at [851, 501] on button "Delete" at bounding box center [876, 497] width 85 height 30
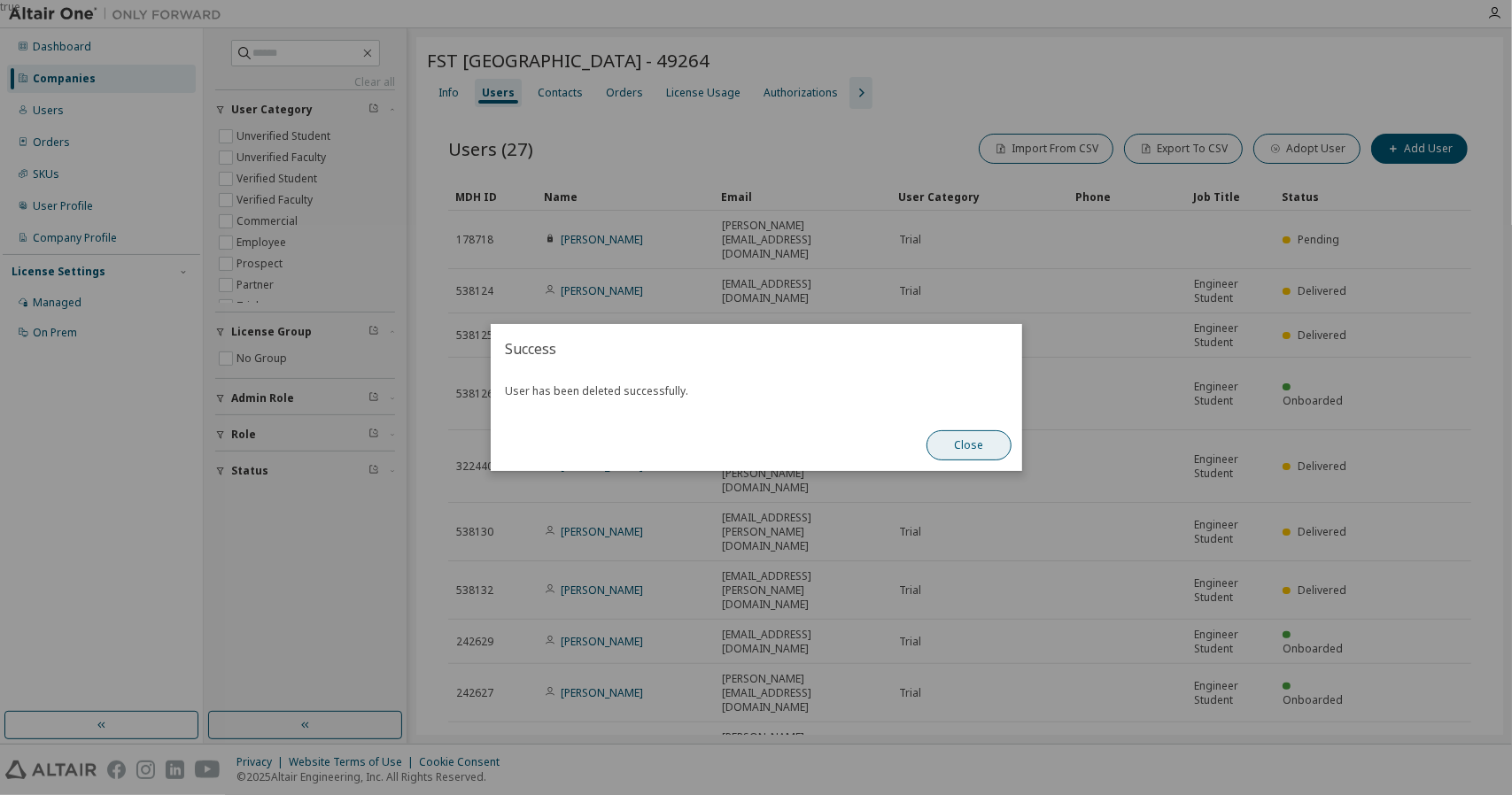
click at [1004, 447] on button "Close" at bounding box center [968, 445] width 85 height 30
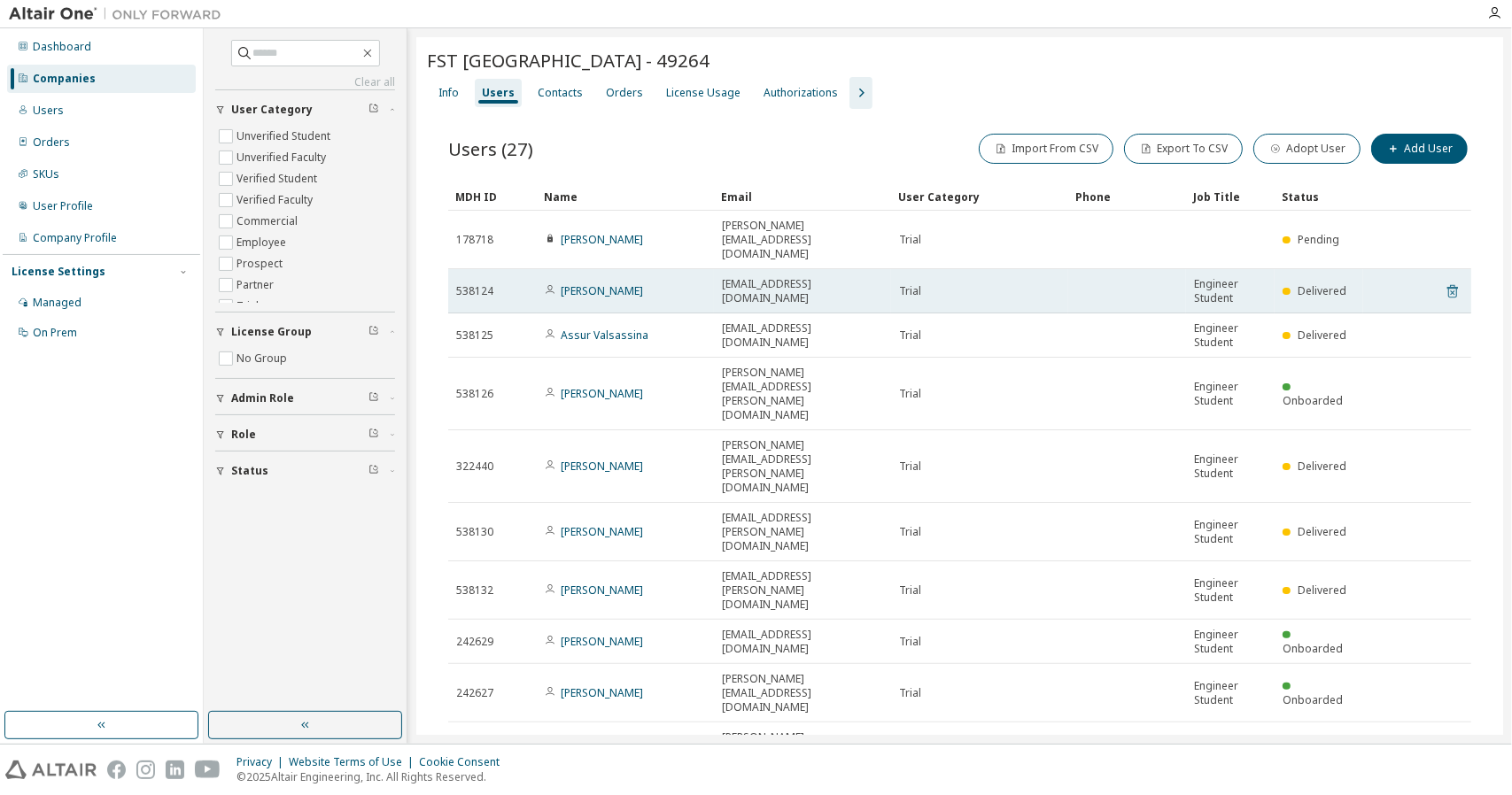
click at [1445, 281] on icon at bounding box center [1453, 291] width 16 height 21
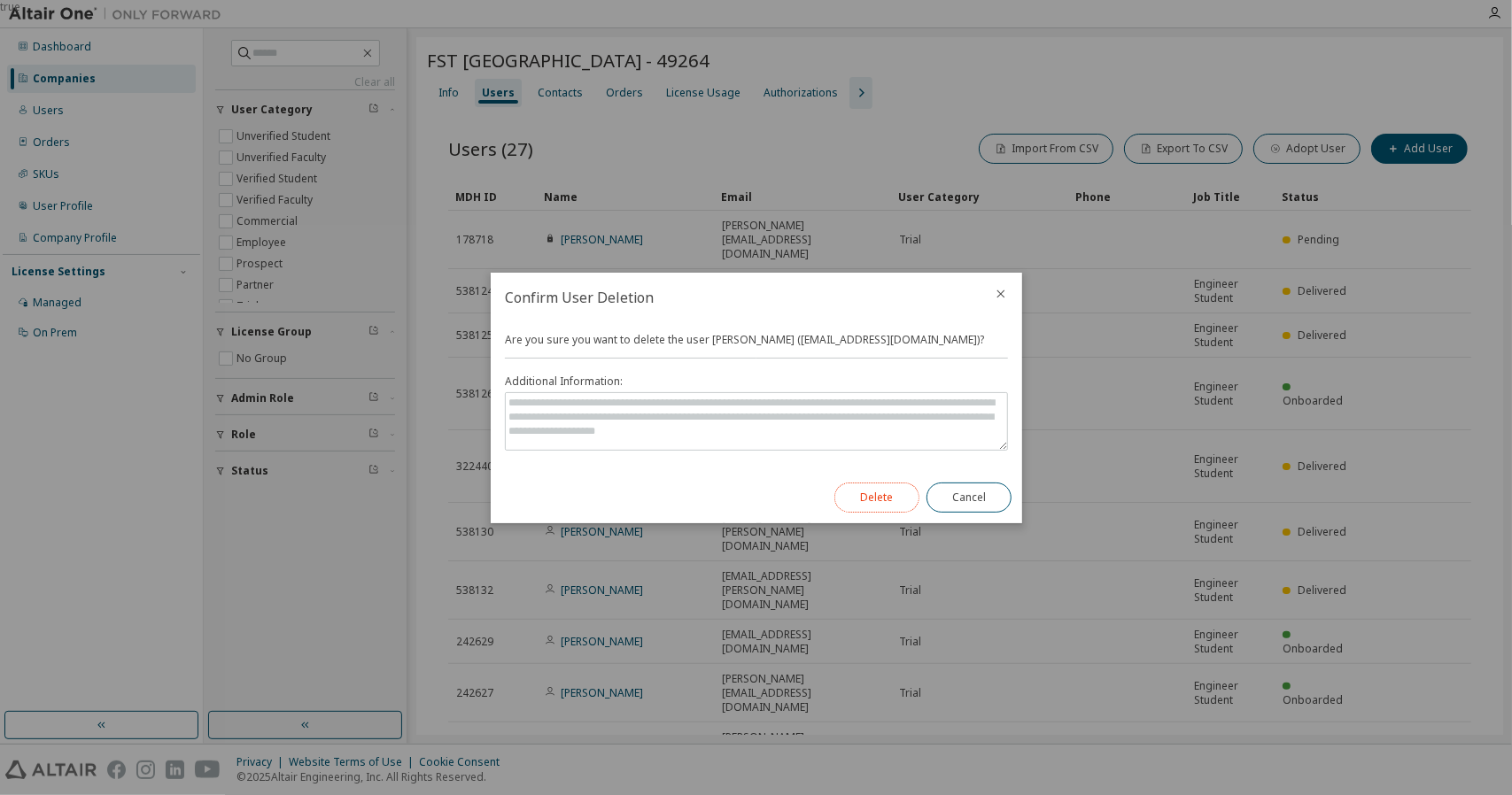
click at [891, 490] on button "Delete" at bounding box center [876, 497] width 85 height 30
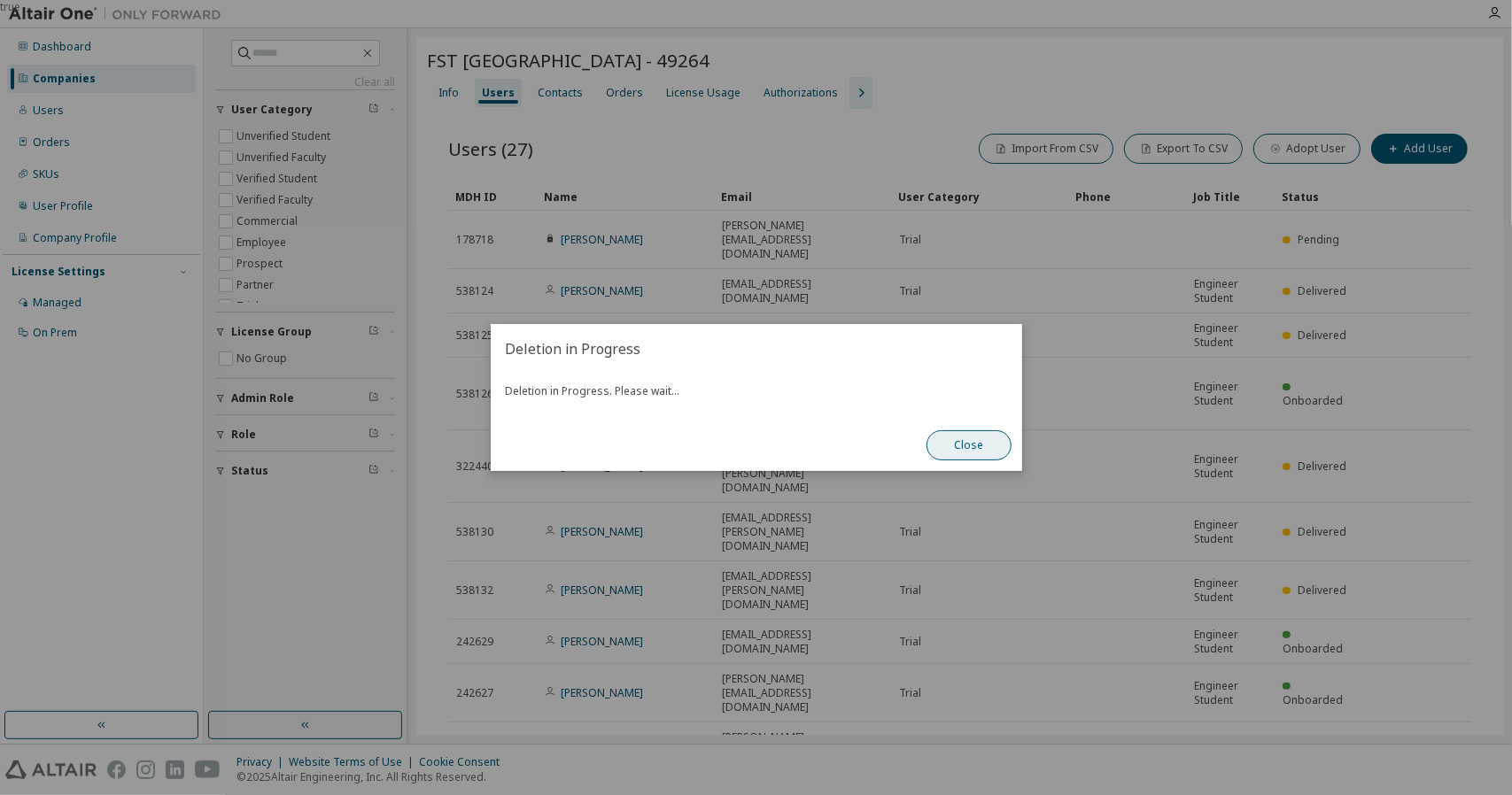
click at [979, 448] on button "Close" at bounding box center [968, 445] width 85 height 30
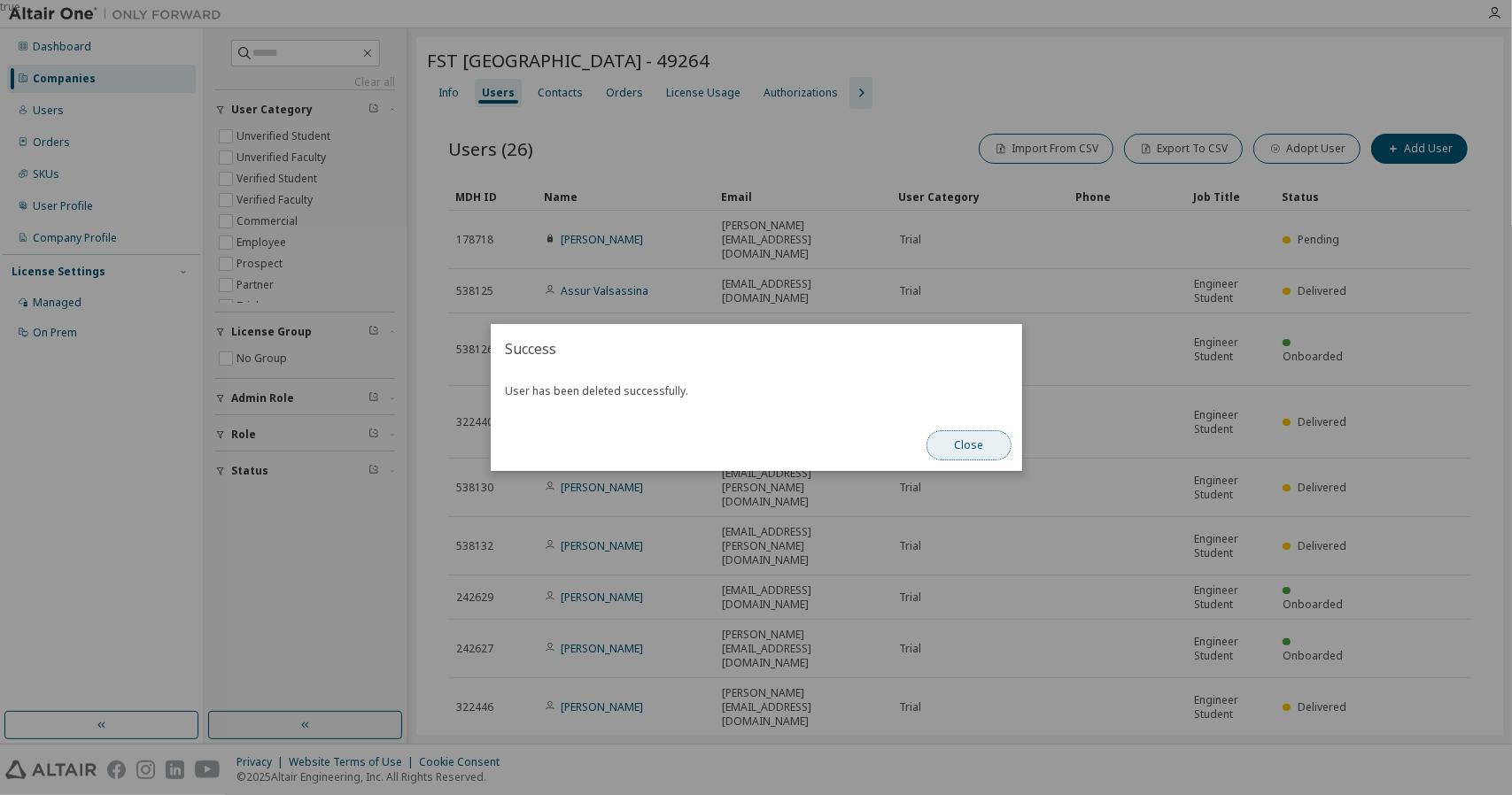
click at [979, 446] on button "Close" at bounding box center [968, 445] width 85 height 30
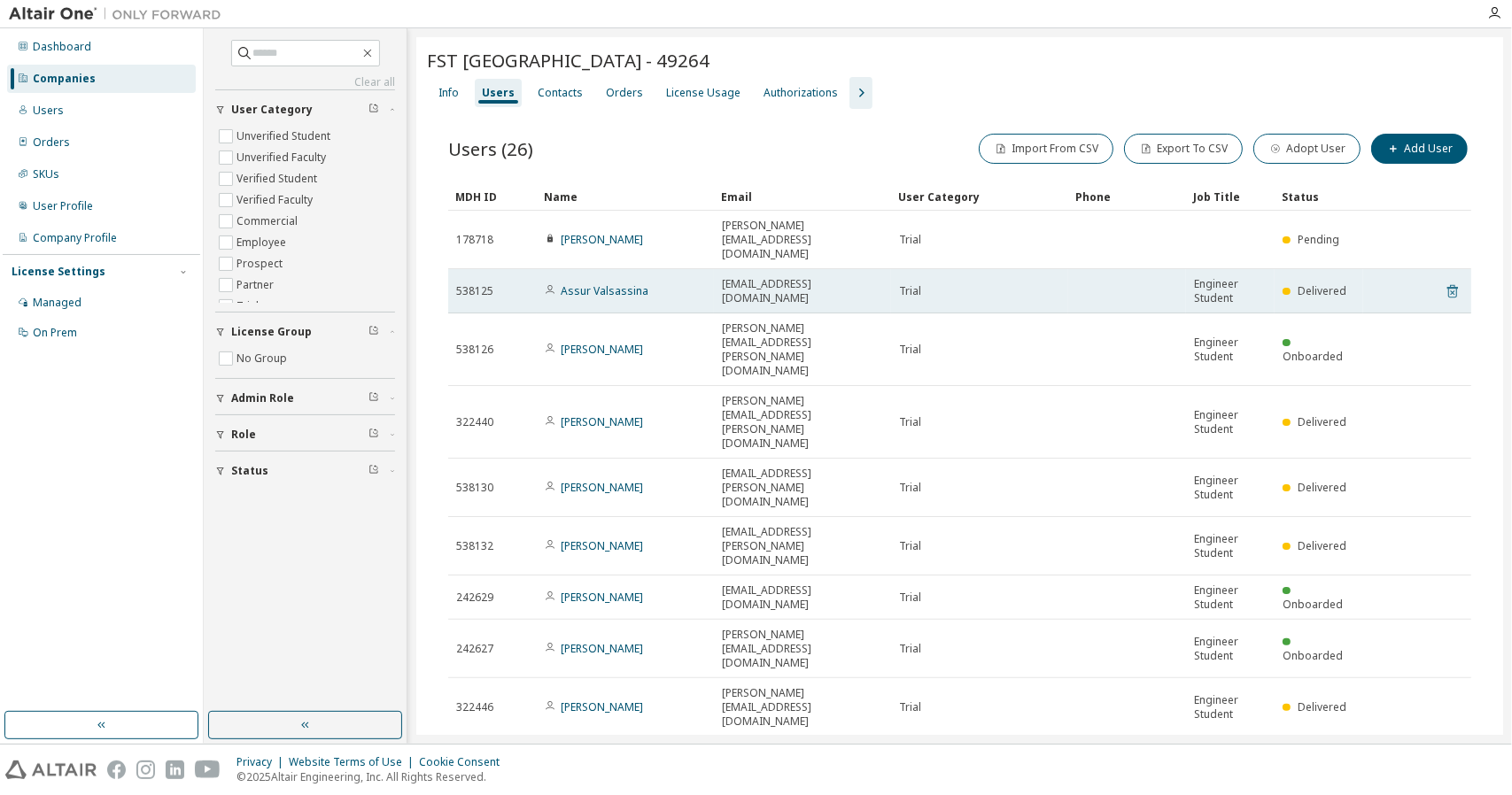
click at [1445, 281] on icon at bounding box center [1453, 291] width 16 height 21
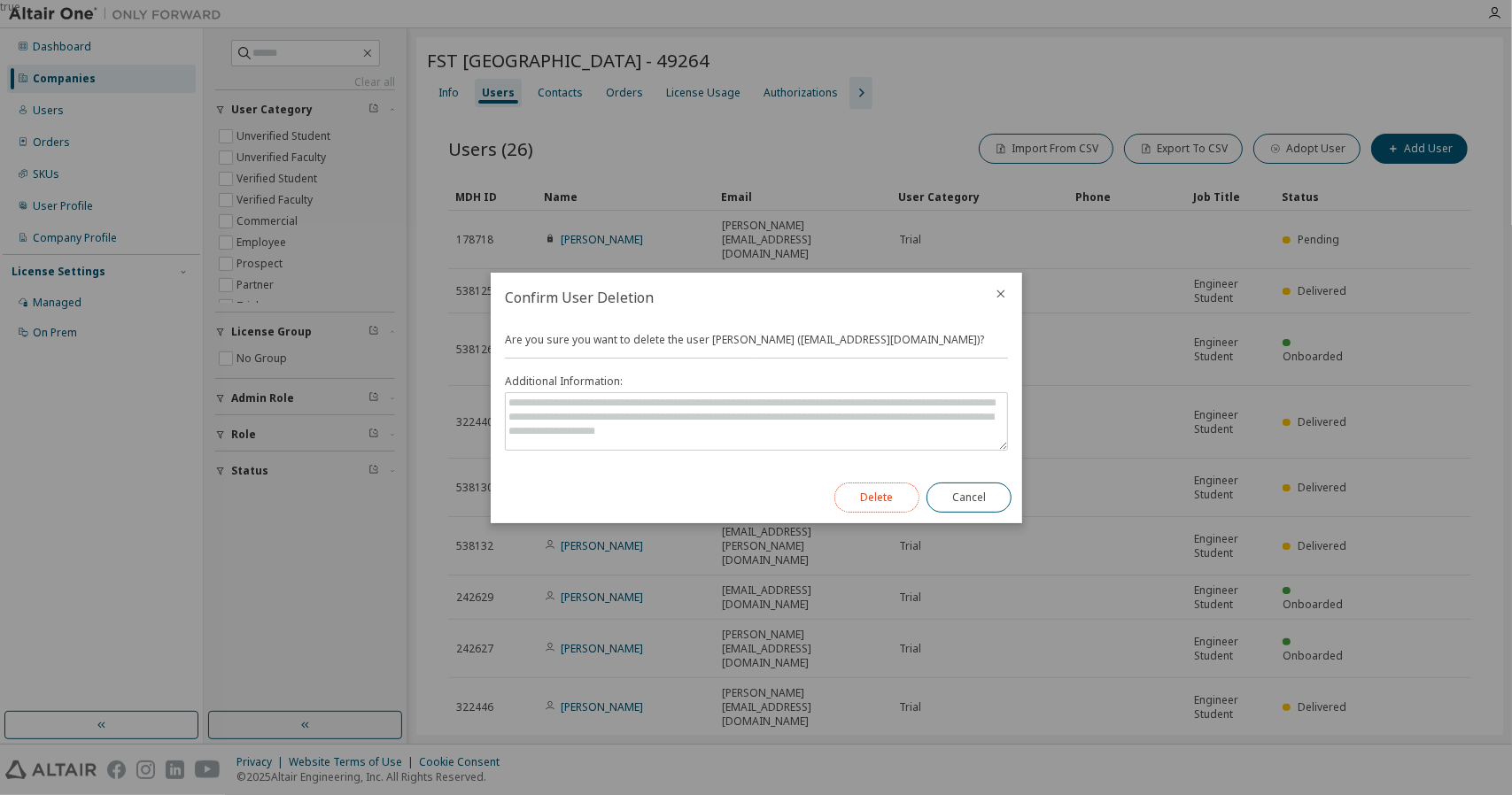
click at [893, 499] on button "Delete" at bounding box center [876, 497] width 85 height 30
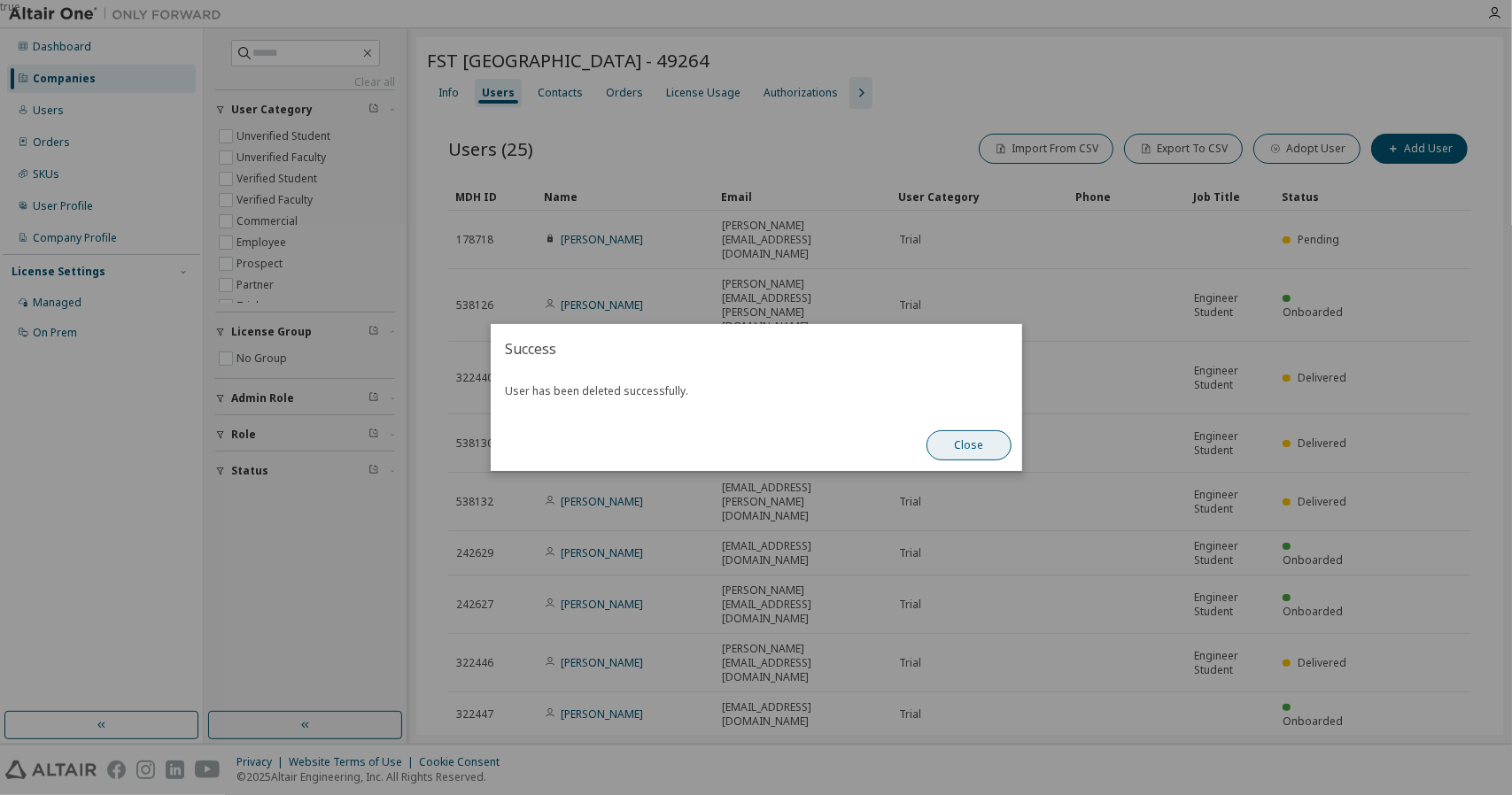
click at [950, 451] on button "Close" at bounding box center [968, 445] width 85 height 30
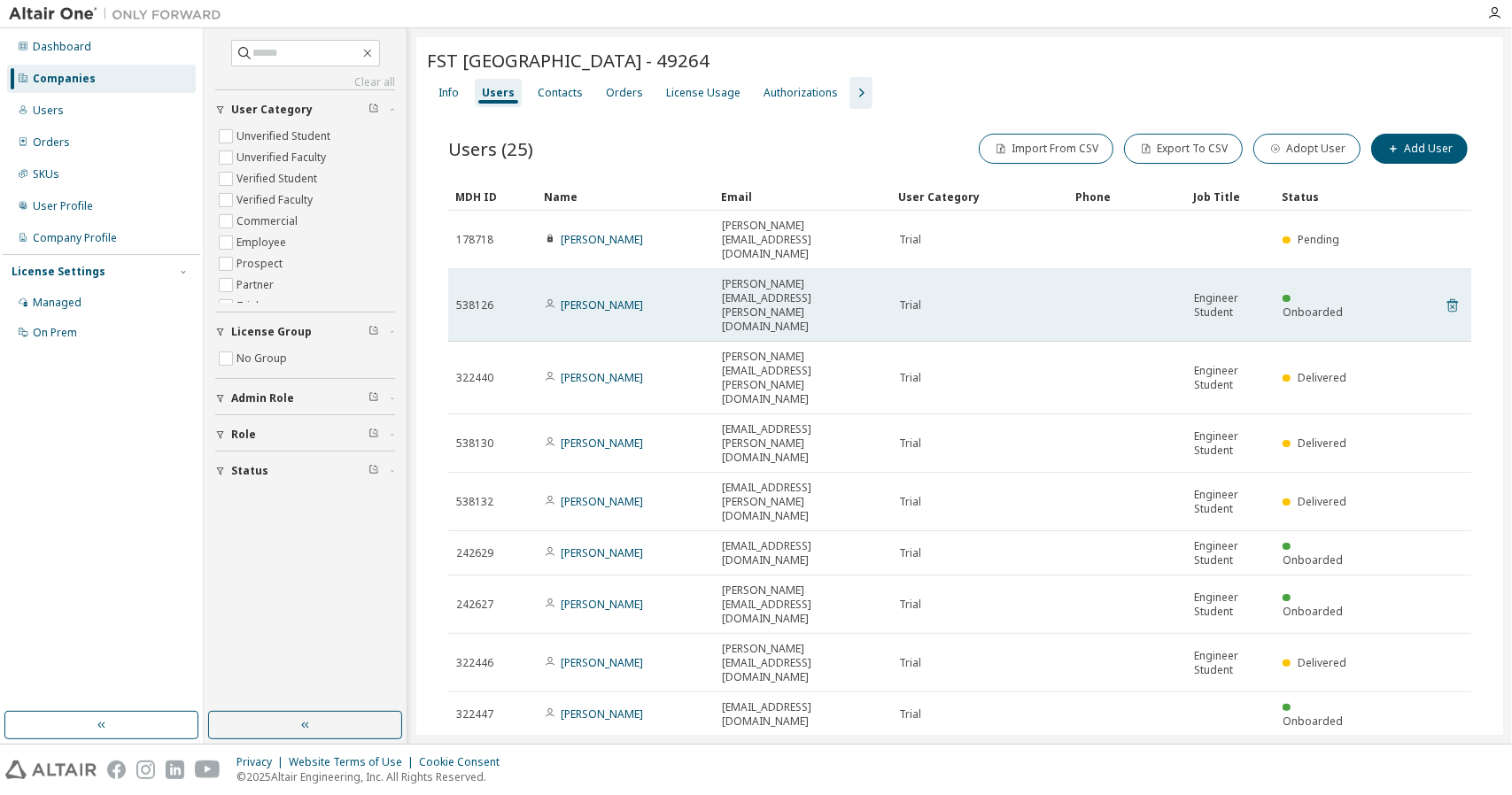
click at [1447, 299] on icon at bounding box center [1453, 305] width 11 height 14
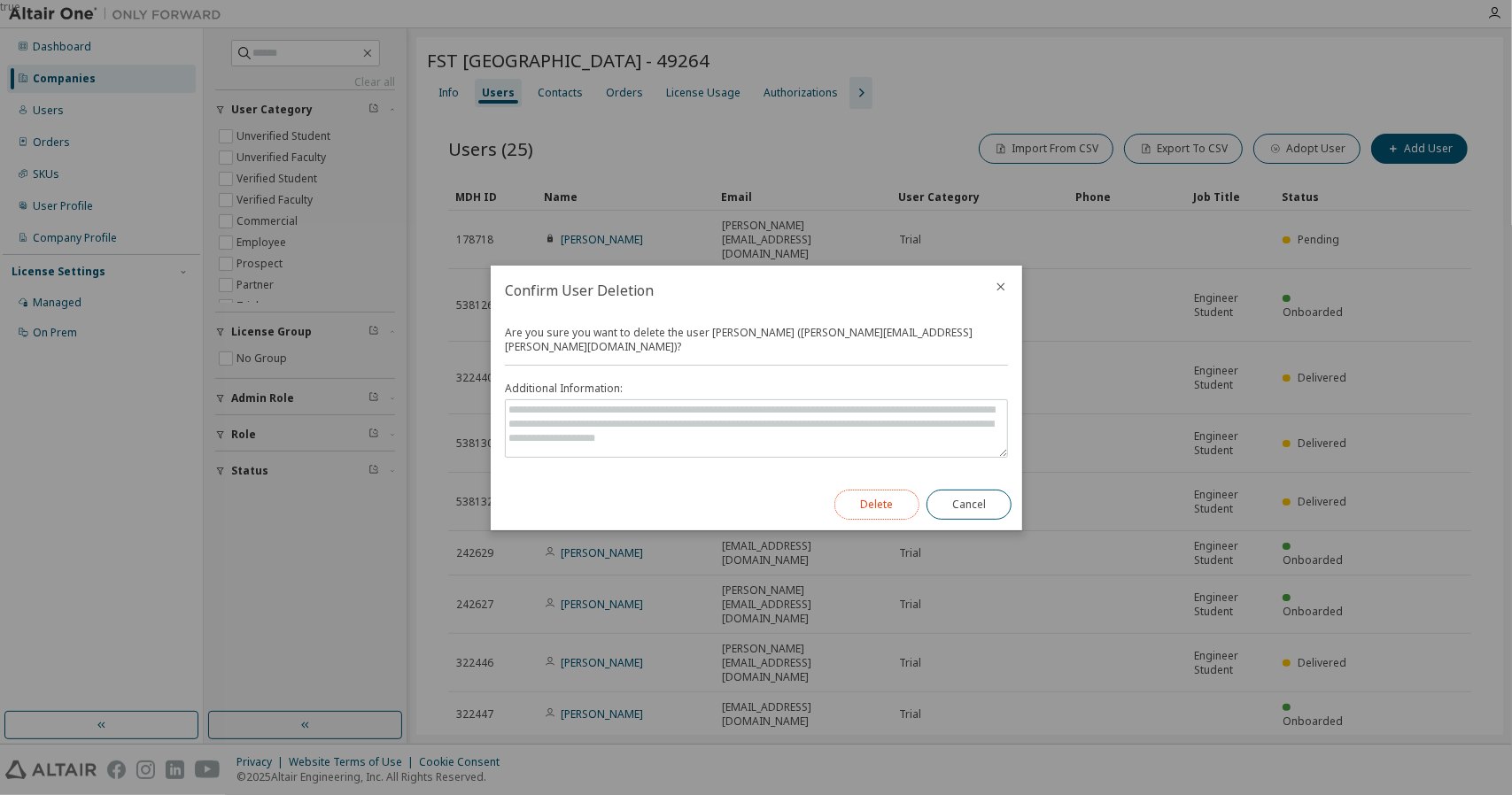
click at [866, 493] on button "Delete" at bounding box center [876, 504] width 85 height 30
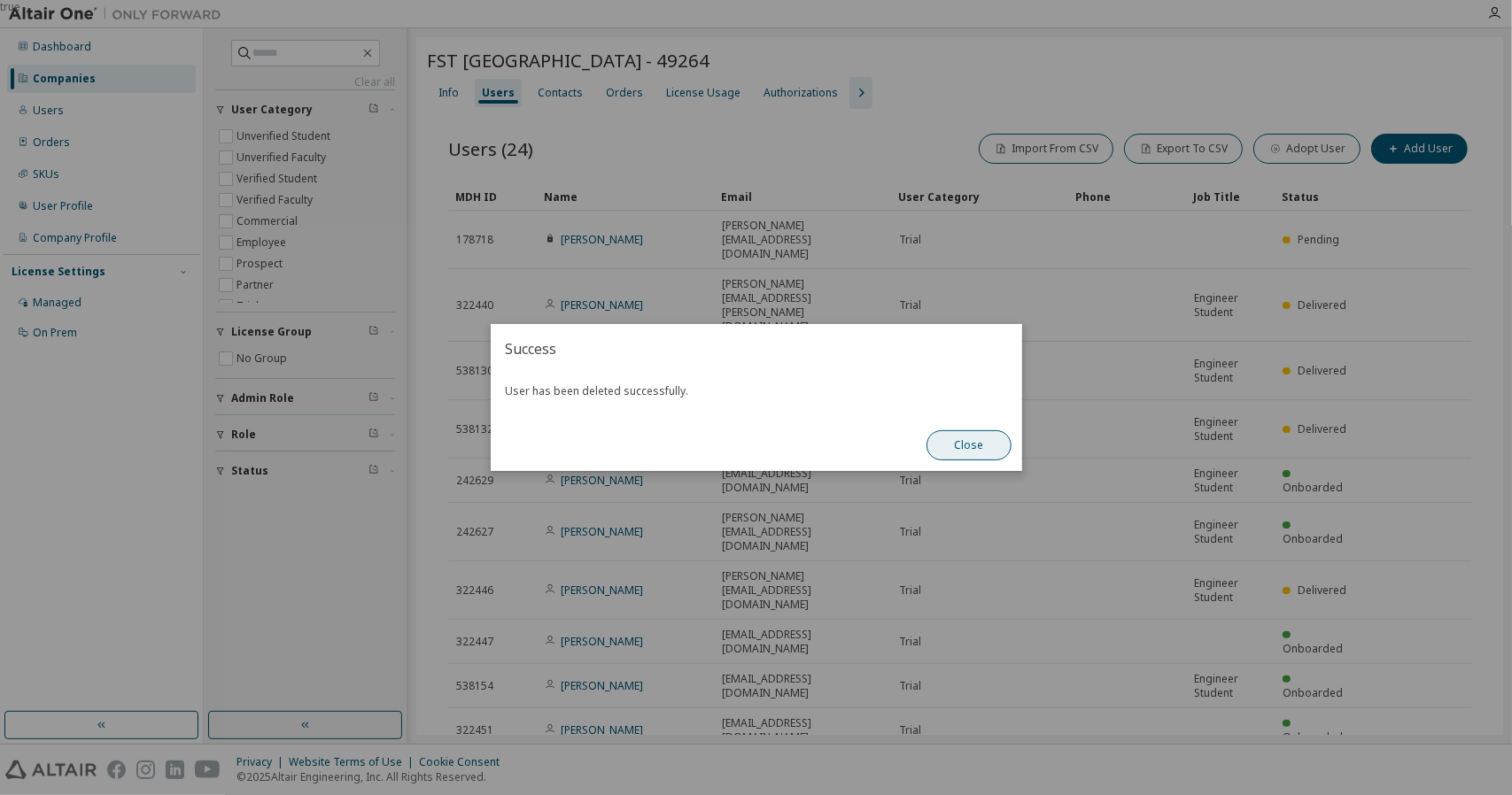
click at [973, 449] on button "Close" at bounding box center [968, 445] width 85 height 30
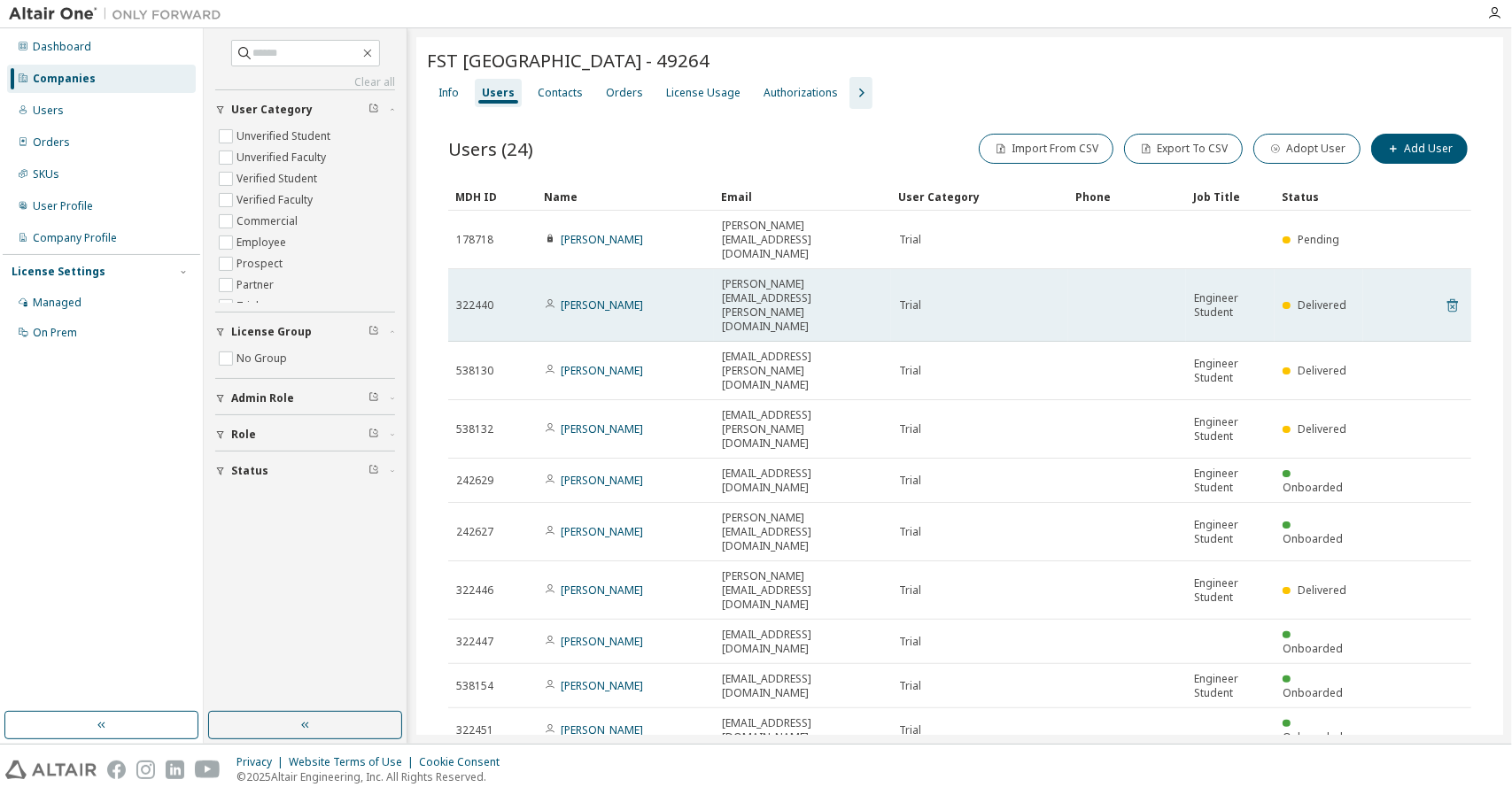
click at [1445, 295] on icon at bounding box center [1453, 305] width 16 height 21
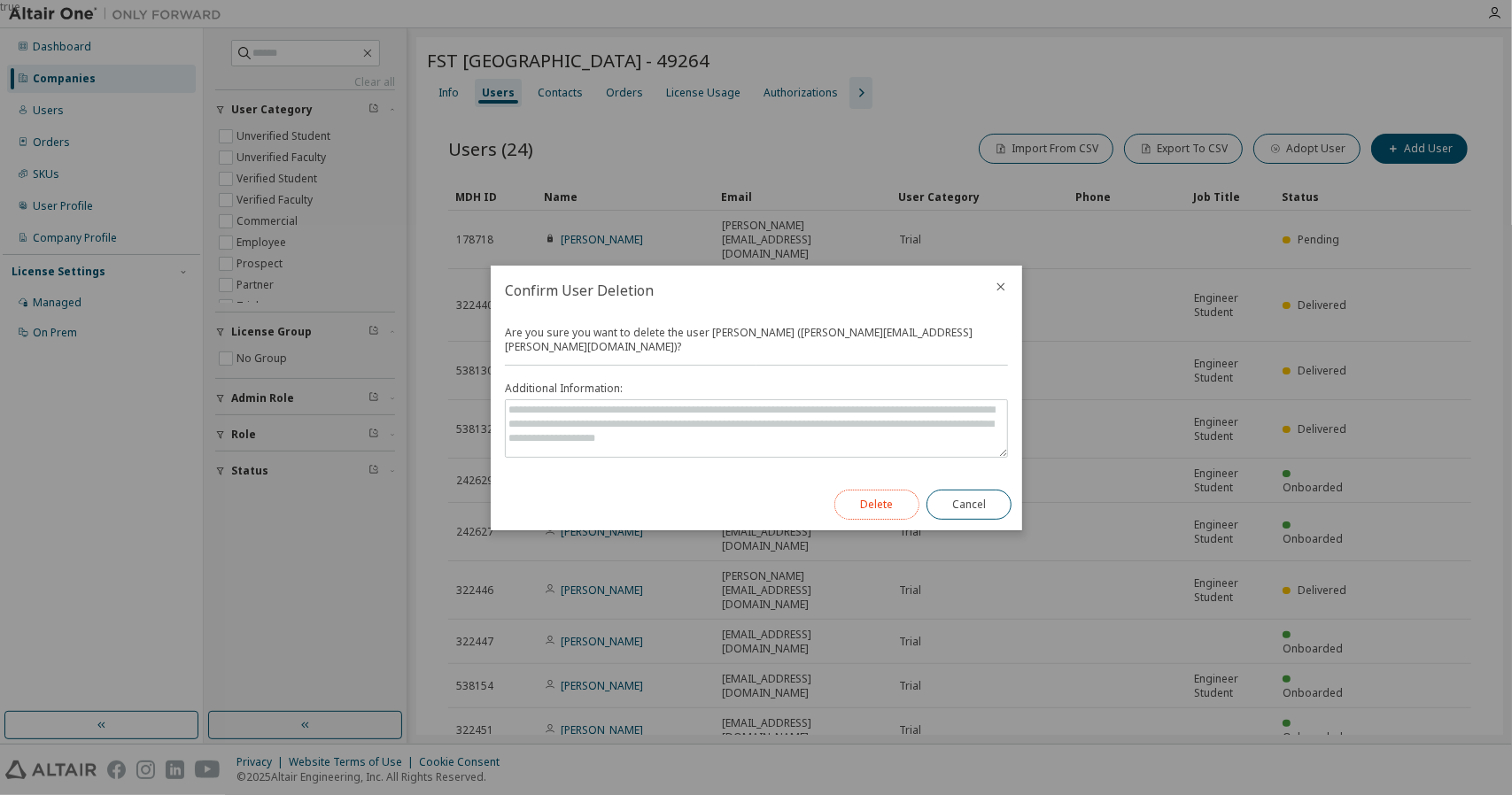
click at [885, 492] on button "Delete" at bounding box center [876, 504] width 85 height 30
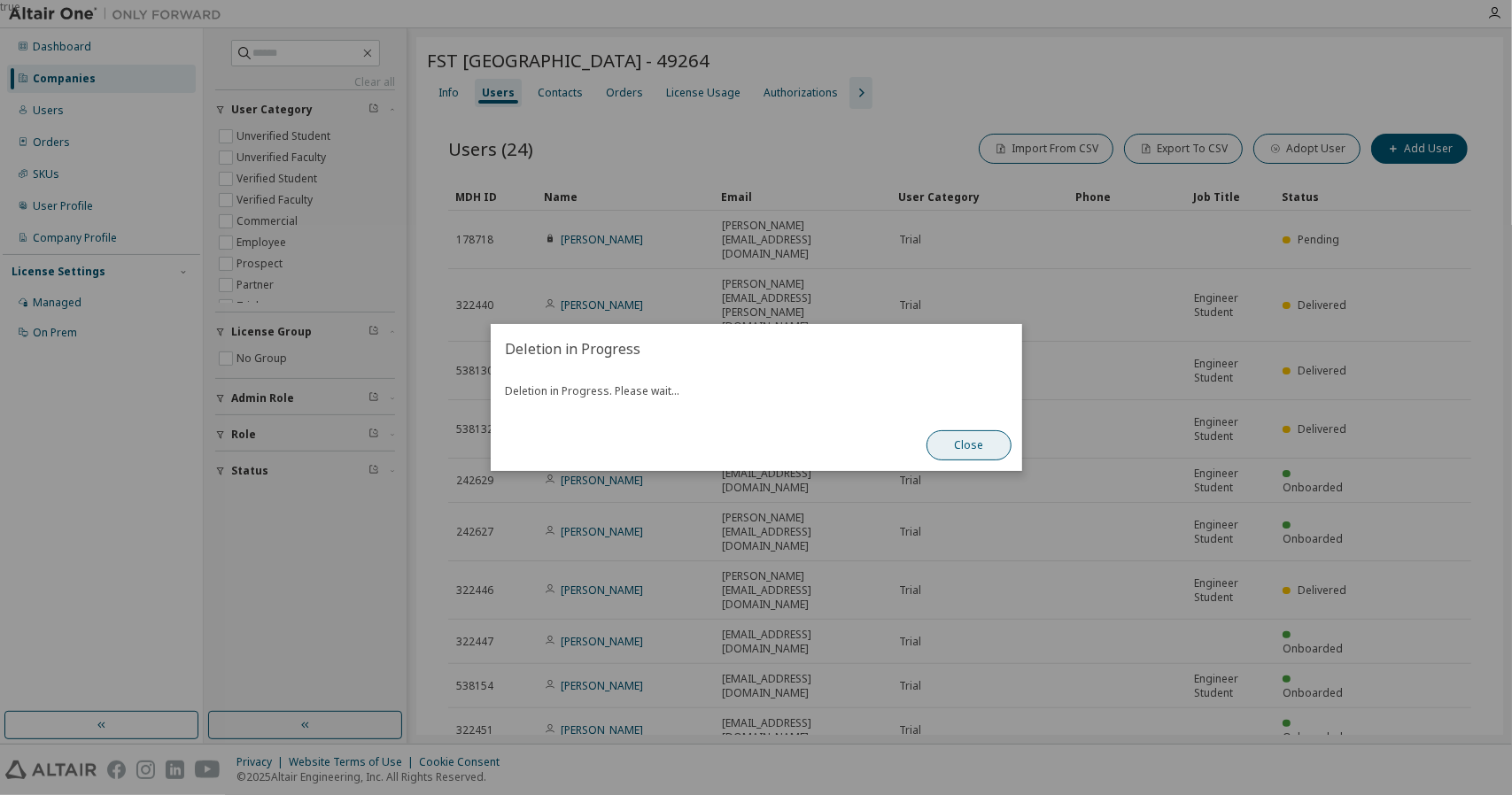
click at [973, 445] on button "Close" at bounding box center [968, 445] width 85 height 30
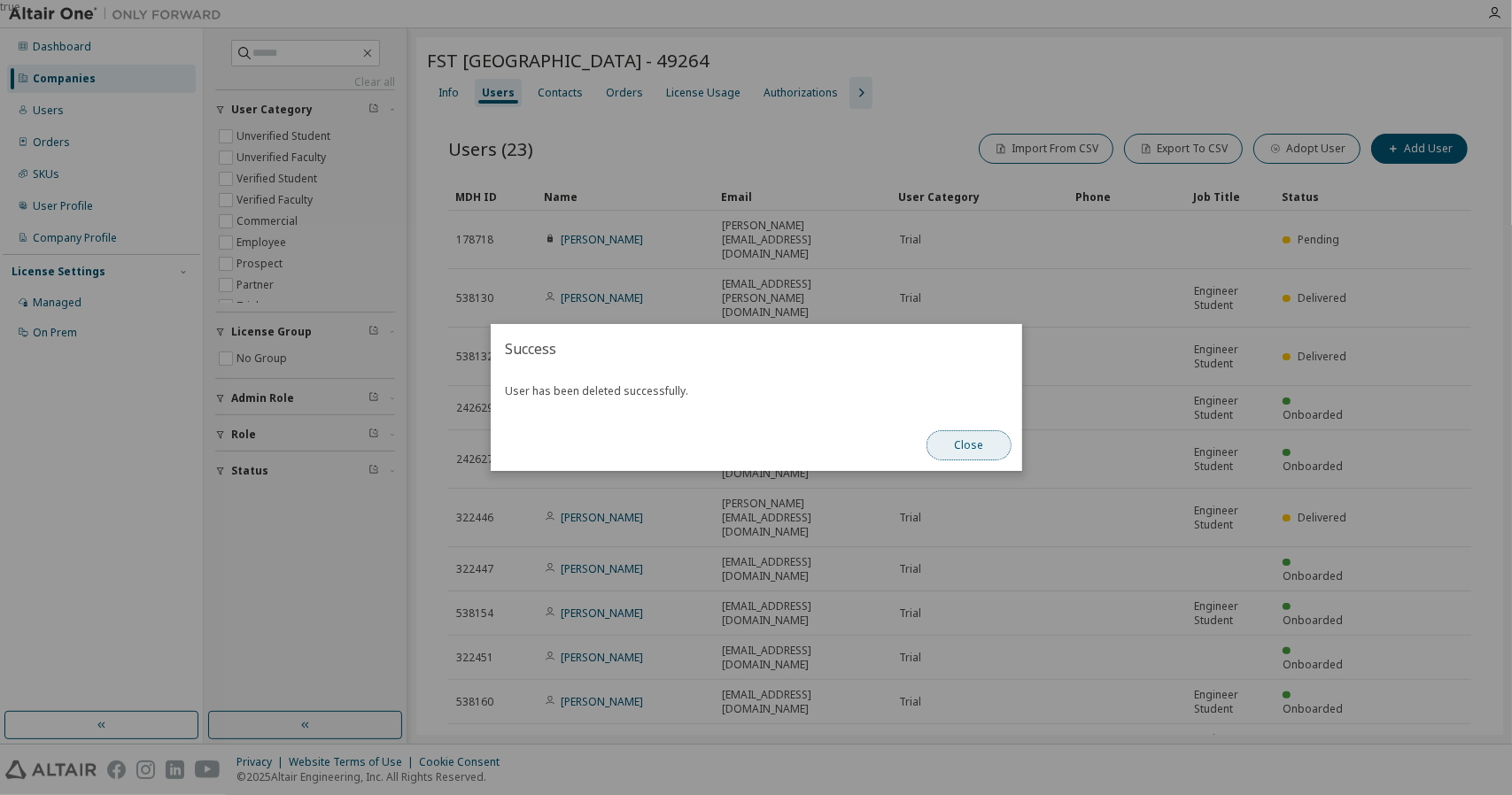
click at [986, 450] on button "Close" at bounding box center [968, 445] width 85 height 30
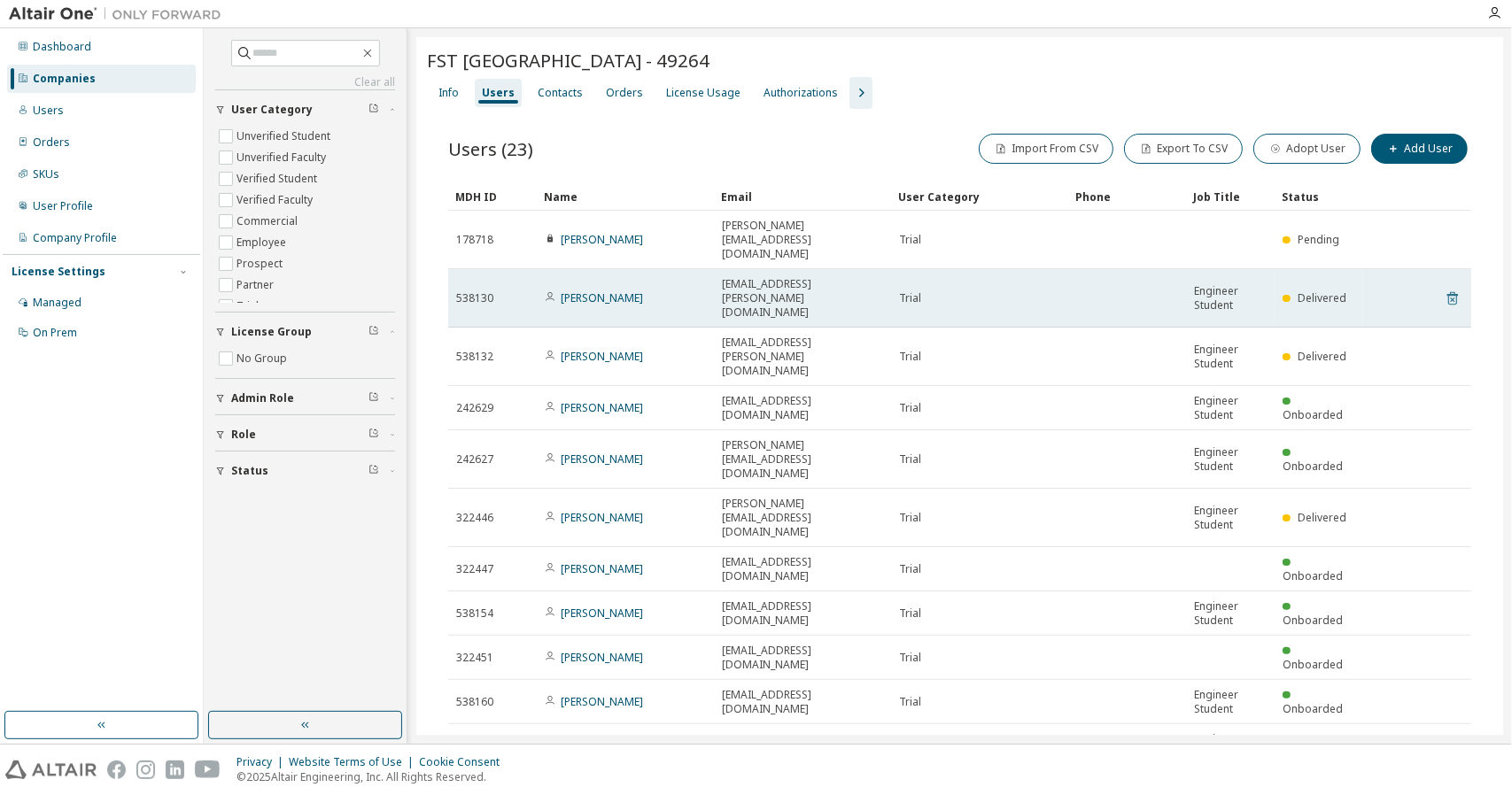
click at [1445, 288] on icon at bounding box center [1453, 298] width 16 height 21
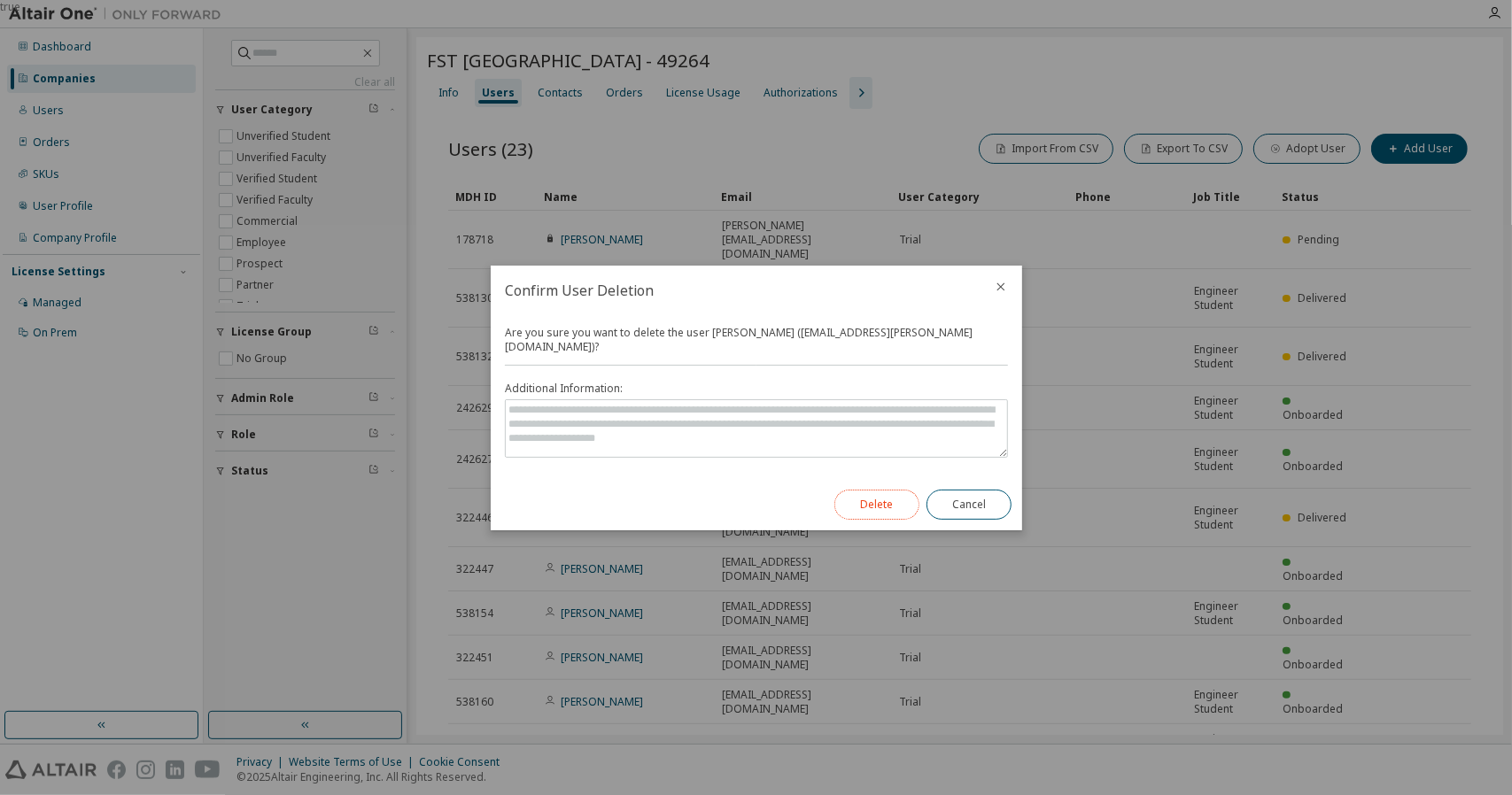
click at [895, 491] on button "Delete" at bounding box center [876, 504] width 85 height 30
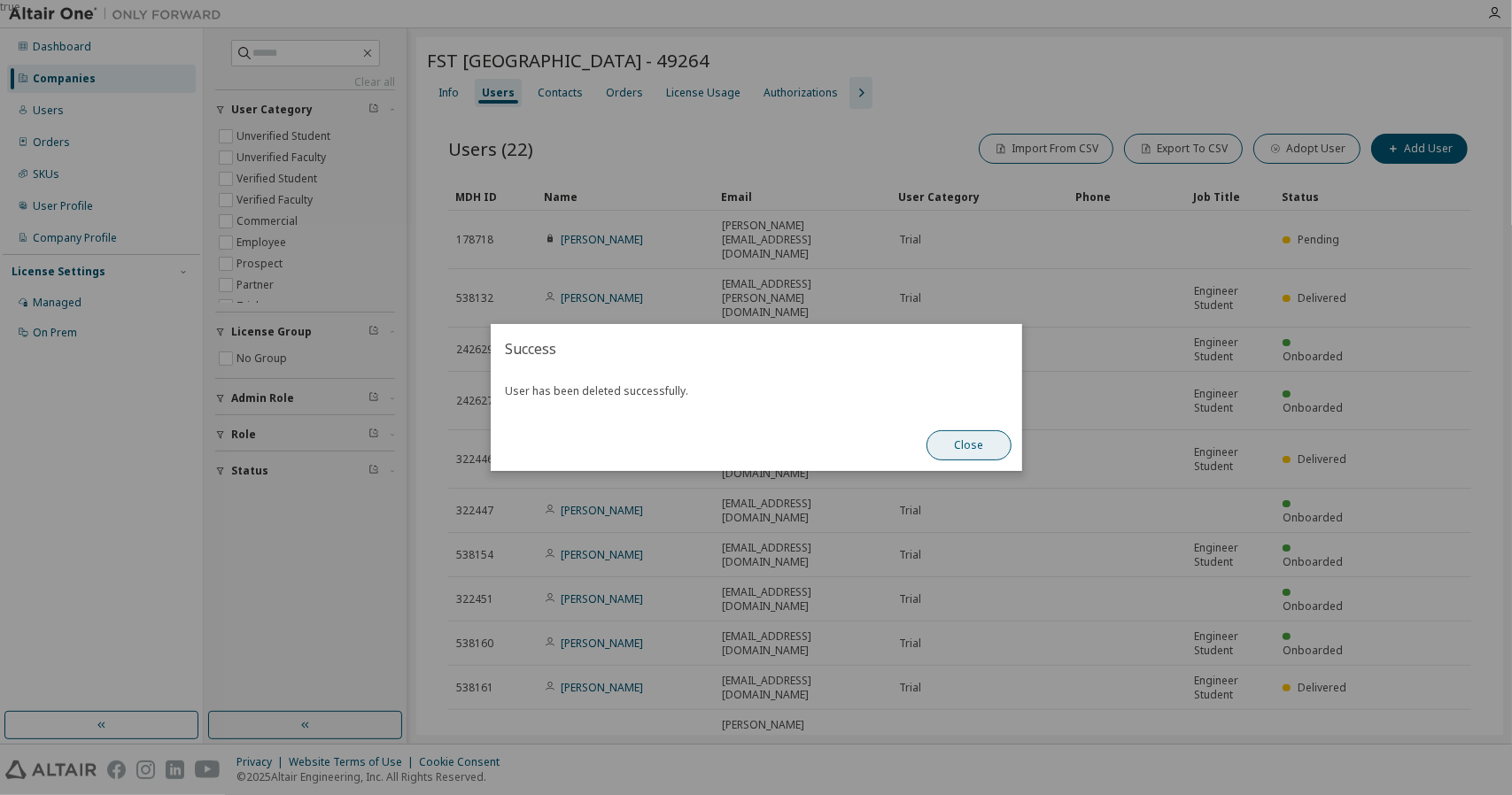
click at [970, 442] on button "Close" at bounding box center [968, 445] width 85 height 30
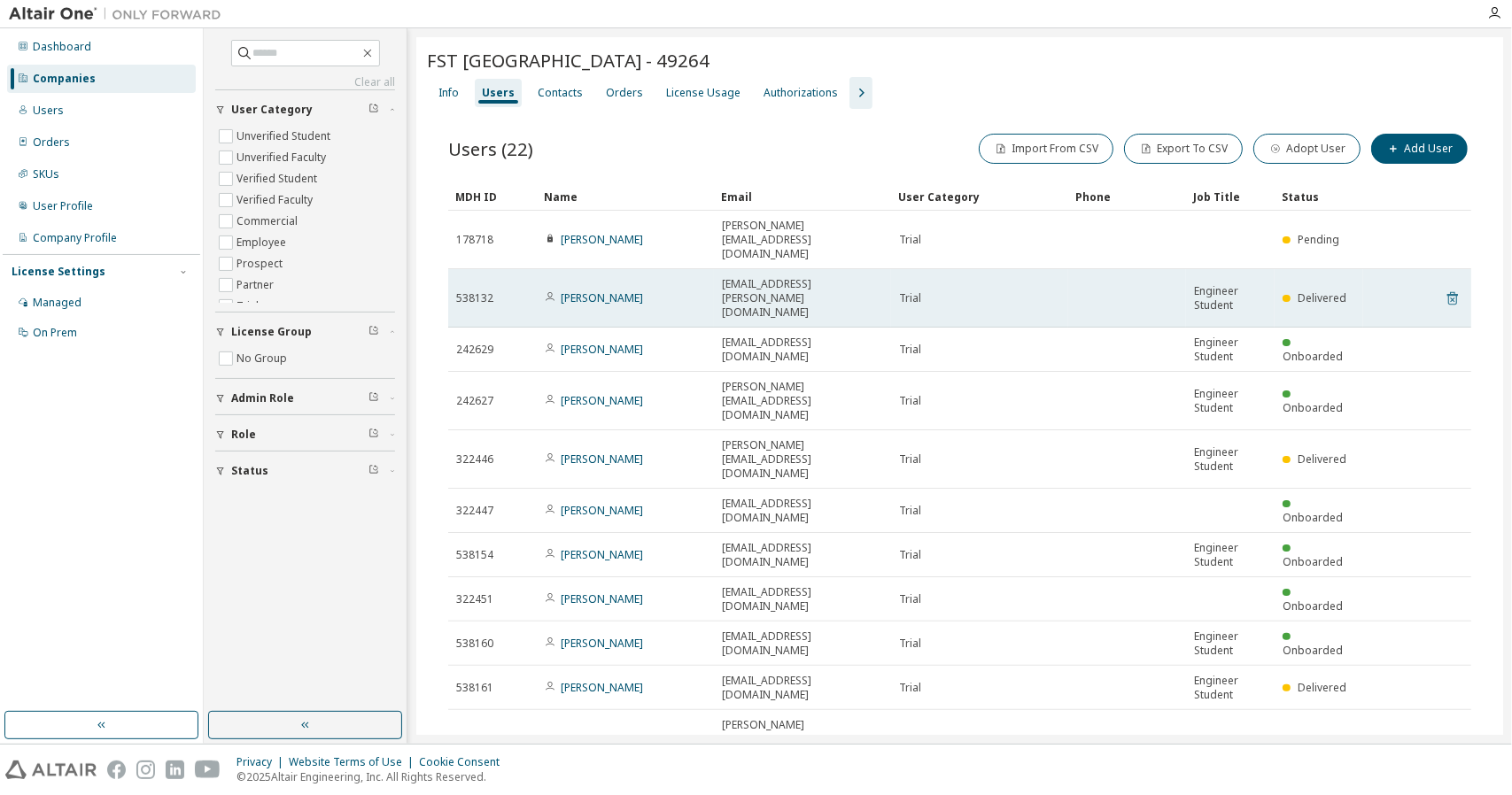
click at [1449, 288] on icon at bounding box center [1453, 298] width 16 height 21
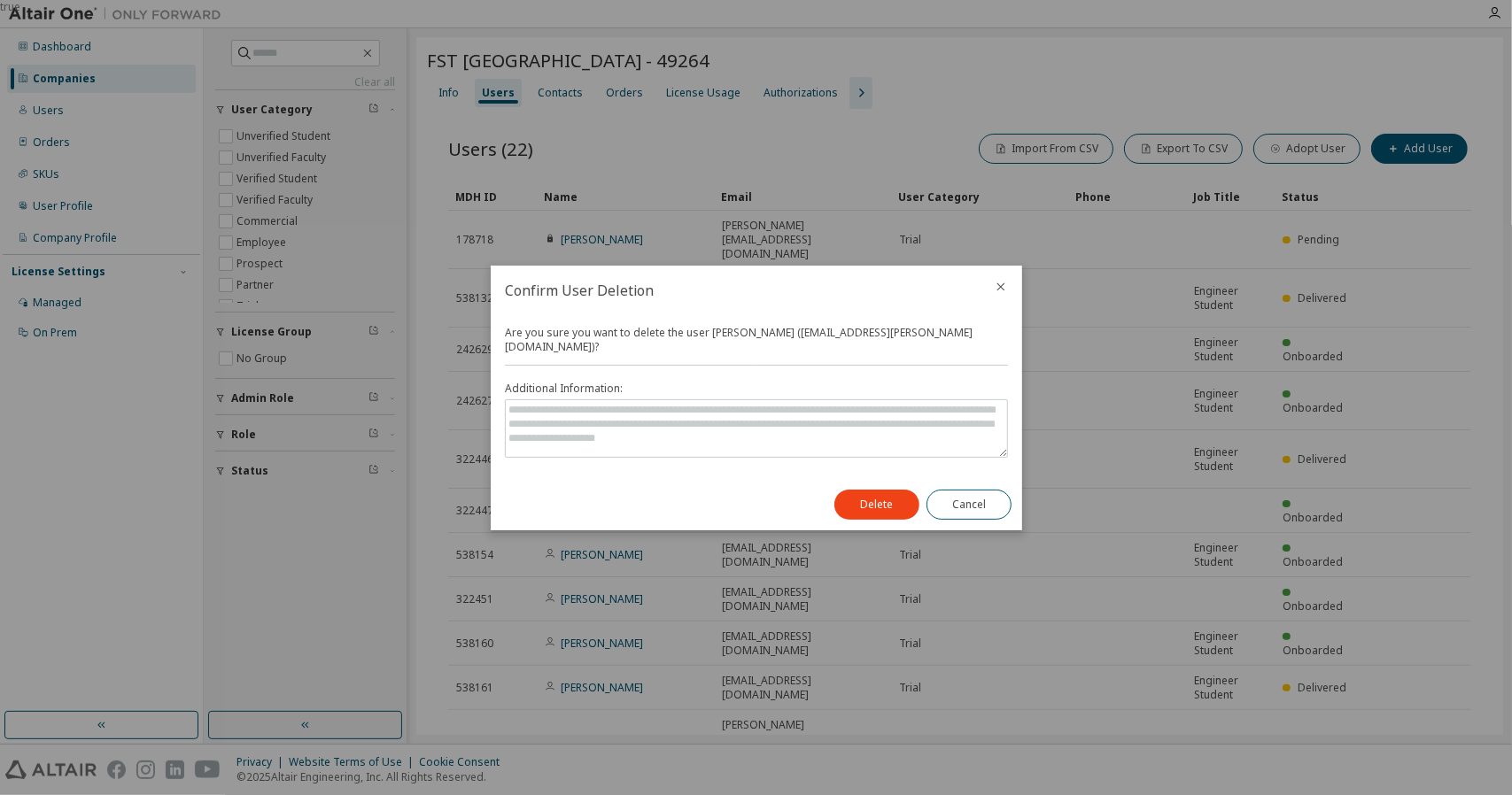
click at [885, 512] on div "Delete Cancel" at bounding box center [923, 505] width 199 height 51
click at [890, 501] on button "Delete" at bounding box center [876, 504] width 85 height 30
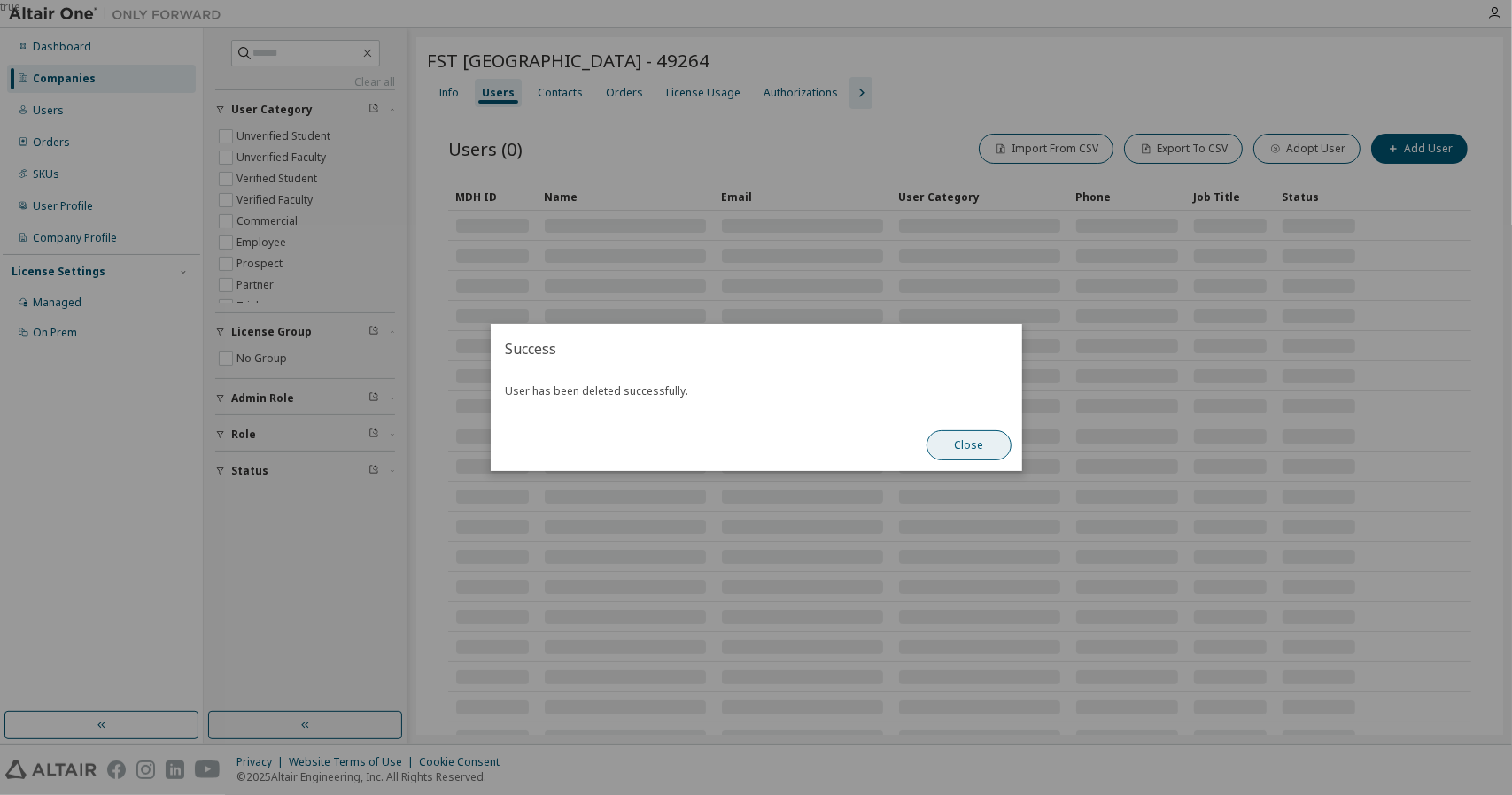
click at [971, 449] on button "Close" at bounding box center [968, 445] width 85 height 30
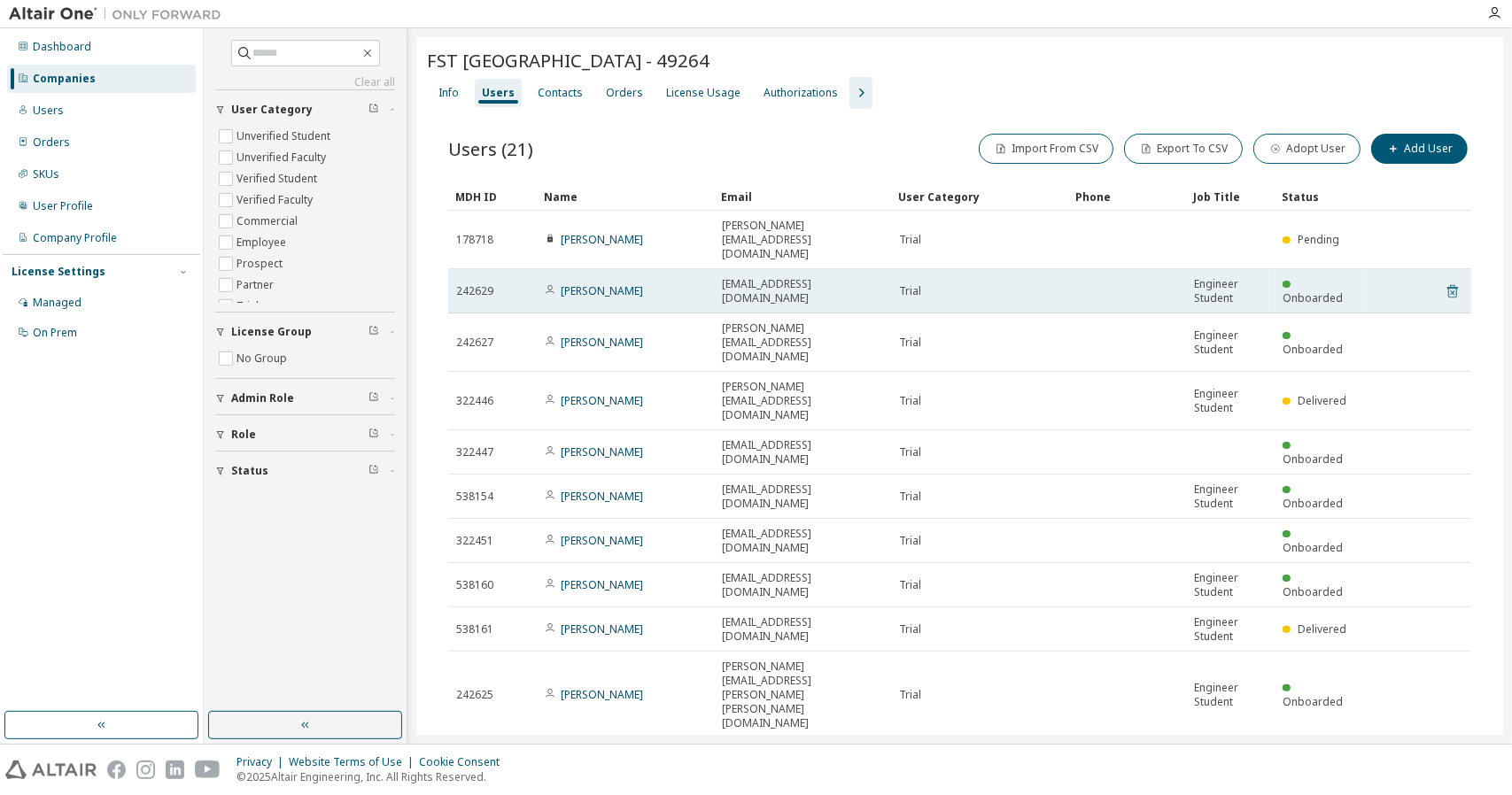
click at [1445, 281] on icon at bounding box center [1453, 291] width 16 height 21
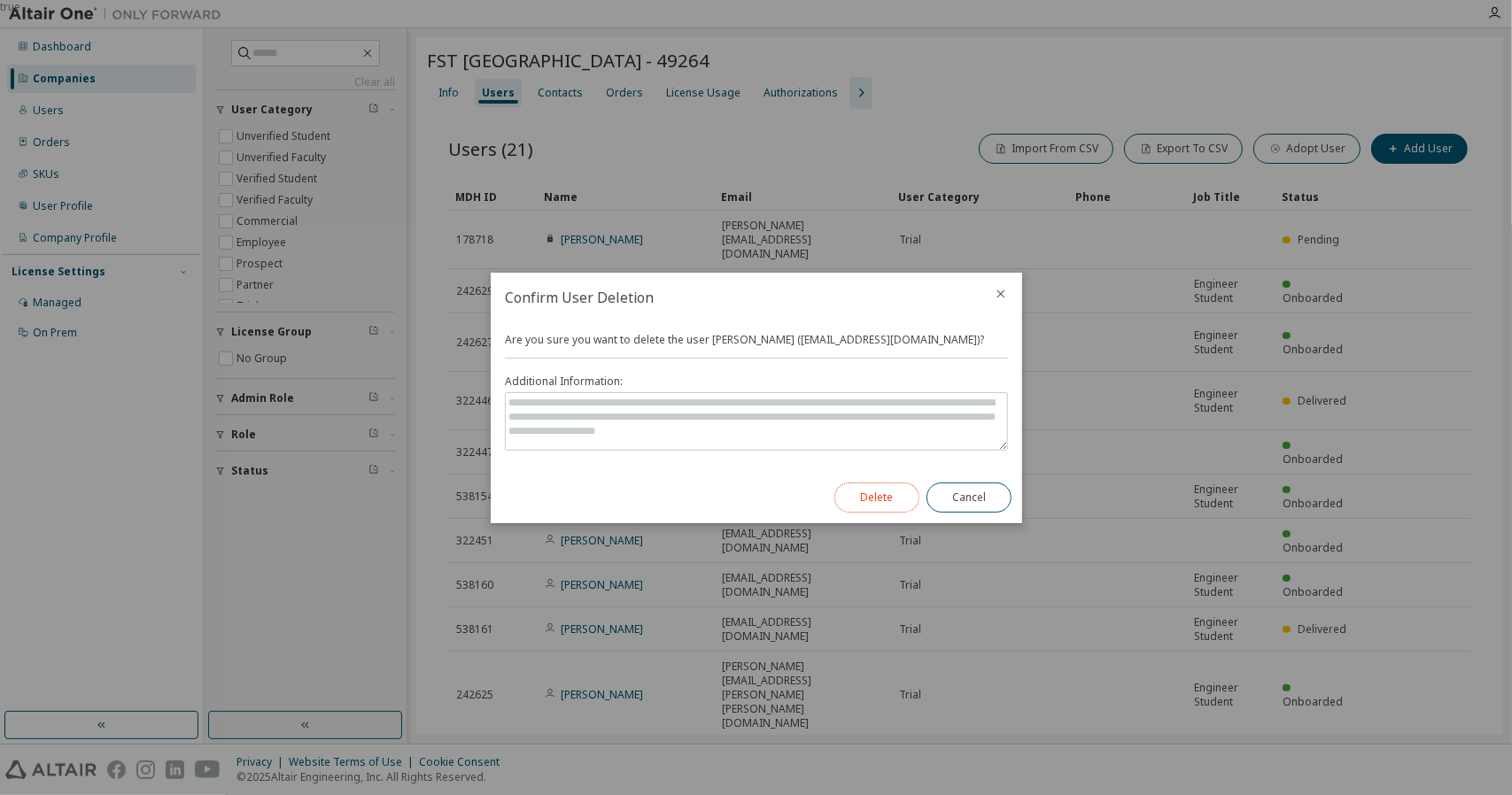
click at [885, 484] on button "Delete" at bounding box center [876, 497] width 85 height 30
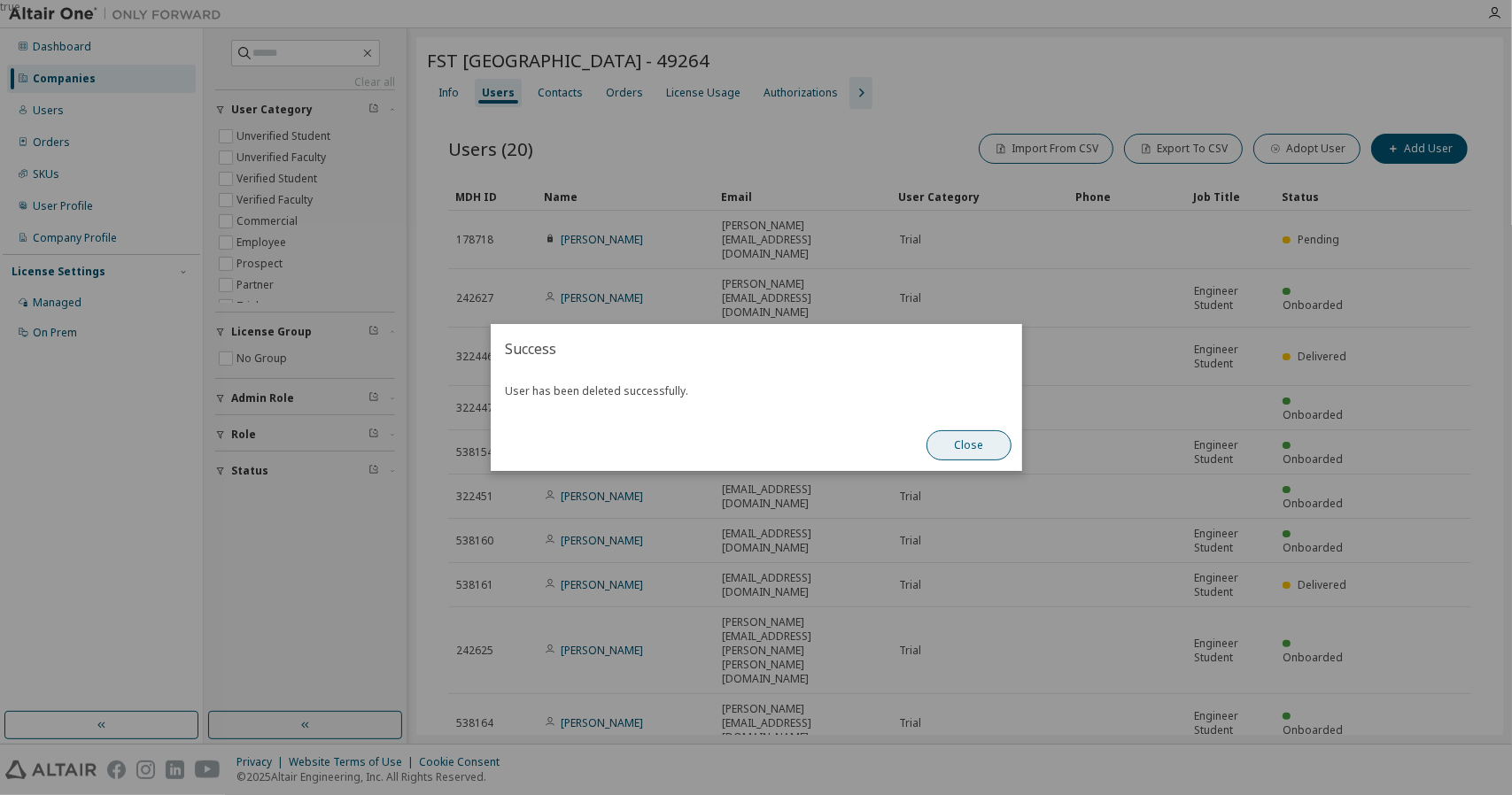
click at [958, 446] on button "Close" at bounding box center [968, 445] width 85 height 30
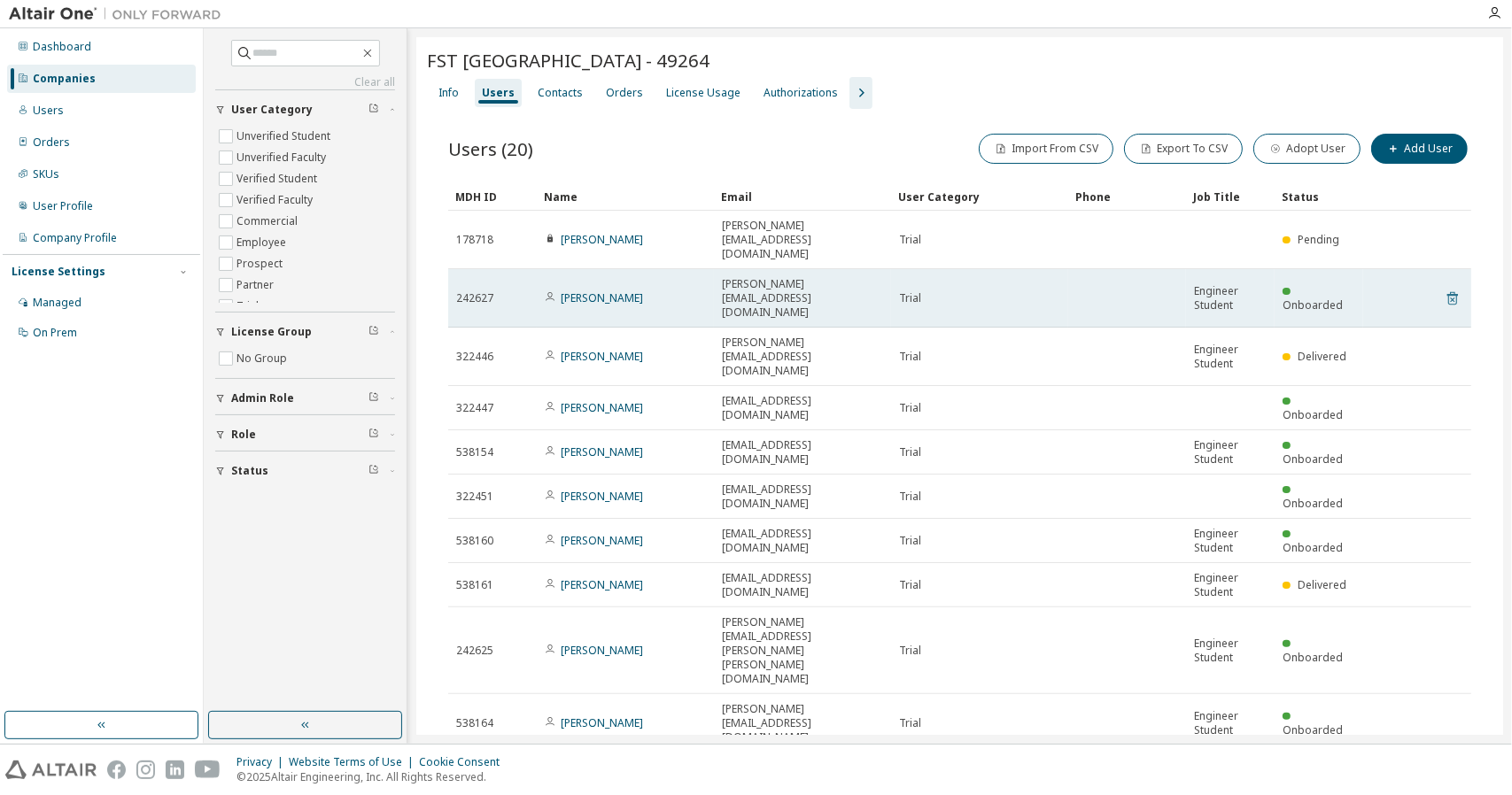
click at [1445, 288] on icon at bounding box center [1453, 298] width 16 height 21
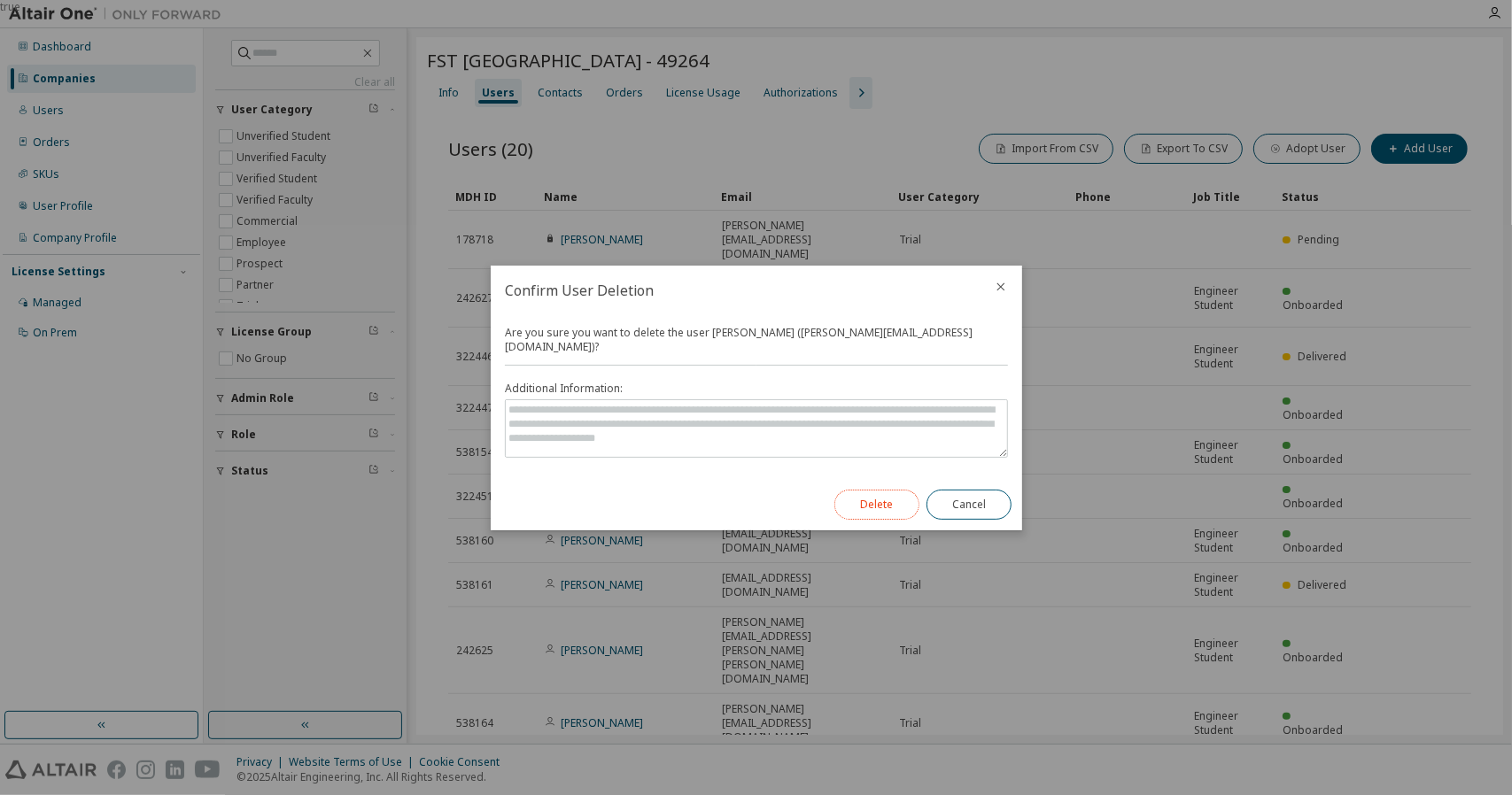
click at [871, 493] on button "Delete" at bounding box center [876, 504] width 85 height 30
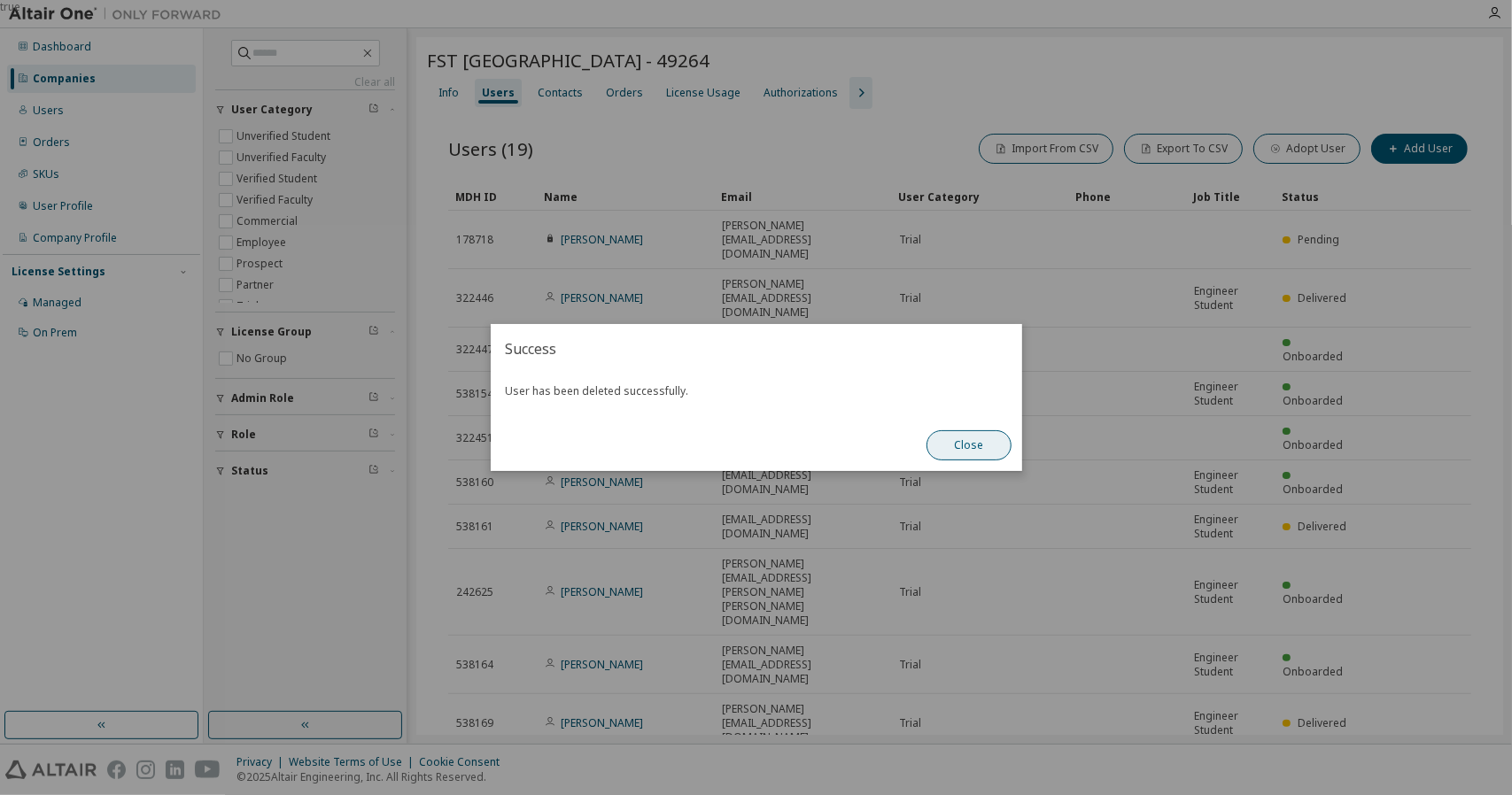
click at [982, 447] on button "Close" at bounding box center [968, 445] width 85 height 30
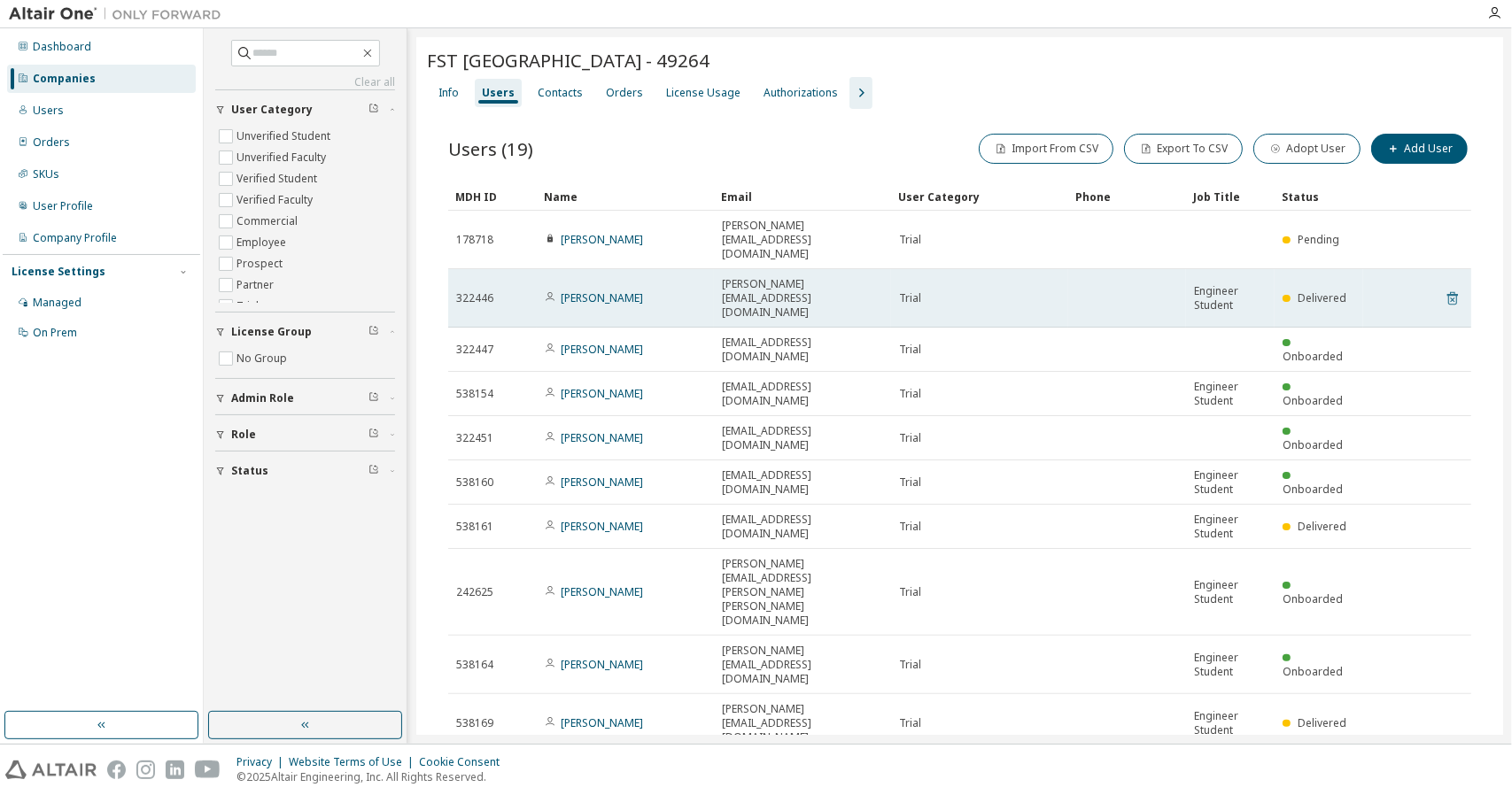
click at [1449, 288] on icon at bounding box center [1453, 298] width 16 height 21
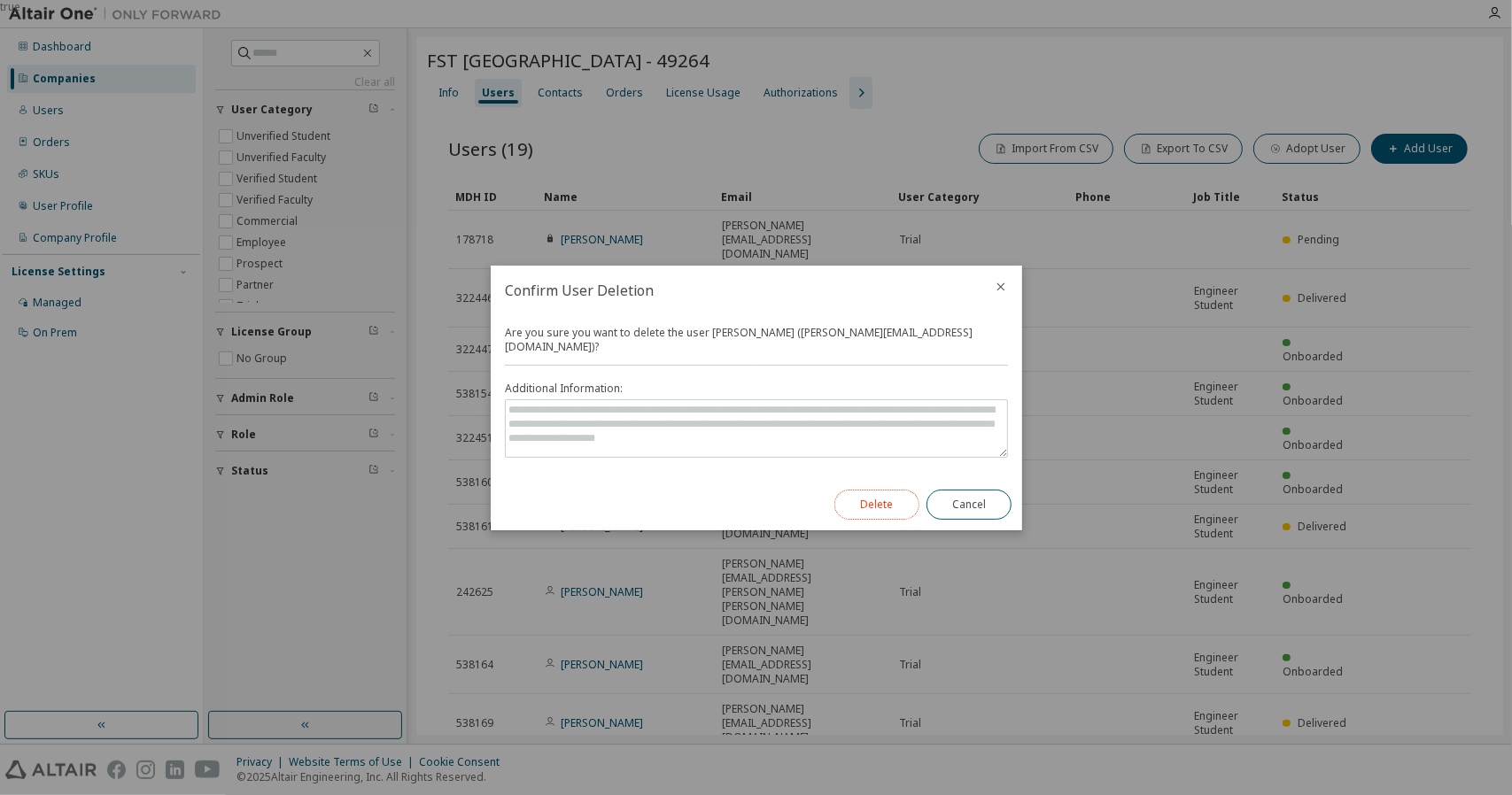
click at [885, 504] on button "Delete" at bounding box center [876, 504] width 85 height 30
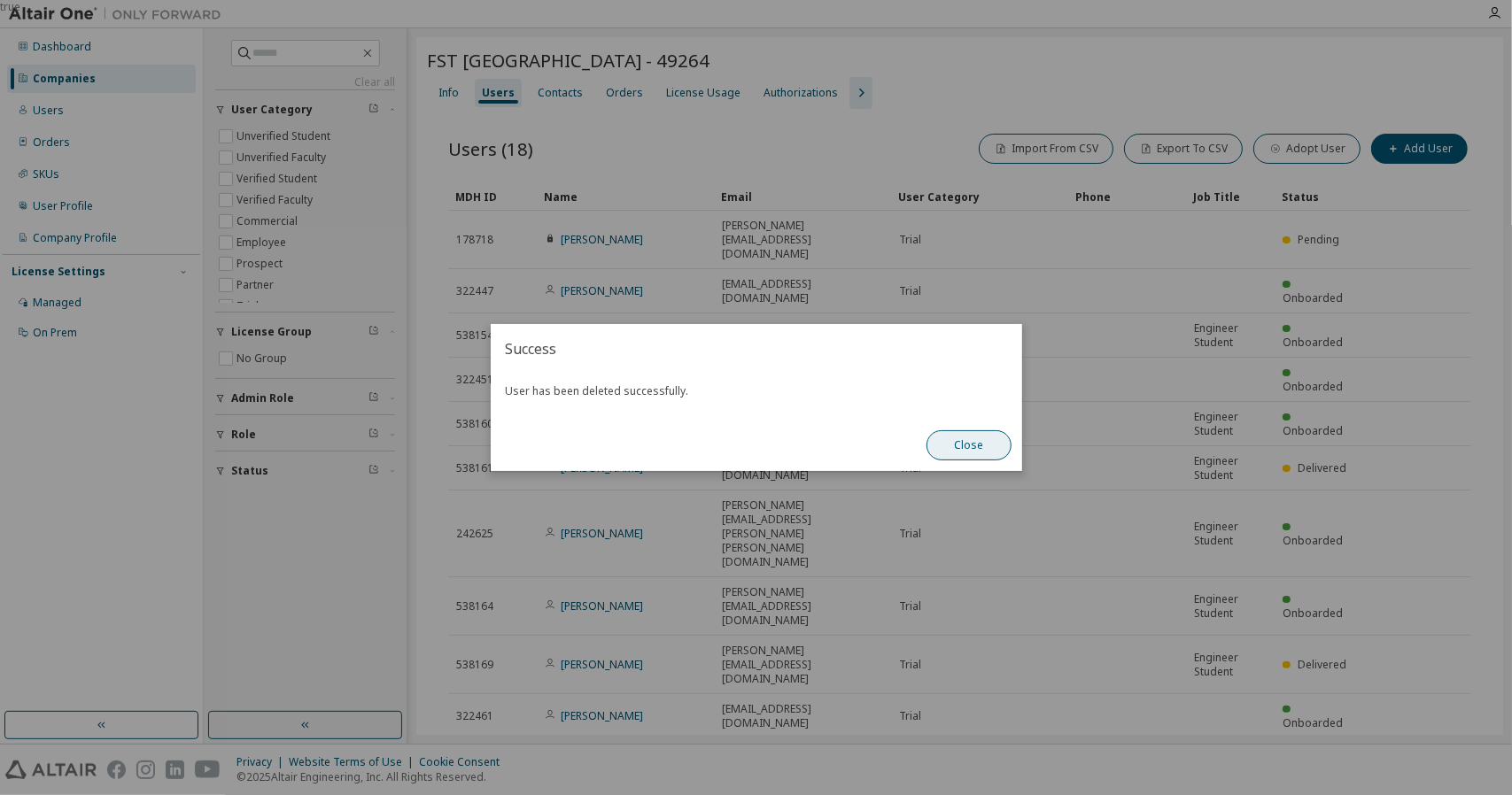
click at [952, 452] on button "Close" at bounding box center [968, 445] width 85 height 30
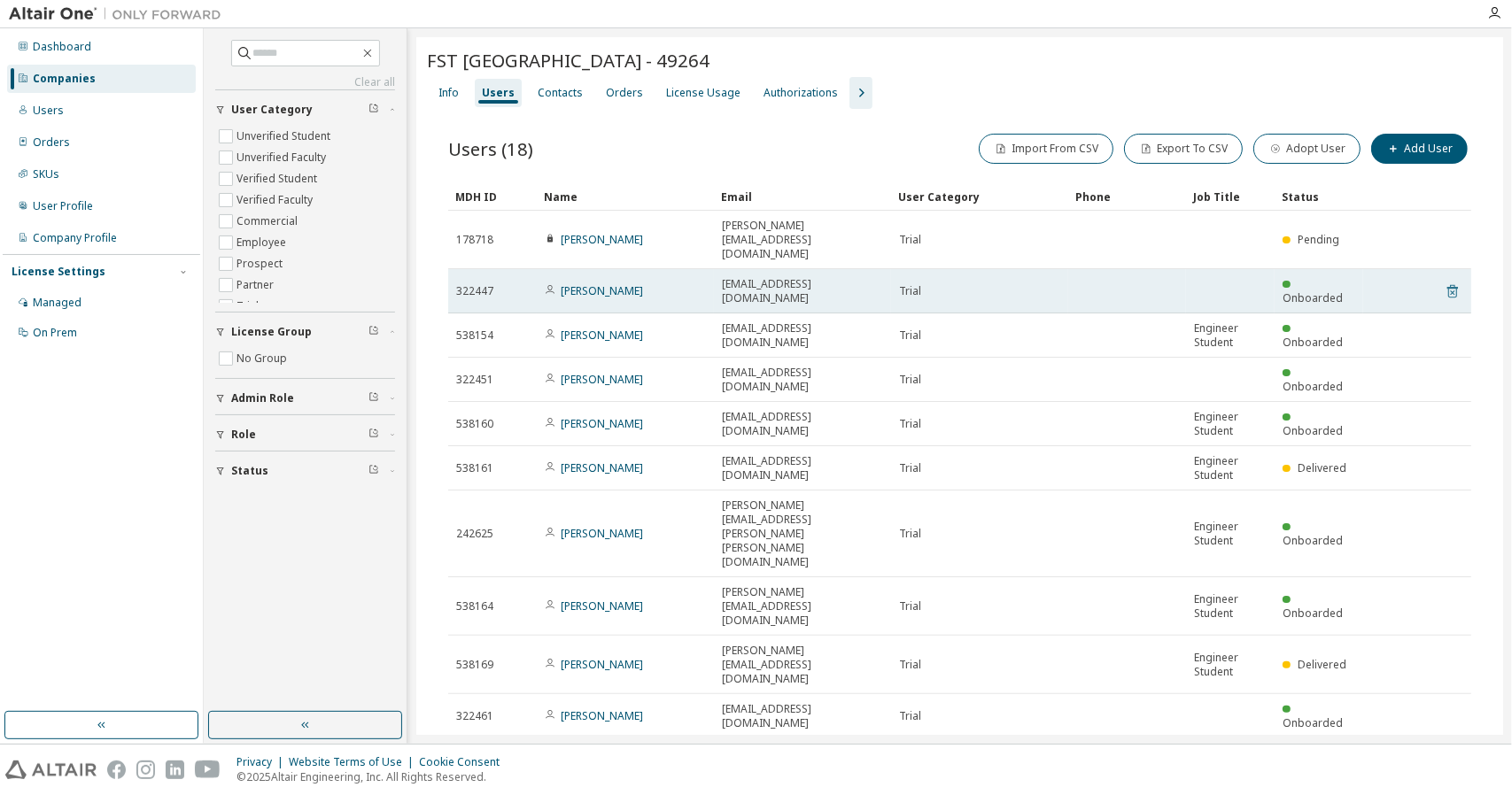
click at [1445, 281] on icon at bounding box center [1453, 291] width 16 height 21
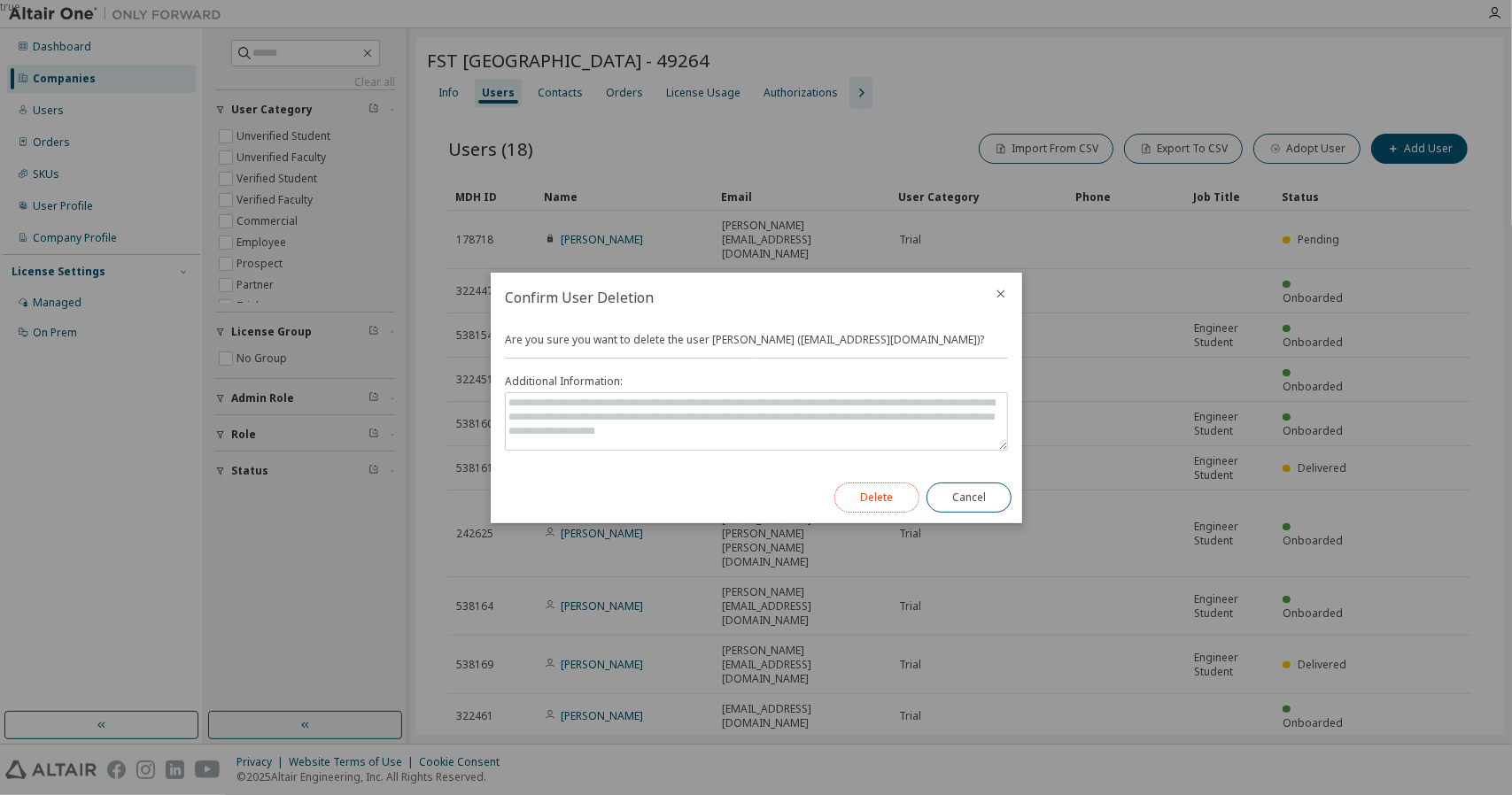
click at [872, 491] on button "Delete" at bounding box center [876, 497] width 85 height 30
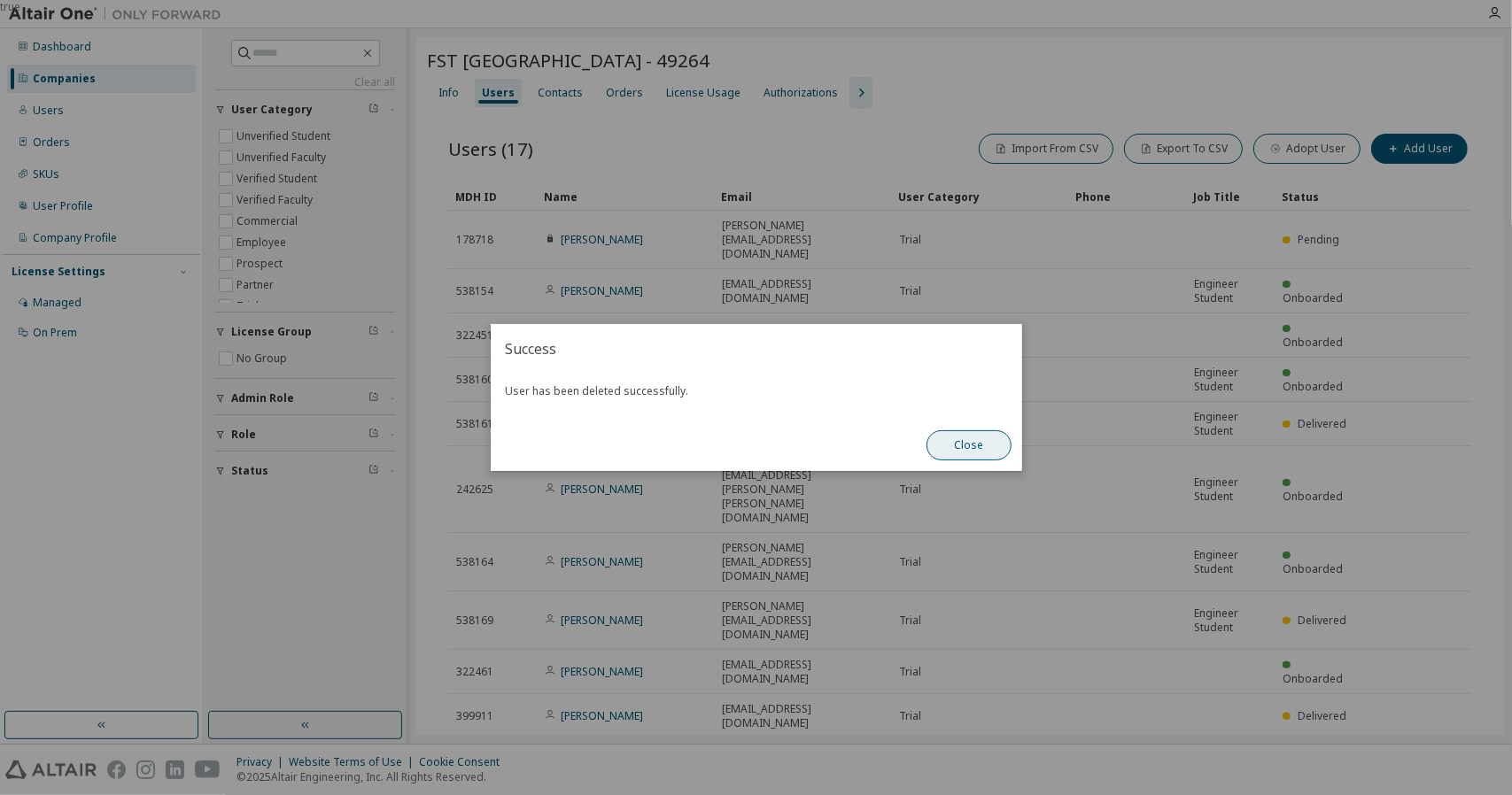
click at [997, 447] on button "Close" at bounding box center [968, 445] width 85 height 30
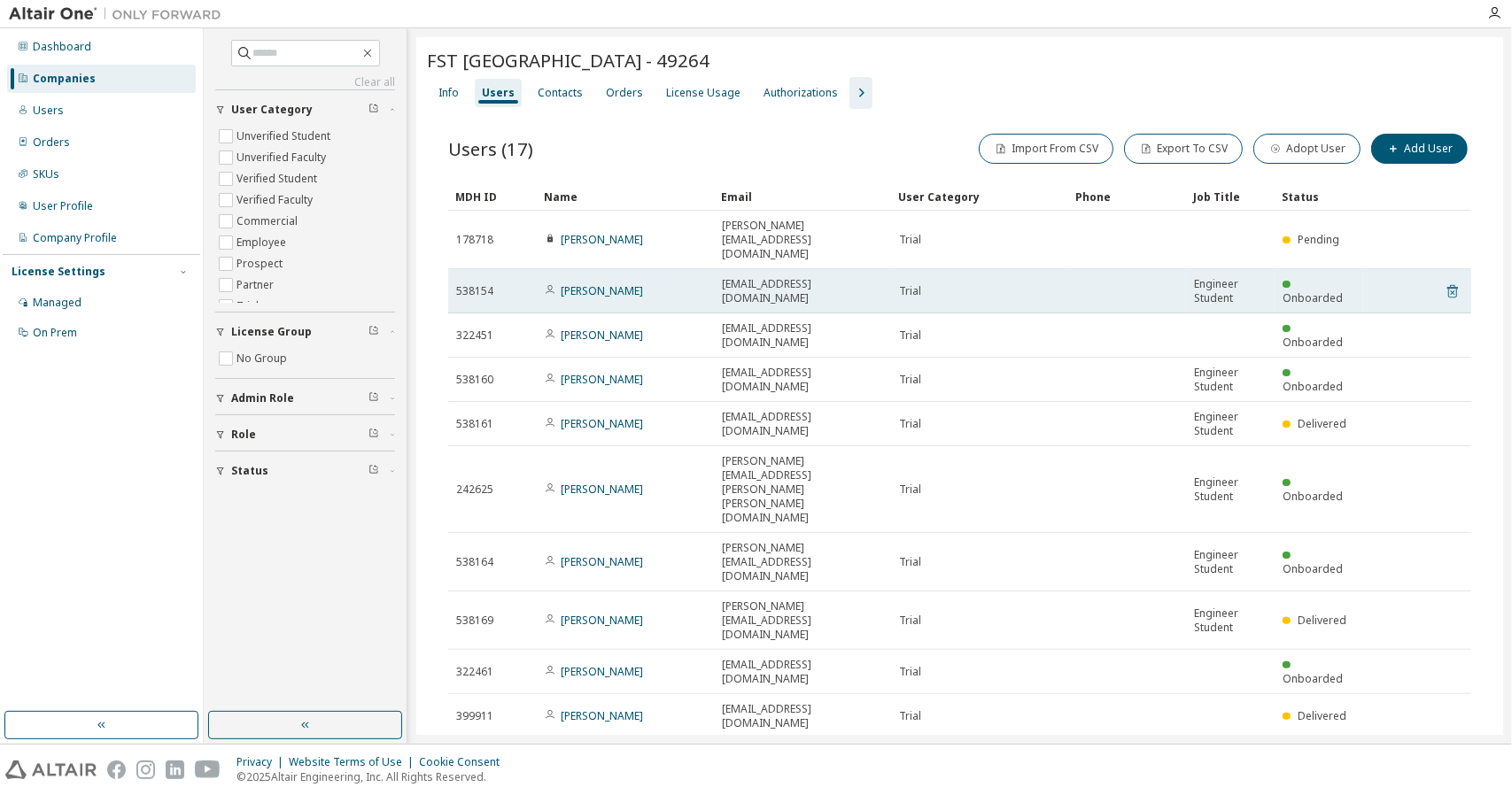
click at [1445, 281] on icon at bounding box center [1453, 291] width 16 height 21
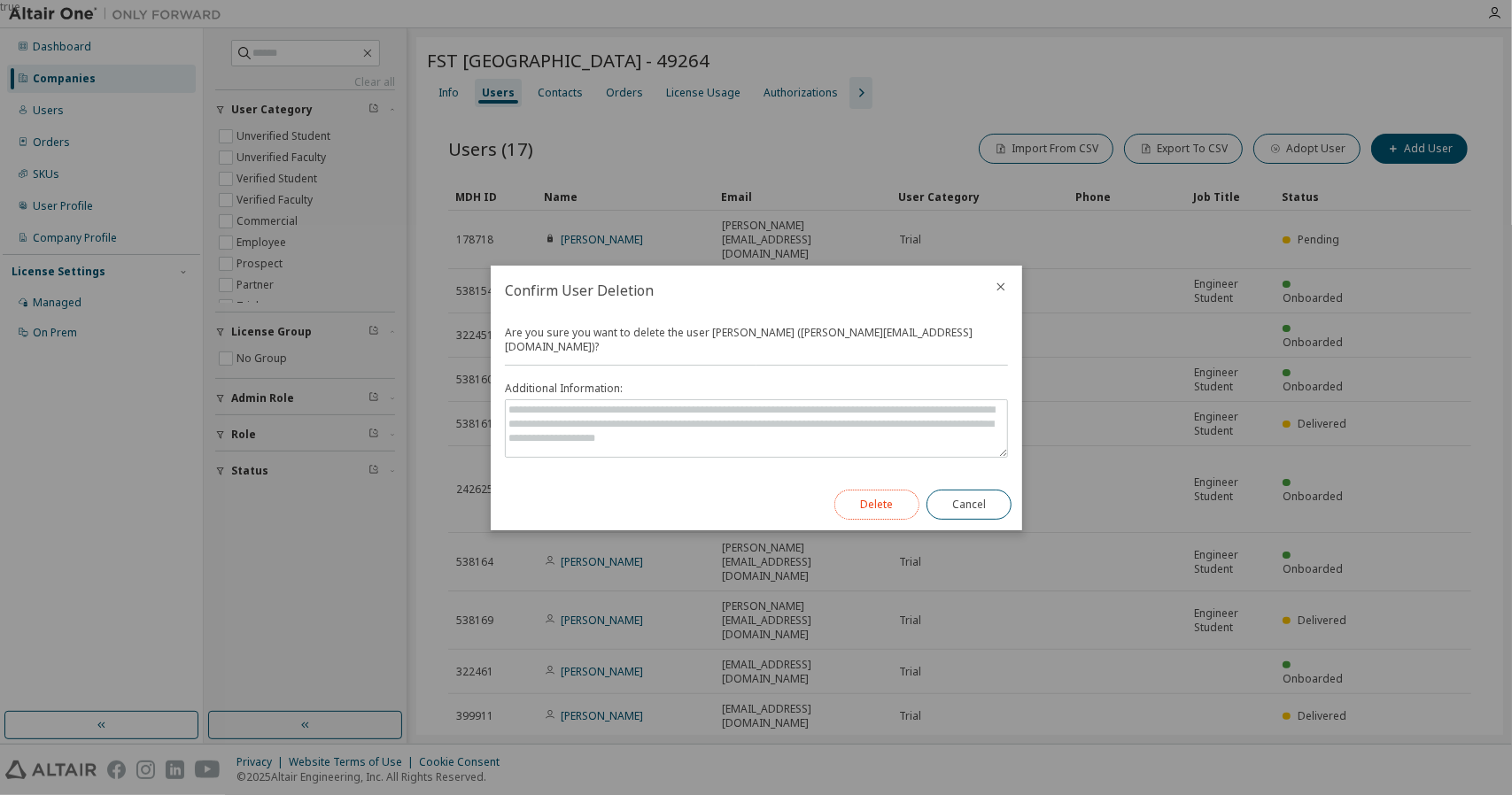
click at [889, 494] on button "Delete" at bounding box center [876, 504] width 85 height 30
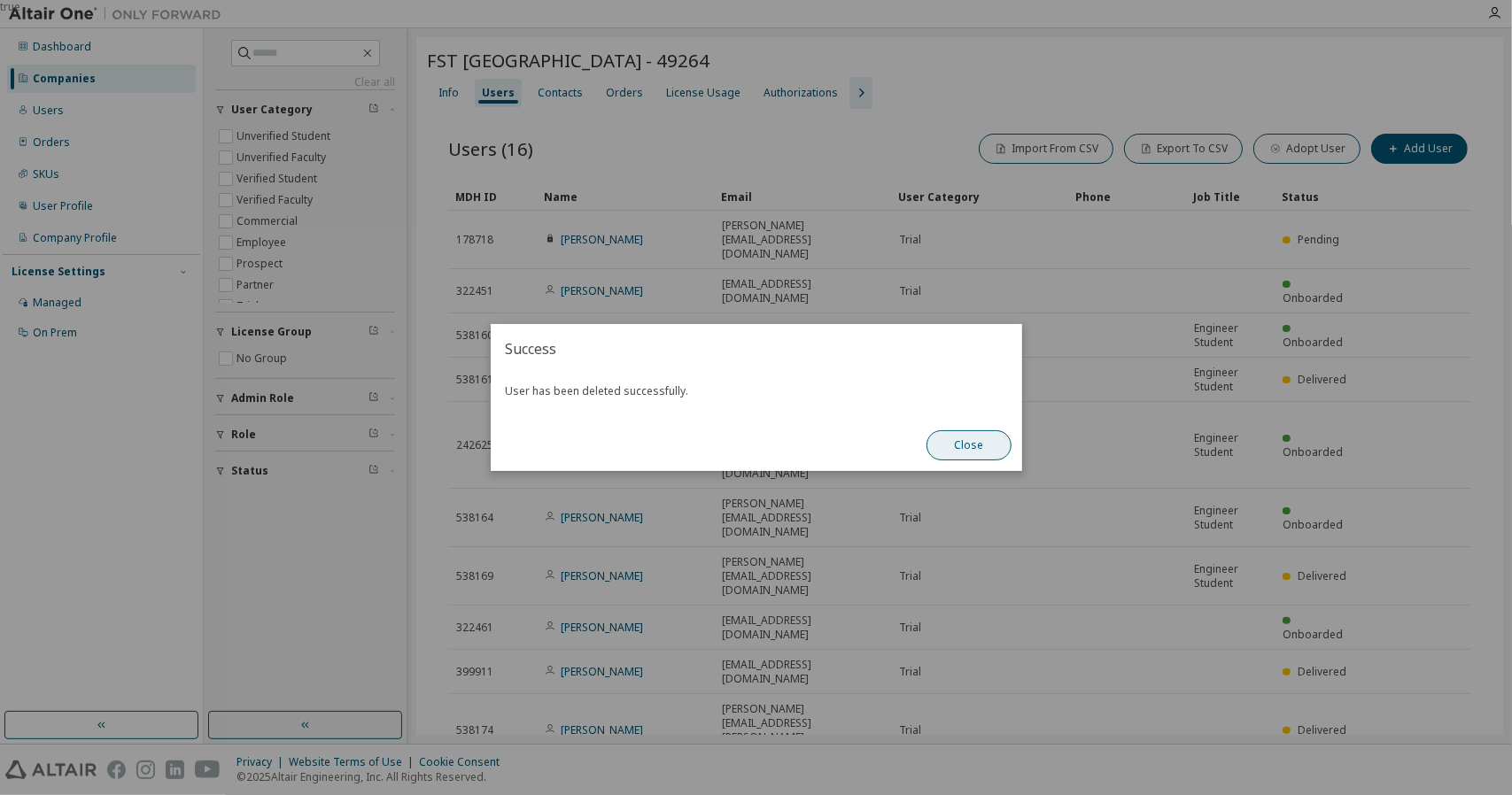
click at [999, 446] on button "Close" at bounding box center [968, 445] width 85 height 30
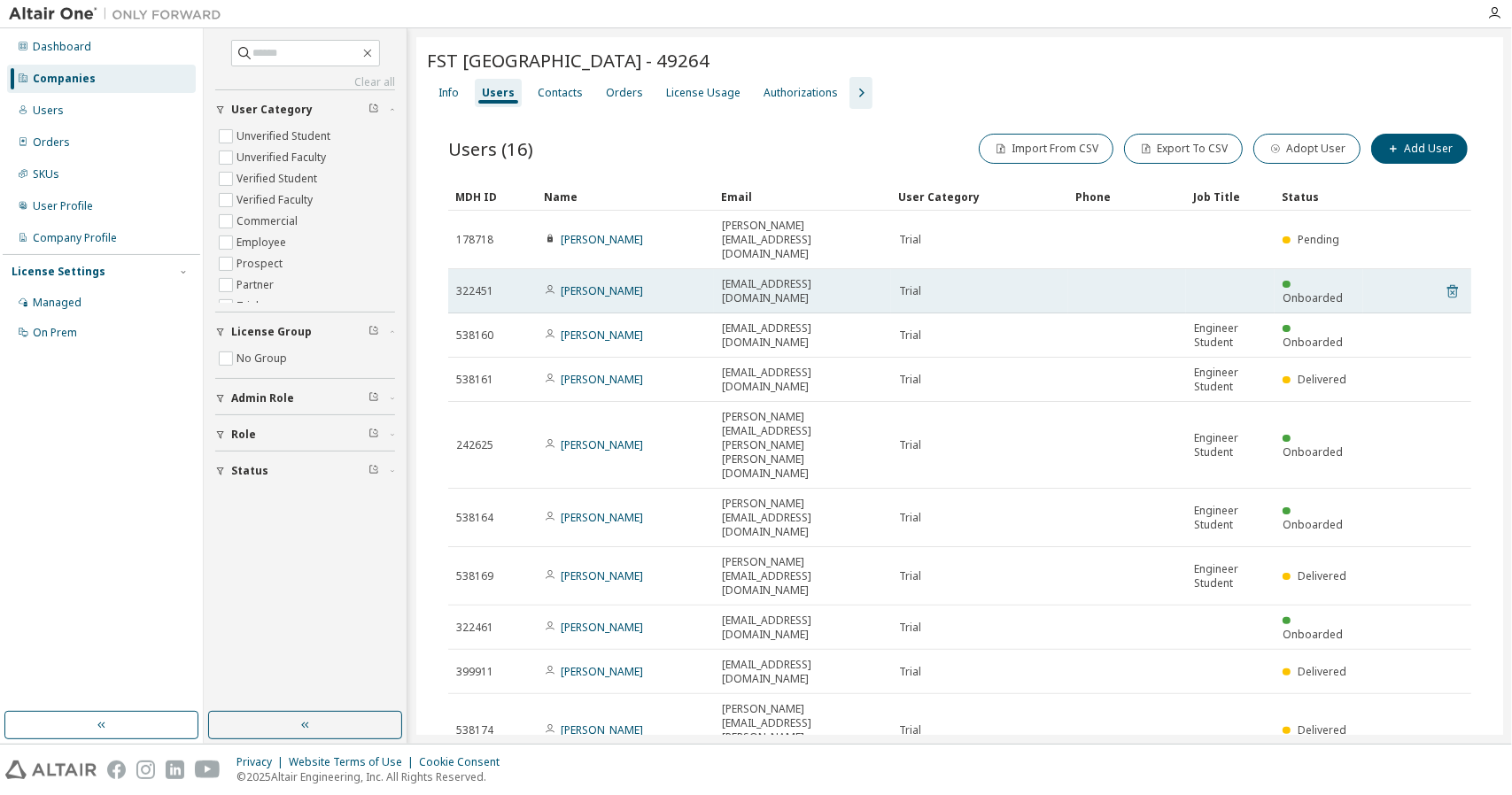
click at [1447, 281] on icon at bounding box center [1453, 291] width 16 height 21
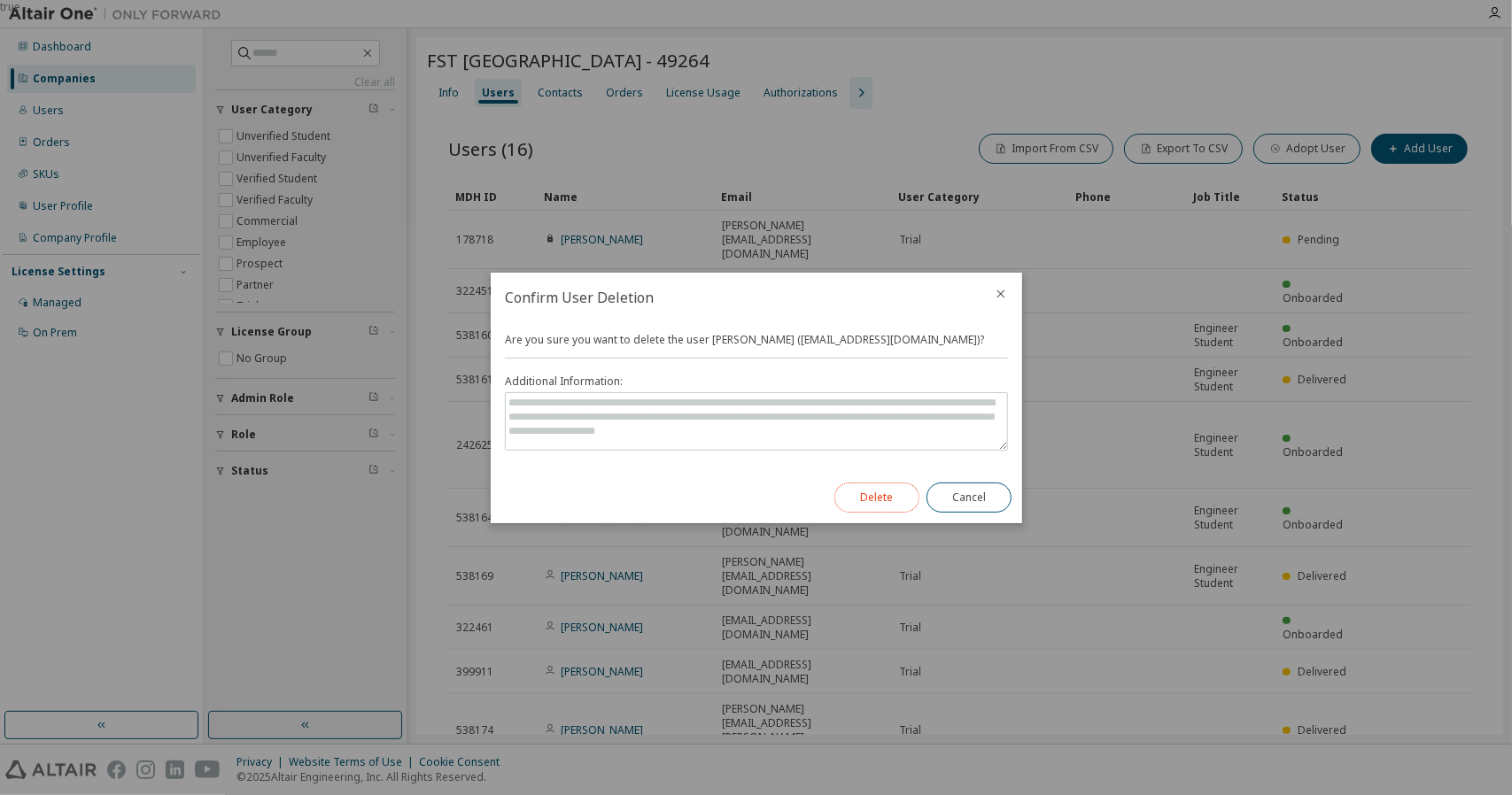
click at [874, 508] on button "Delete" at bounding box center [876, 497] width 85 height 30
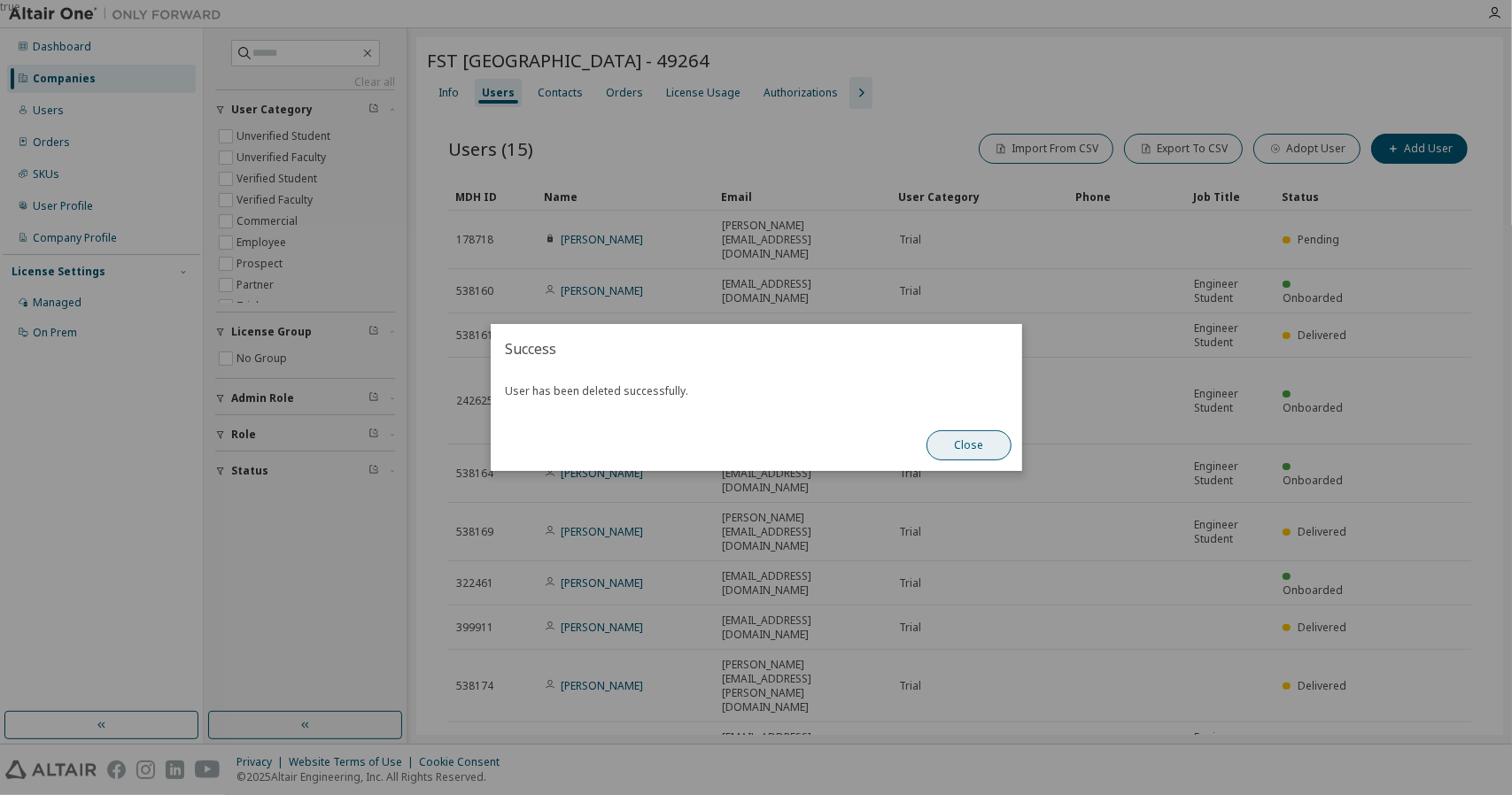
click at [968, 451] on button "Close" at bounding box center [968, 445] width 85 height 30
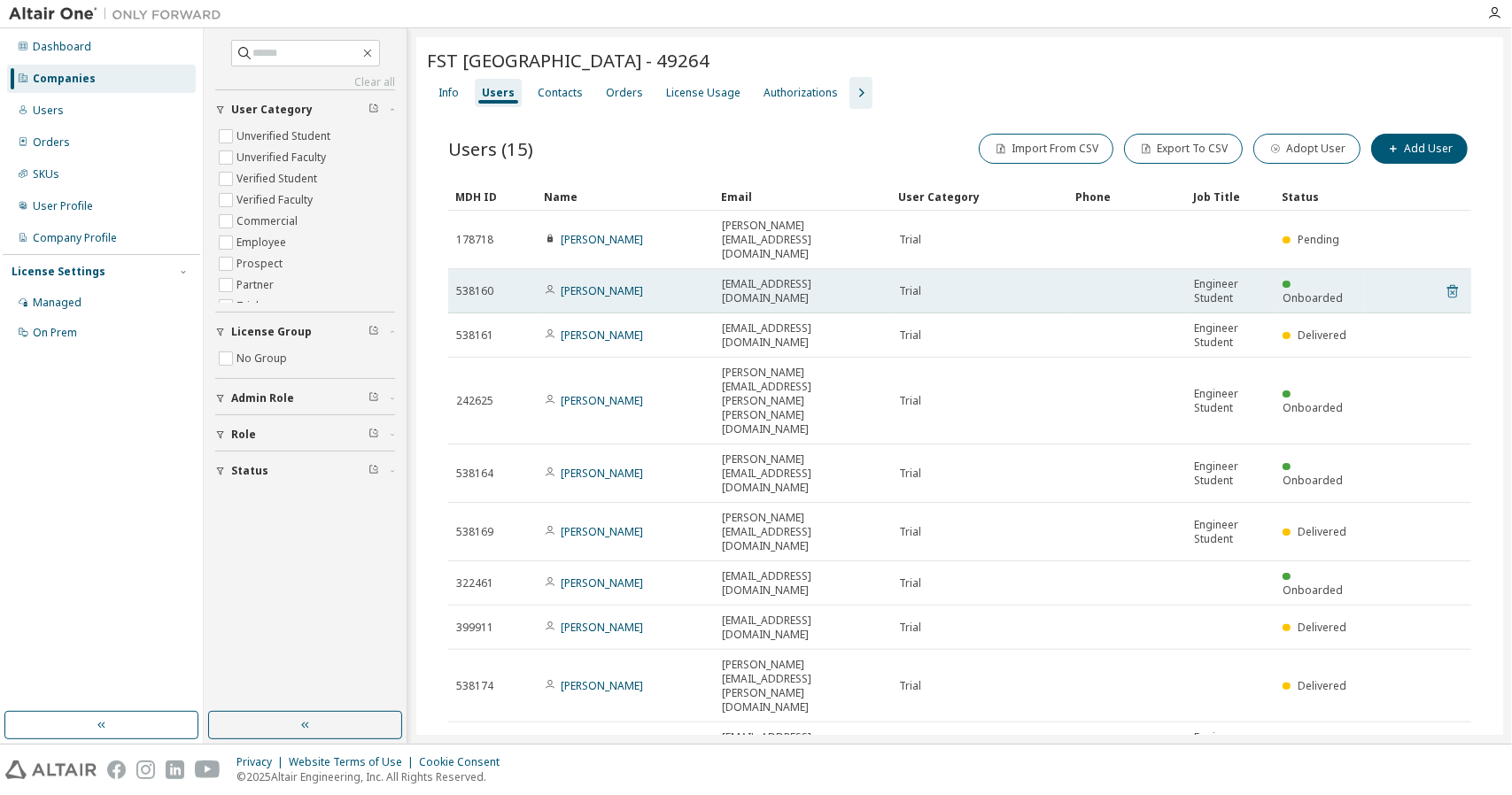
click at [1447, 285] on icon at bounding box center [1453, 292] width 11 height 14
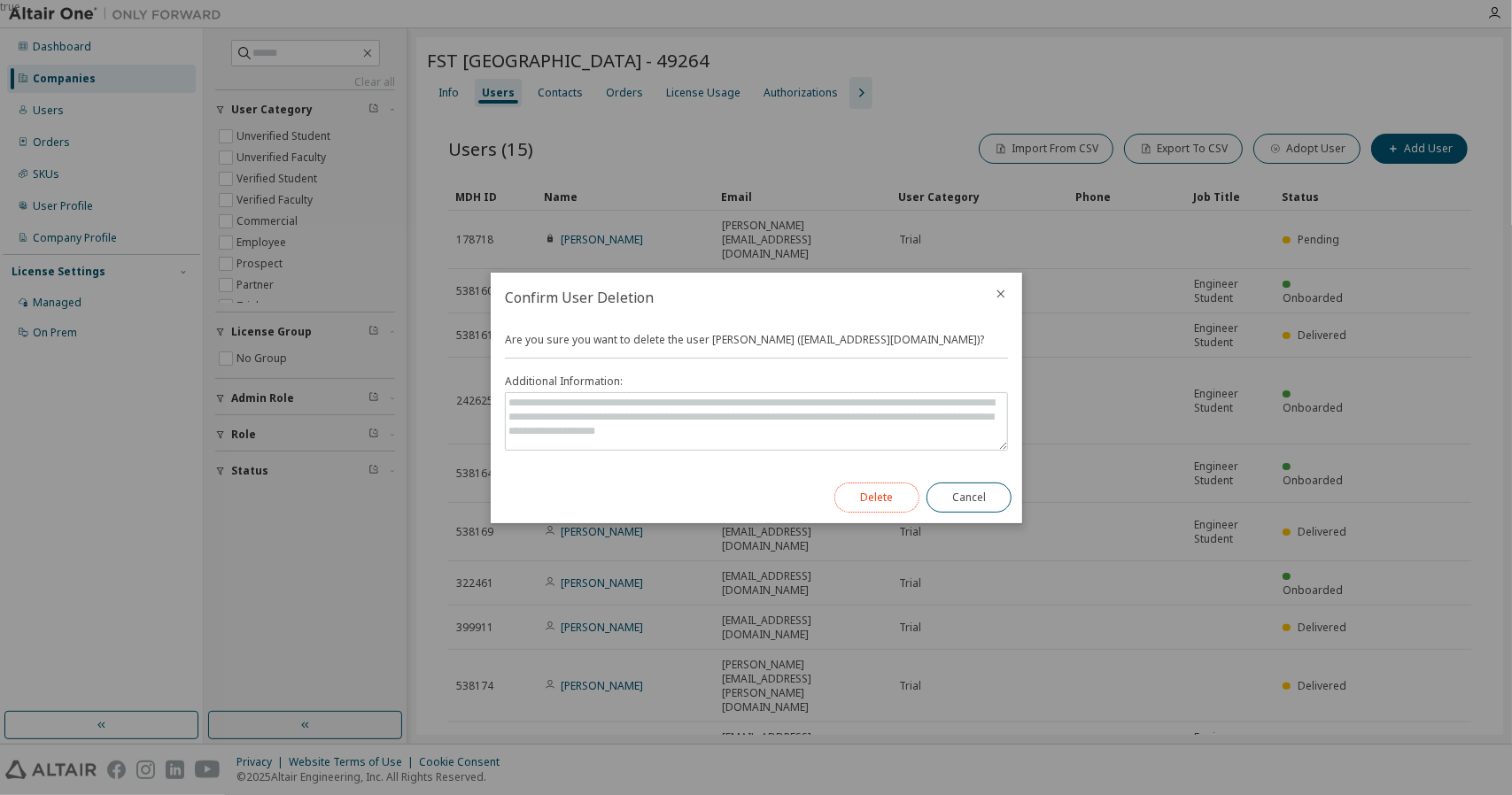
click at [899, 488] on button "Delete" at bounding box center [876, 497] width 85 height 30
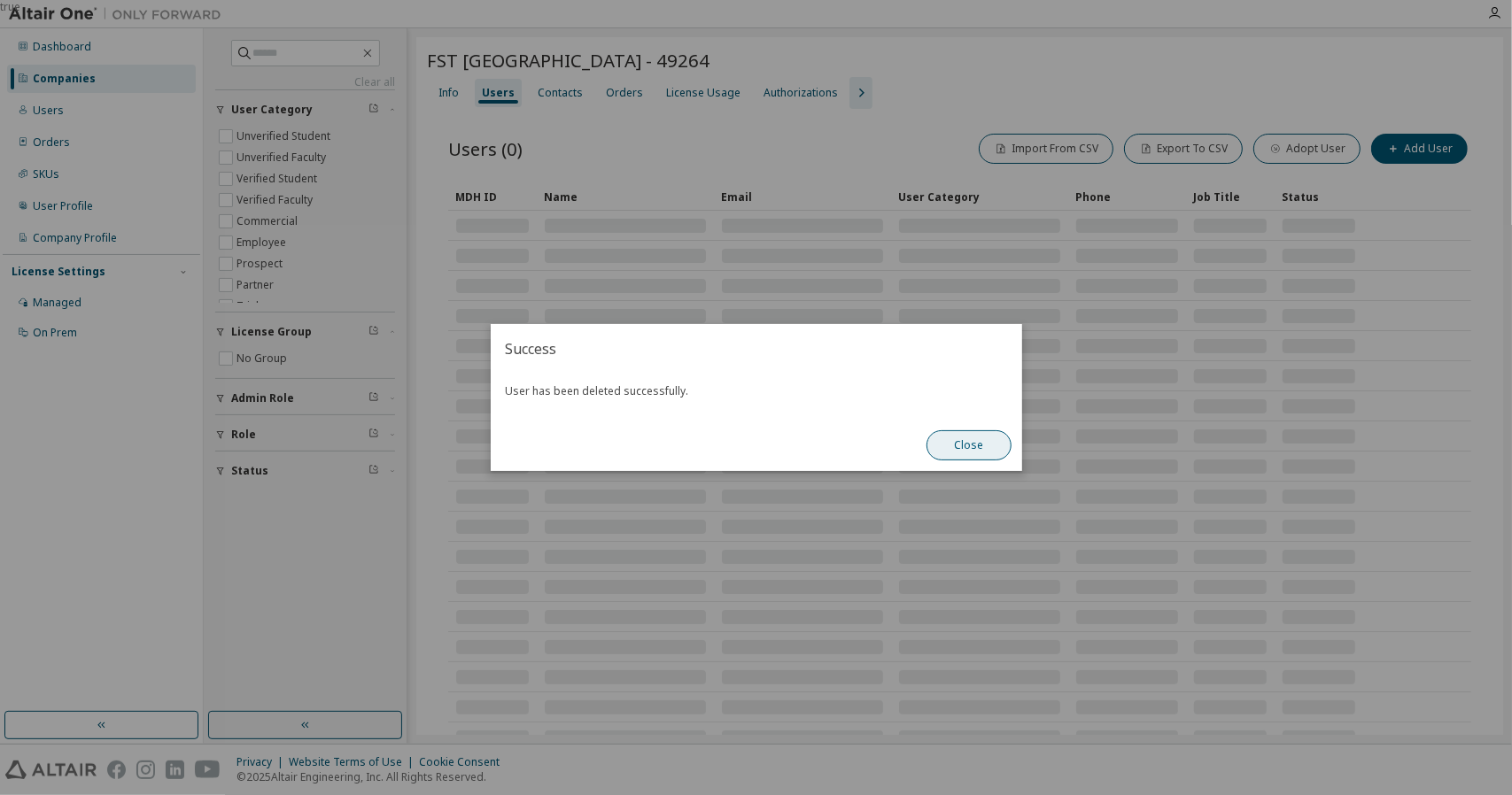
click at [999, 445] on button "Close" at bounding box center [968, 445] width 85 height 30
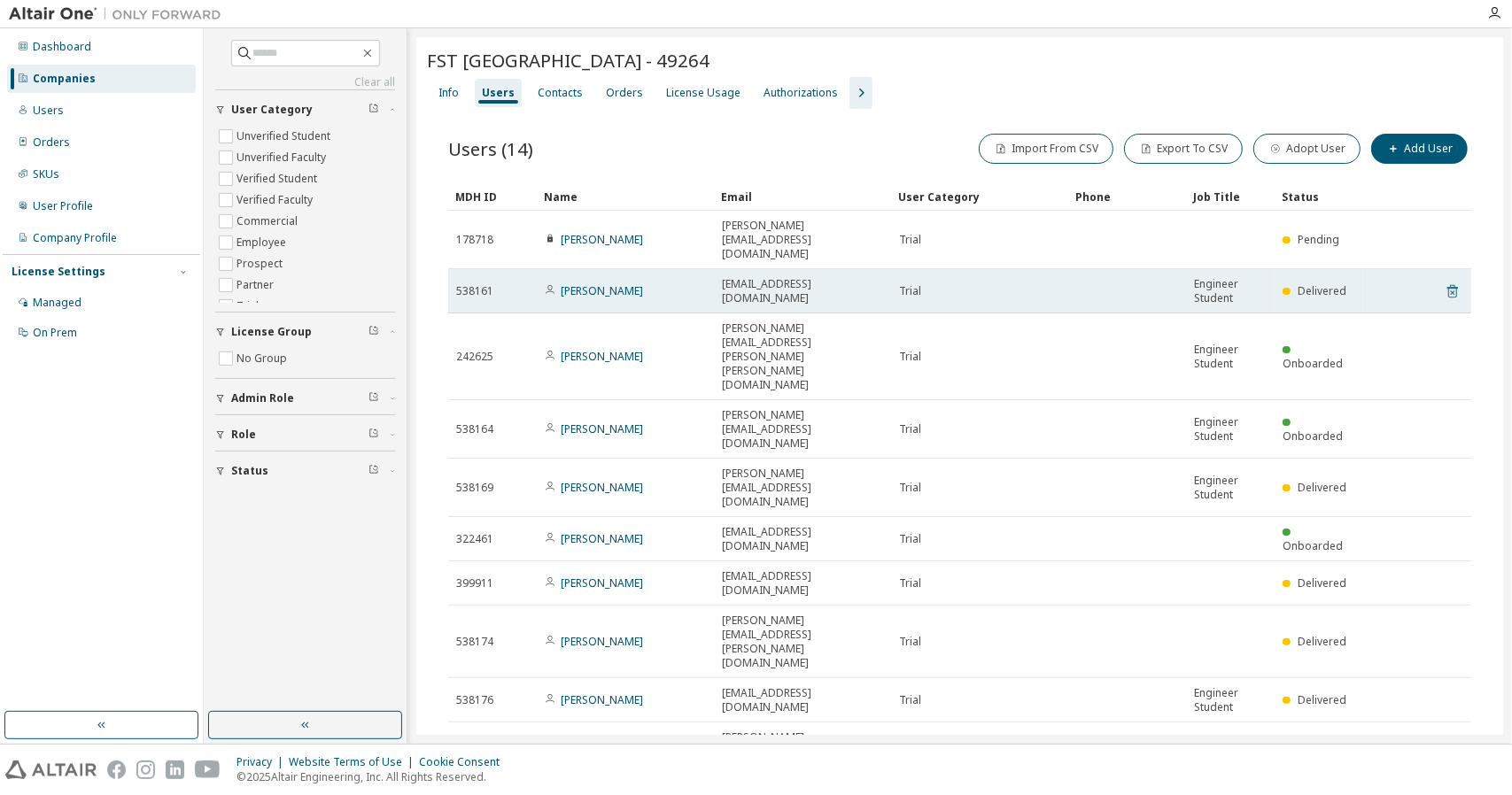
click at [1445, 281] on icon at bounding box center [1453, 291] width 16 height 21
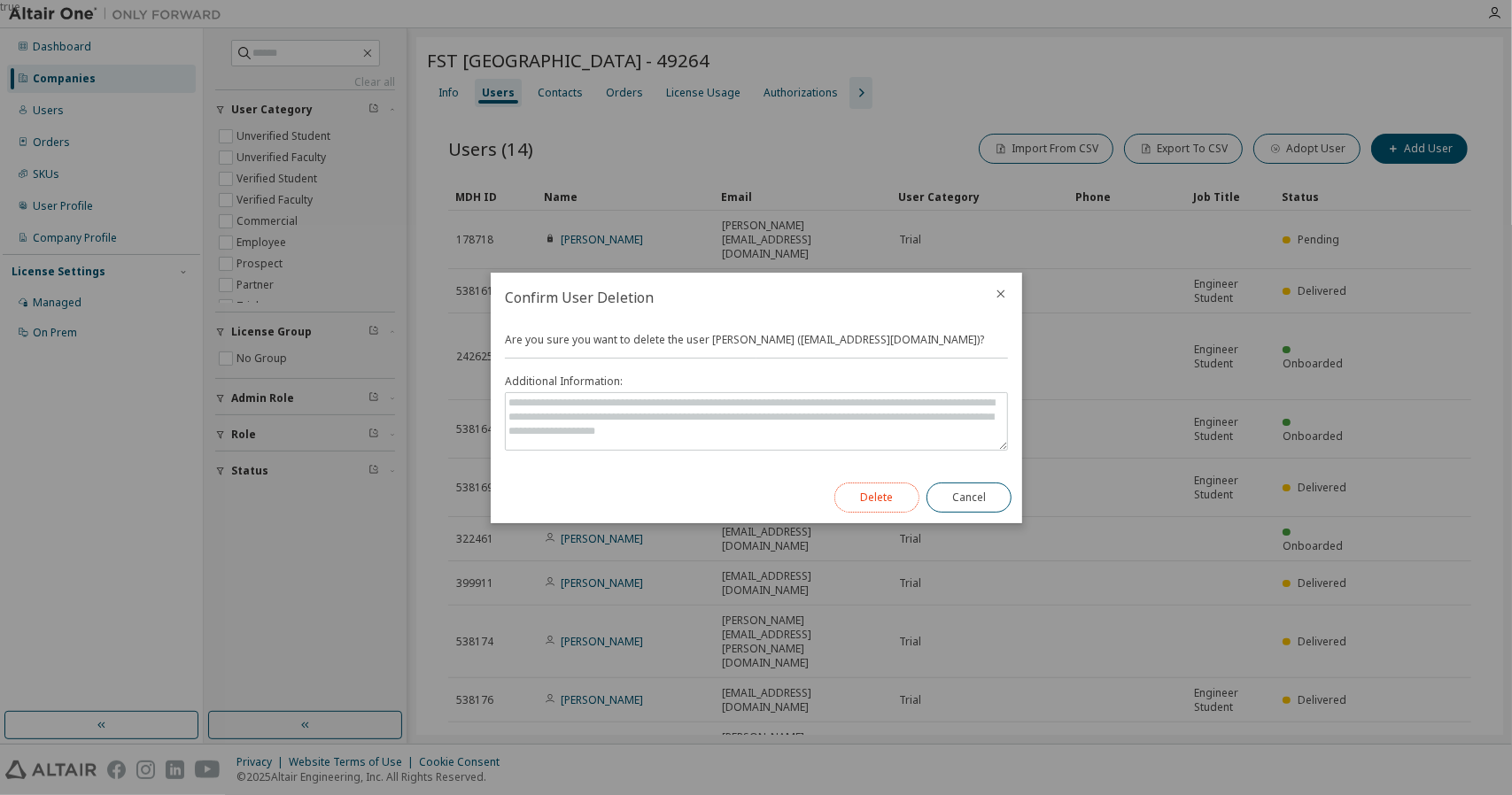
click at [883, 498] on button "Delete" at bounding box center [876, 497] width 85 height 30
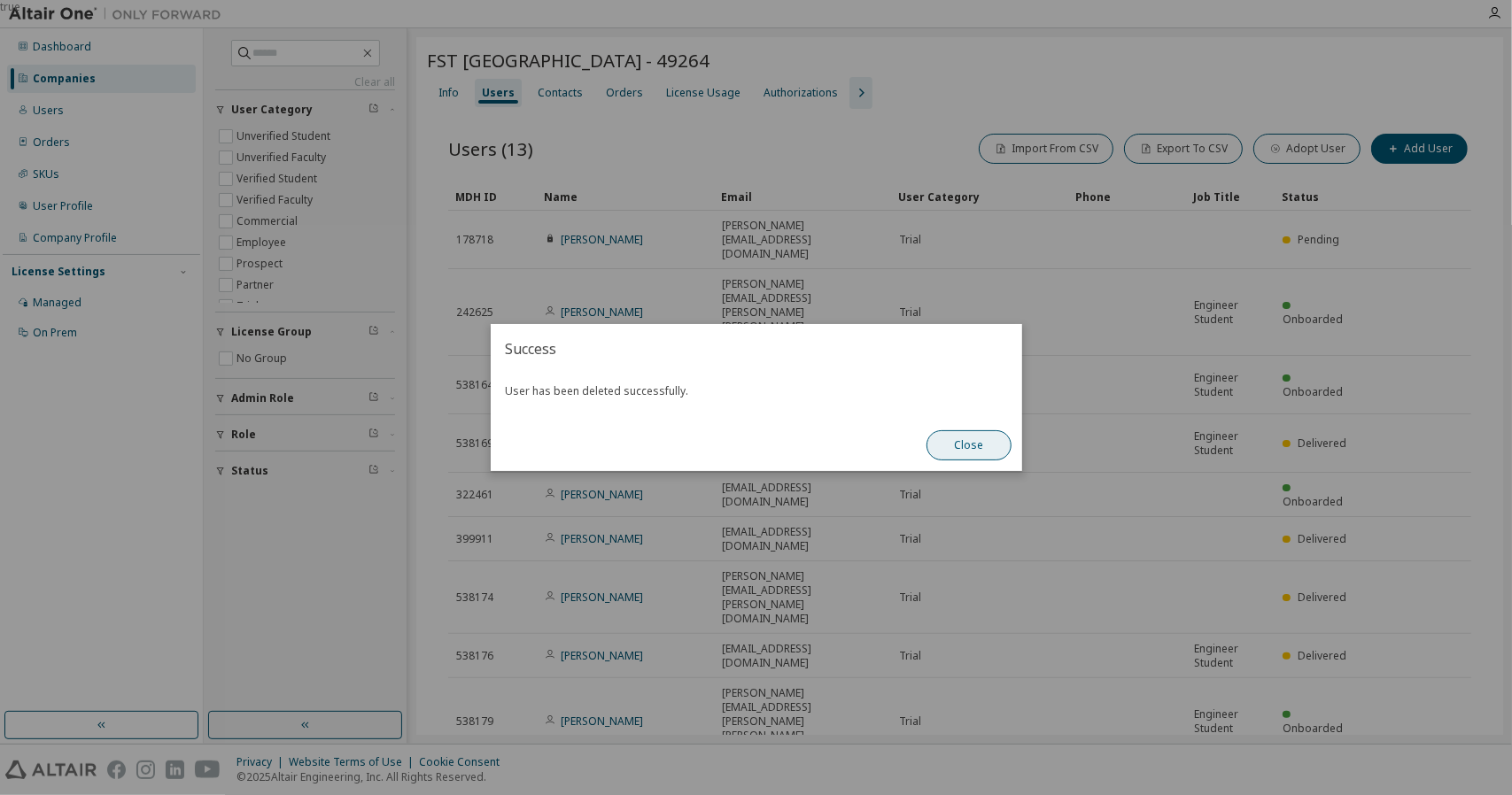
click at [964, 450] on button "Close" at bounding box center [968, 445] width 85 height 30
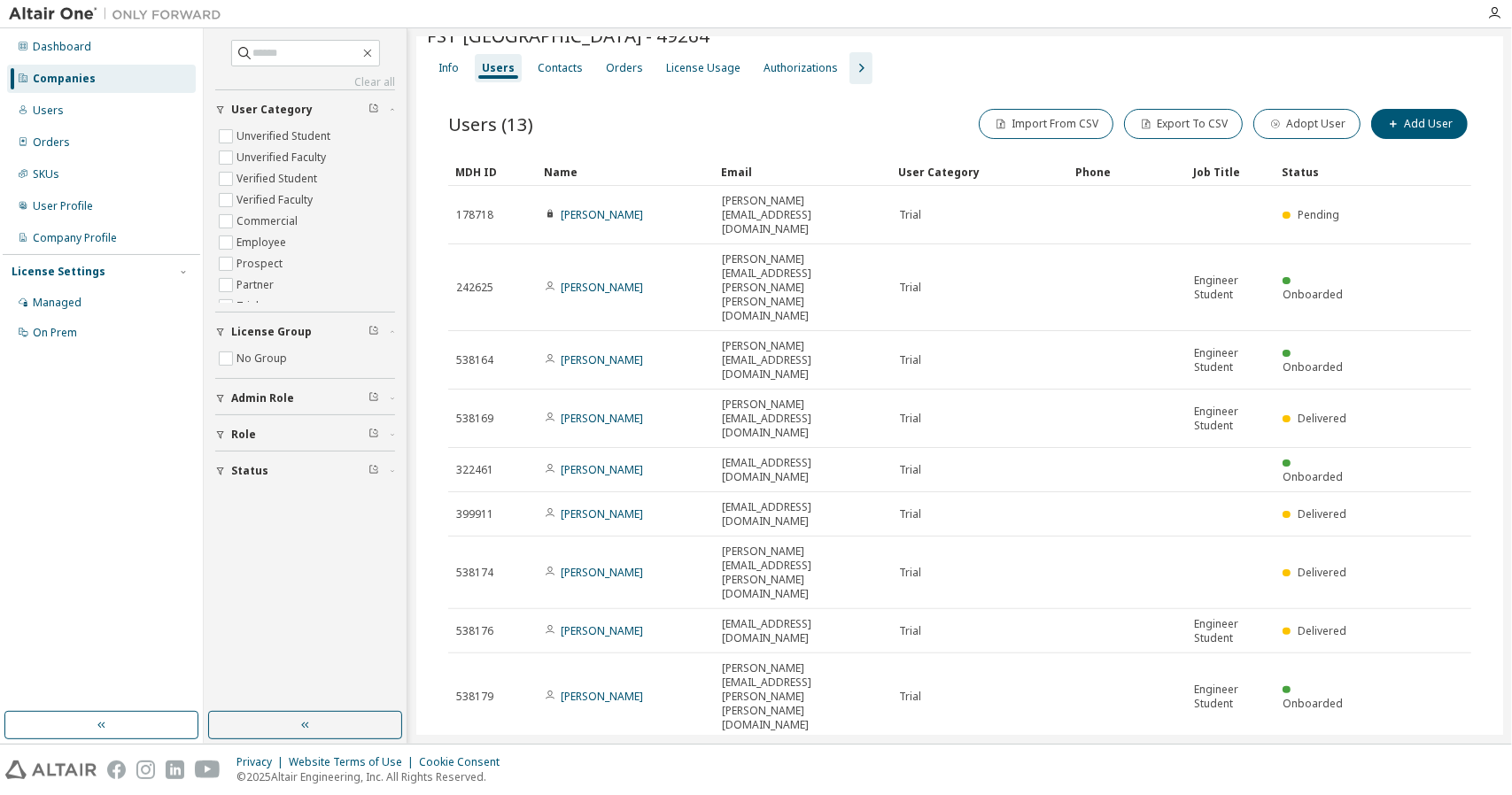
scroll to position [58, 0]
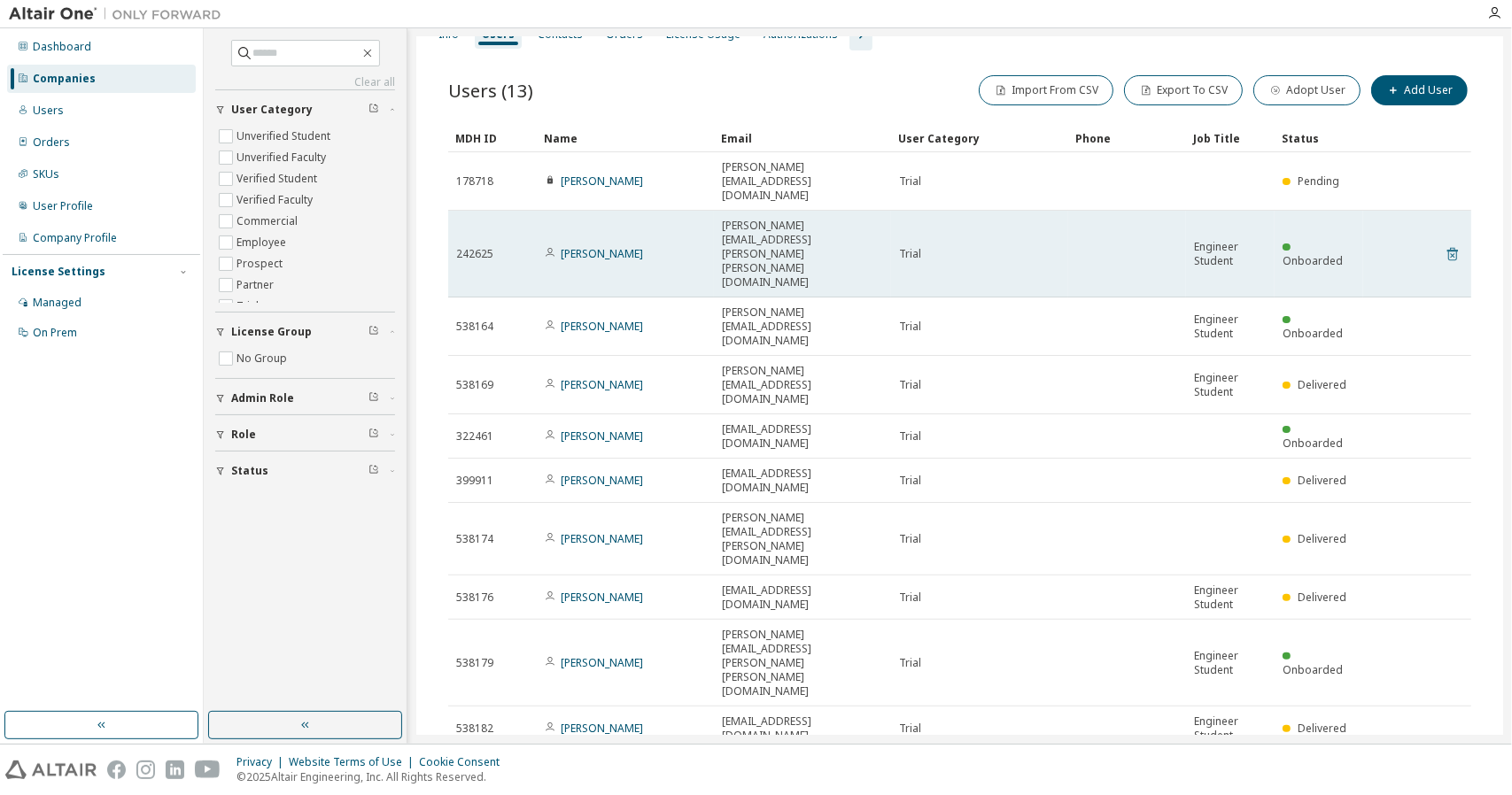
click at [1445, 243] on icon at bounding box center [1453, 253] width 16 height 21
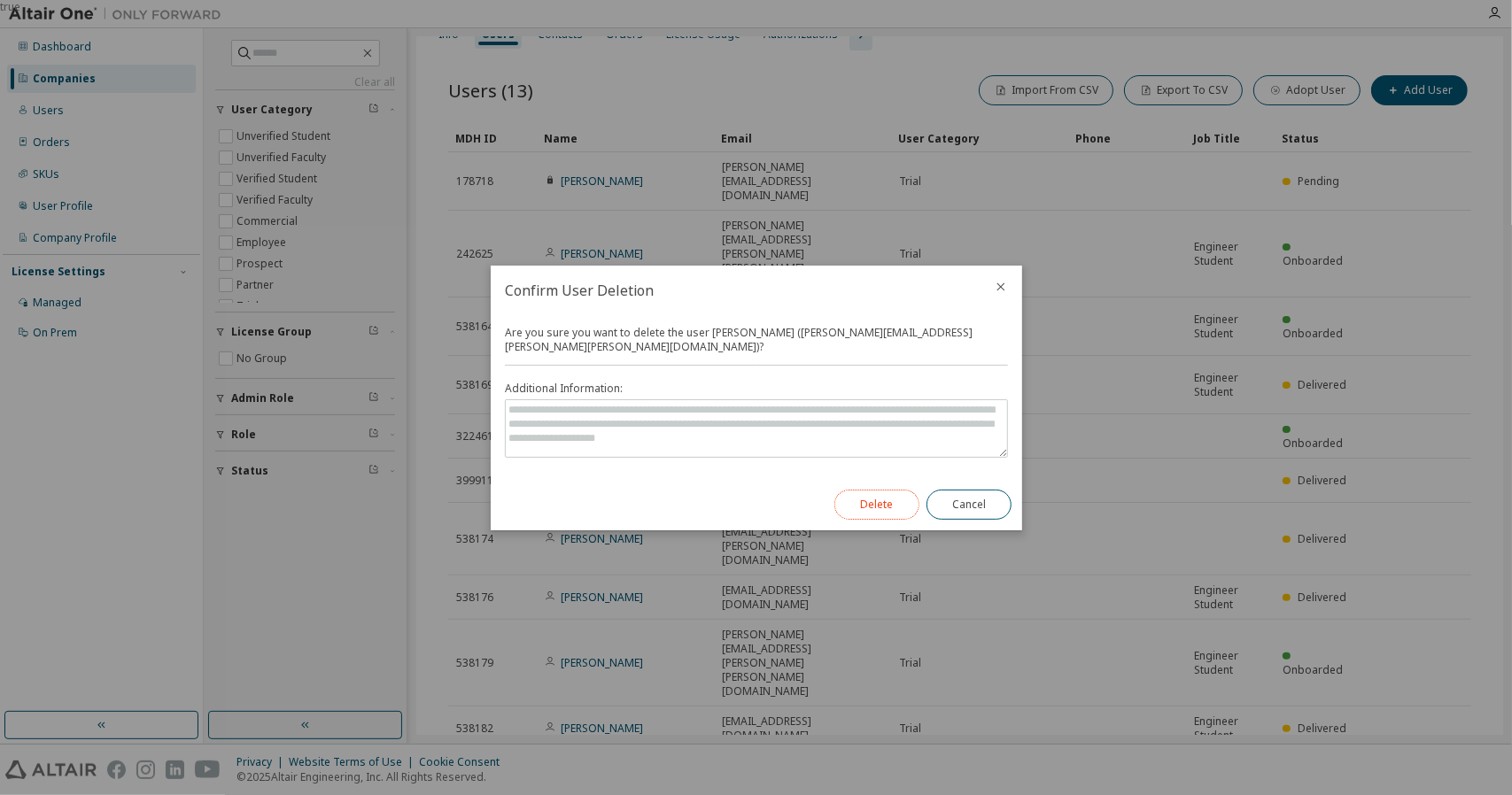
click at [908, 502] on button "Delete" at bounding box center [876, 504] width 85 height 30
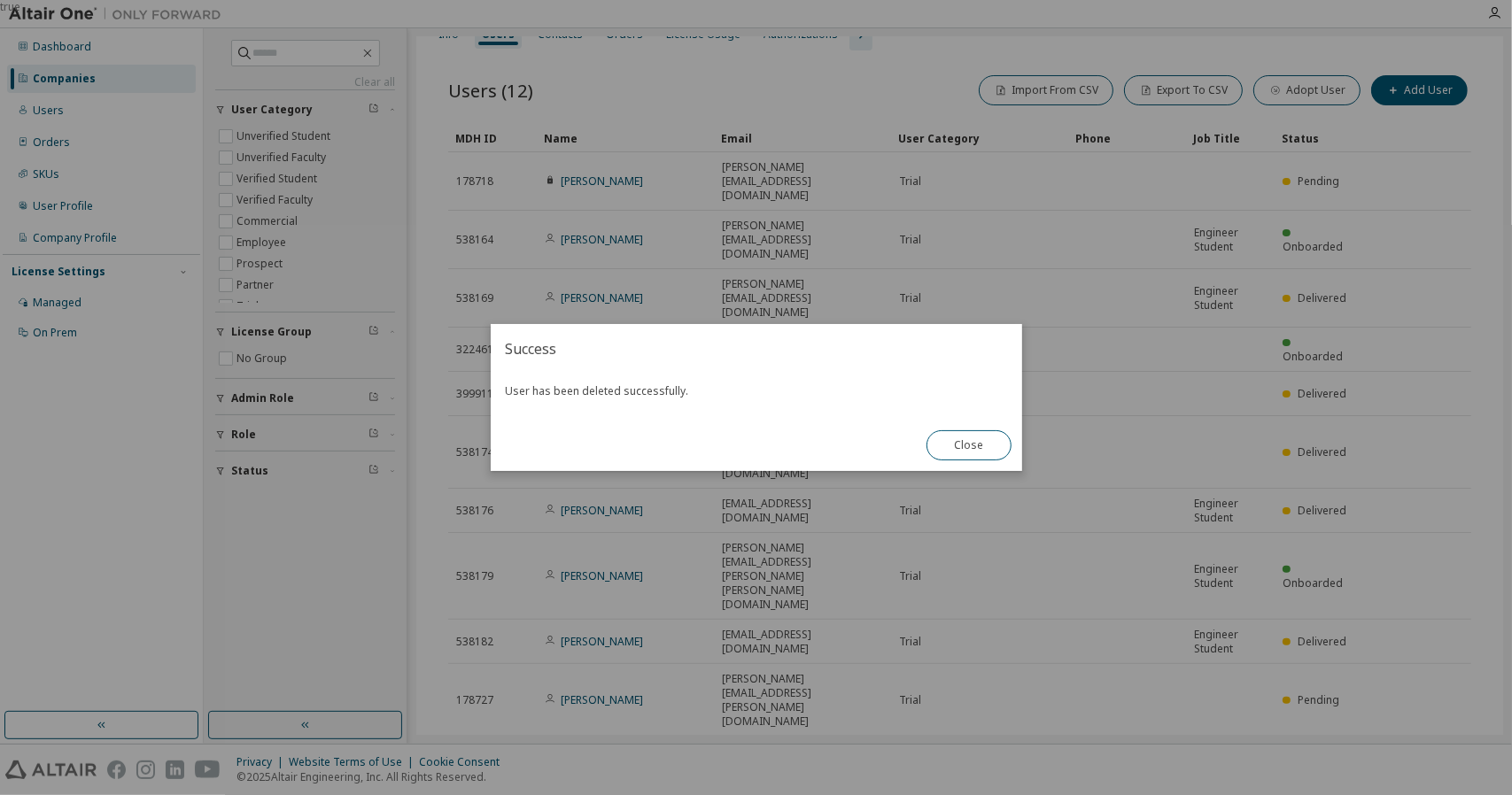
scroll to position [15, 0]
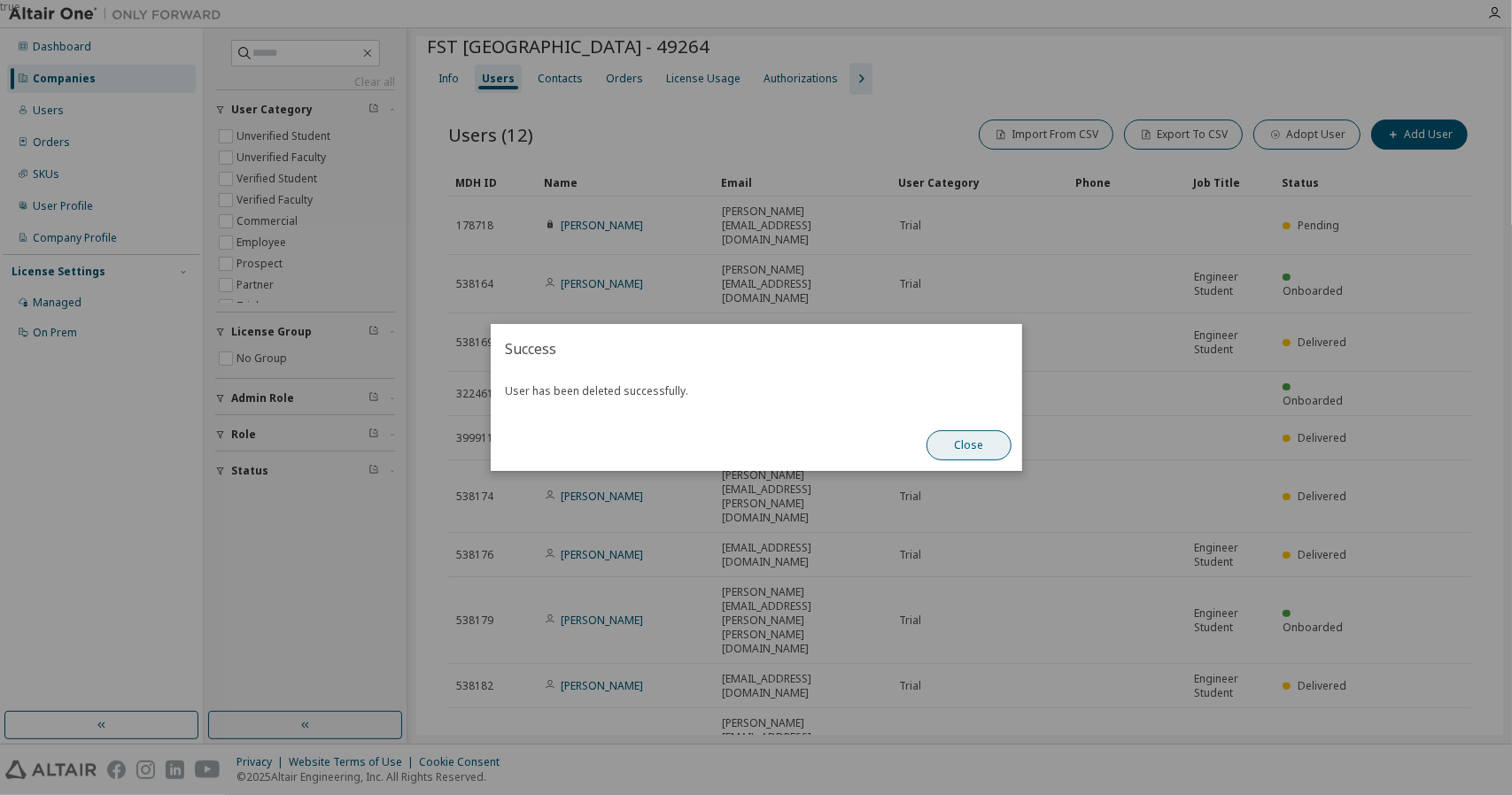
click at [960, 452] on button "Close" at bounding box center [968, 445] width 85 height 30
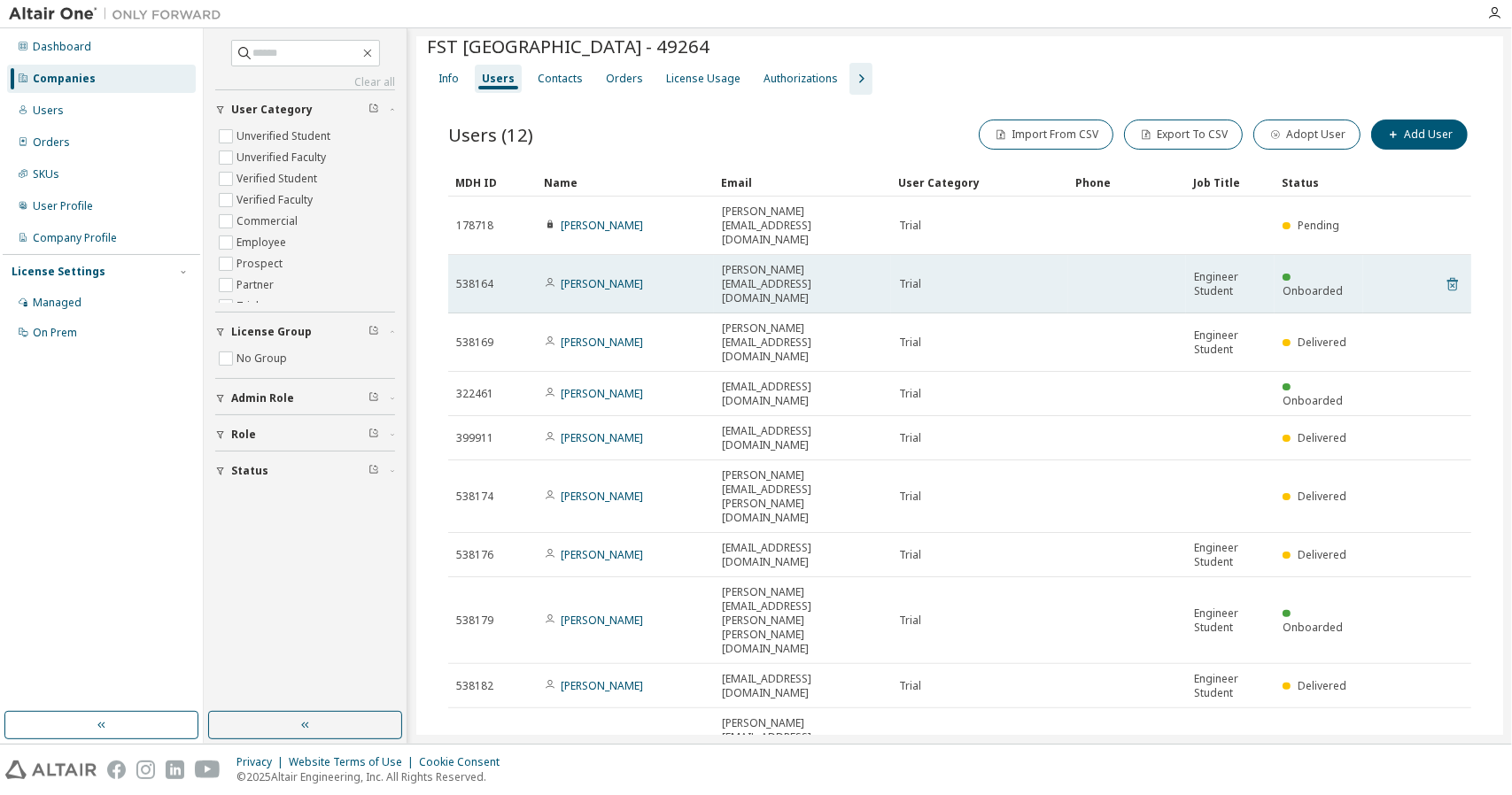
click at [1445, 274] on icon at bounding box center [1453, 284] width 16 height 21
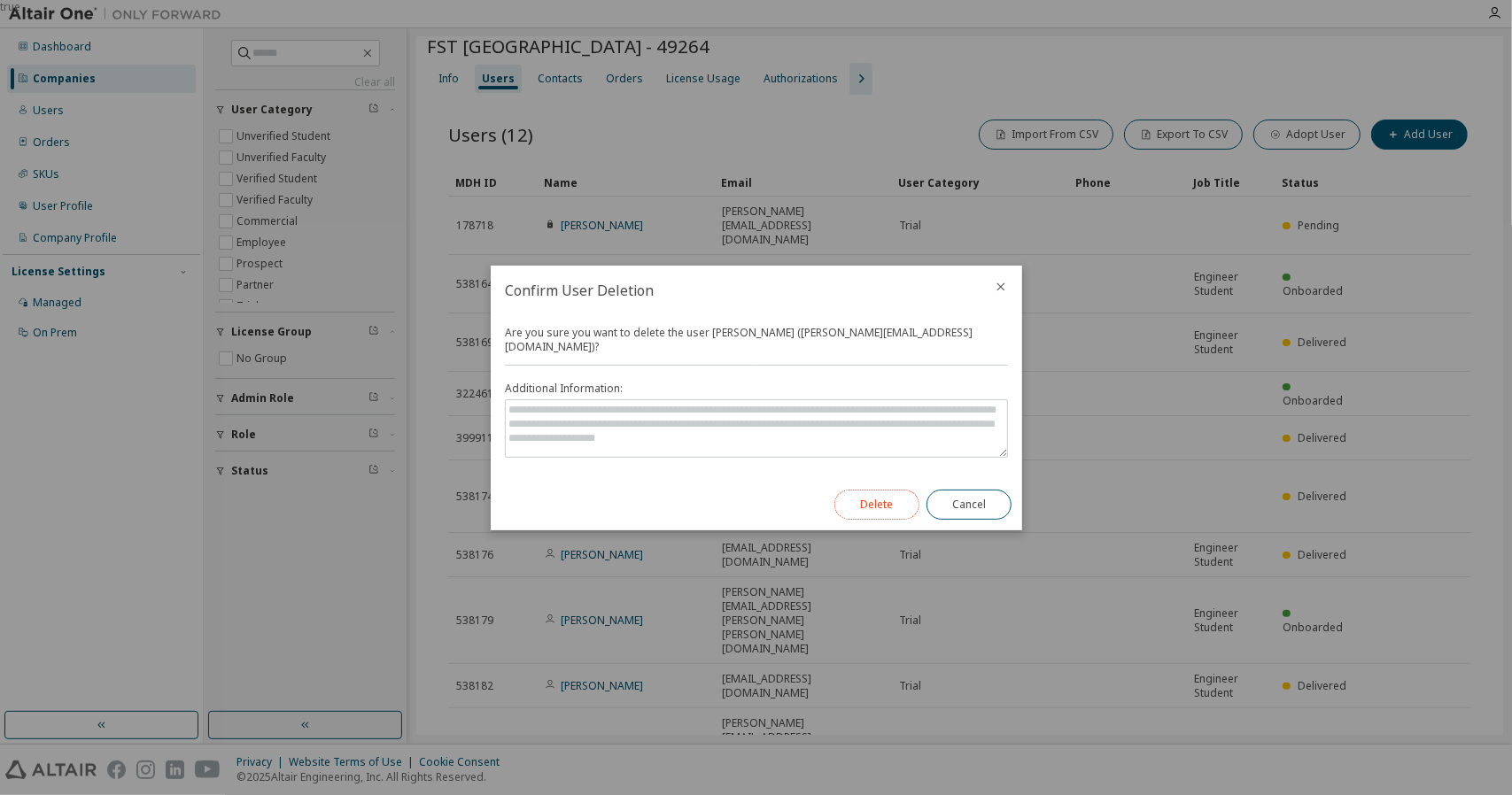
click at [896, 491] on button "Delete" at bounding box center [876, 504] width 85 height 30
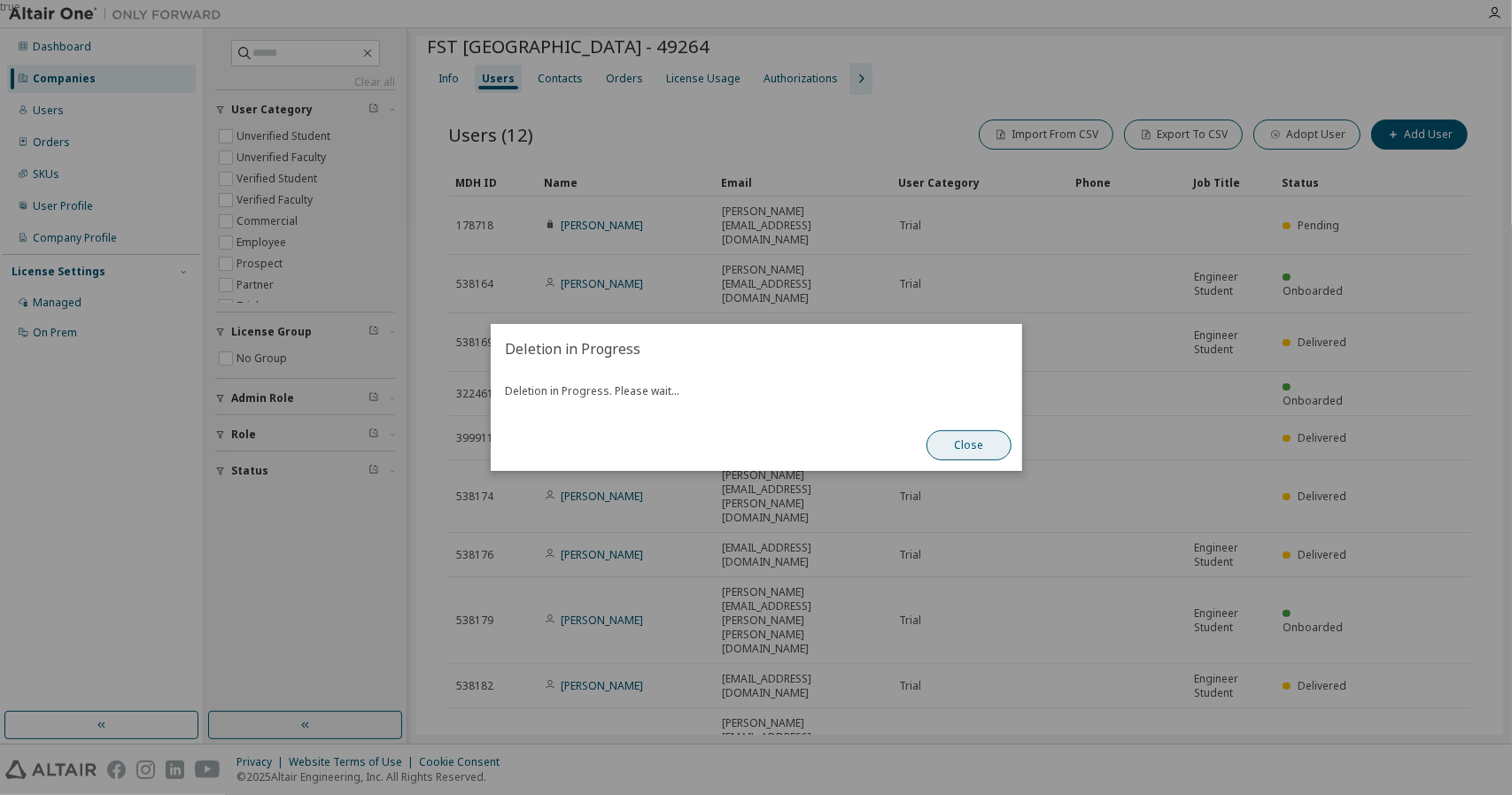
click at [948, 446] on button "Close" at bounding box center [968, 445] width 85 height 30
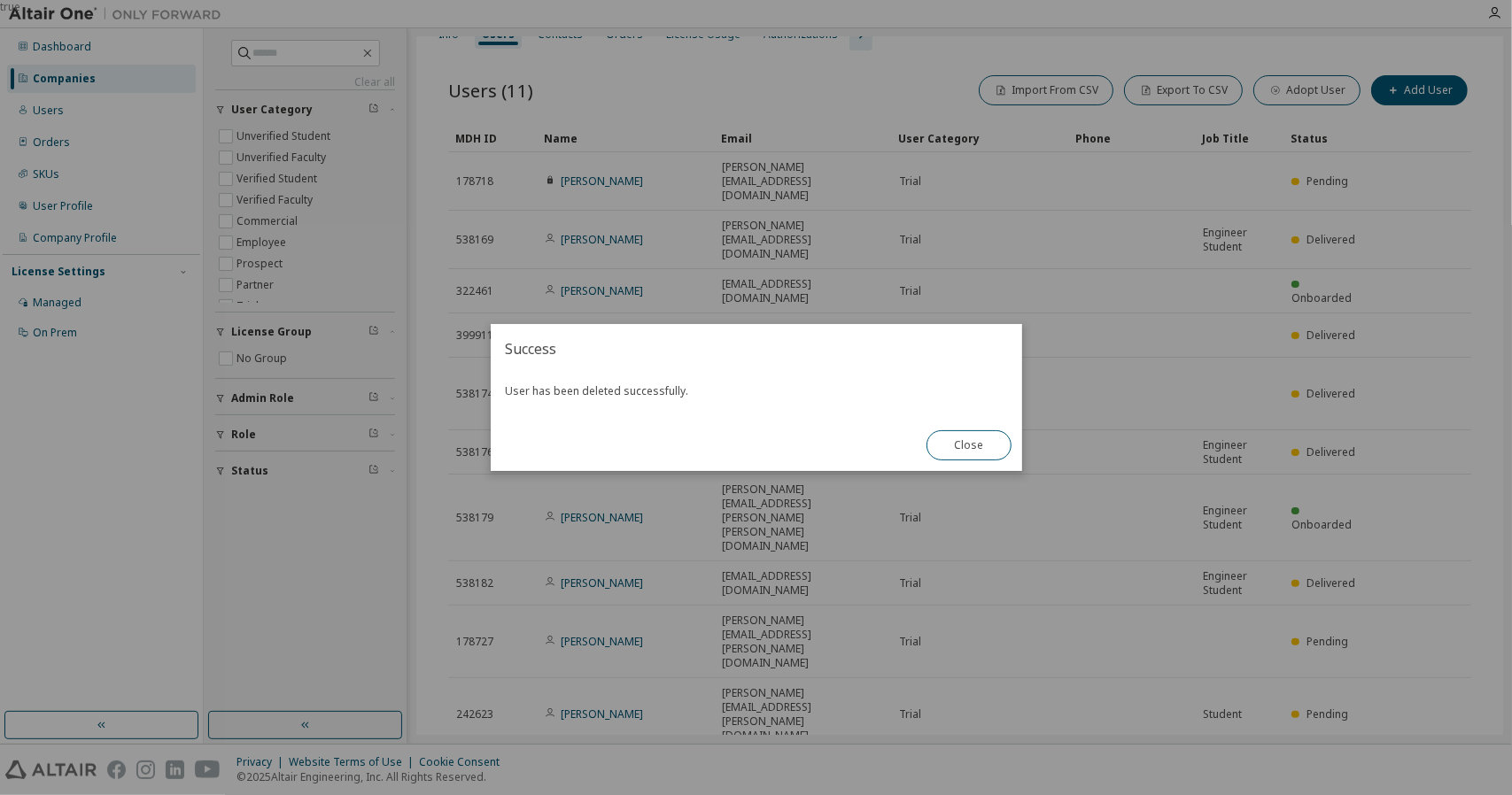
scroll to position [0, 0]
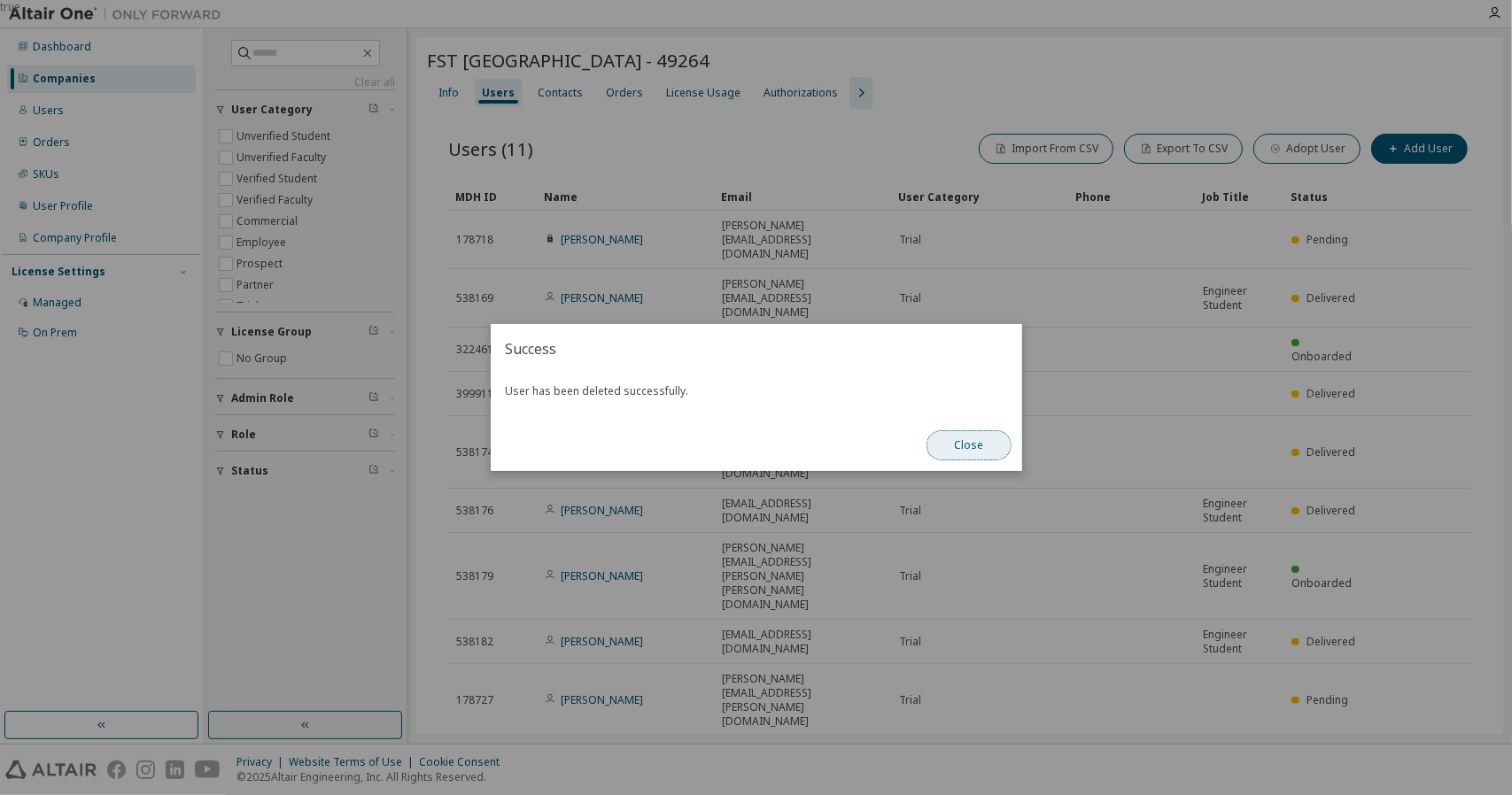
click at [975, 440] on button "Close" at bounding box center [968, 445] width 85 height 30
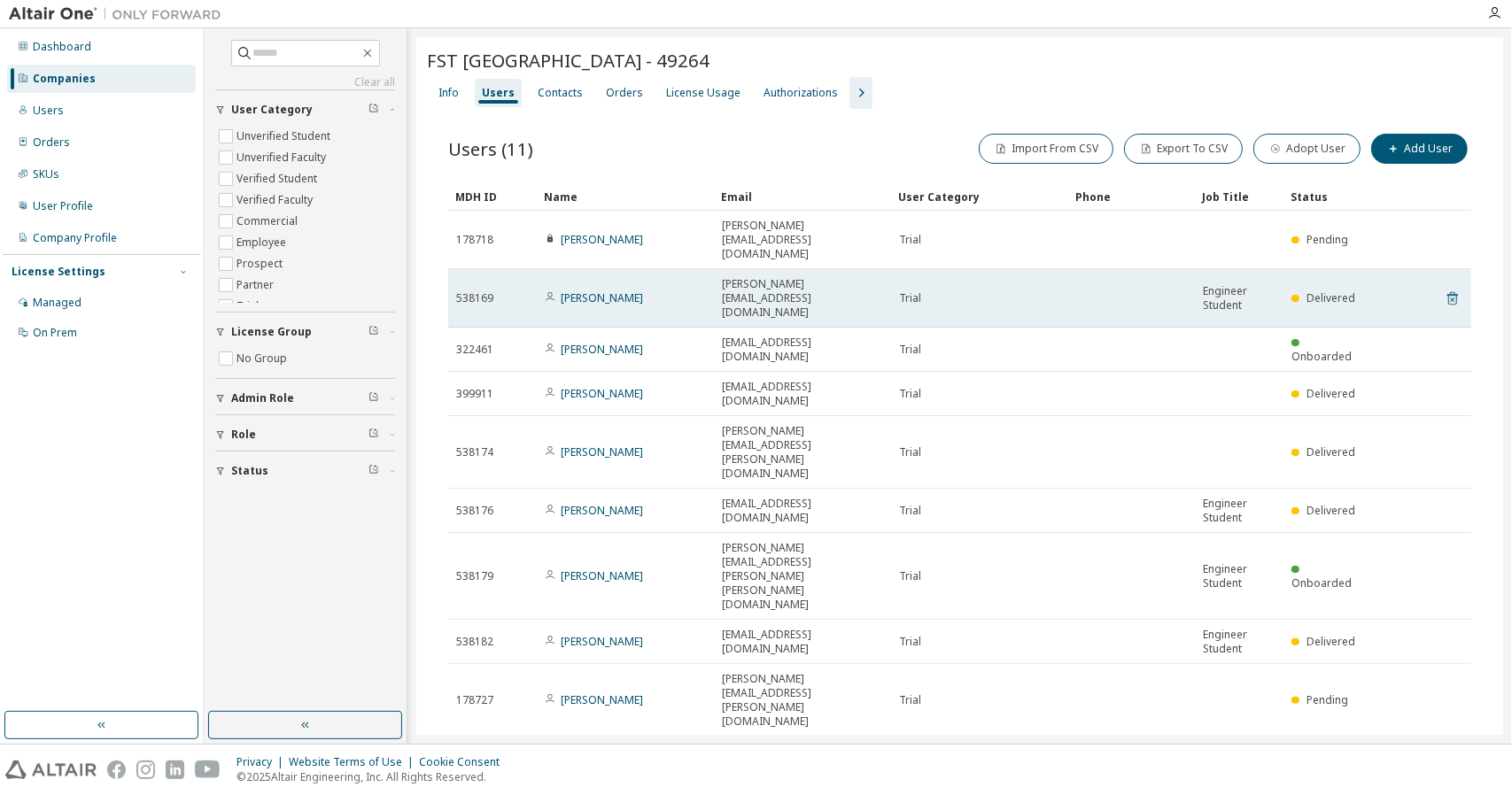
click at [1449, 293] on icon at bounding box center [1453, 299] width 11 height 14
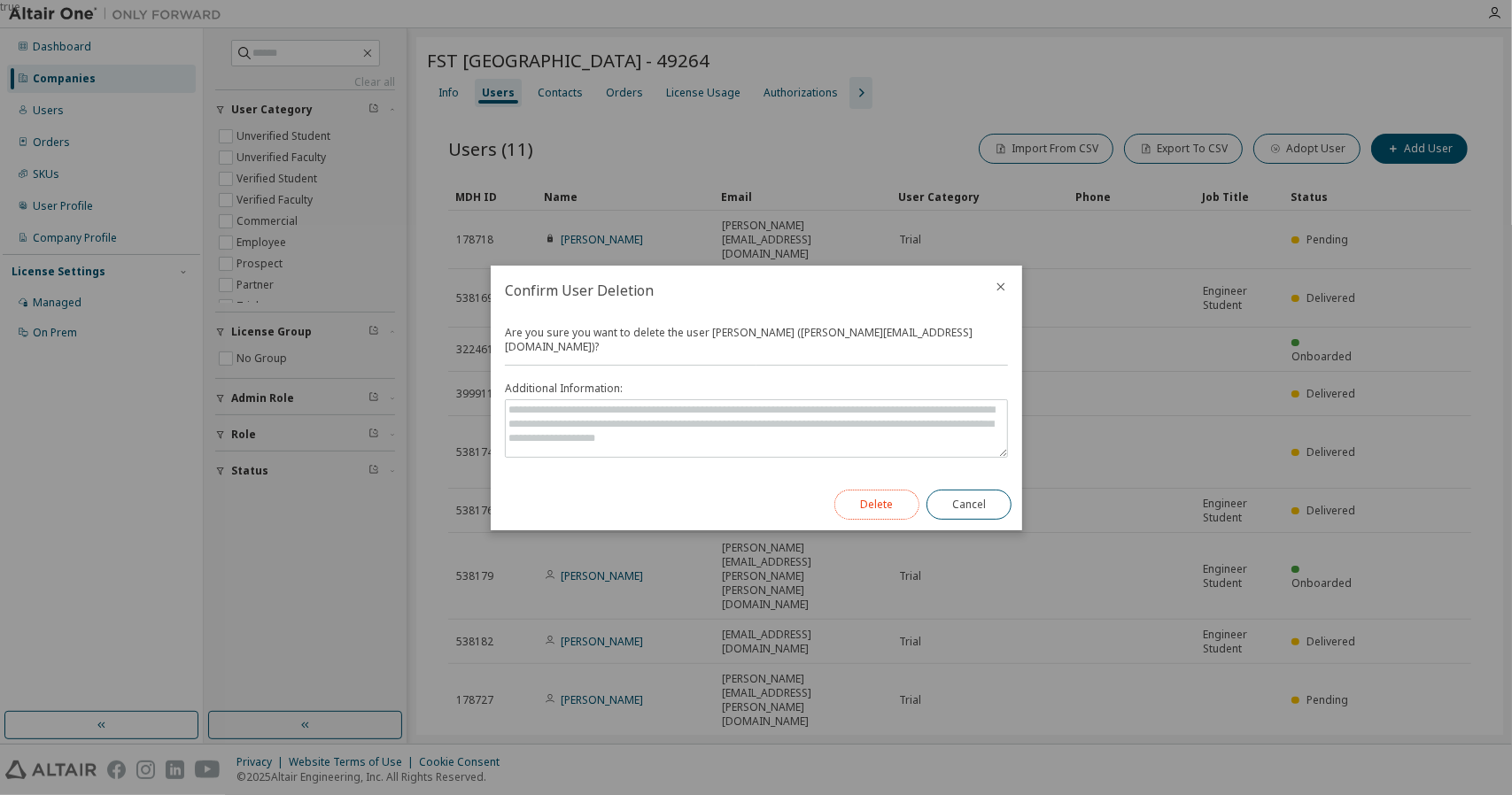
click at [851, 490] on button "Delete" at bounding box center [876, 504] width 85 height 30
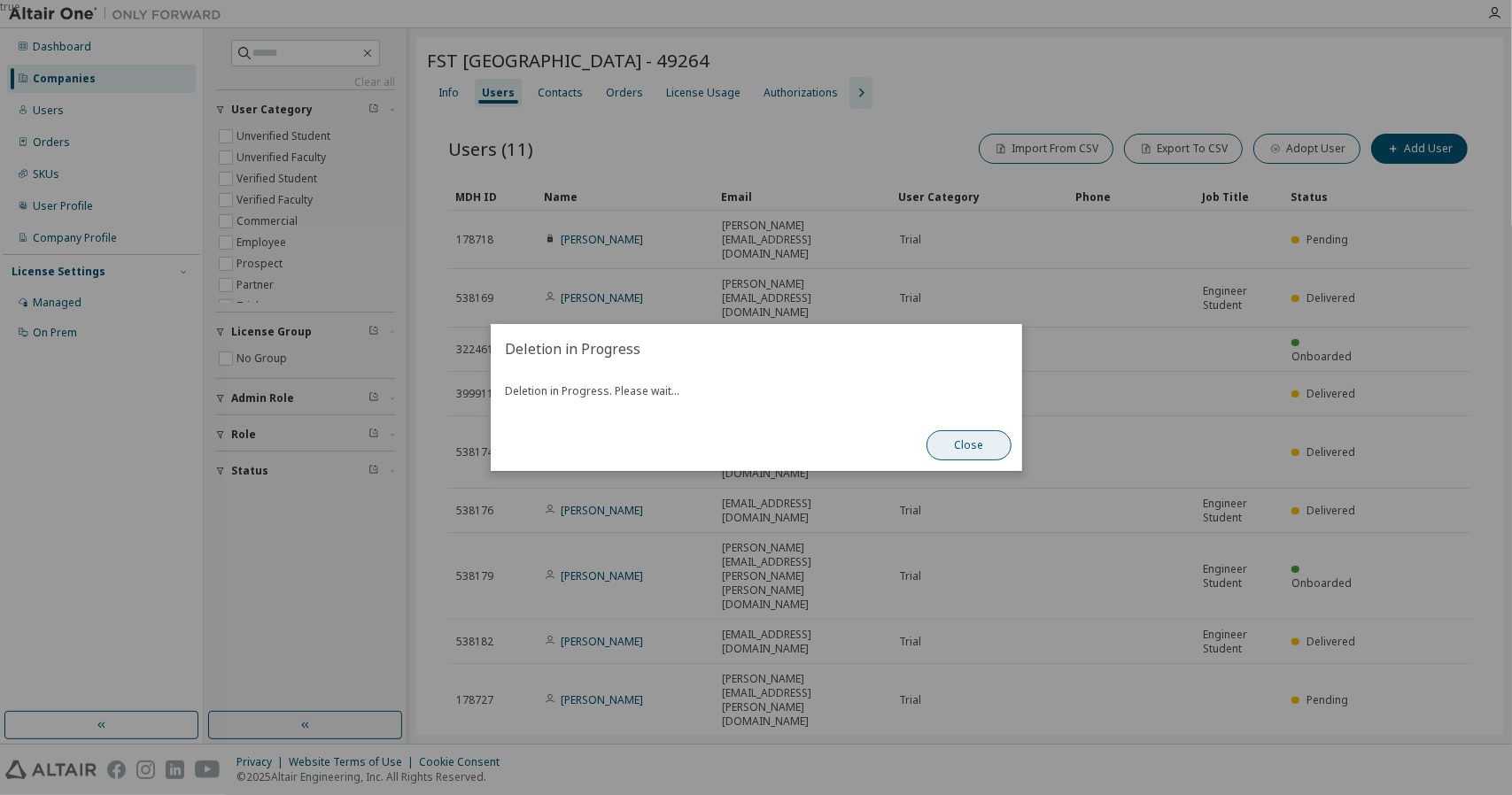
click at [974, 448] on button "Close" at bounding box center [968, 445] width 85 height 30
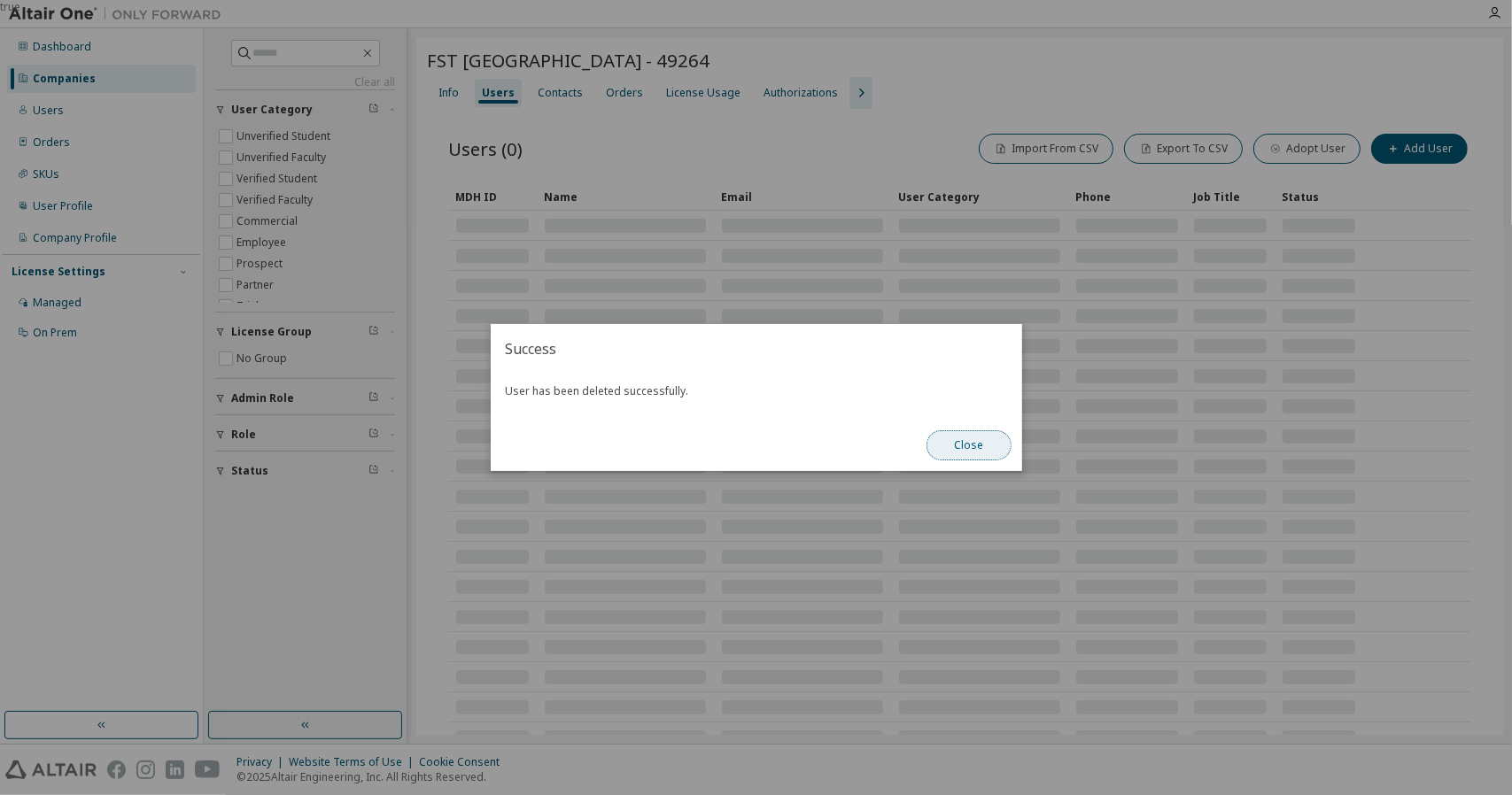
click at [948, 448] on button "Close" at bounding box center [968, 445] width 85 height 30
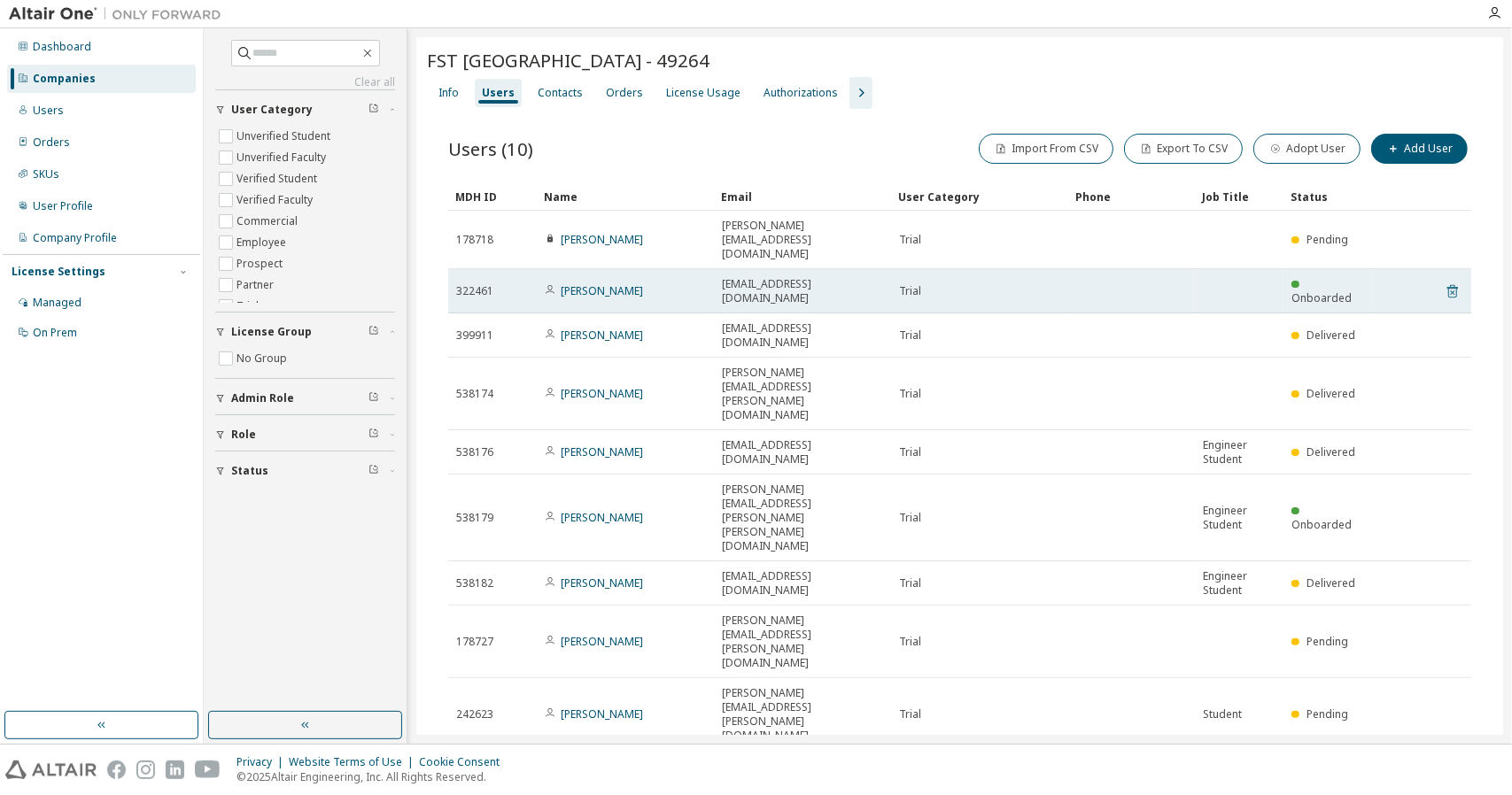
click at [1455, 281] on icon at bounding box center [1453, 291] width 16 height 21
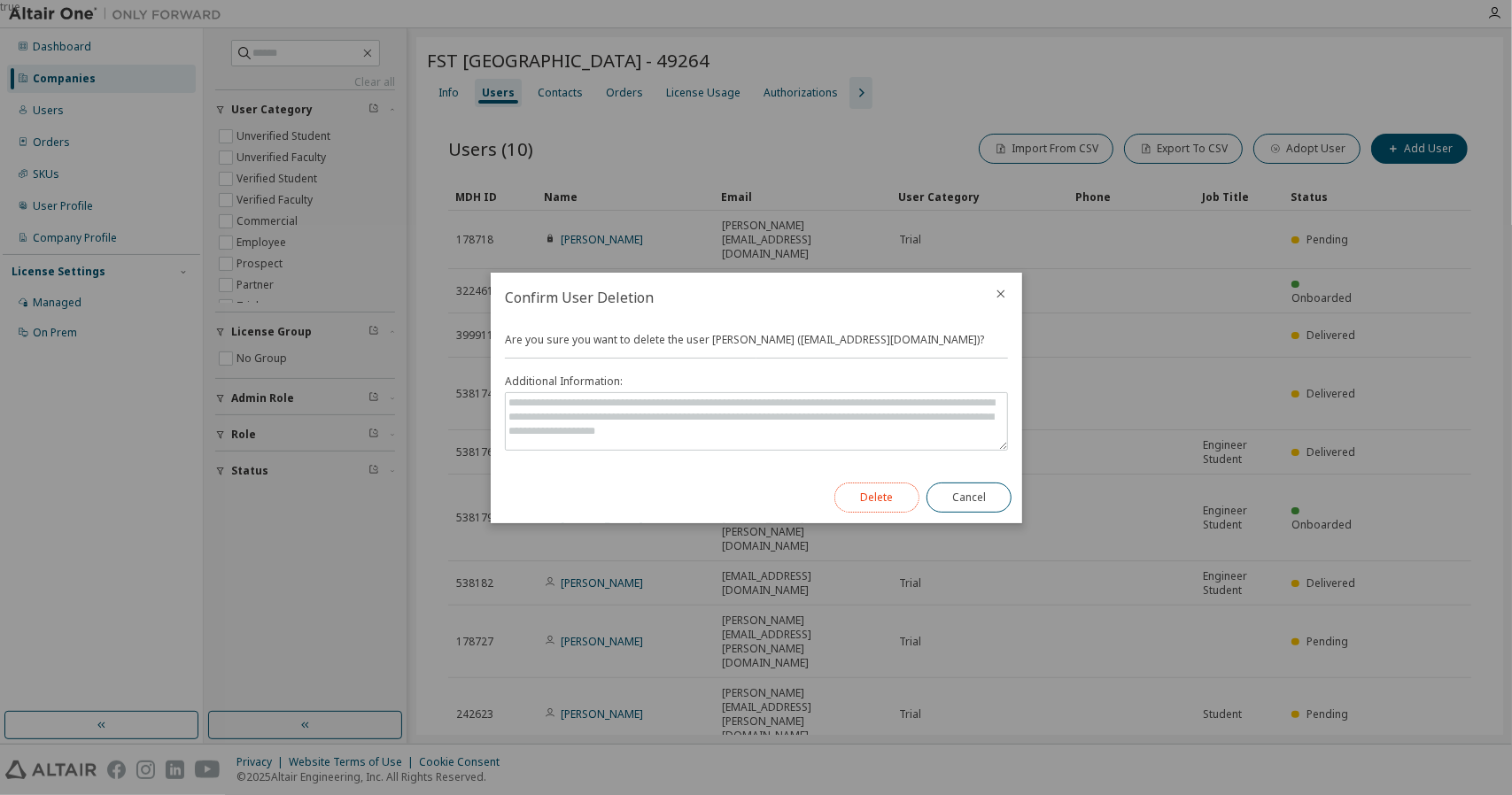
click at [875, 500] on button "Delete" at bounding box center [876, 497] width 85 height 30
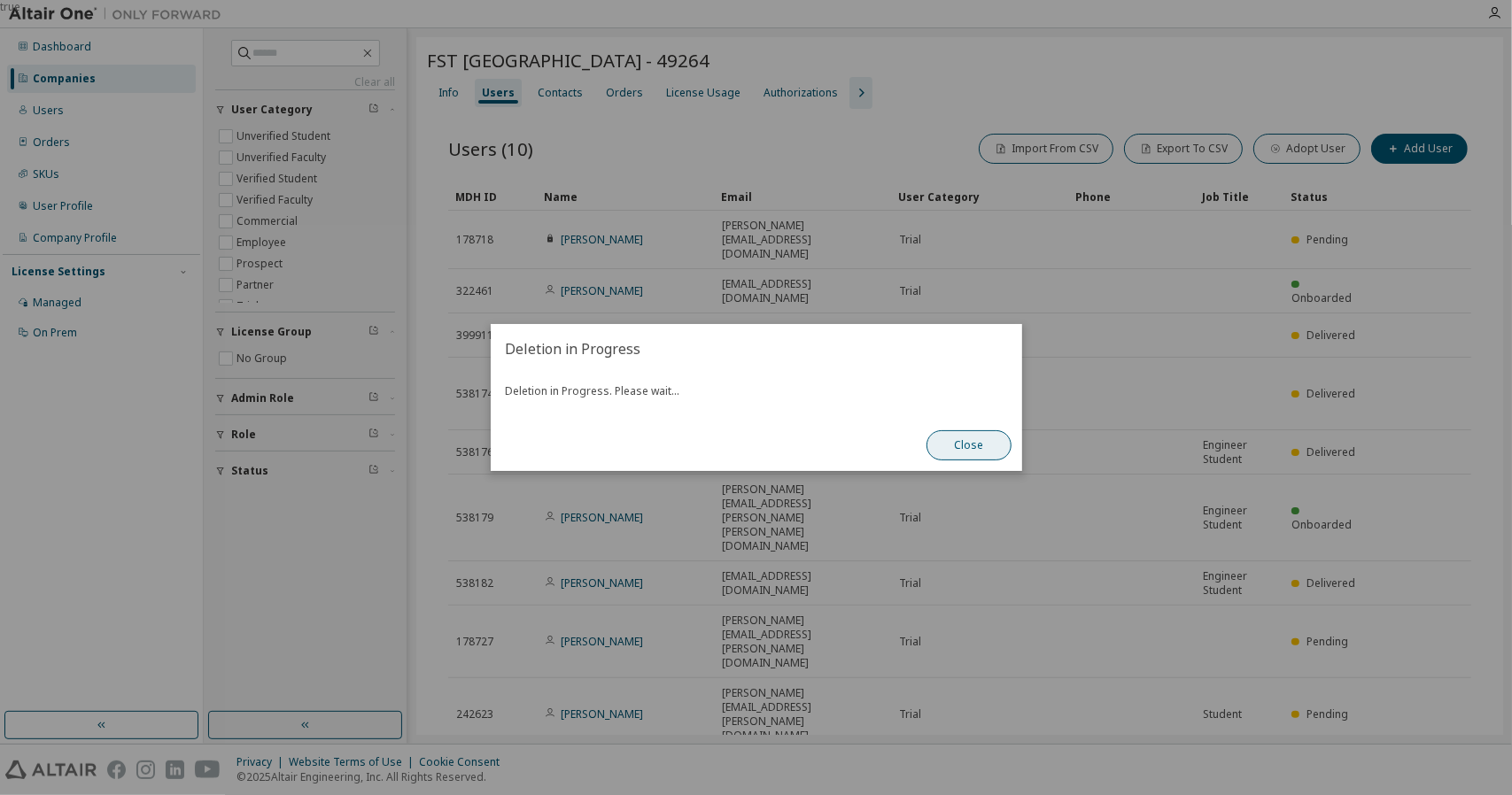
click at [964, 438] on button "Close" at bounding box center [968, 445] width 85 height 30
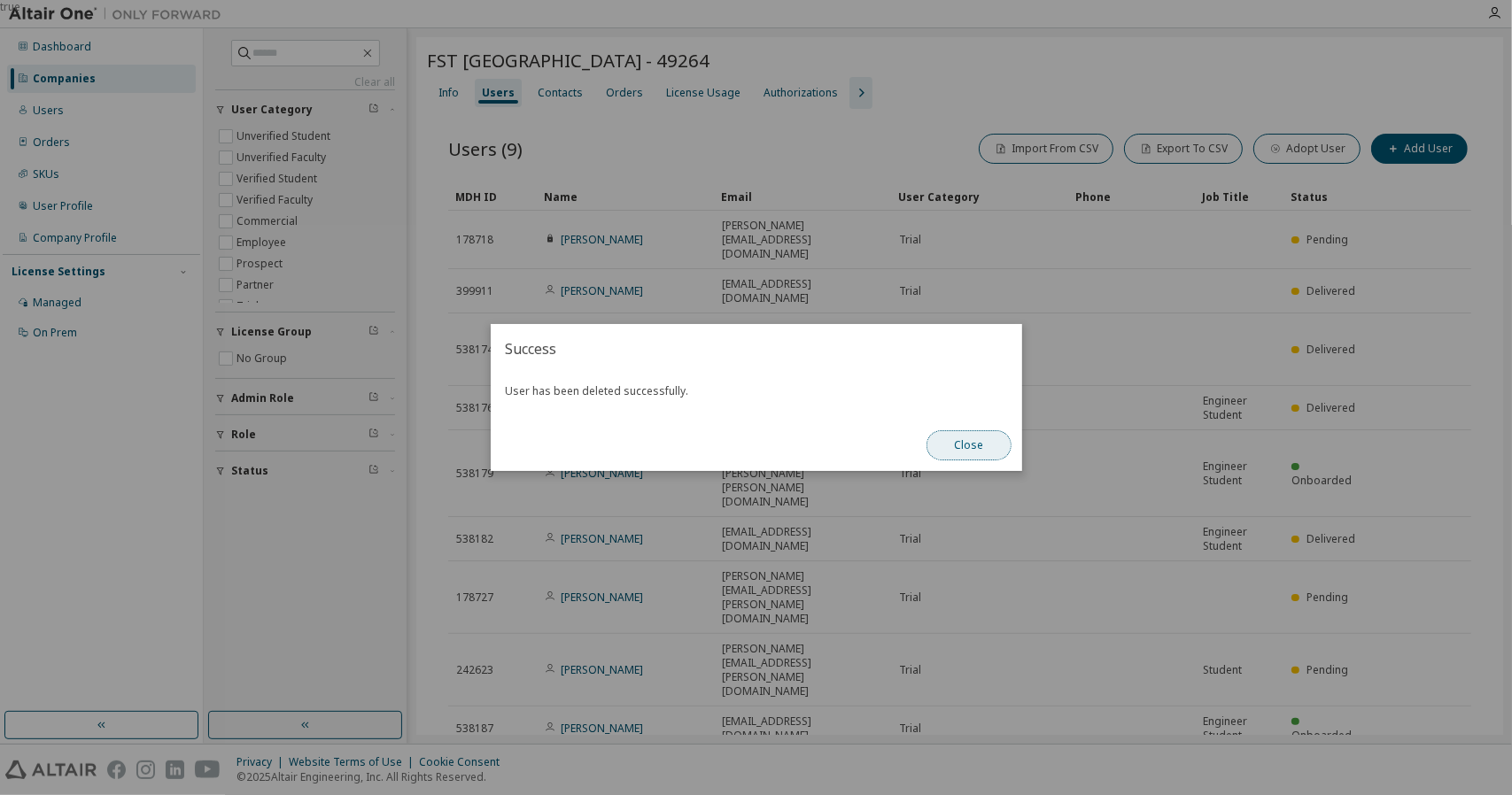
click at [1003, 455] on button "Close" at bounding box center [968, 445] width 85 height 30
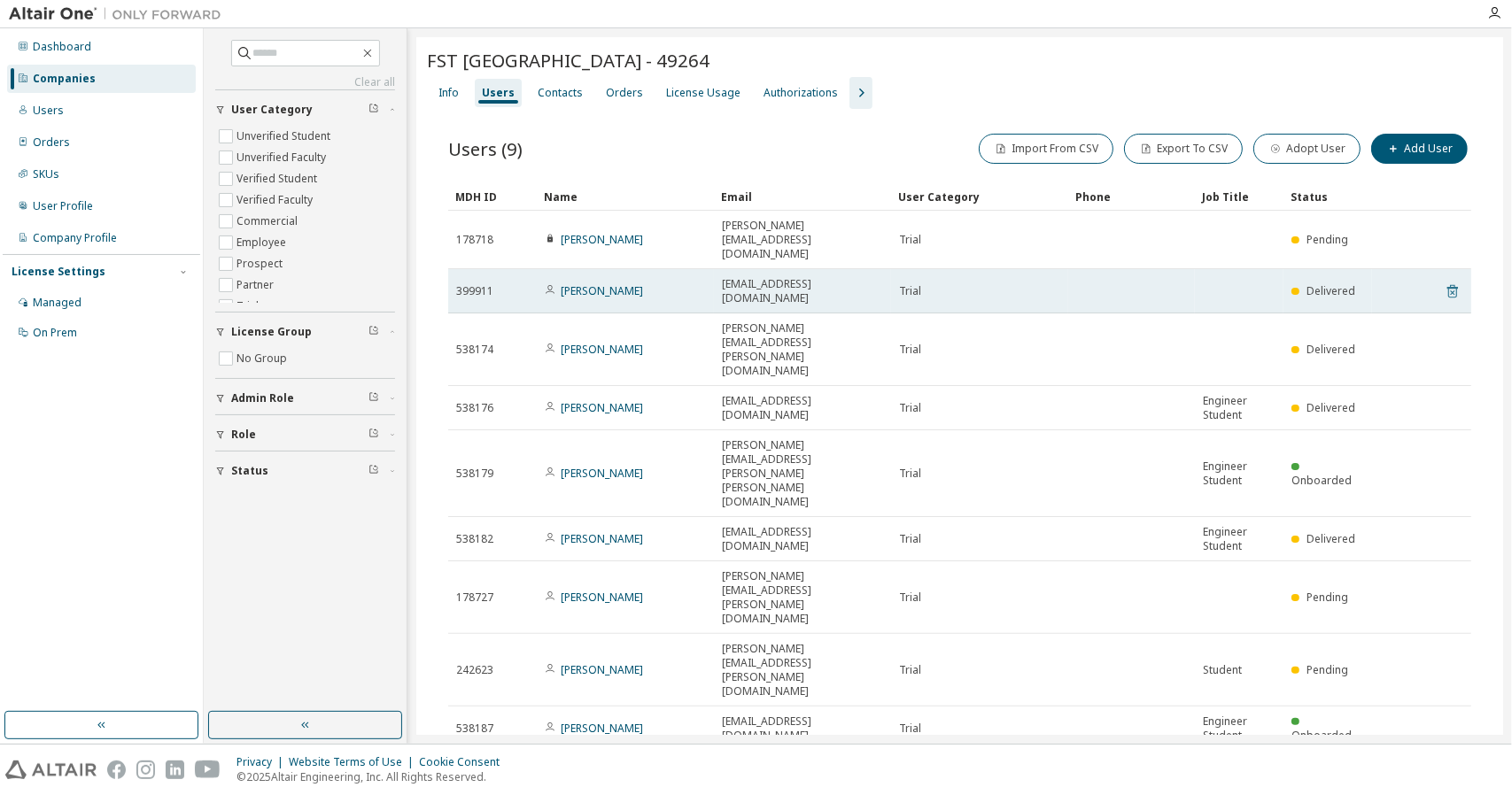
click at [1447, 281] on icon at bounding box center [1453, 291] width 16 height 21
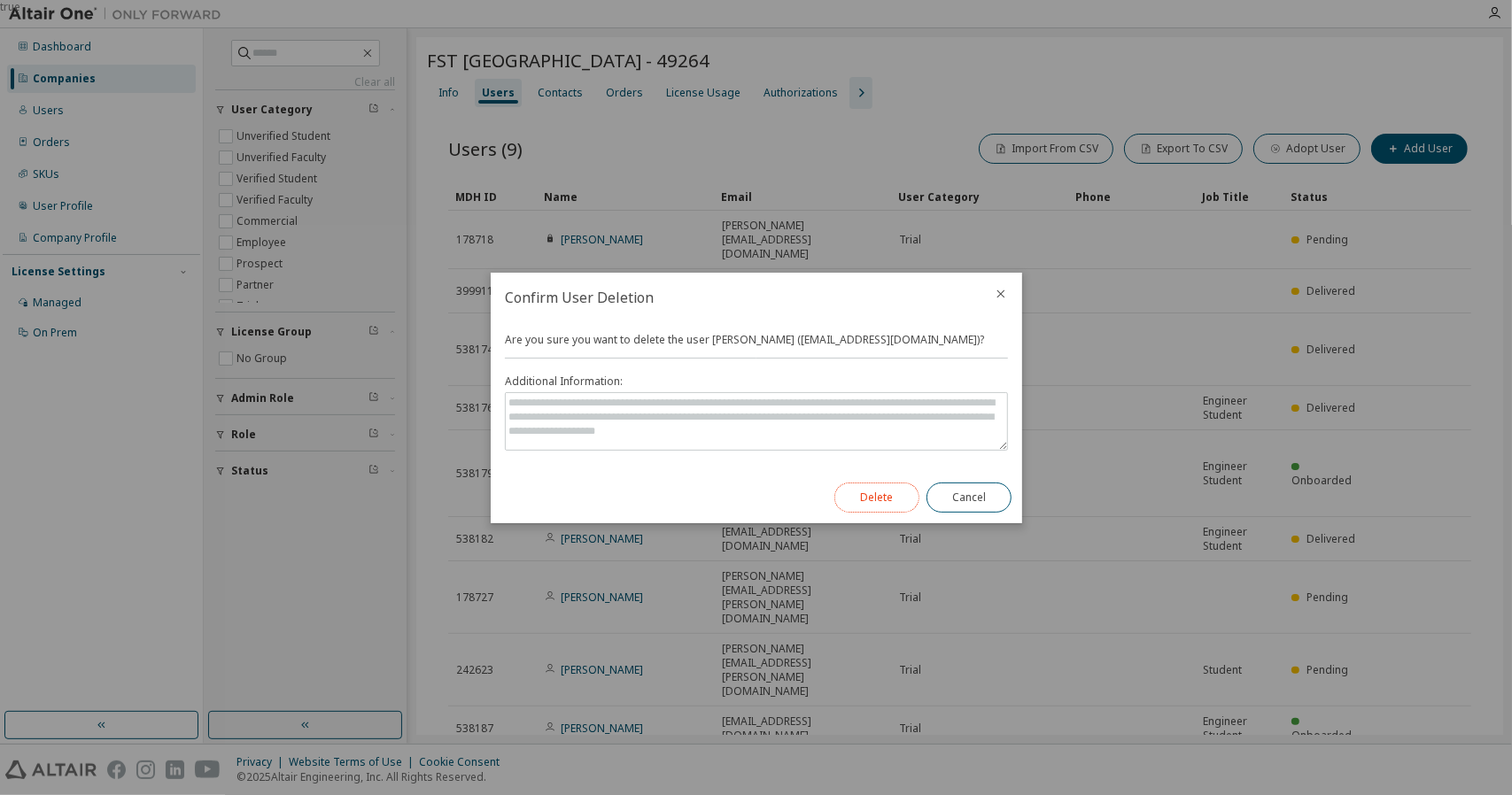
click at [875, 501] on button "Delete" at bounding box center [876, 497] width 85 height 30
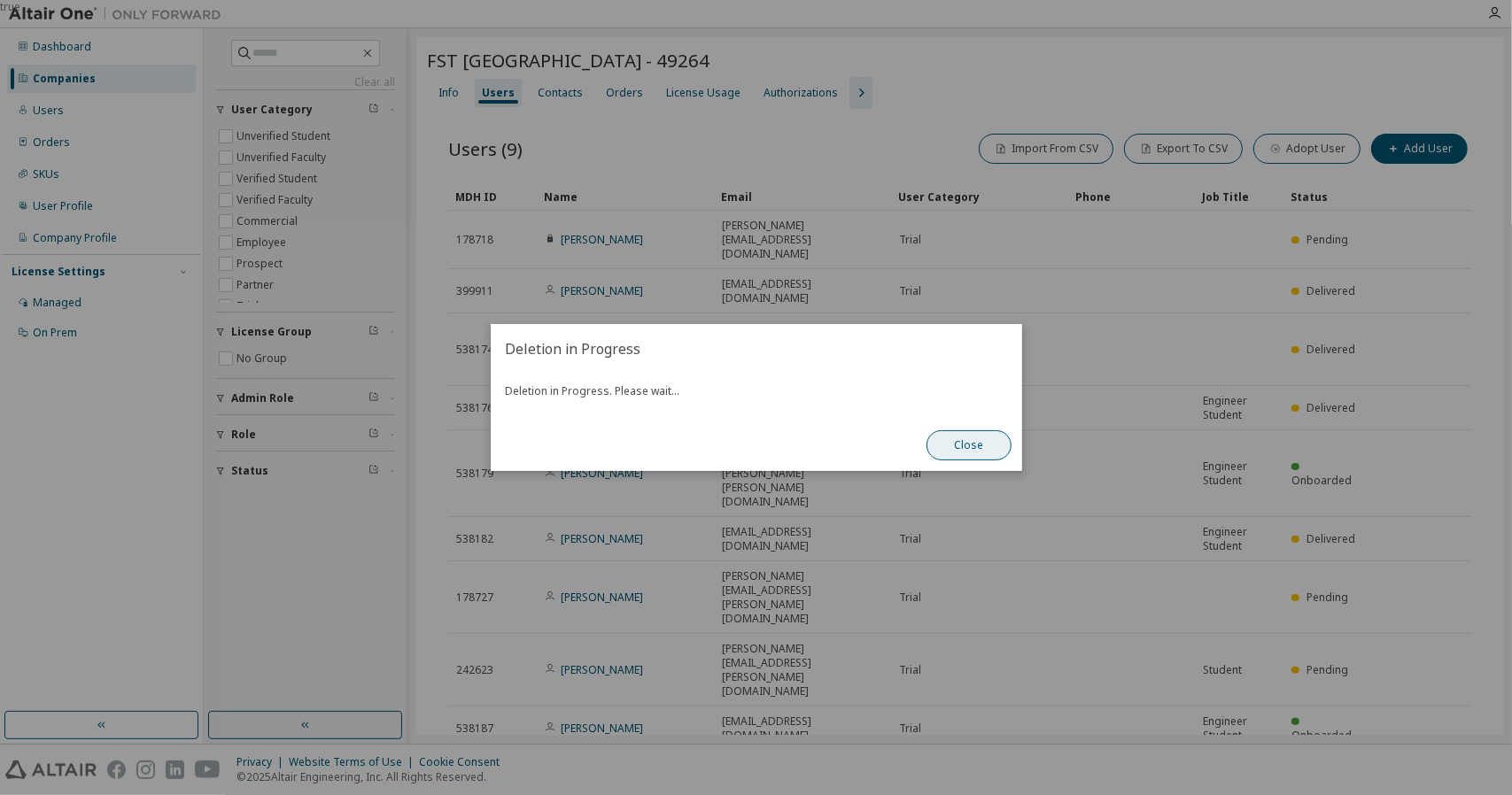
click at [963, 450] on button "Close" at bounding box center [968, 445] width 85 height 30
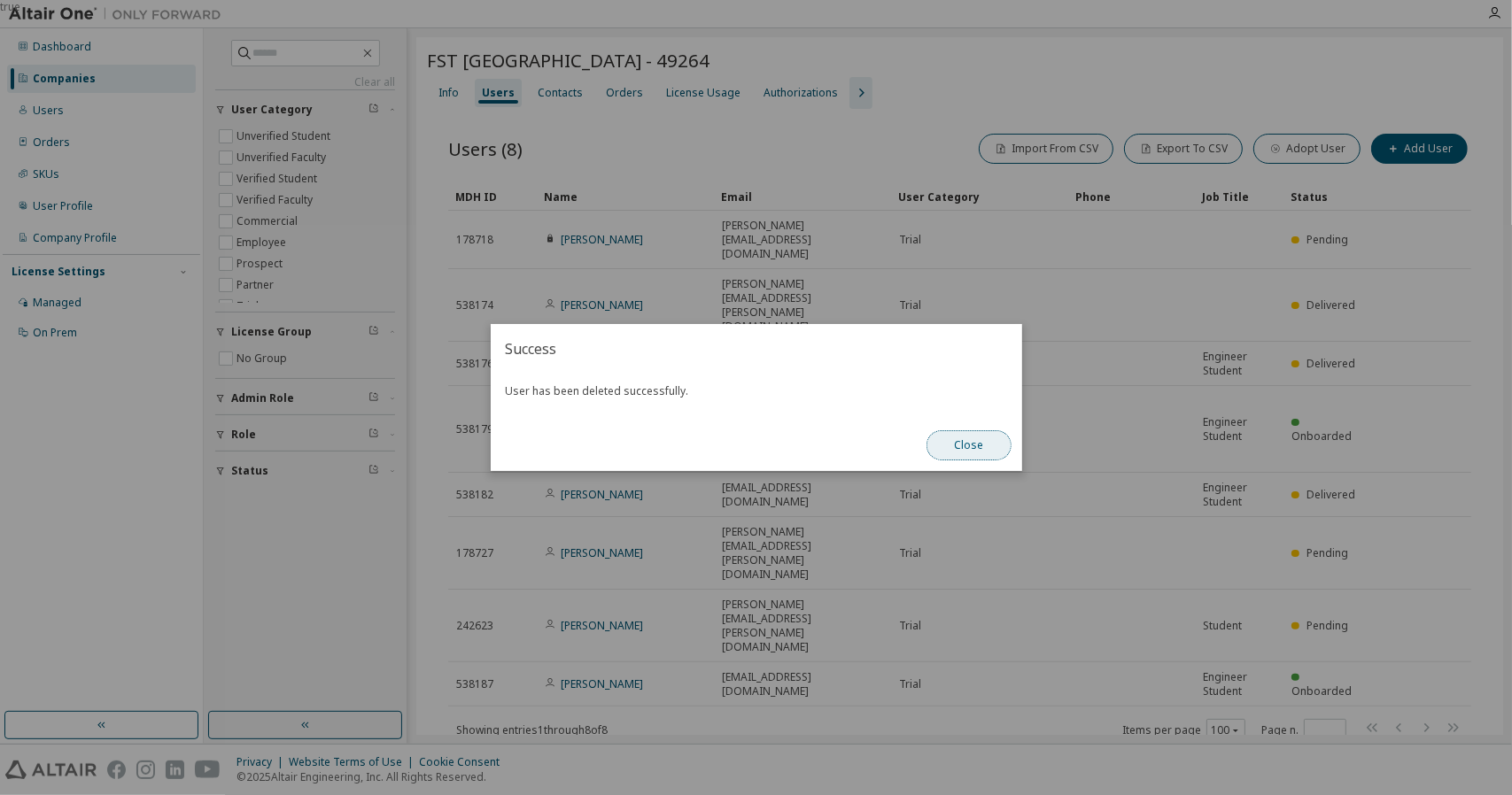
click at [973, 456] on button "Close" at bounding box center [968, 445] width 85 height 30
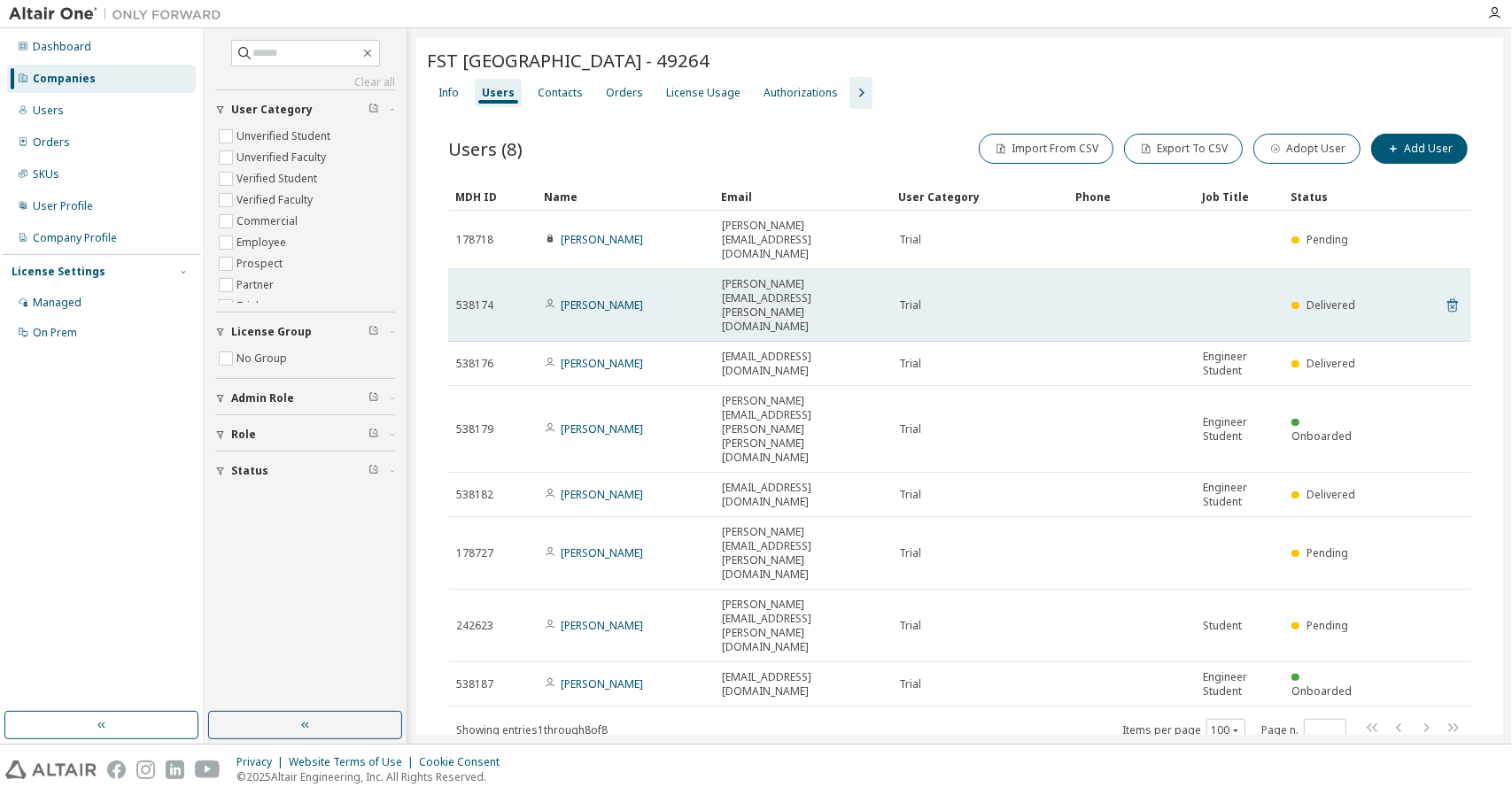
click at [1453, 305] on icon at bounding box center [1452, 306] width 5 height 5
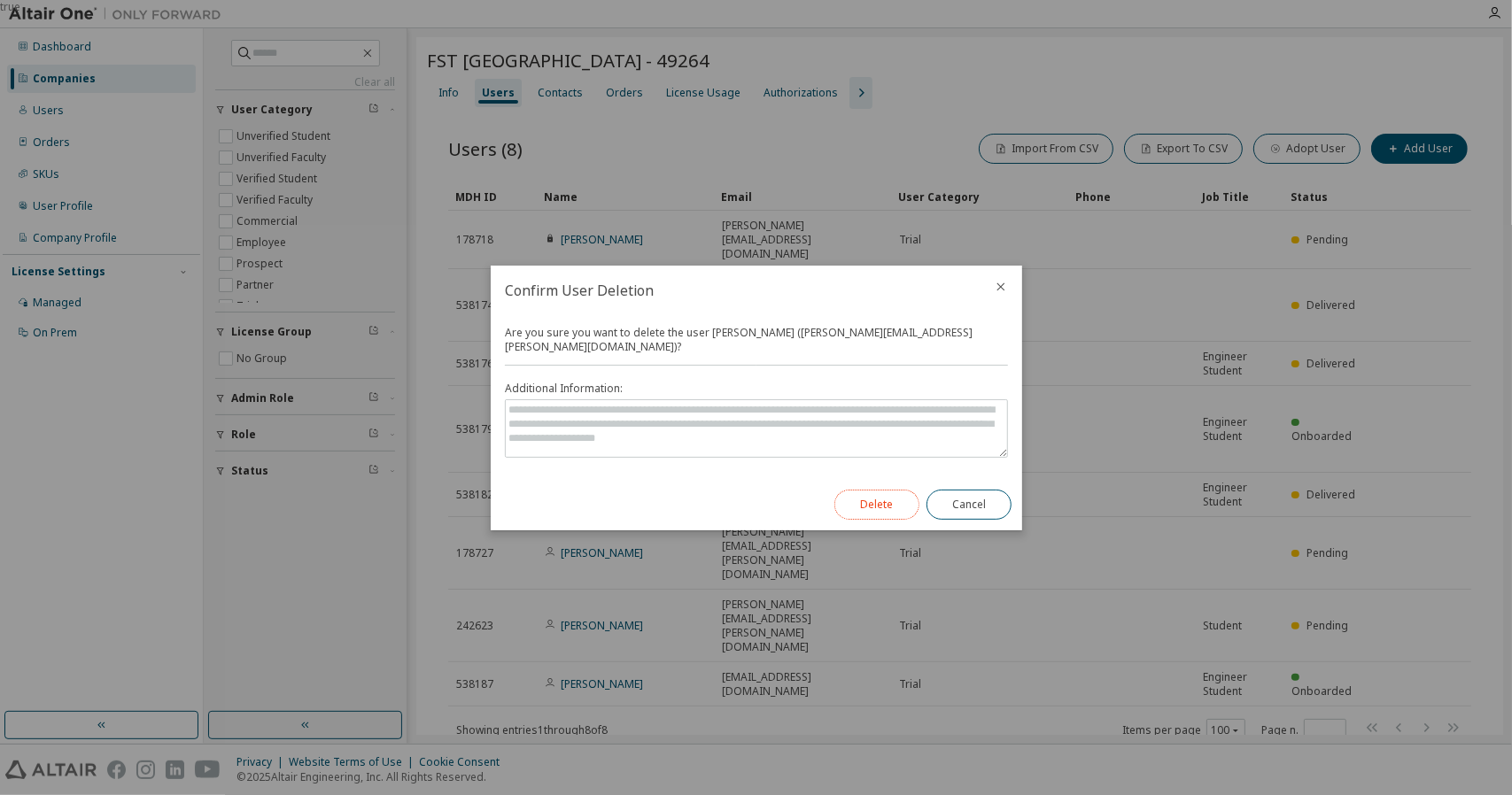
click at [889, 495] on button "Delete" at bounding box center [876, 504] width 85 height 30
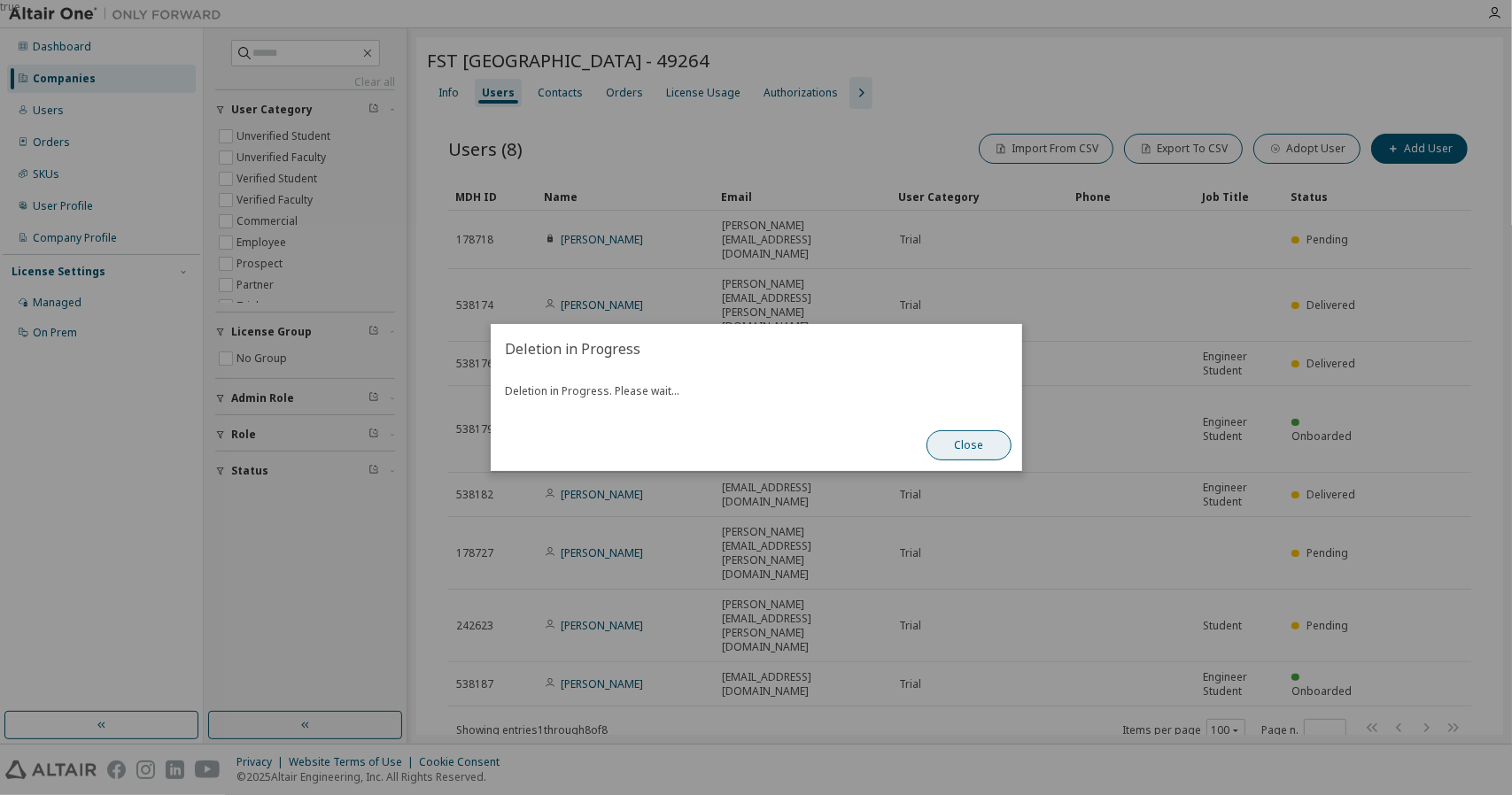
click at [1005, 450] on button "Close" at bounding box center [968, 445] width 85 height 30
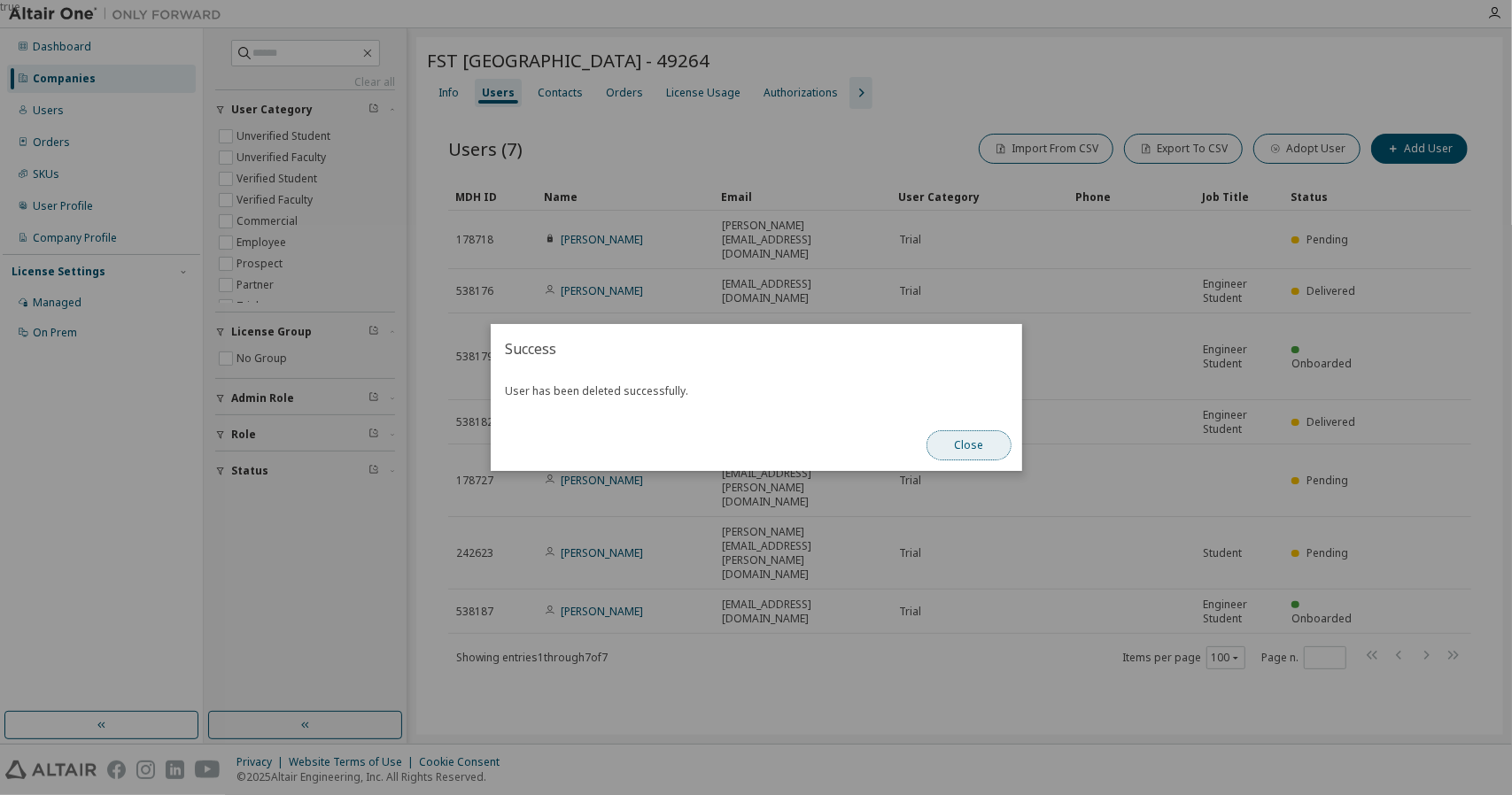
click at [979, 451] on button "Close" at bounding box center [968, 445] width 85 height 30
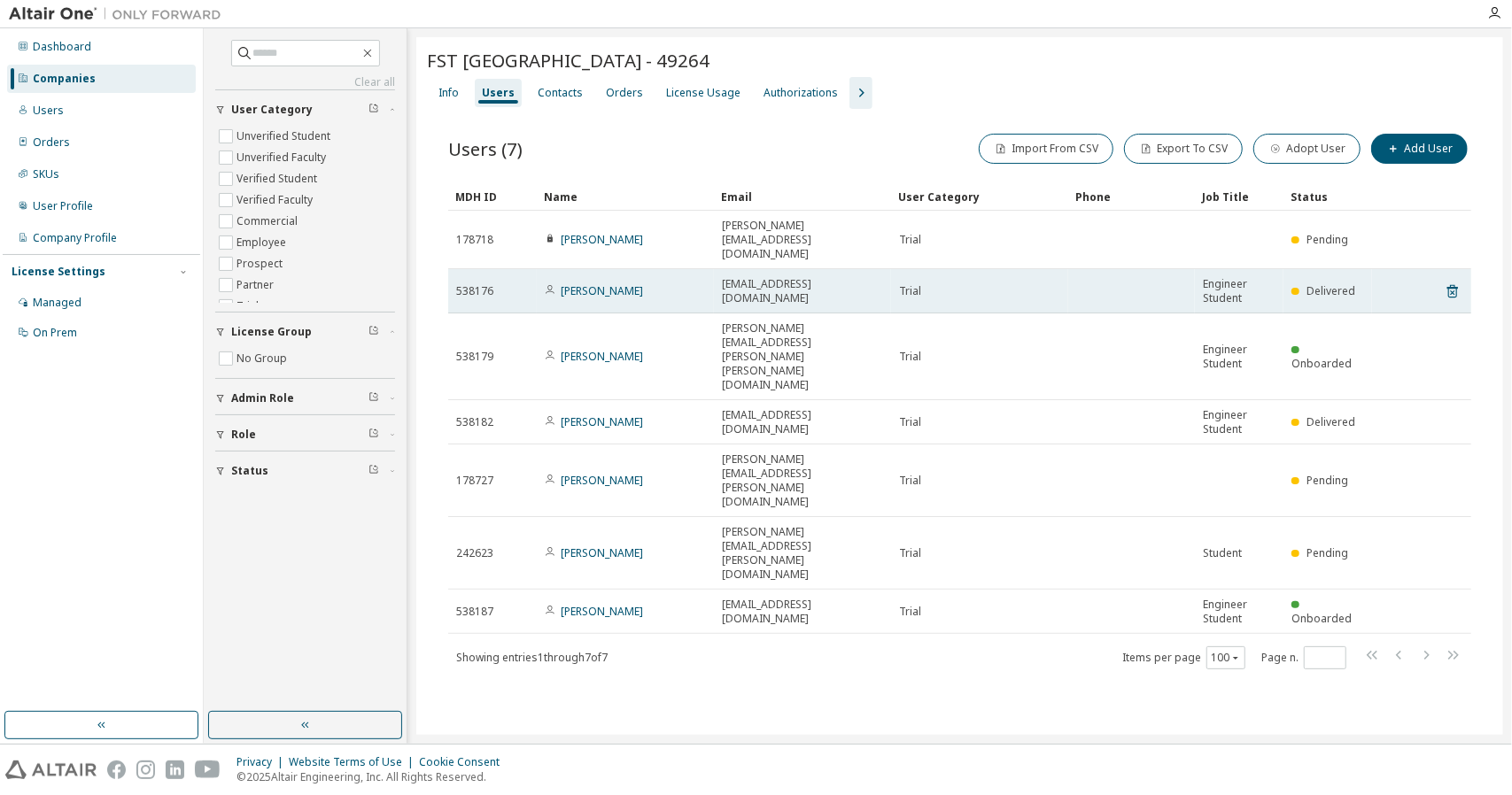
click at [1443, 269] on tr "538176 Rafael Lopes rafalopes1507@gmail.com Trial Engineer Student Delivered" at bounding box center [960, 291] width 1023 height 45
click at [1451, 281] on icon at bounding box center [1453, 291] width 16 height 21
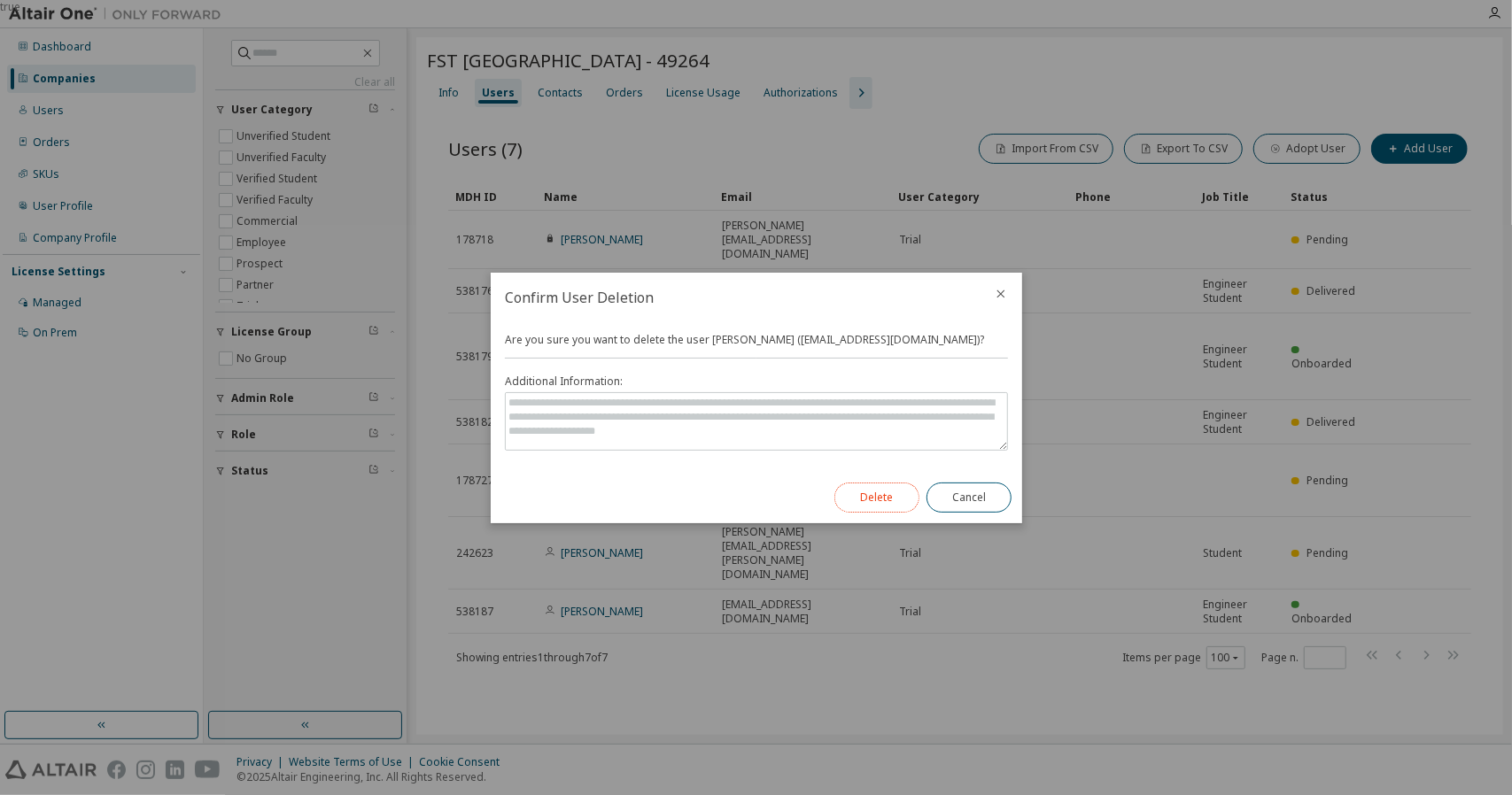
click at [889, 490] on button "Delete" at bounding box center [876, 497] width 85 height 30
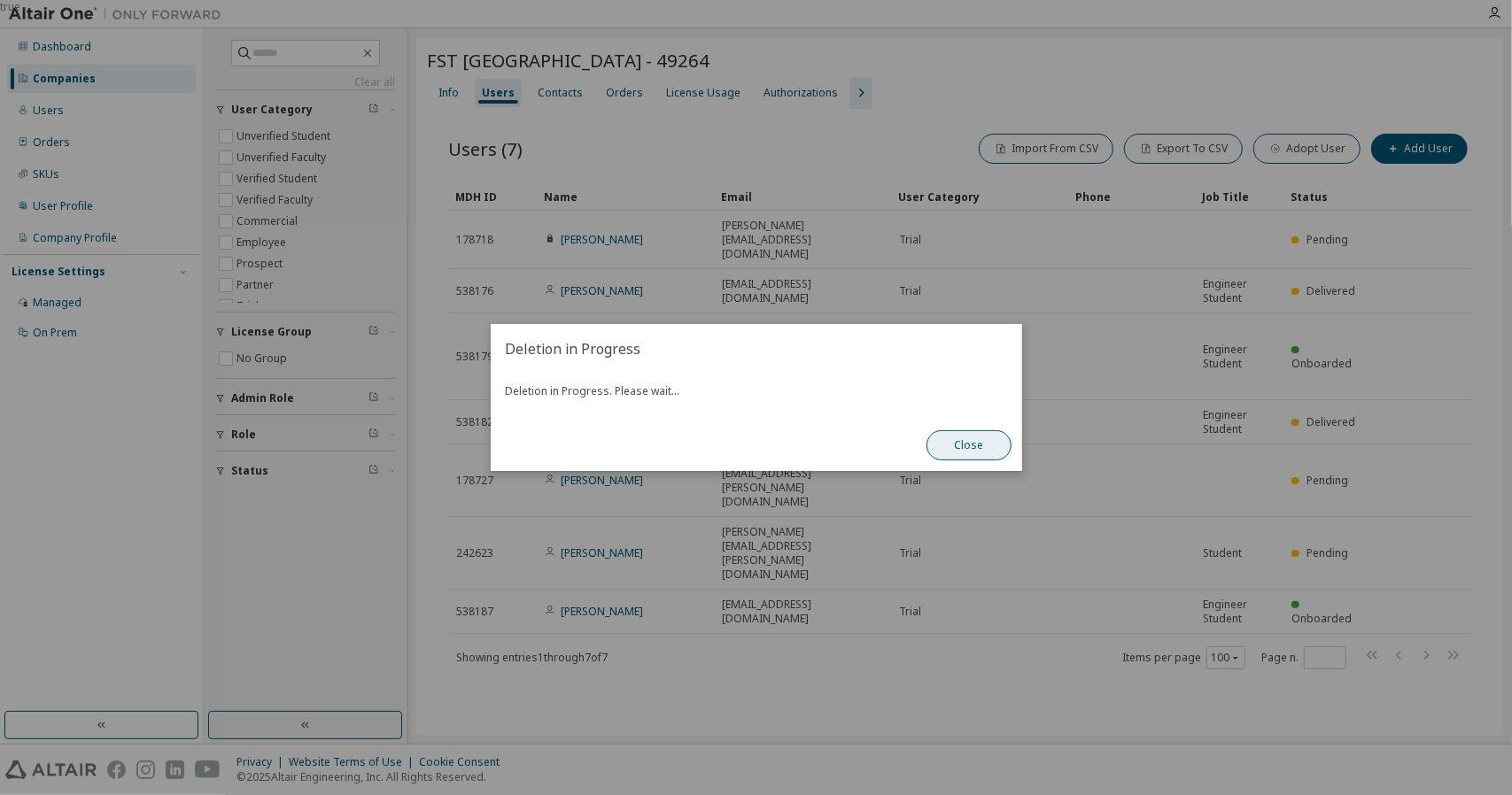
click at [971, 450] on button "Close" at bounding box center [968, 445] width 85 height 30
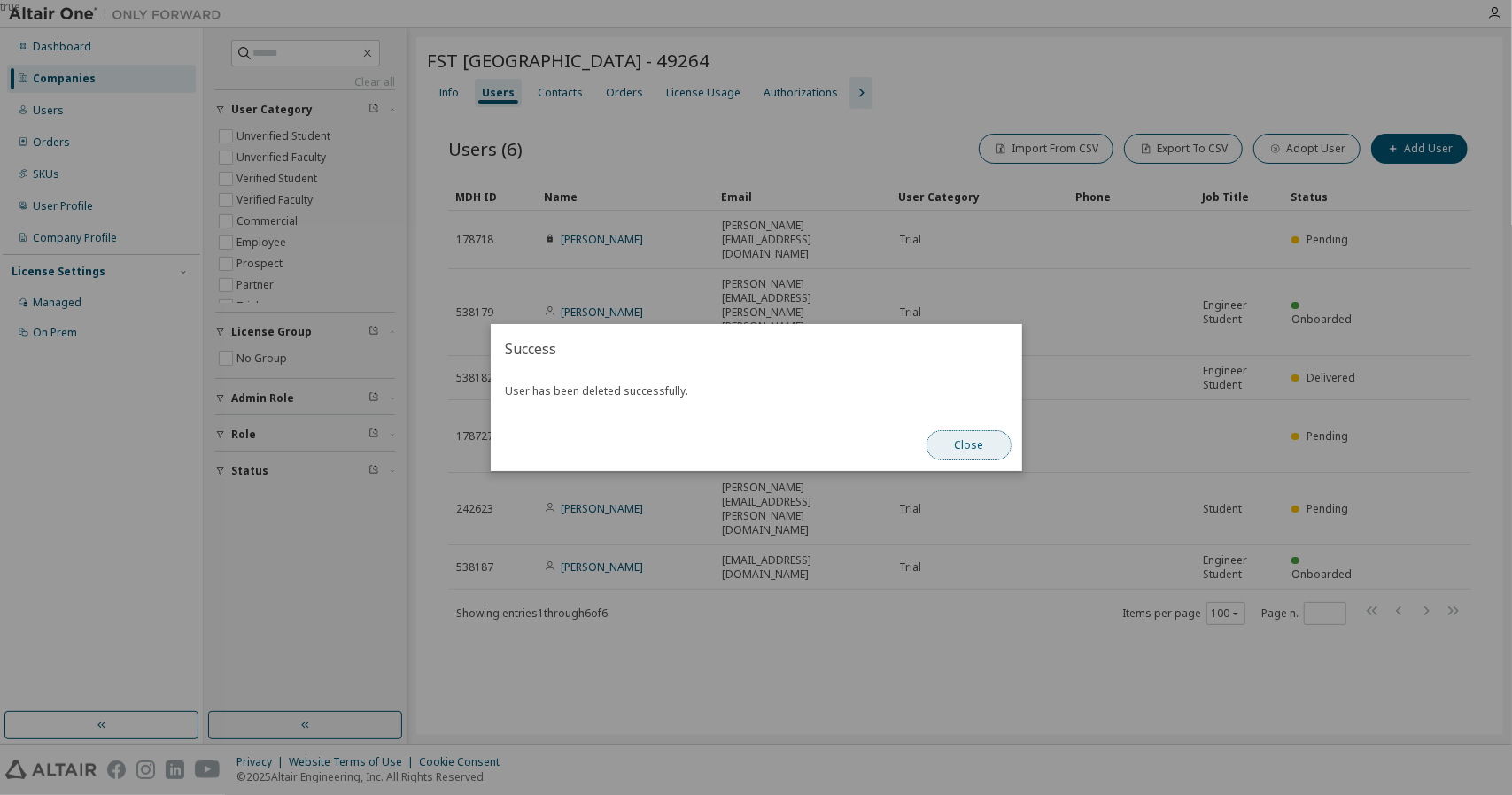
click at [1001, 444] on button "Close" at bounding box center [968, 445] width 85 height 30
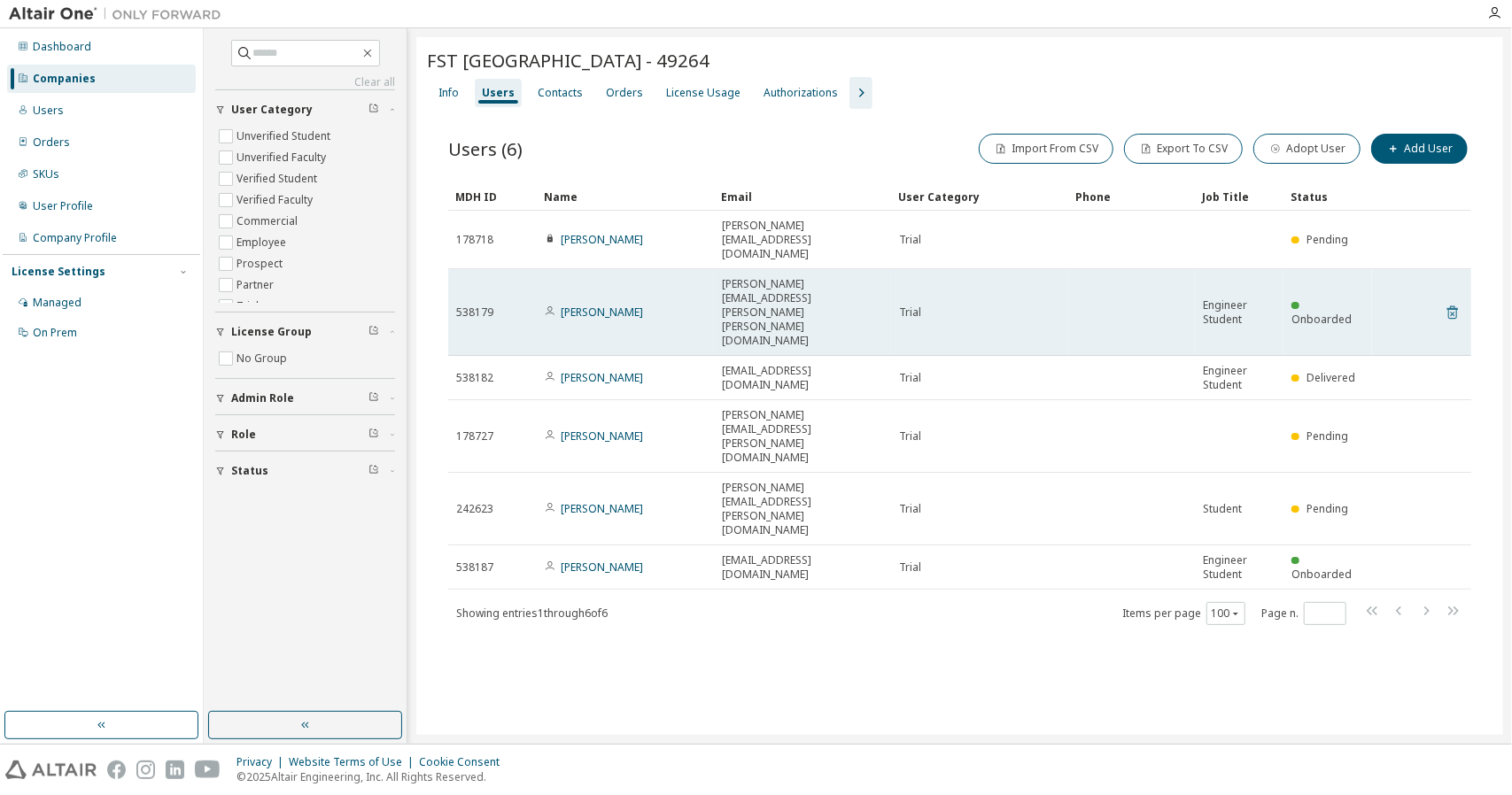
click at [1454, 306] on icon at bounding box center [1453, 313] width 11 height 14
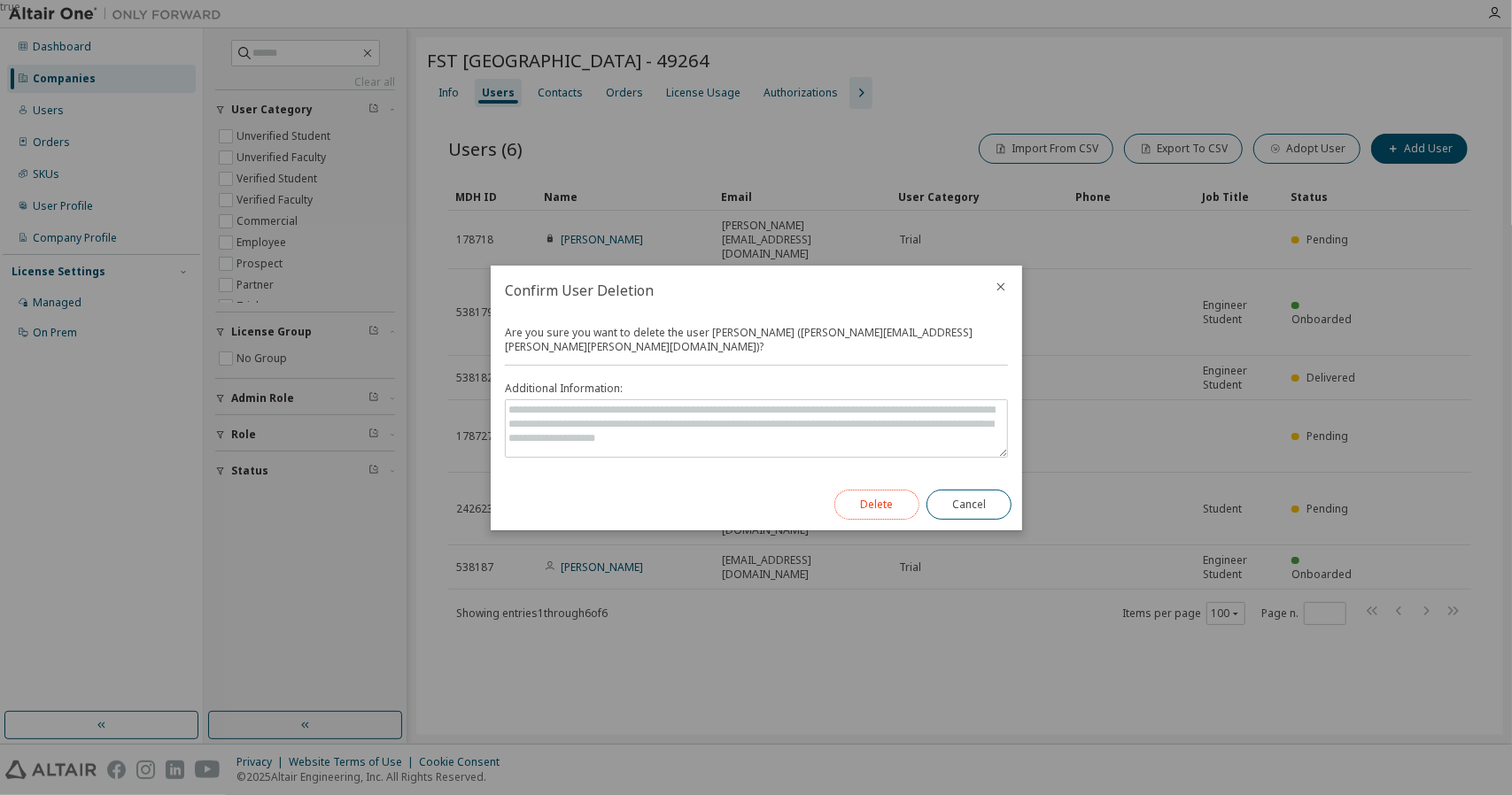
click at [863, 506] on button "Delete" at bounding box center [876, 504] width 85 height 30
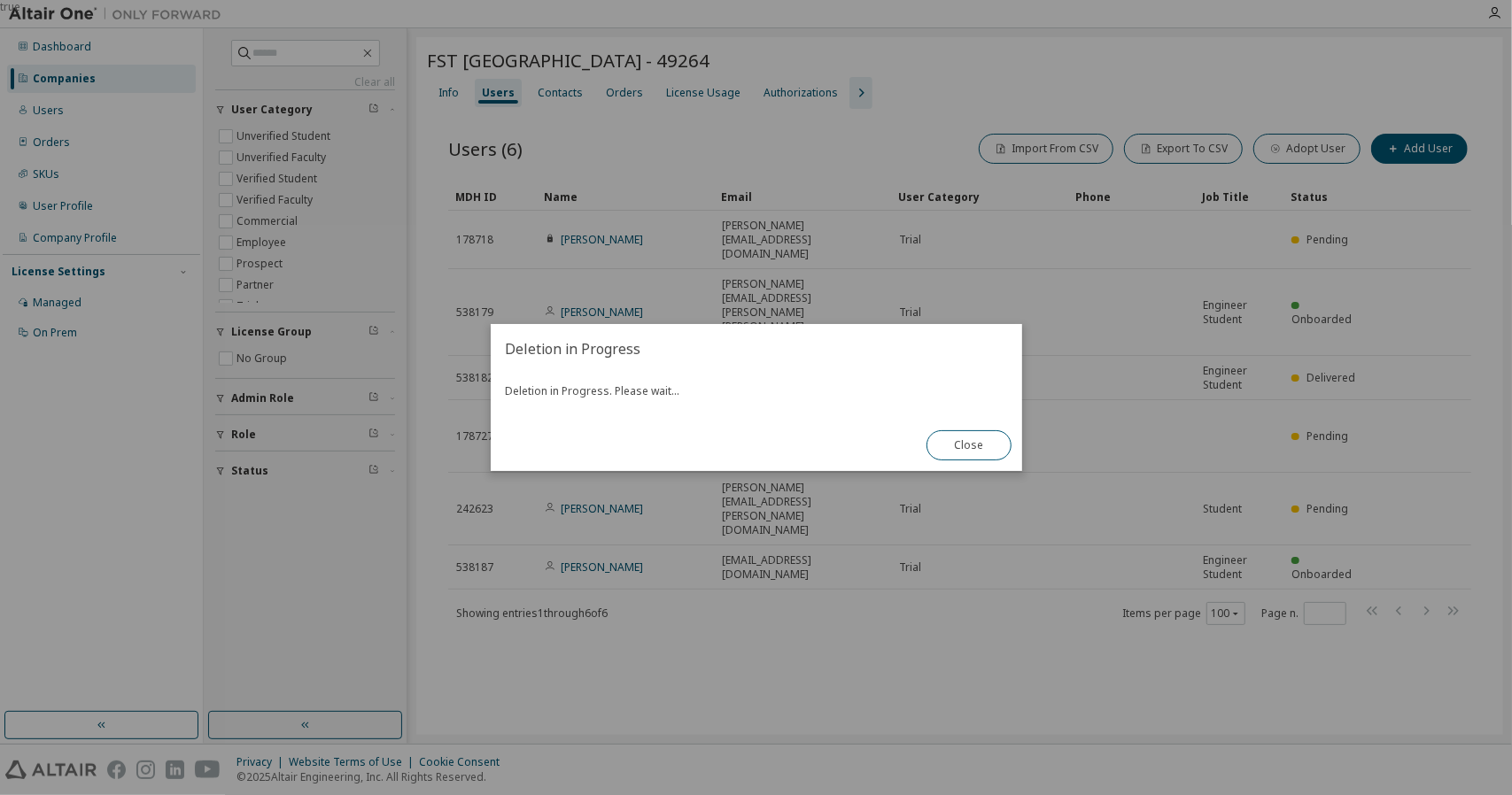
click at [949, 474] on div "true" at bounding box center [756, 398] width 1512 height 795
click at [960, 455] on button "Close" at bounding box center [968, 445] width 85 height 30
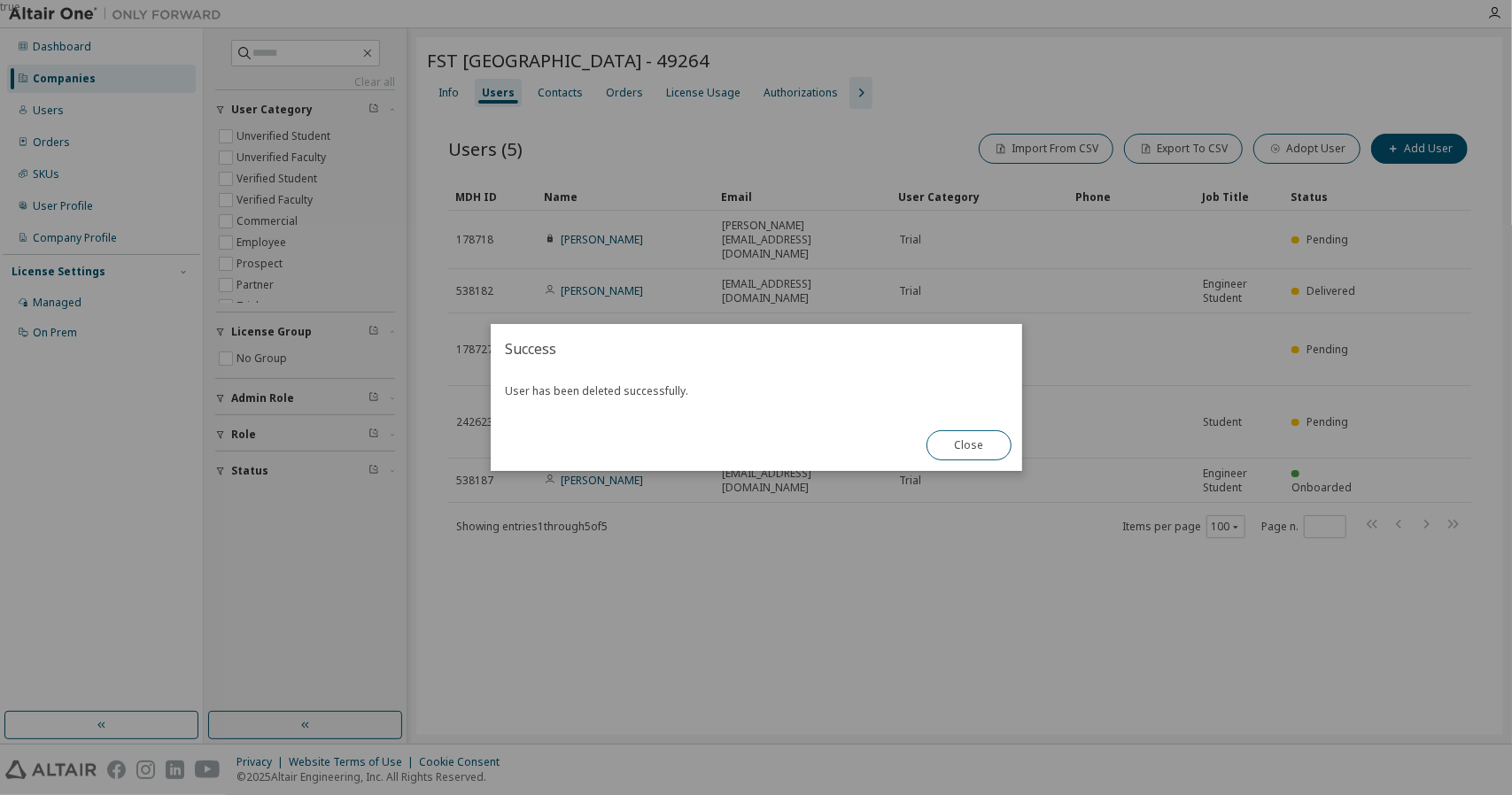
click at [986, 463] on div "Close" at bounding box center [969, 445] width 107 height 51
click at [989, 442] on button "Close" at bounding box center [968, 445] width 85 height 30
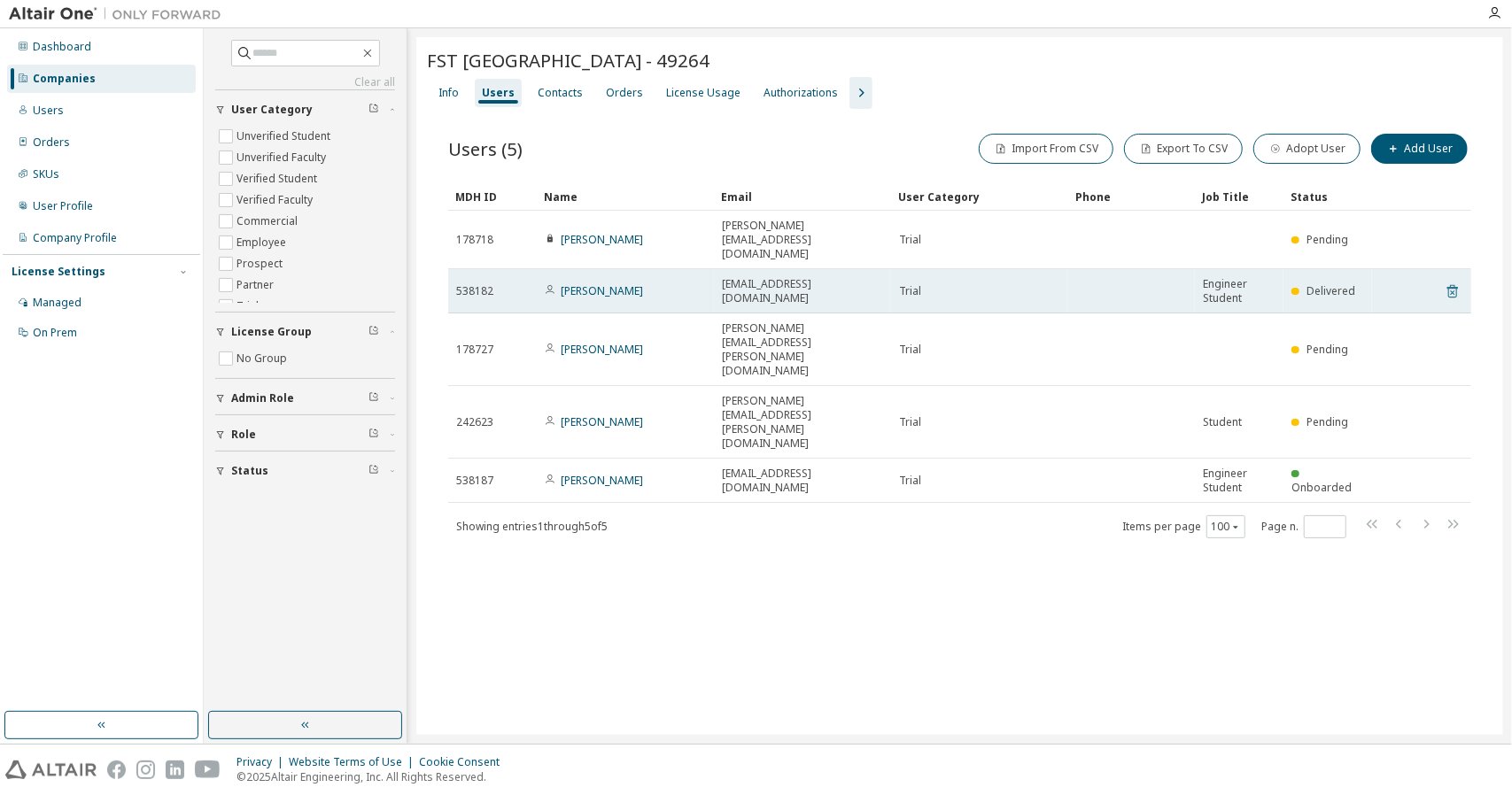
click at [1449, 281] on icon at bounding box center [1453, 291] width 16 height 21
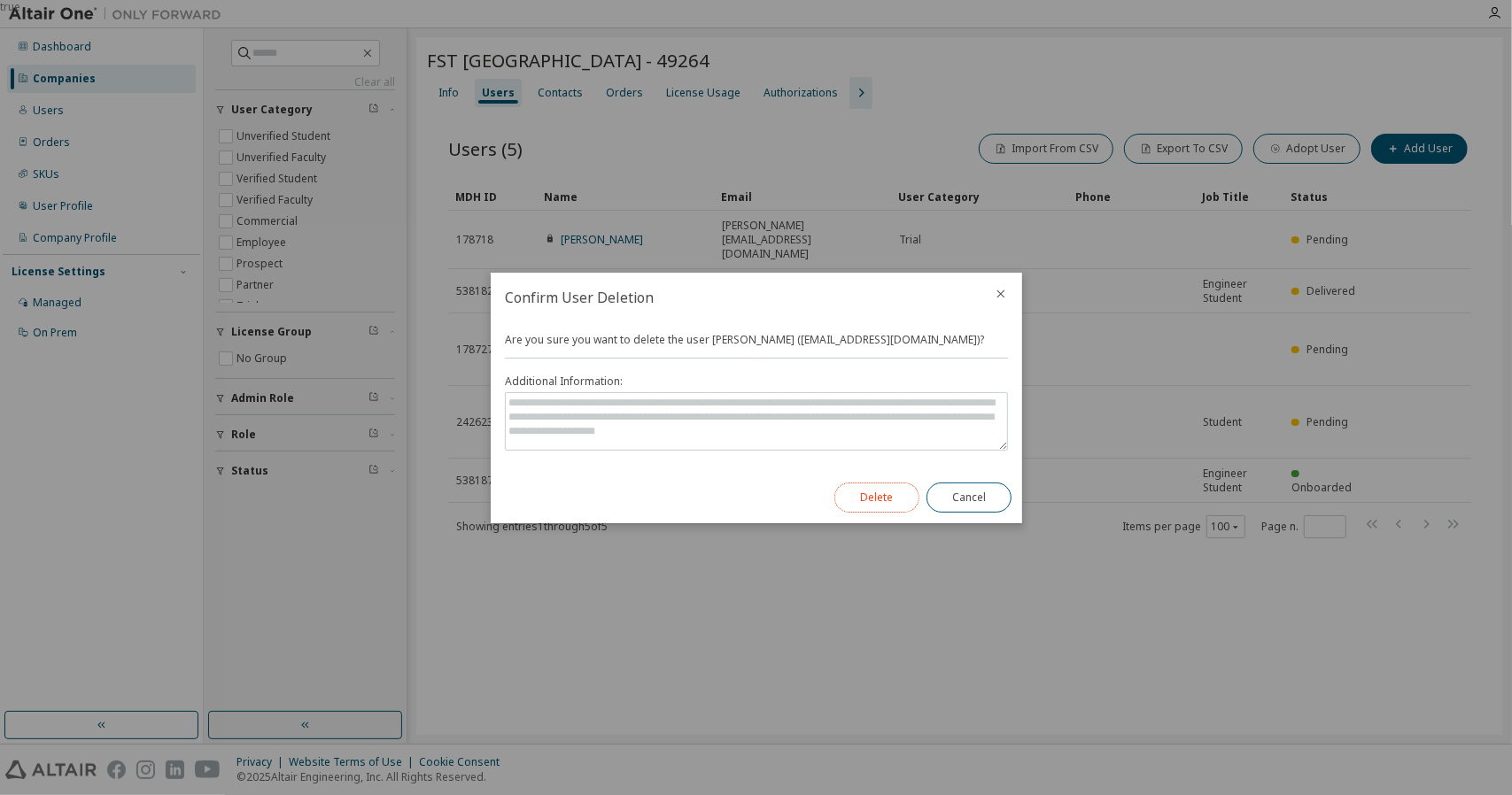
click at [874, 502] on button "Delete" at bounding box center [876, 497] width 85 height 30
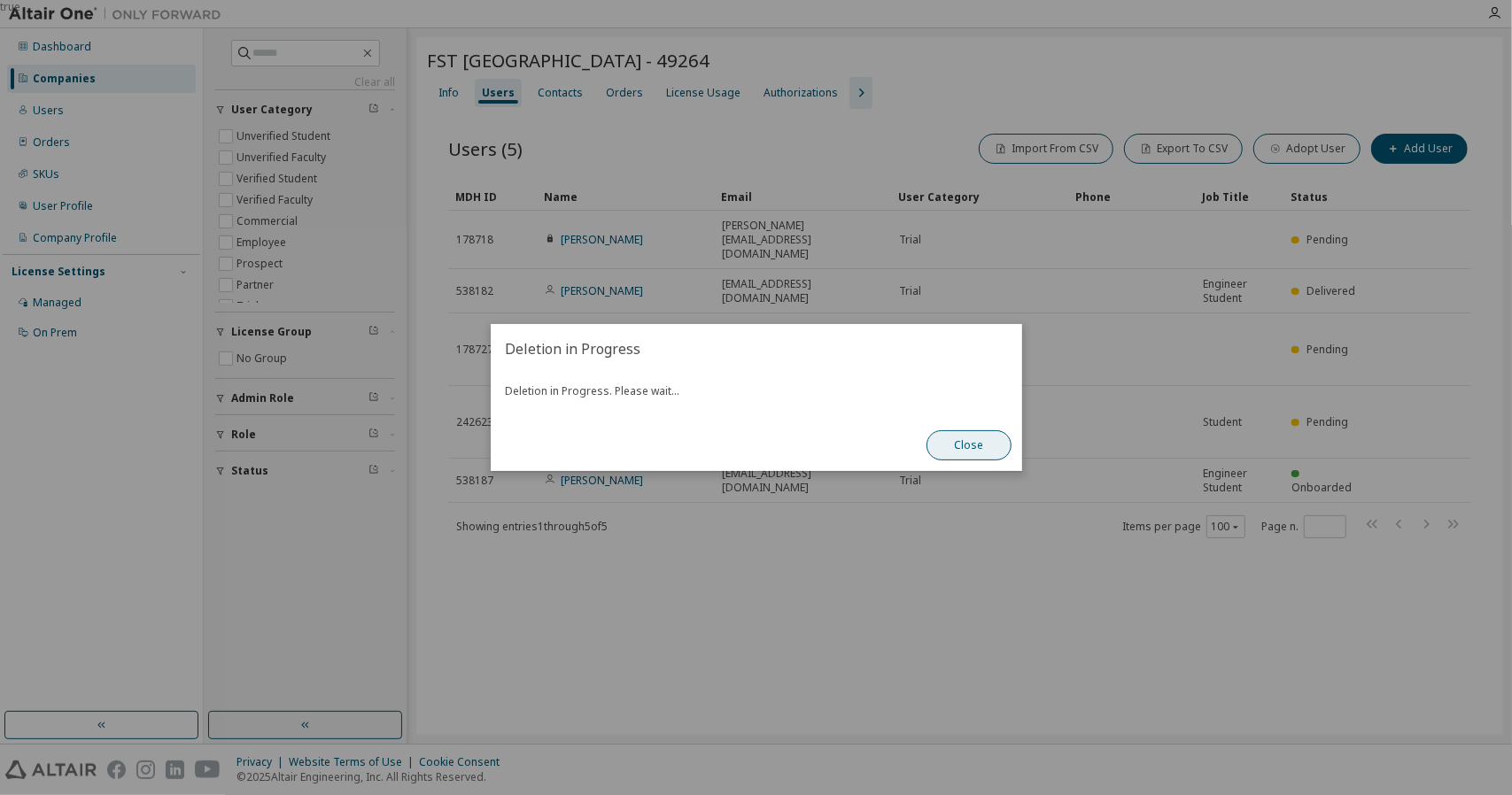
click at [977, 440] on button "Close" at bounding box center [968, 445] width 85 height 30
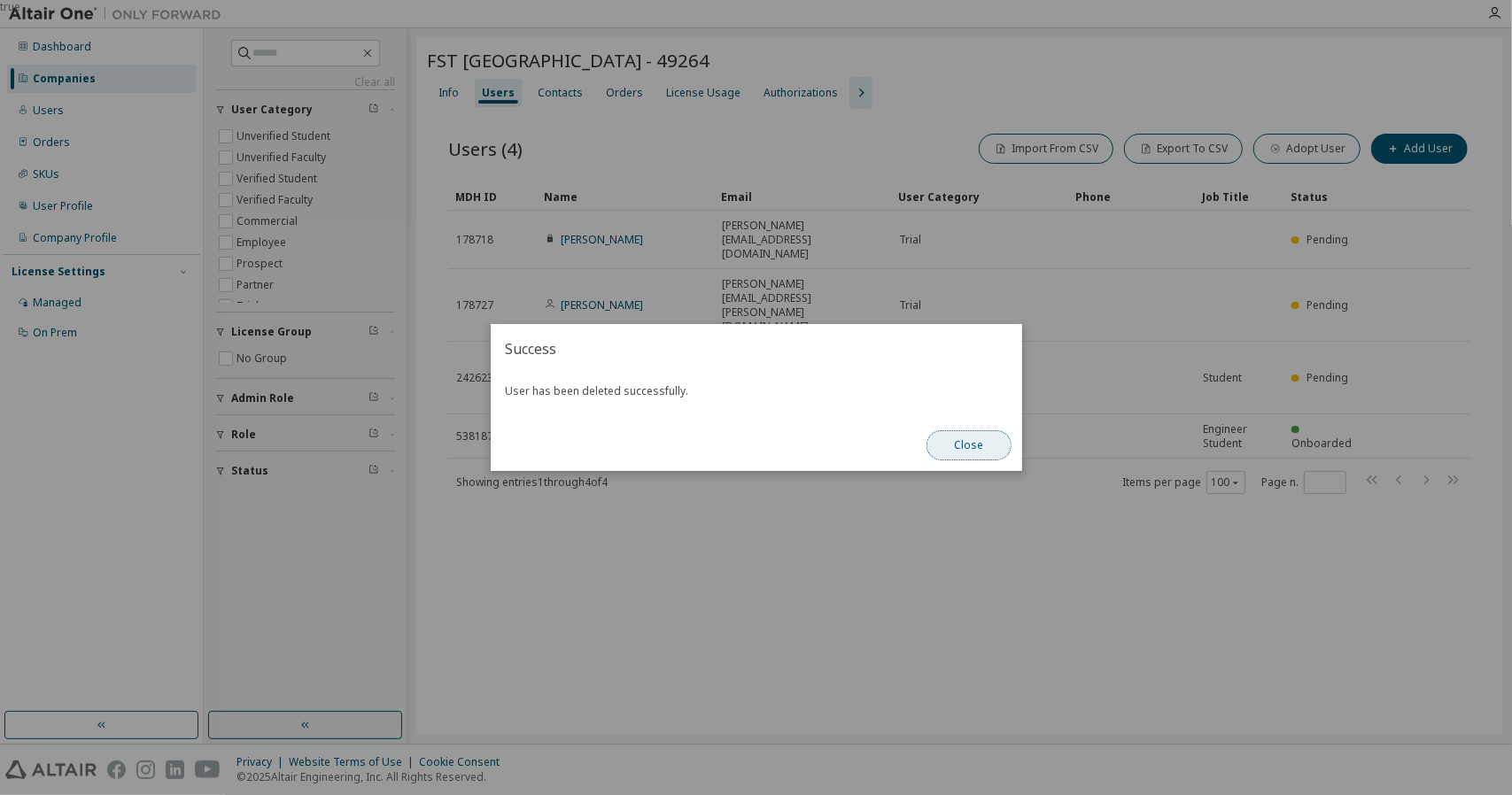
click at [981, 454] on button "Close" at bounding box center [968, 445] width 85 height 30
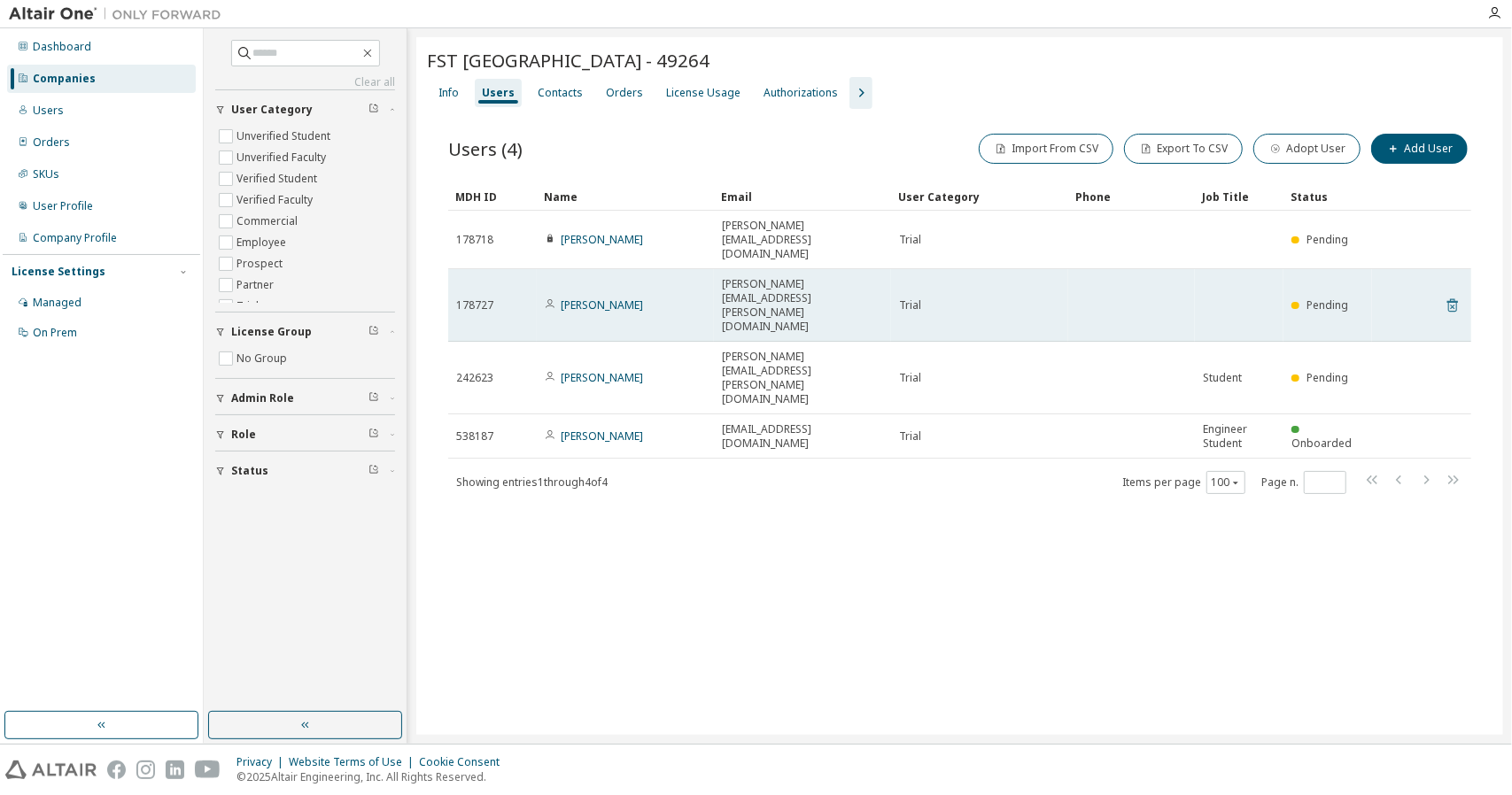
click at [1455, 295] on icon at bounding box center [1453, 305] width 16 height 21
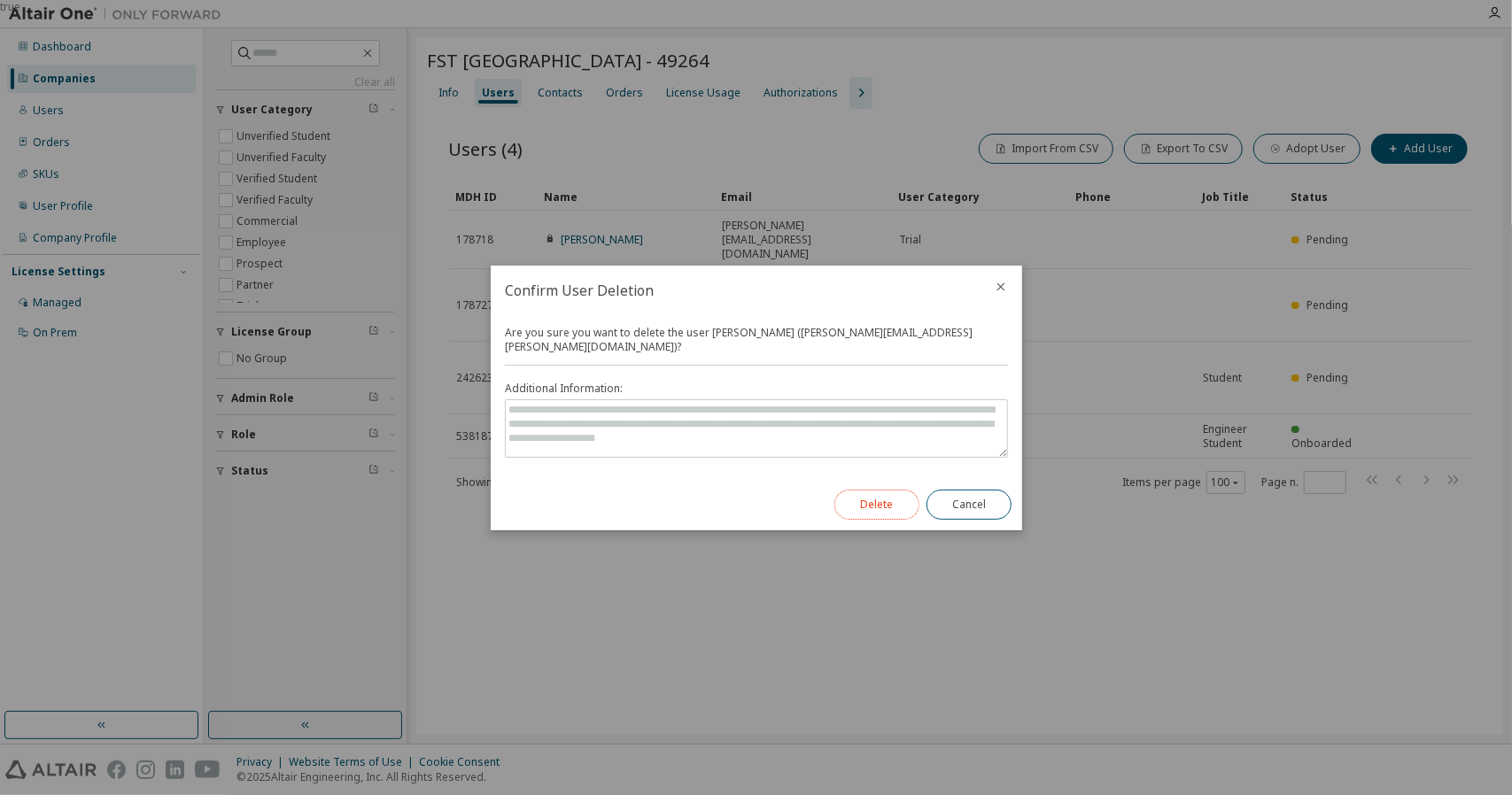
click at [865, 509] on button "Delete" at bounding box center [876, 504] width 85 height 30
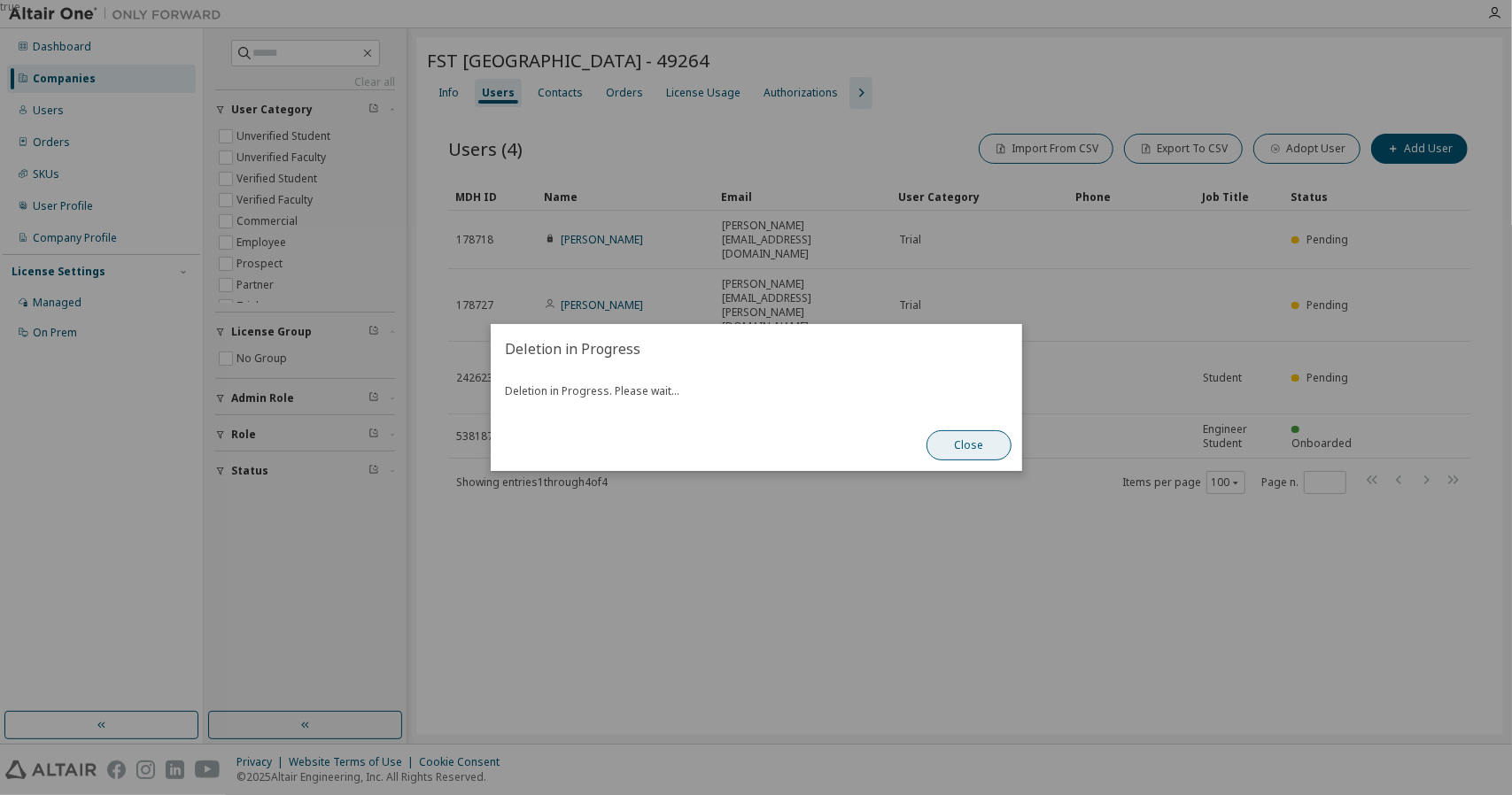
click at [985, 454] on button "Close" at bounding box center [968, 445] width 85 height 30
click at [968, 449] on button "Close" at bounding box center [968, 445] width 85 height 30
click at [971, 446] on button "Close" at bounding box center [968, 445] width 85 height 30
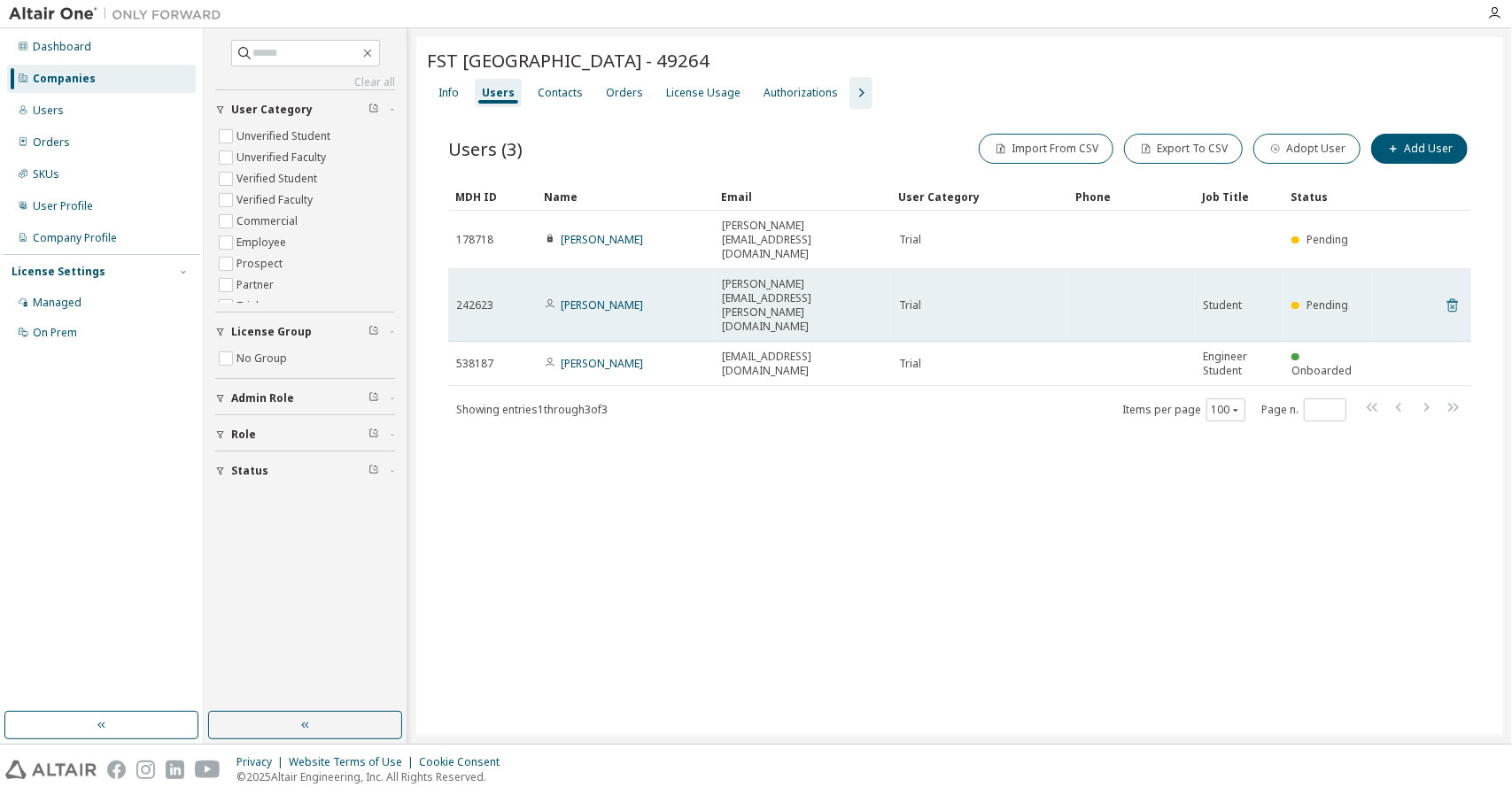
click at [1447, 295] on icon at bounding box center [1453, 305] width 16 height 21
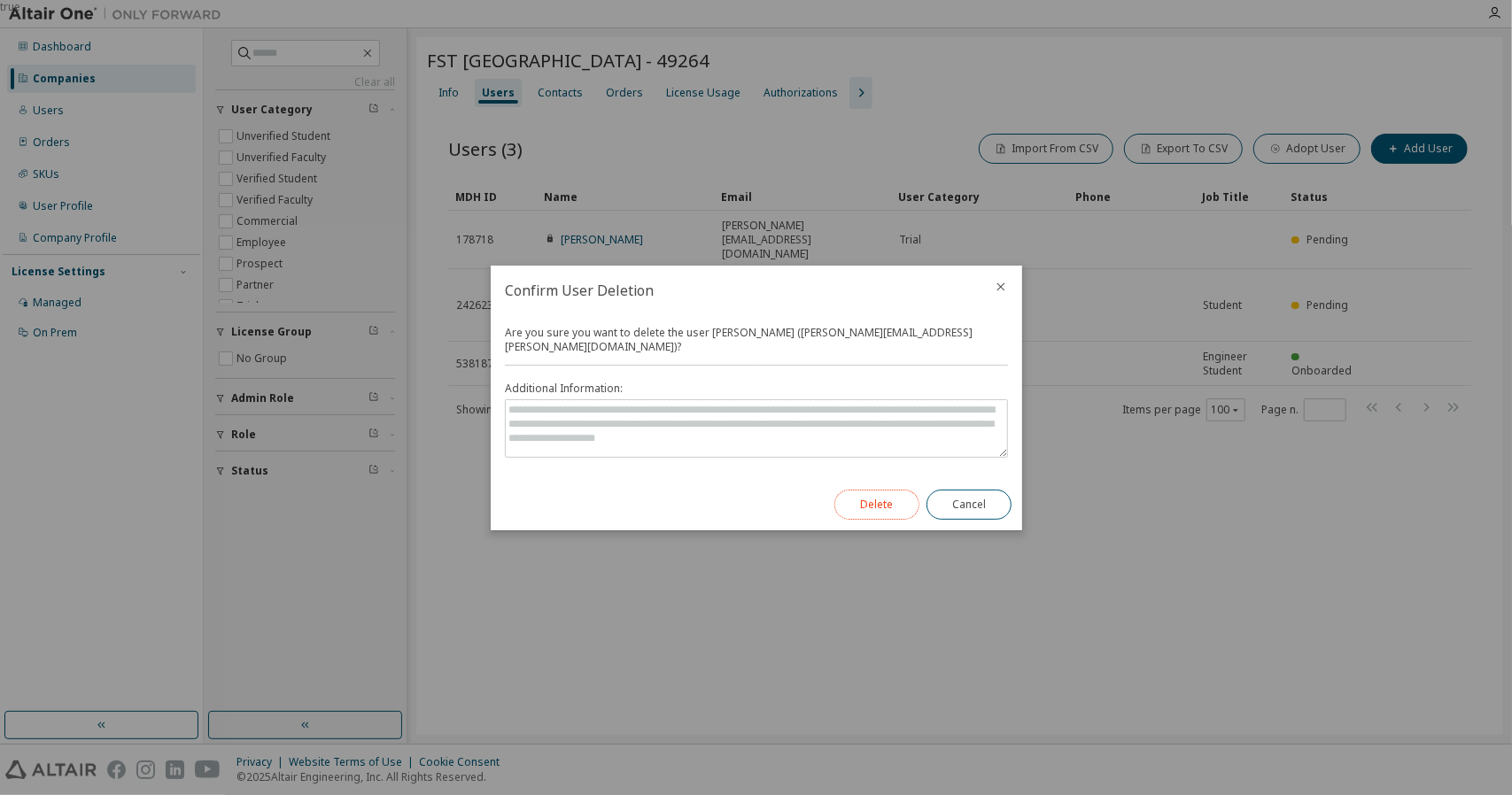
click at [895, 490] on button "Delete" at bounding box center [876, 504] width 85 height 30
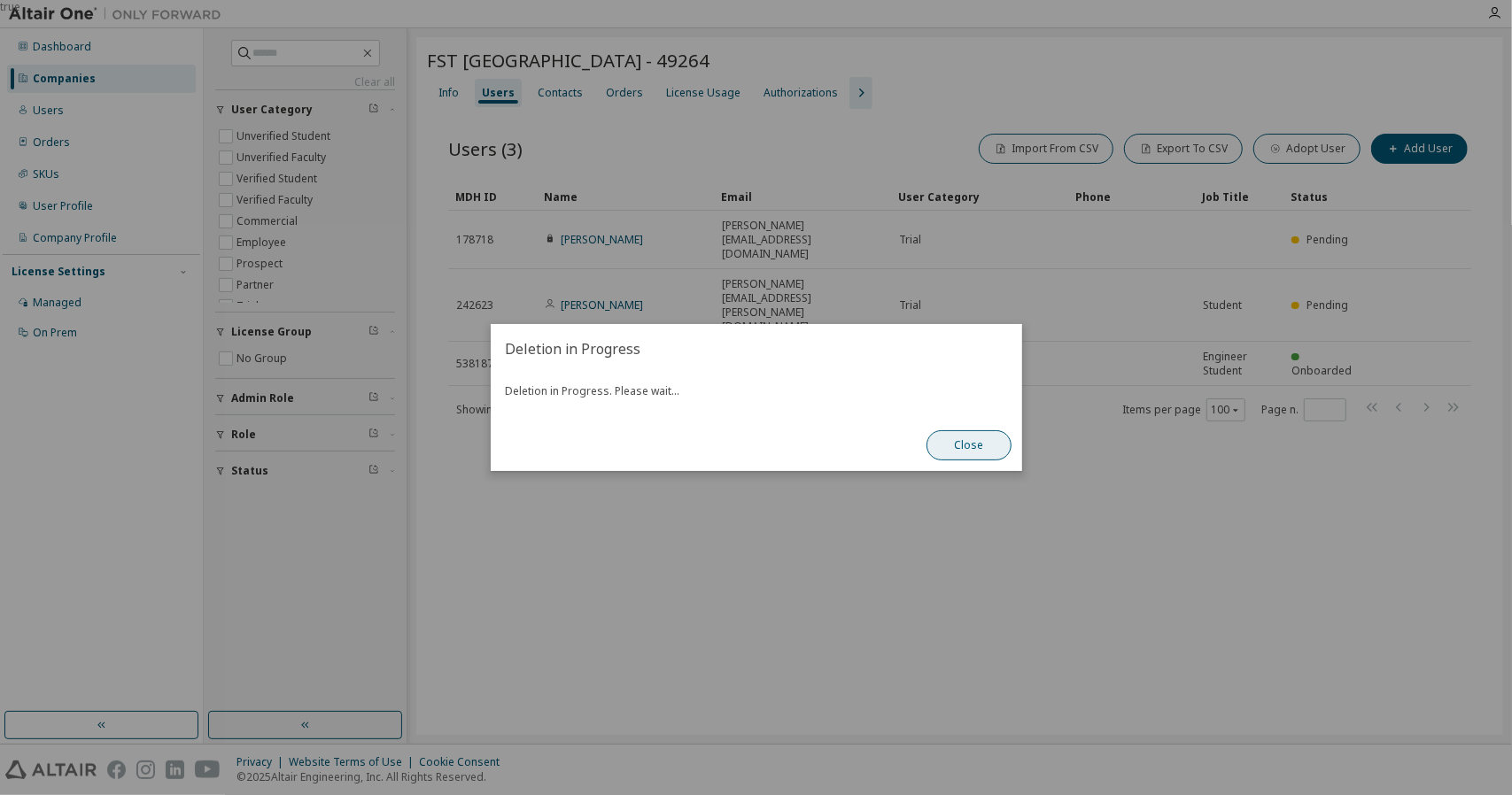
click at [962, 448] on button "Close" at bounding box center [968, 445] width 85 height 30
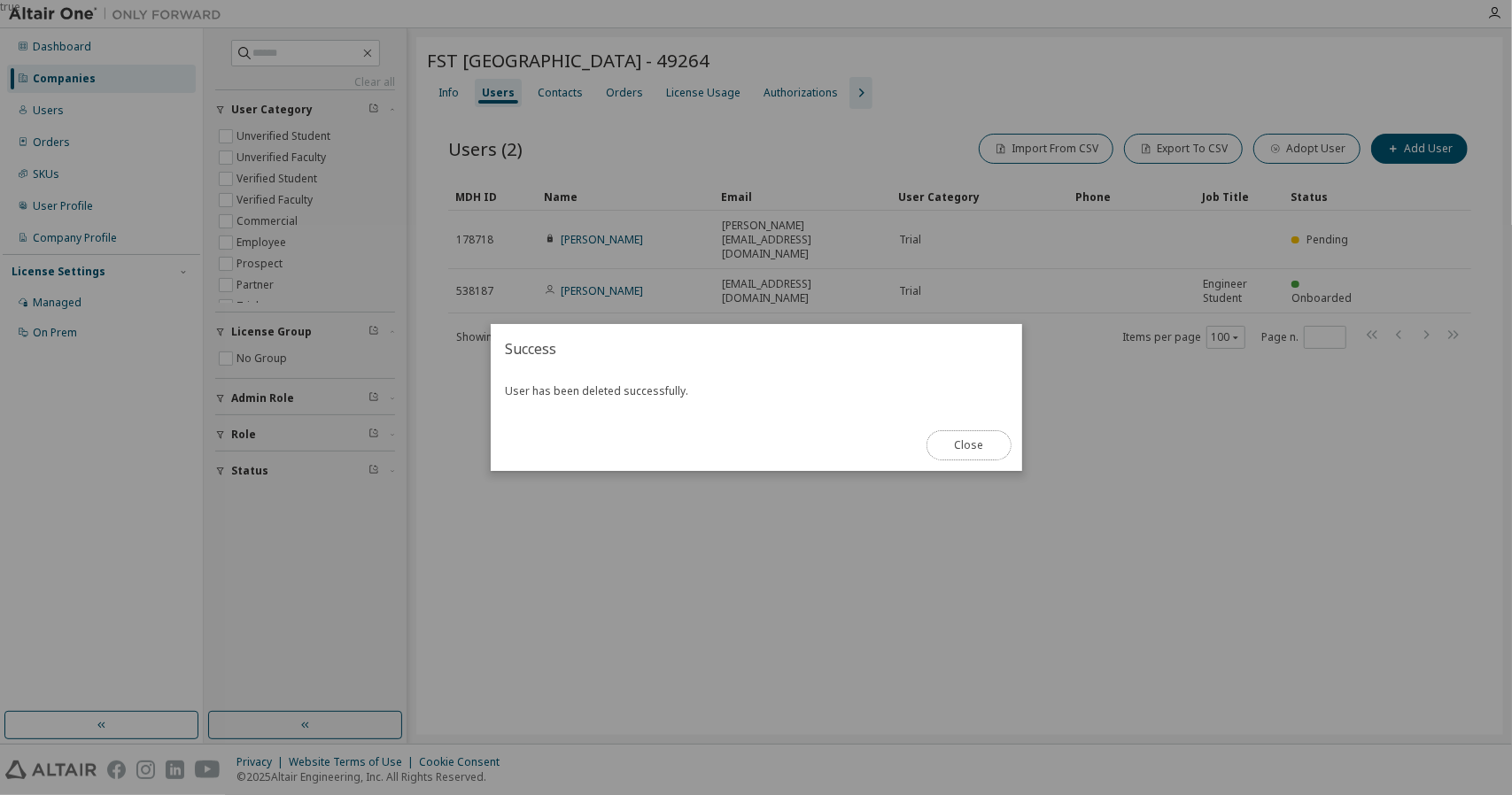
click at [974, 442] on button "Close" at bounding box center [968, 445] width 85 height 30
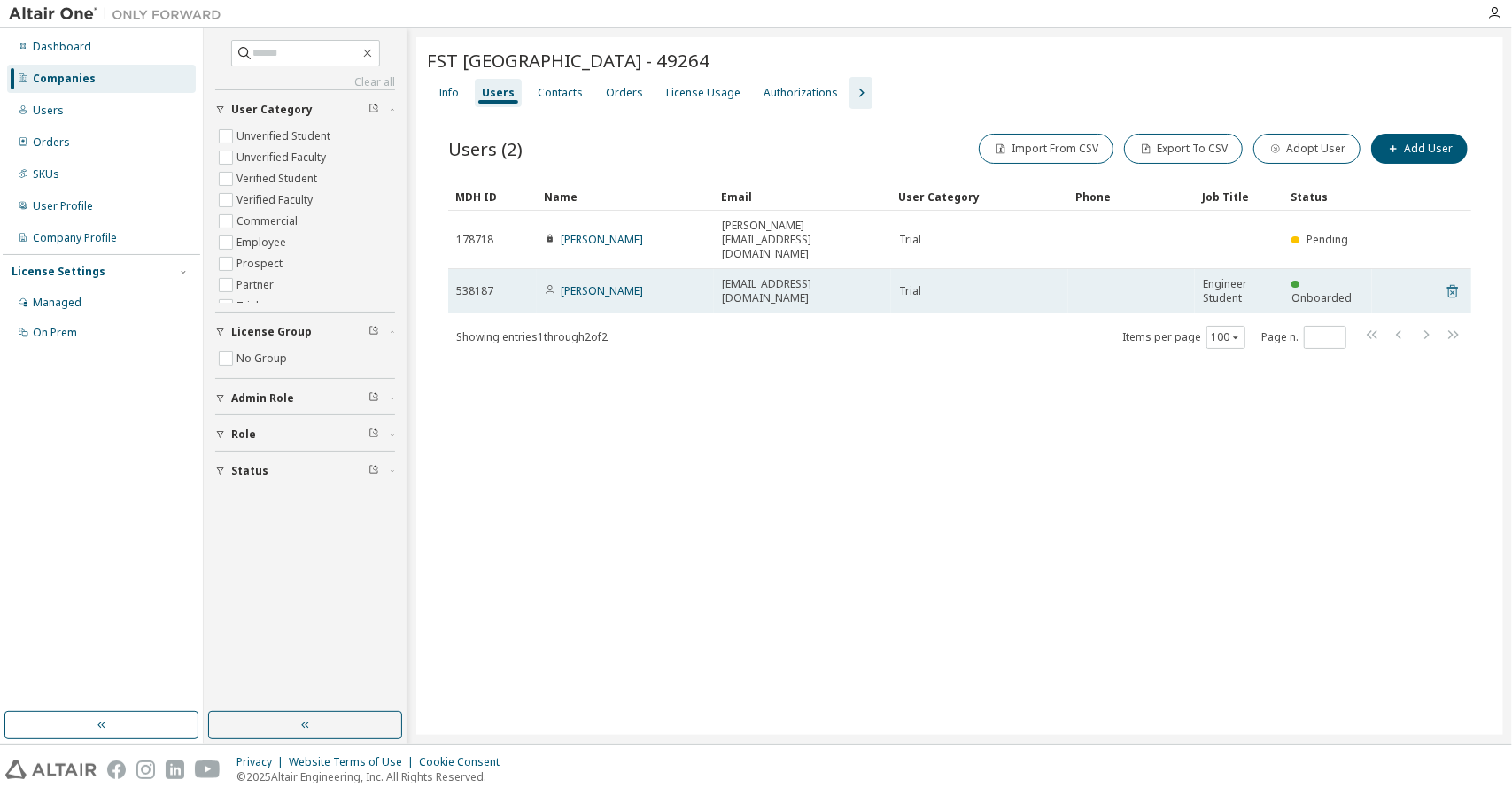
click at [1456, 281] on icon at bounding box center [1453, 291] width 16 height 21
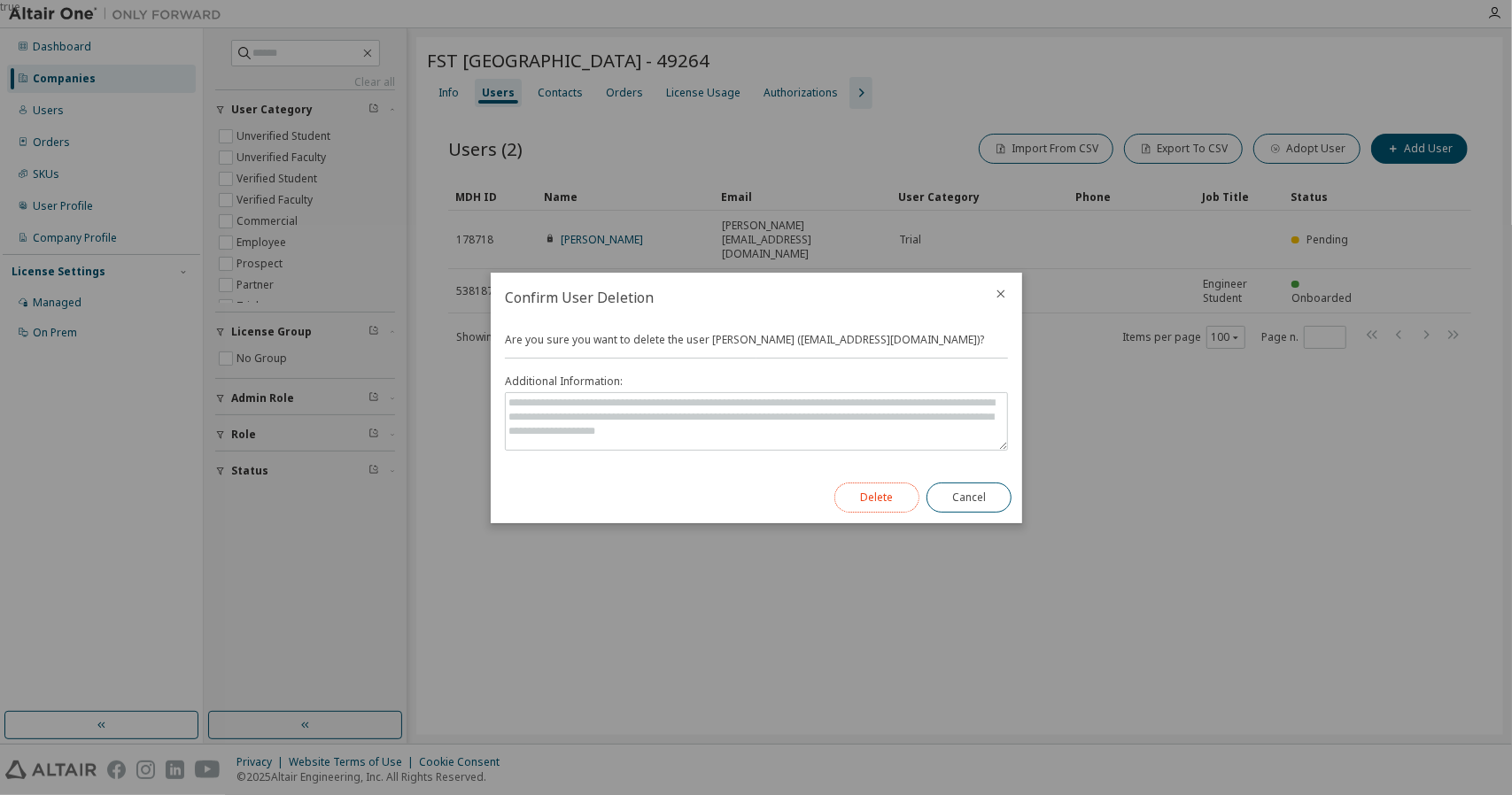
click at [854, 497] on button "Delete" at bounding box center [876, 497] width 85 height 30
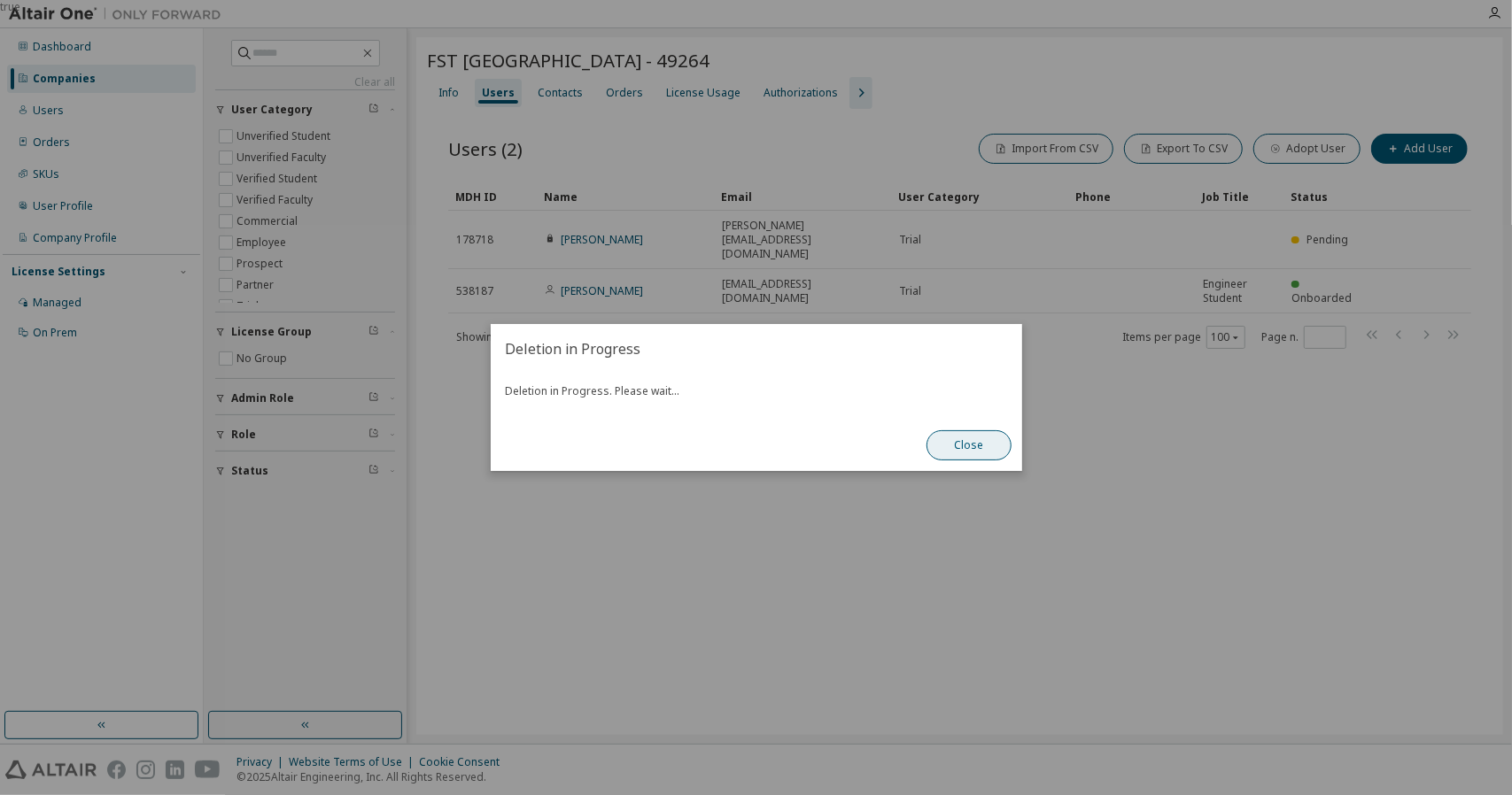
click at [949, 449] on button "Close" at bounding box center [968, 445] width 85 height 30
click at [996, 444] on button "Close" at bounding box center [968, 445] width 85 height 30
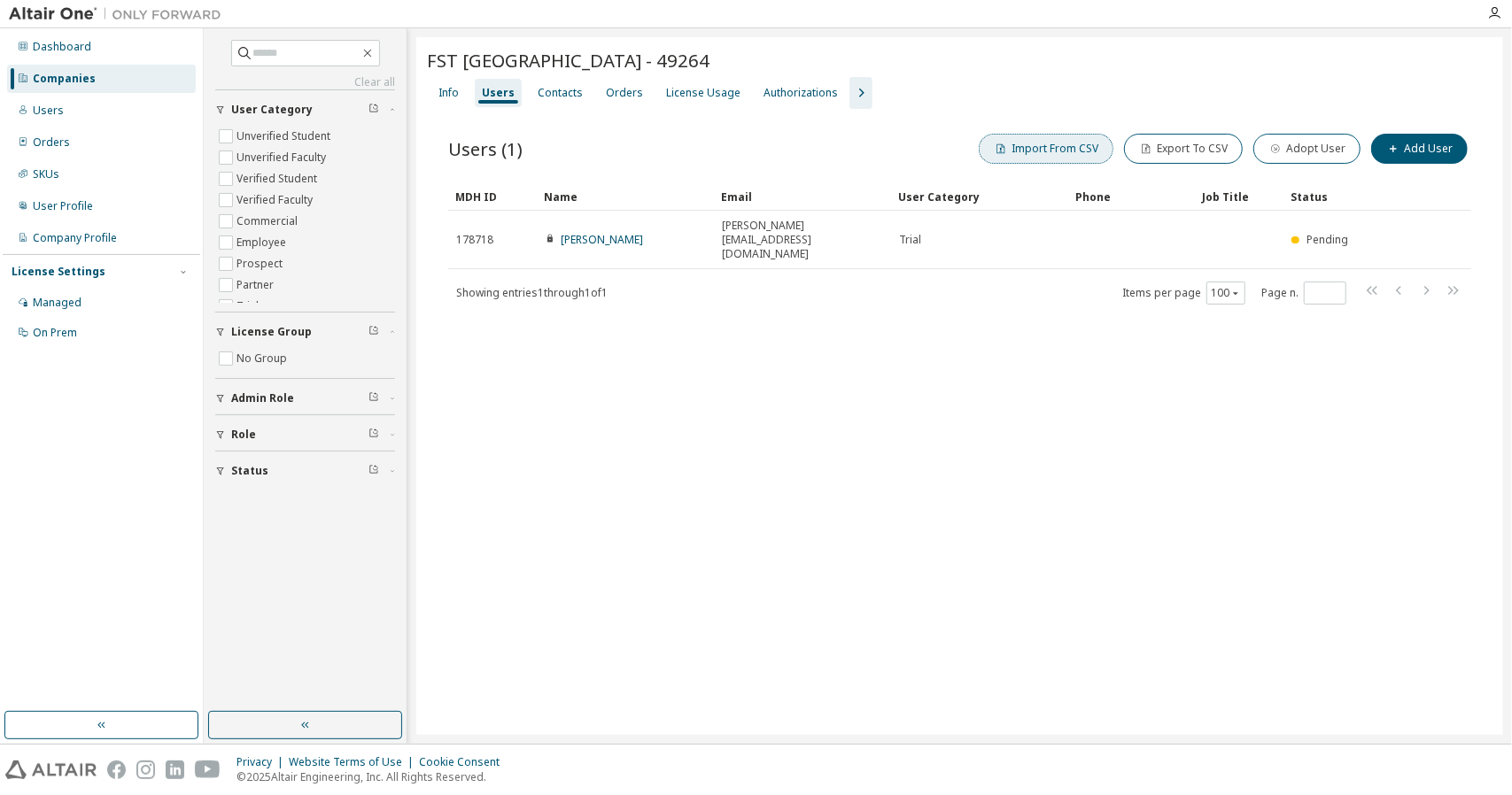
click at [1052, 152] on button "Import From CSV" at bounding box center [1047, 149] width 135 height 30
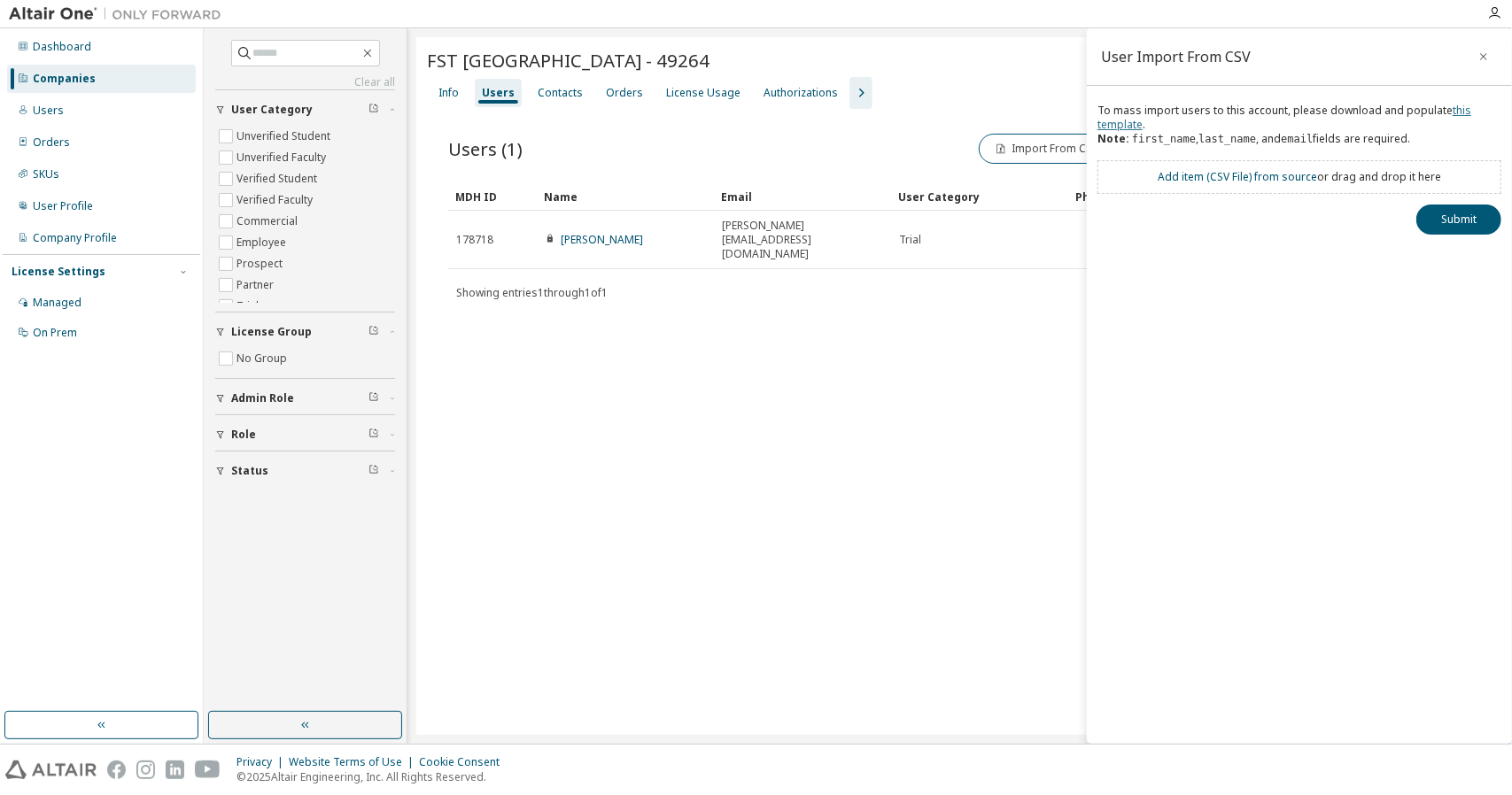
click at [1442, 112] on link "this template" at bounding box center [1285, 118] width 374 height 29
click at [944, 444] on div "FST LISBOA - 49264 Clear Load Save Save As Field Operator Value Select filter S…" at bounding box center [960, 387] width 1087 height 698
click at [1259, 176] on link "Add item ( CSV File ) from source" at bounding box center [1238, 177] width 160 height 15
click at [1453, 255] on button "Submit" at bounding box center [1458, 251] width 85 height 30
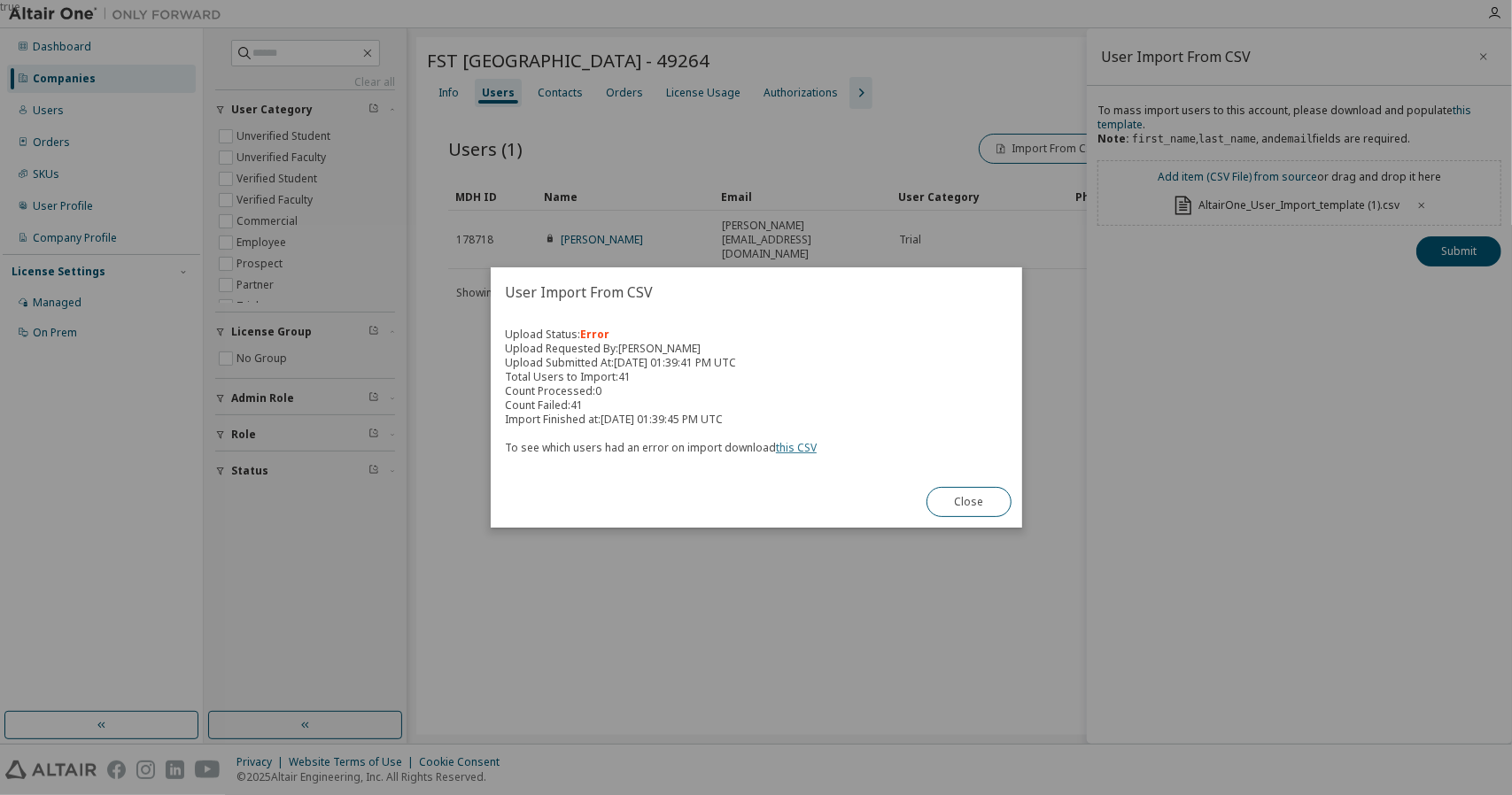
click at [797, 450] on link "this CSV" at bounding box center [796, 448] width 41 height 15
click at [928, 511] on div "Close" at bounding box center [969, 502] width 107 height 51
click at [943, 506] on button "Close" at bounding box center [968, 501] width 85 height 30
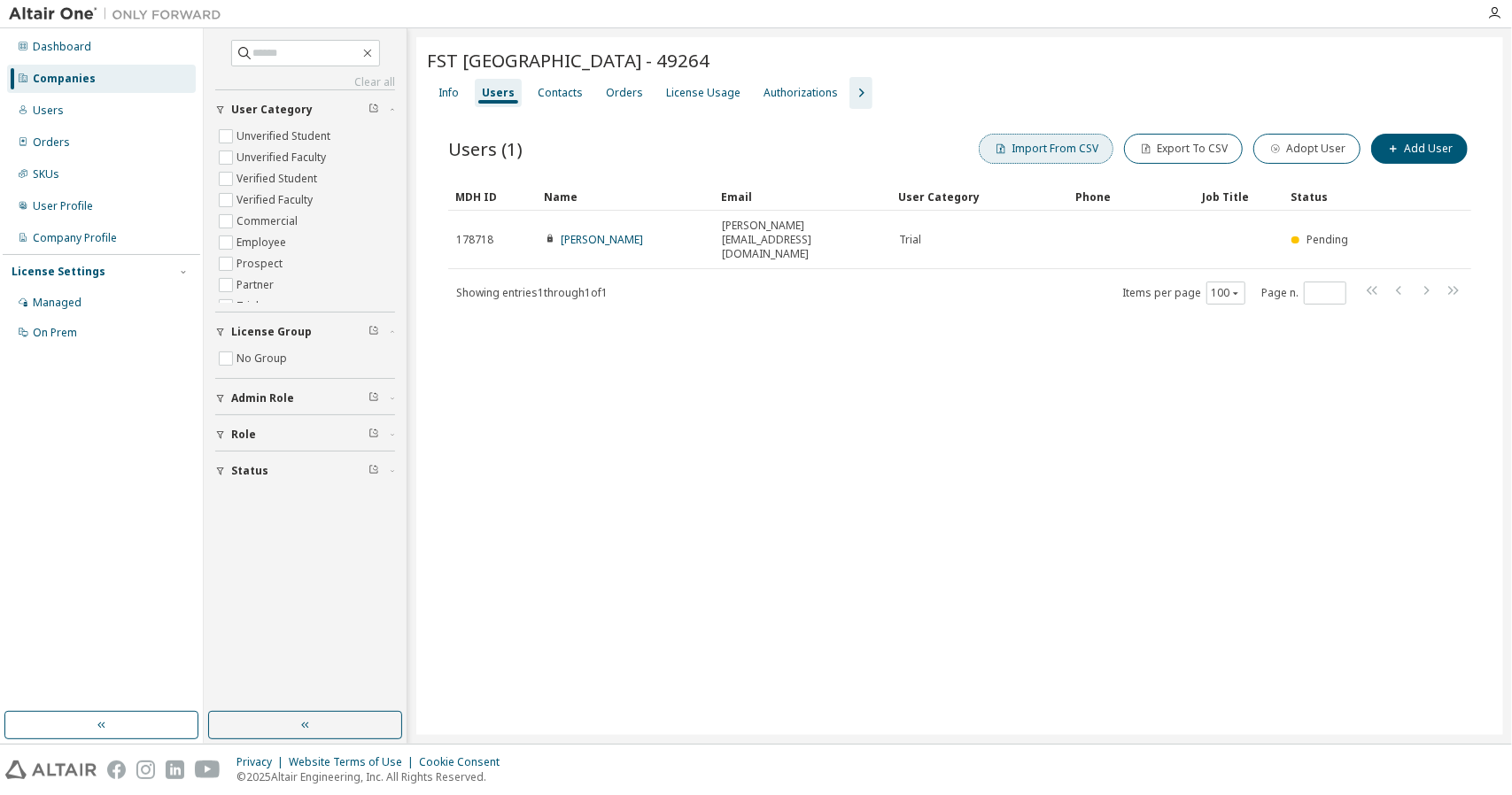
click at [1070, 151] on button "Import From CSV" at bounding box center [1047, 149] width 135 height 30
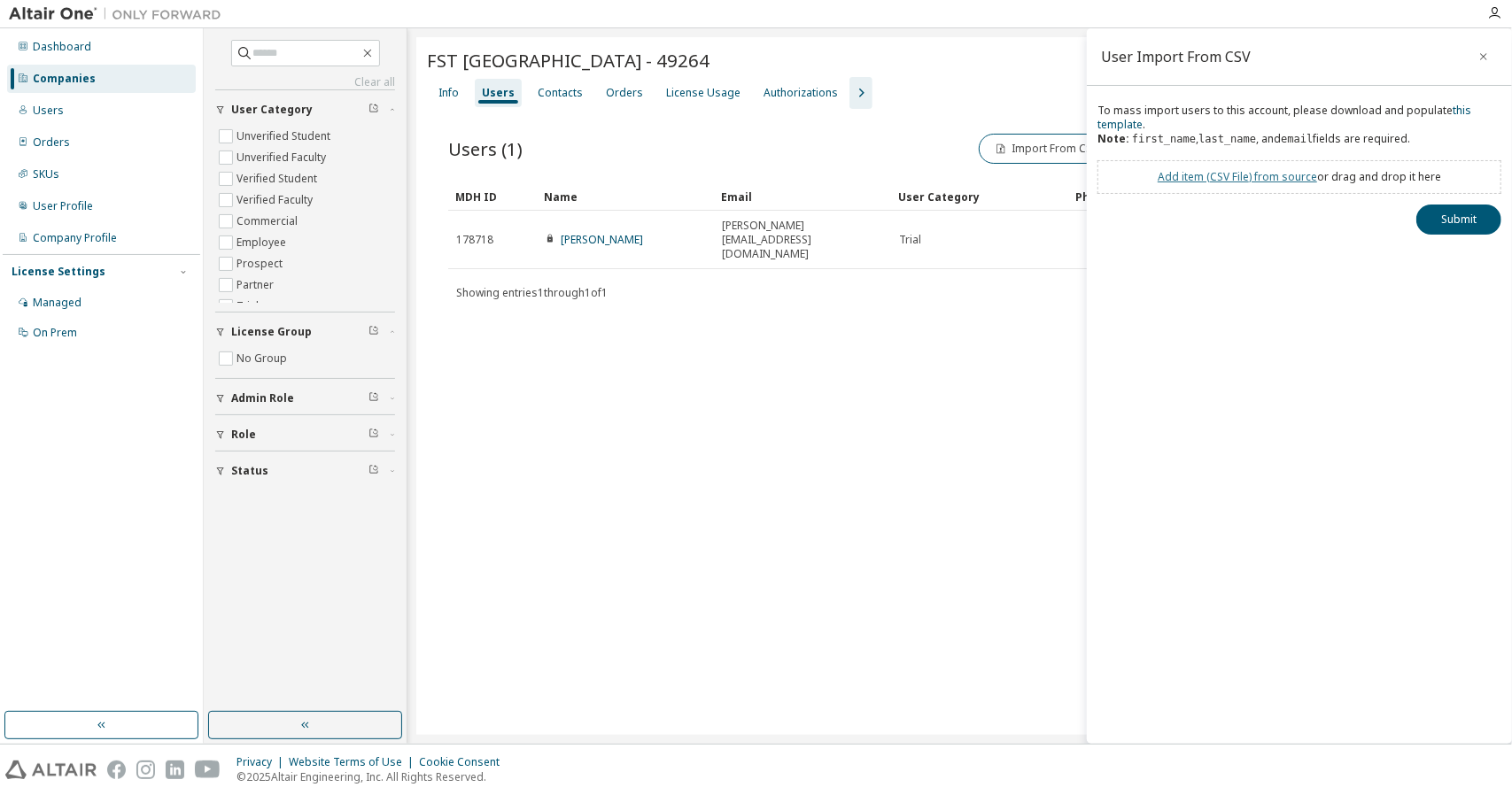
click at [1195, 170] on link "Add item ( CSV File ) from source" at bounding box center [1238, 177] width 160 height 15
click at [1468, 249] on button "Submit" at bounding box center [1458, 251] width 85 height 30
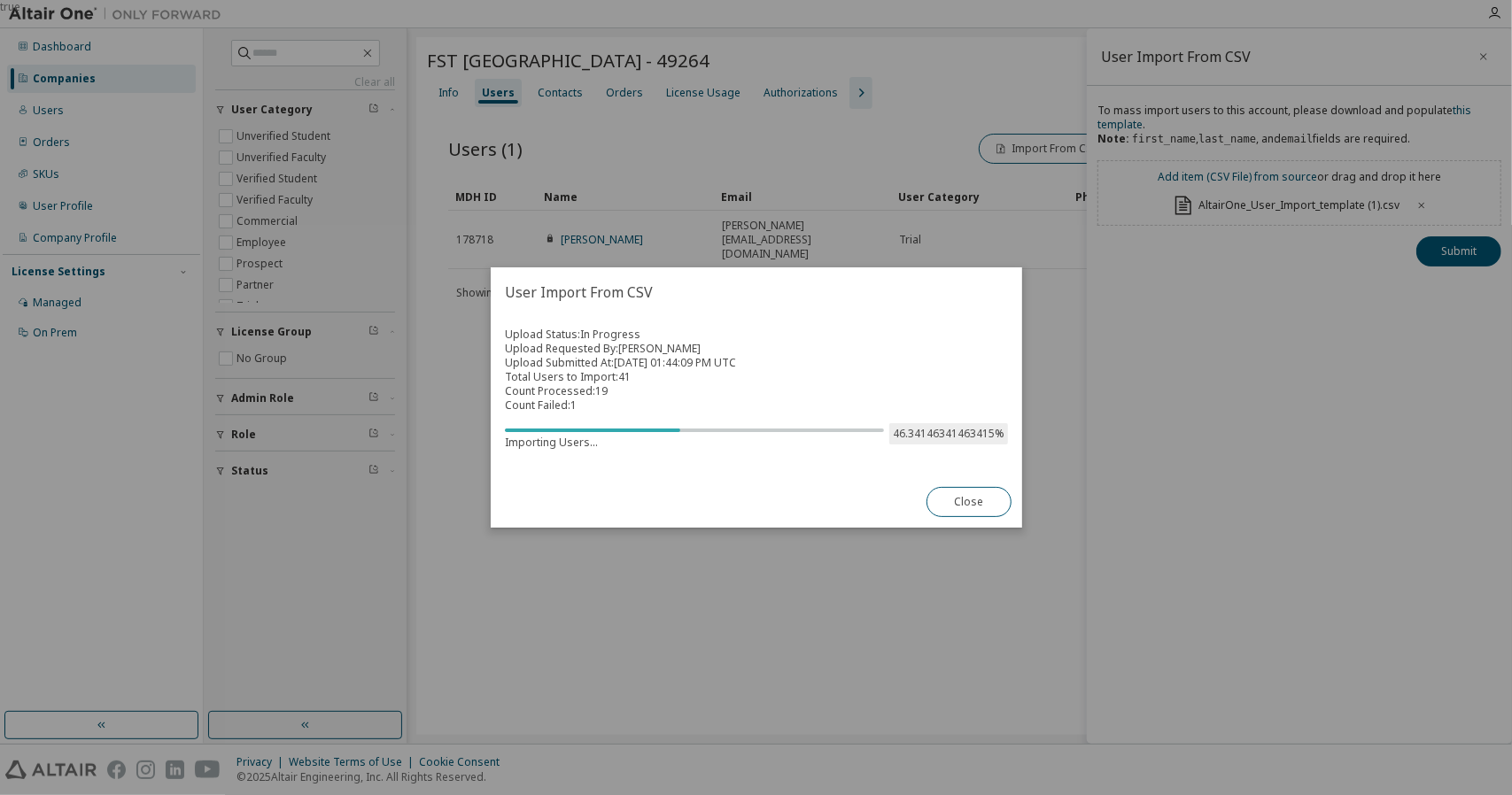
click at [1119, 335] on div "true" at bounding box center [756, 398] width 1512 height 795
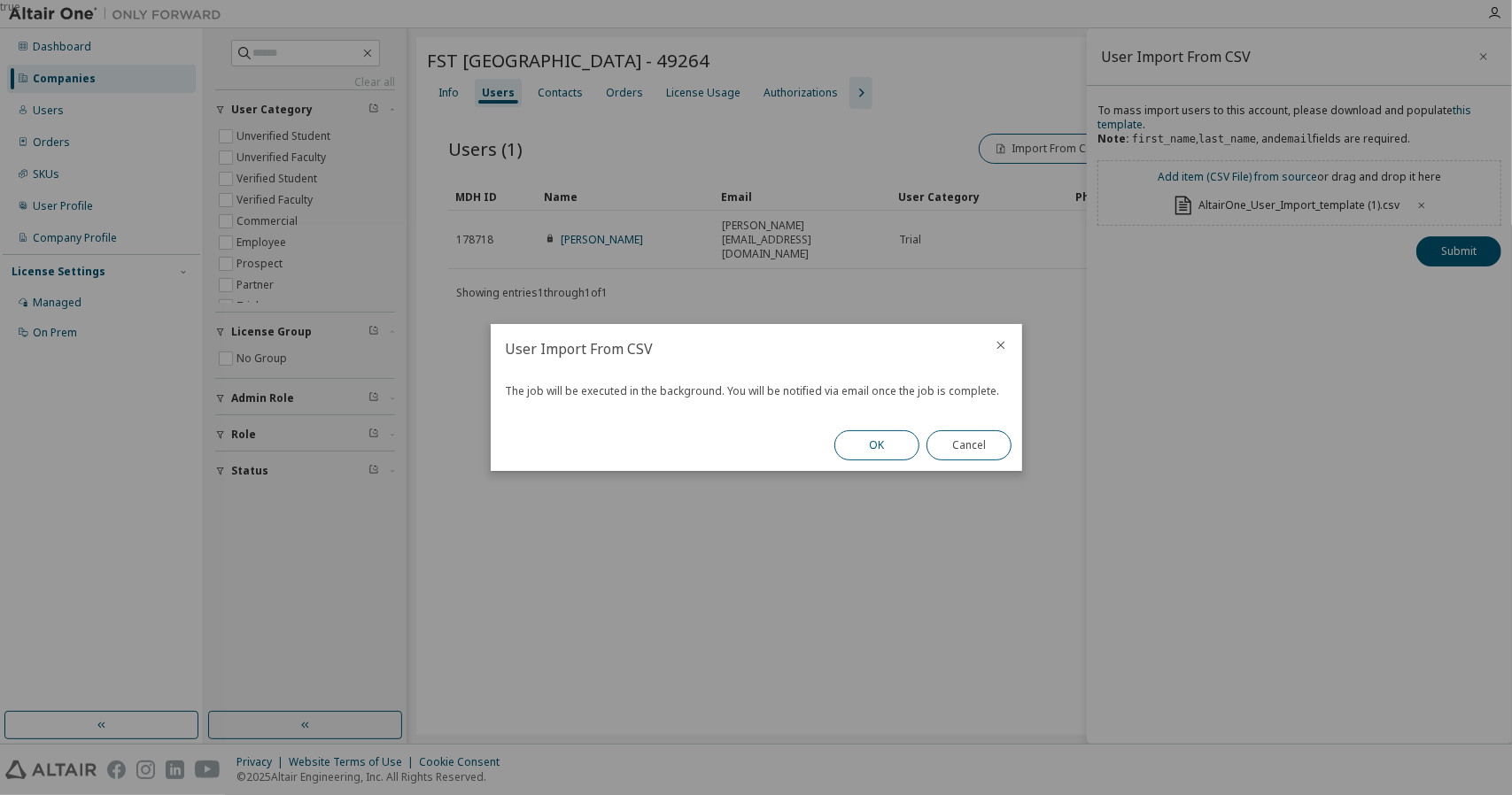
click at [872, 450] on button "OK" at bounding box center [876, 445] width 85 height 30
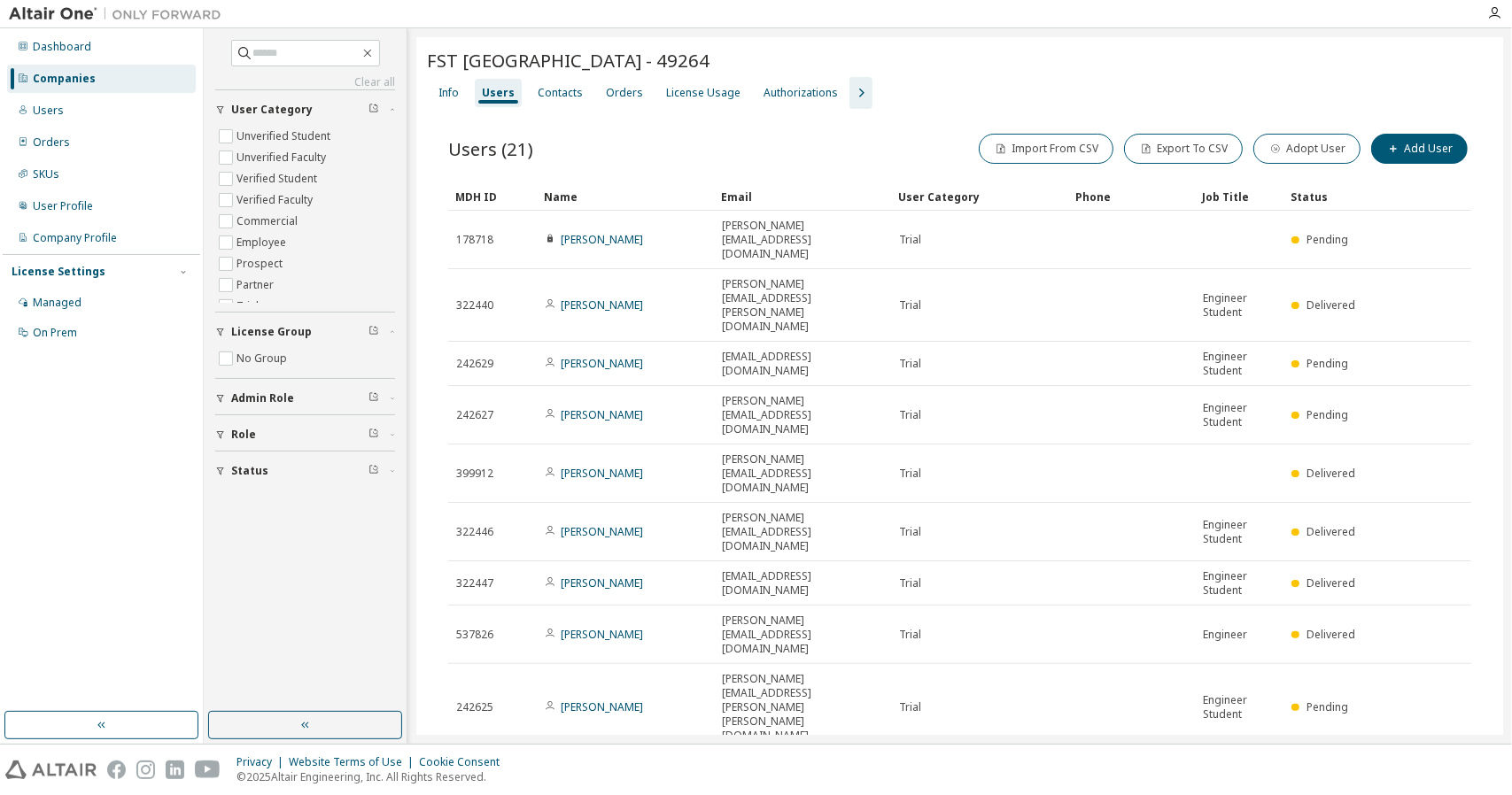
click at [696, 713] on div "FST [GEOGRAPHIC_DATA] - 49264 Clear Load Save Save As Field Operator Value Sele…" at bounding box center [960, 463] width 1087 height 852
click at [661, 701] on div "FST LISBOA - 49264 Clear Load Save Save As Field Operator Value Select filter S…" at bounding box center [960, 463] width 1087 height 852
click at [770, 723] on div "FST LISBOA - 49264 Clear Load Save Save As Field Operator Value Select filter S…" at bounding box center [960, 463] width 1087 height 852
drag, startPoint x: 976, startPoint y: 688, endPoint x: 728, endPoint y: 678, distance: 248.2
click at [728, 678] on div "Users (21) Import From CSV Export To CSV Adopt User Add User Clear Load Save Sa…" at bounding box center [959, 492] width 1066 height 769
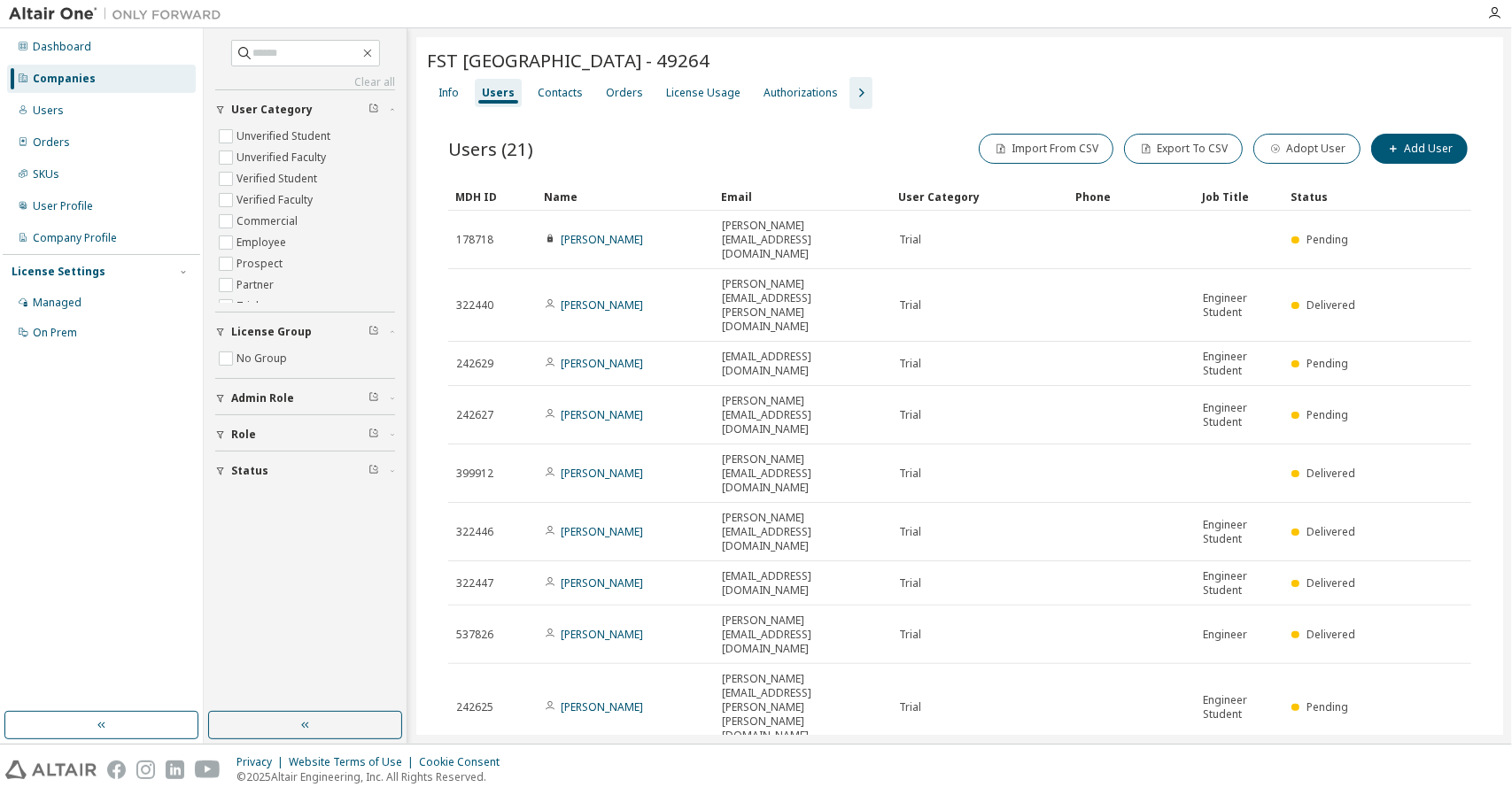
click at [728, 678] on div "Users (21) Import From CSV Export To CSV Adopt User Add User Clear Load Save Sa…" at bounding box center [959, 492] width 1066 height 769
drag, startPoint x: 1271, startPoint y: 707, endPoint x: 783, endPoint y: 681, distance: 488.7
click at [836, 694] on div "FST LISBOA - 49264 Clear Load Save Save As Field Operator Value Select filter S…" at bounding box center [960, 463] width 1087 height 852
click at [784, 676] on div "Users (21) Import From CSV Export To CSV Adopt User Add User Clear Load Save Sa…" at bounding box center [959, 492] width 1066 height 769
drag, startPoint x: 973, startPoint y: 692, endPoint x: 966, endPoint y: 649, distance: 43.6
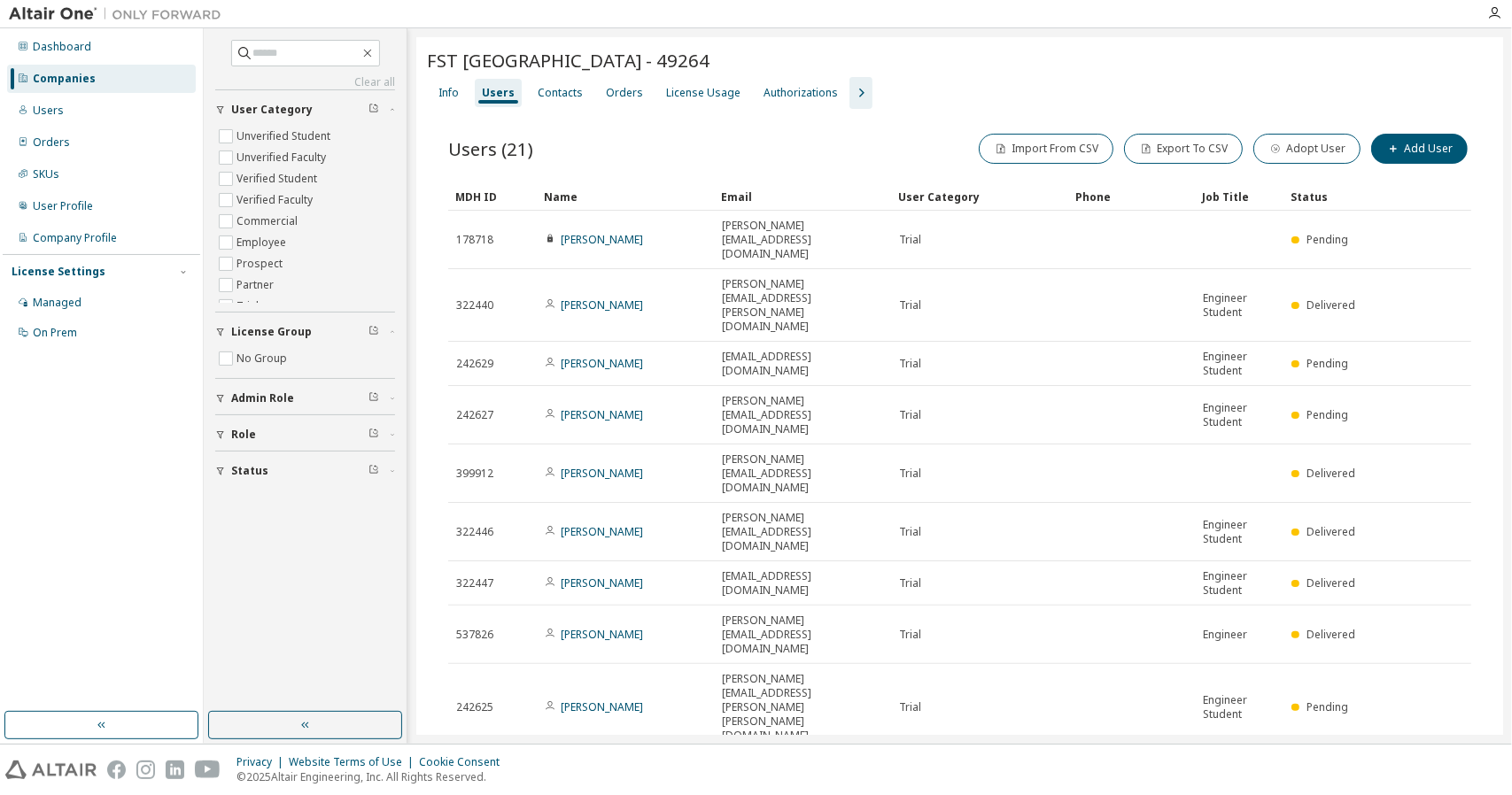
click at [966, 651] on div "Users (21) Import From CSV Export To CSV Adopt User Add User Clear Load Save Sa…" at bounding box center [959, 492] width 1066 height 769
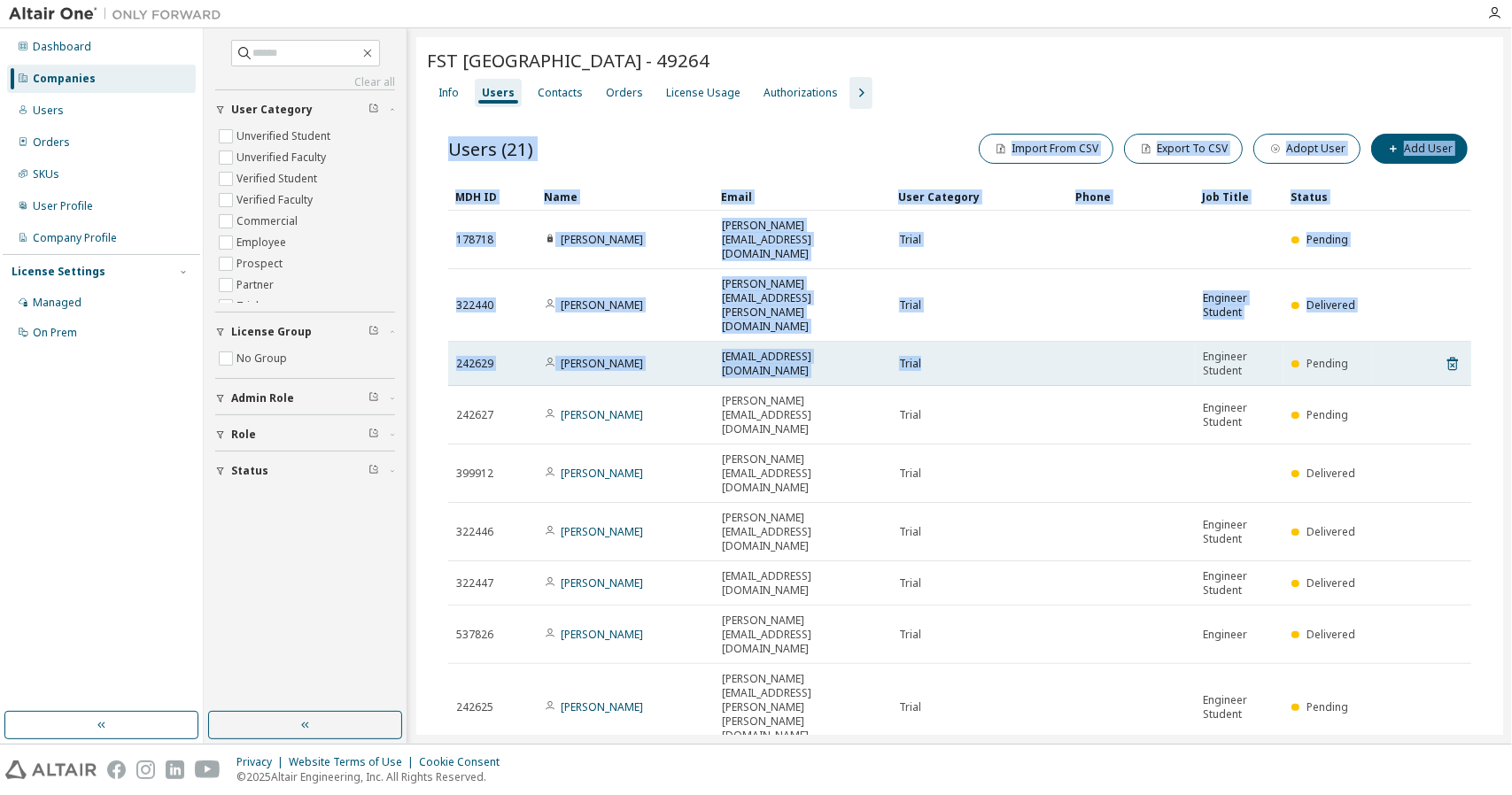
drag, startPoint x: 949, startPoint y: 665, endPoint x: 955, endPoint y: 316, distance: 349.1
click at [955, 316] on div "Users (21) Import From CSV Export To CSV Adopt User Add User Clear Load Save Sa…" at bounding box center [959, 492] width 1066 height 769
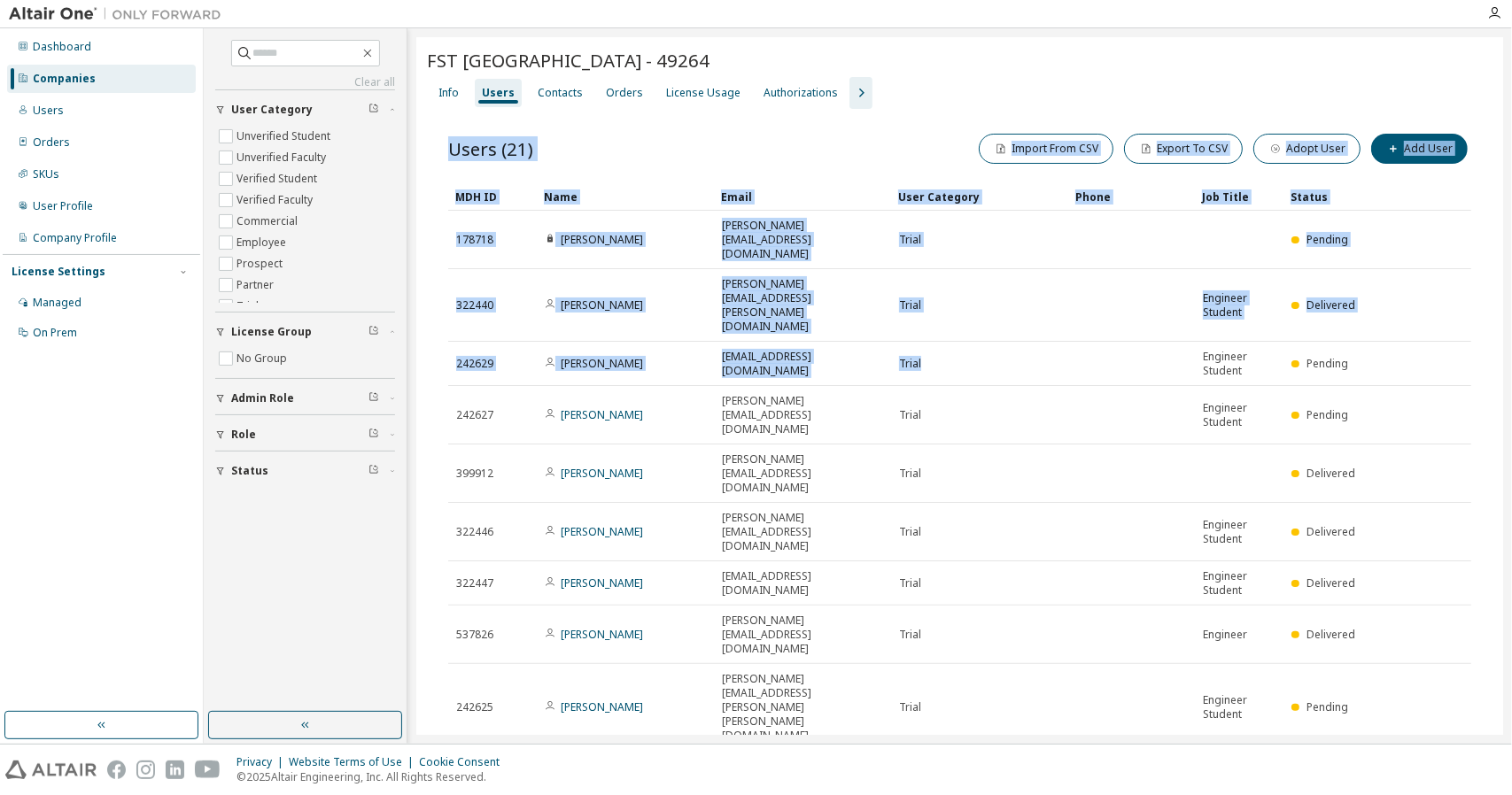
click at [943, 688] on div "Users (21) Import From CSV Export To CSV Adopt User Add User Clear Load Save Sa…" at bounding box center [959, 492] width 1066 height 769
